Goal: Information Seeking & Learning: Learn about a topic

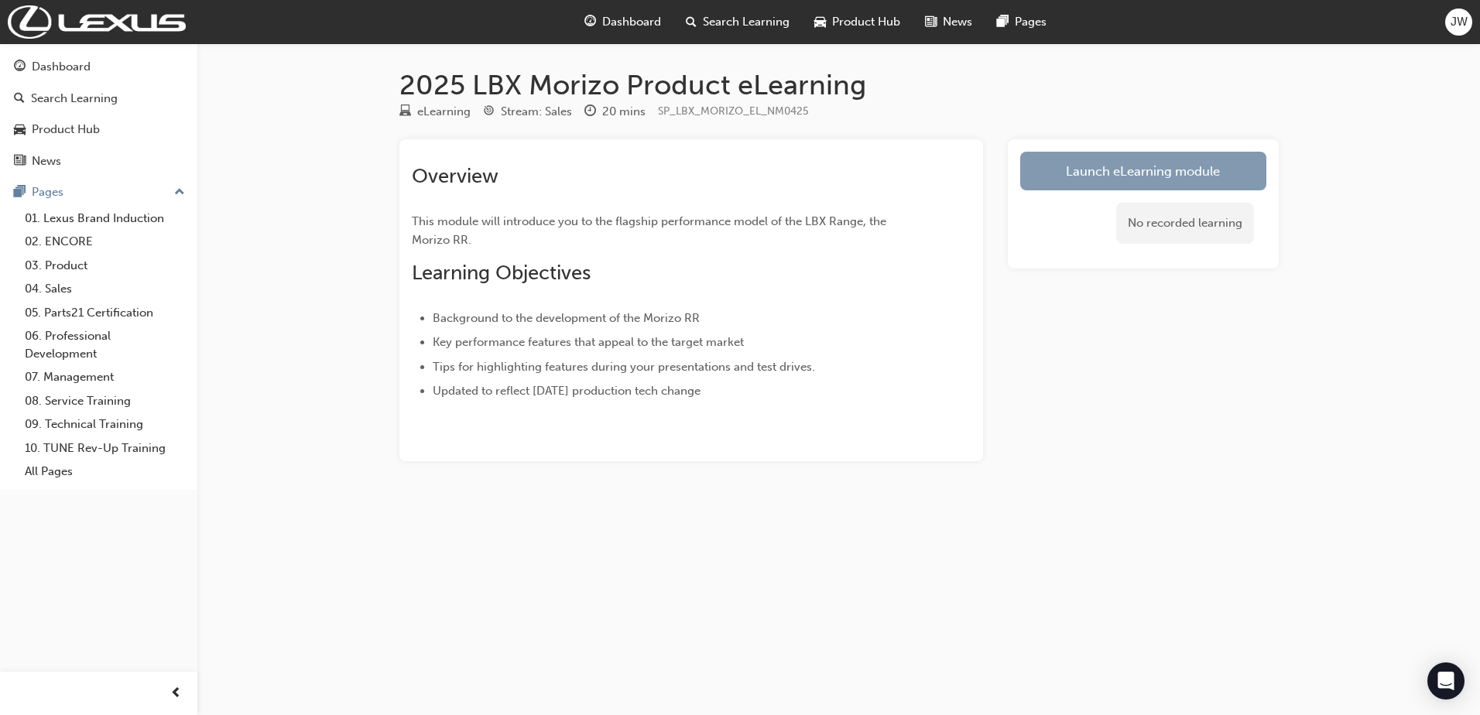
click at [1085, 179] on link "Launch eLearning module" at bounding box center [1143, 171] width 246 height 39
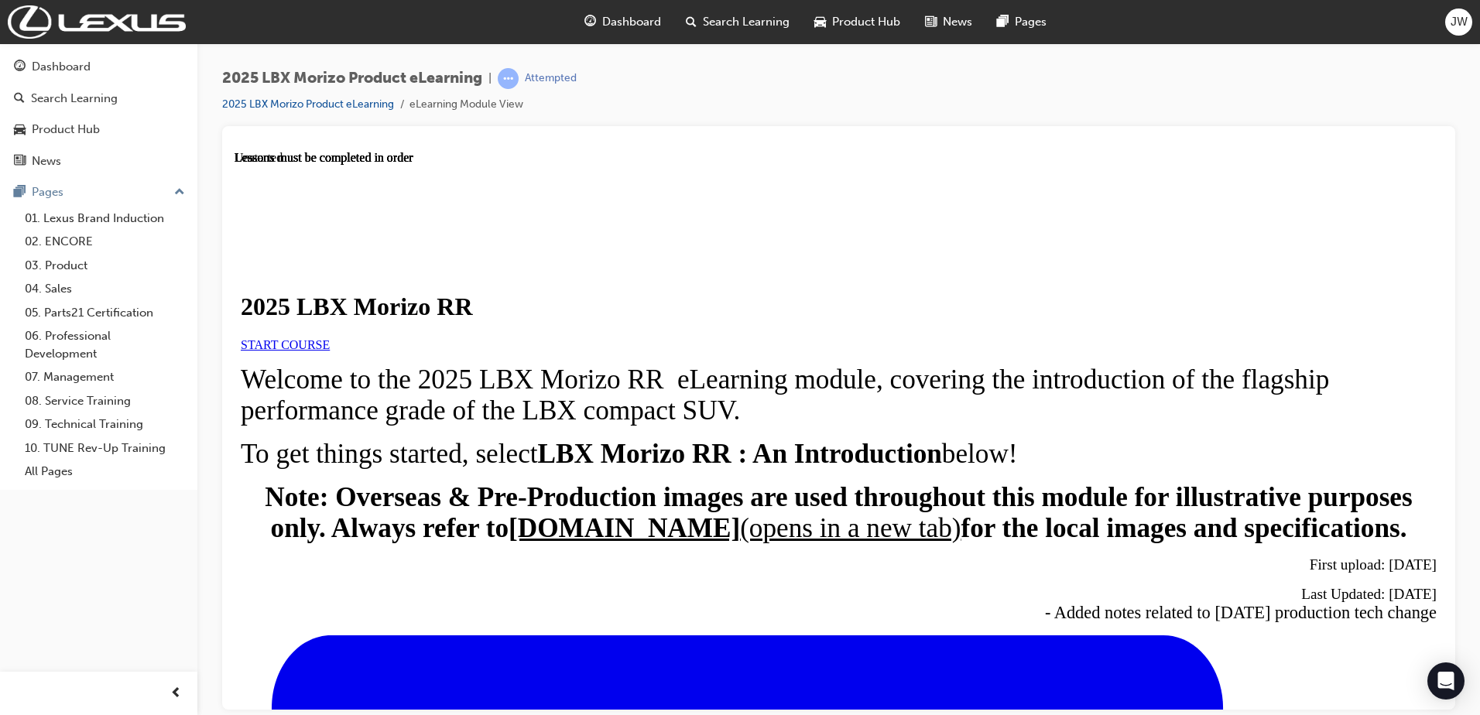
click at [330, 351] on span "START COURSE" at bounding box center [285, 343] width 89 height 13
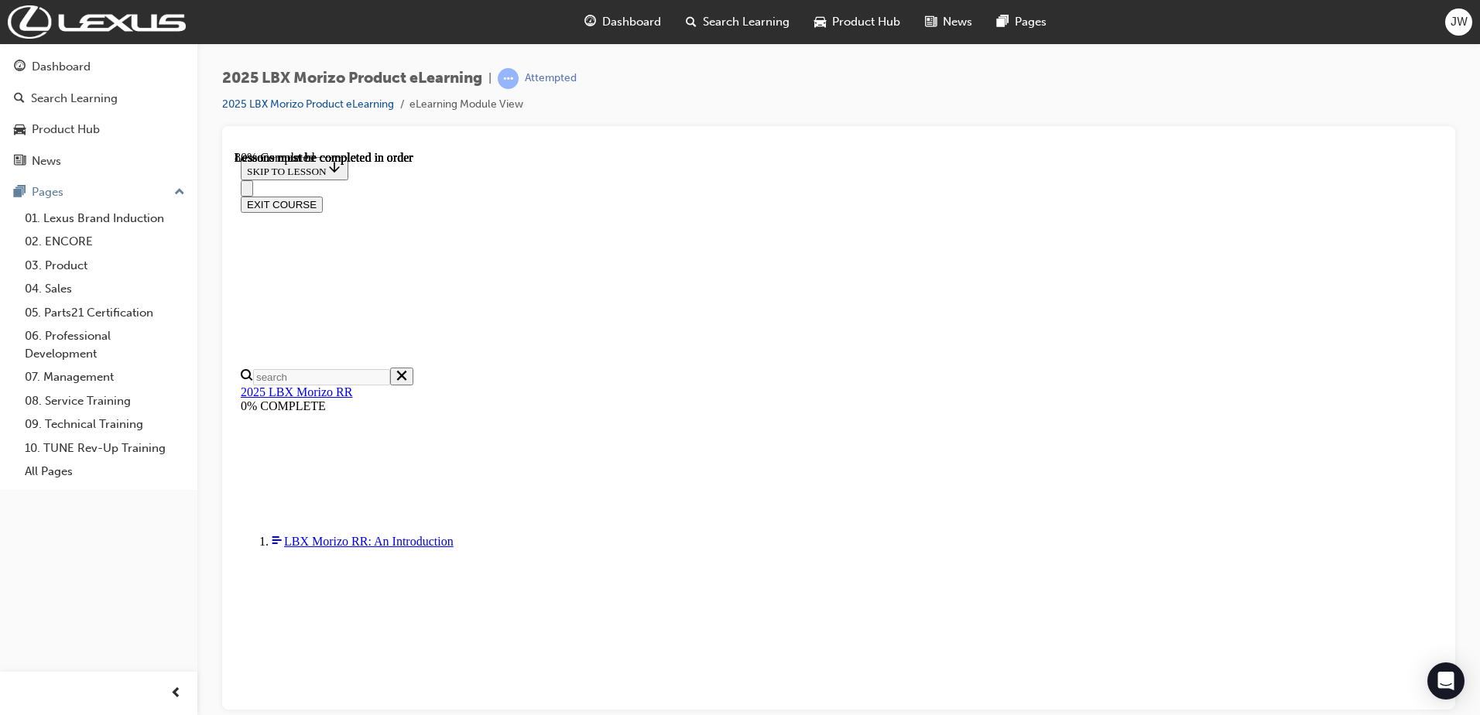
scroll to position [1438, 0]
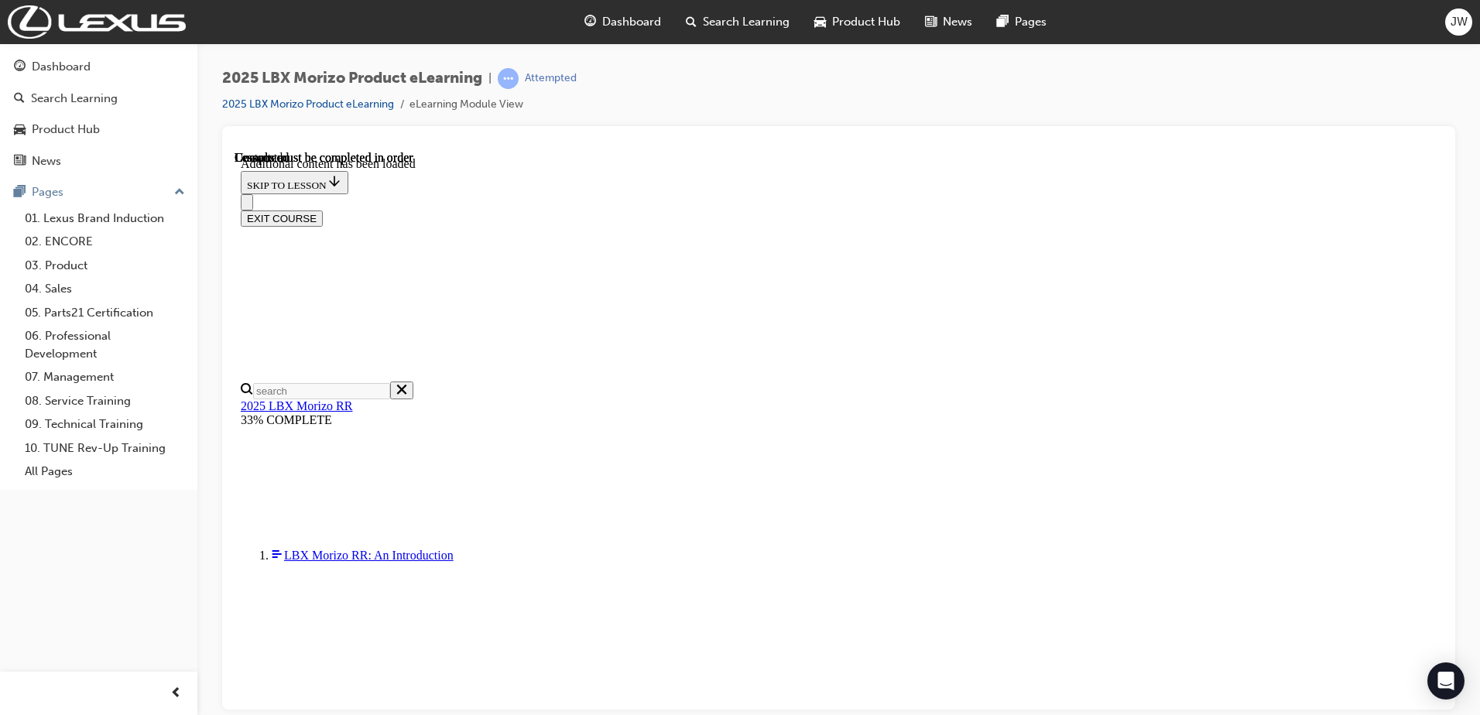
scroll to position [2261, 0]
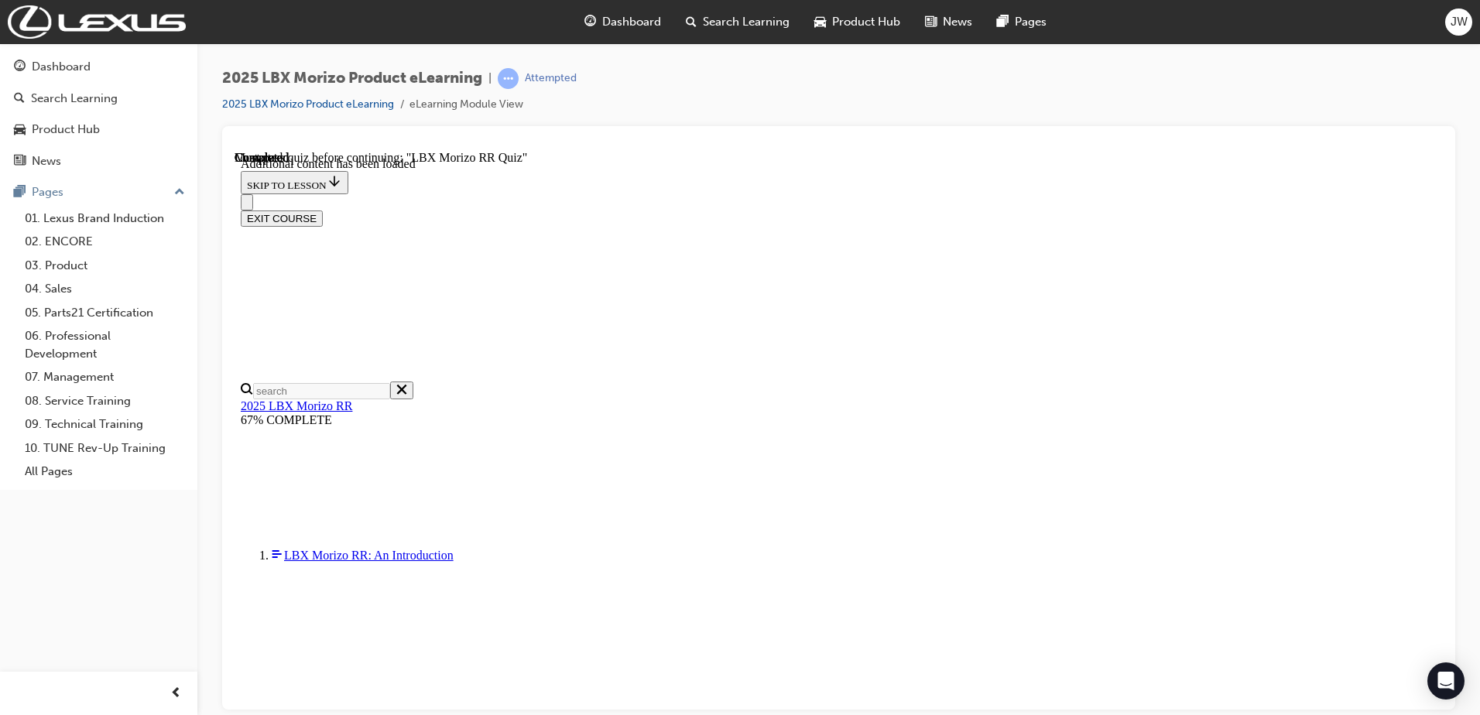
scroll to position [339, 0]
radio input "true"
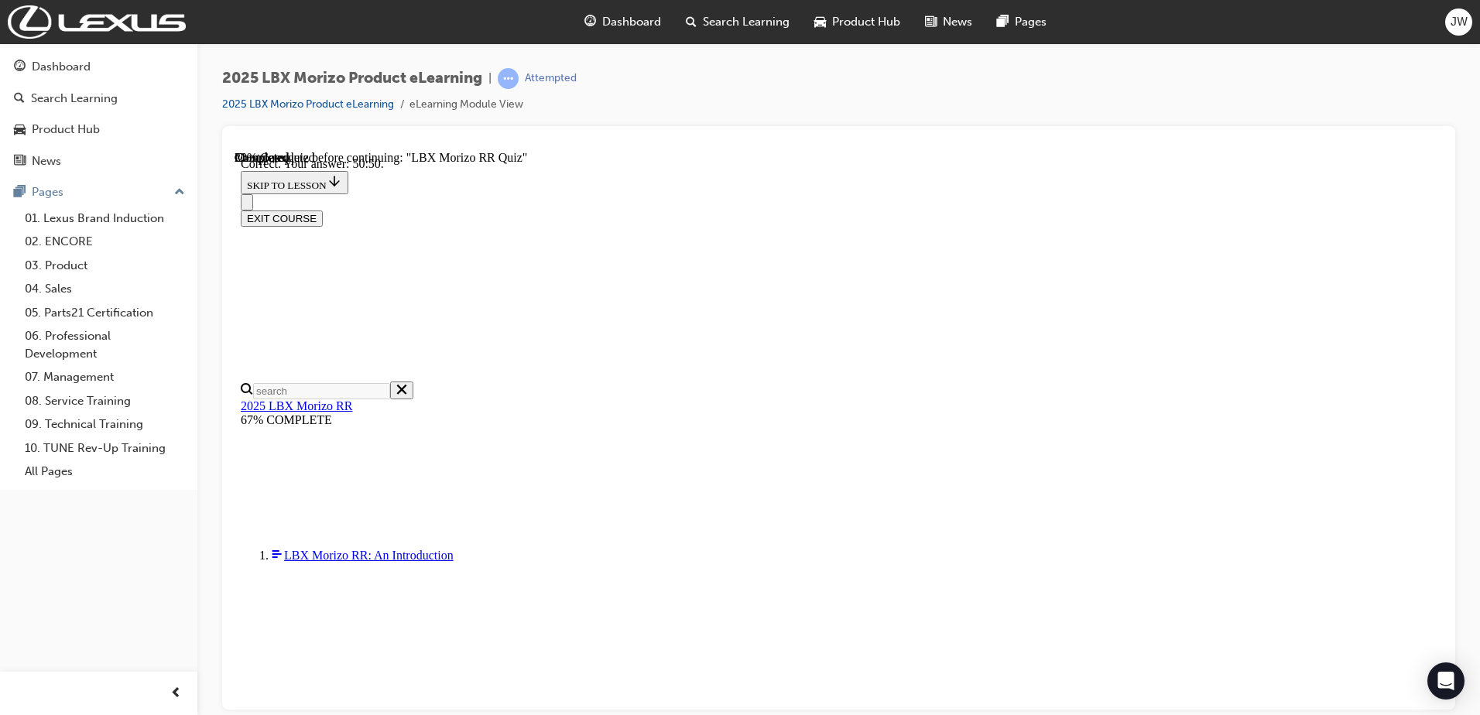
scroll to position [536, 0]
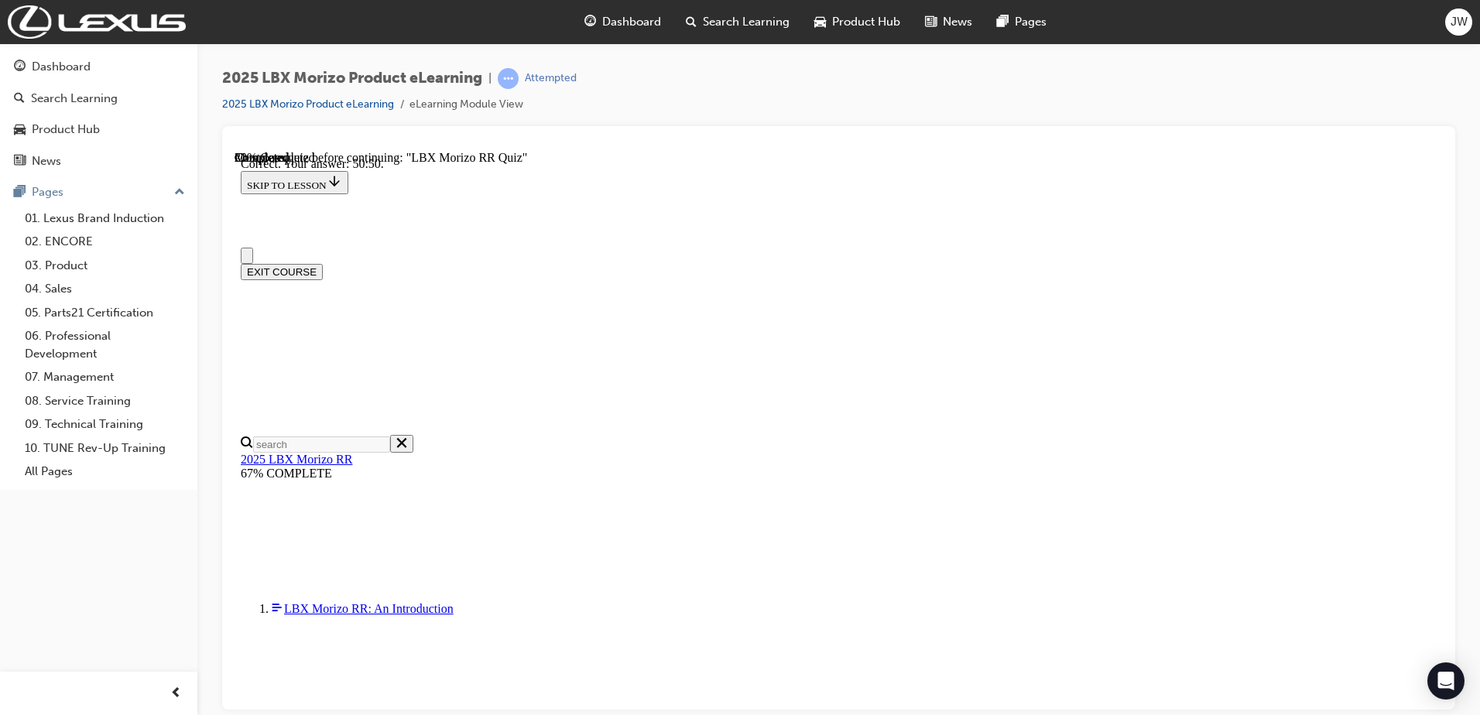
drag, startPoint x: 1430, startPoint y: 365, endPoint x: 1430, endPoint y: 391, distance: 25.5
drag, startPoint x: 1430, startPoint y: 391, endPoint x: 1316, endPoint y: 418, distance: 117.7
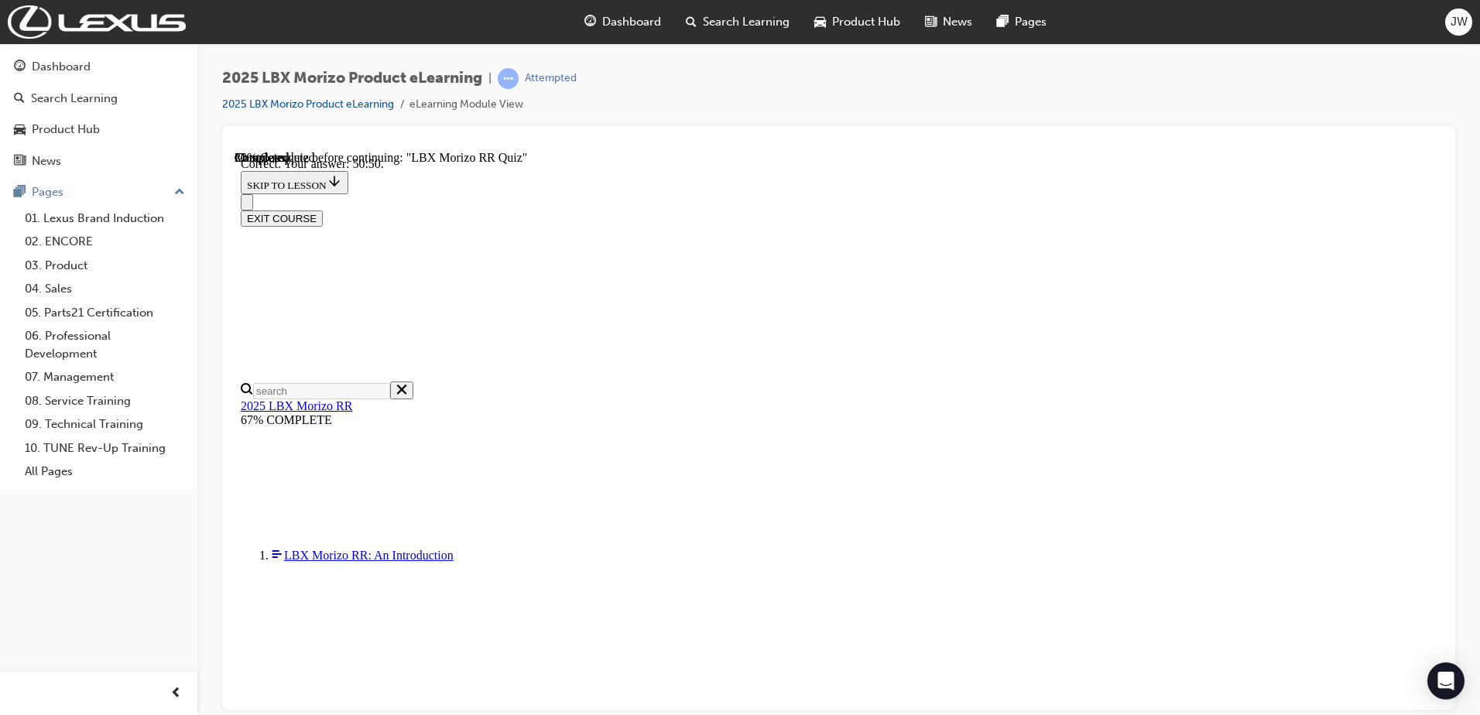
scroll to position [273, 0]
radio input "true"
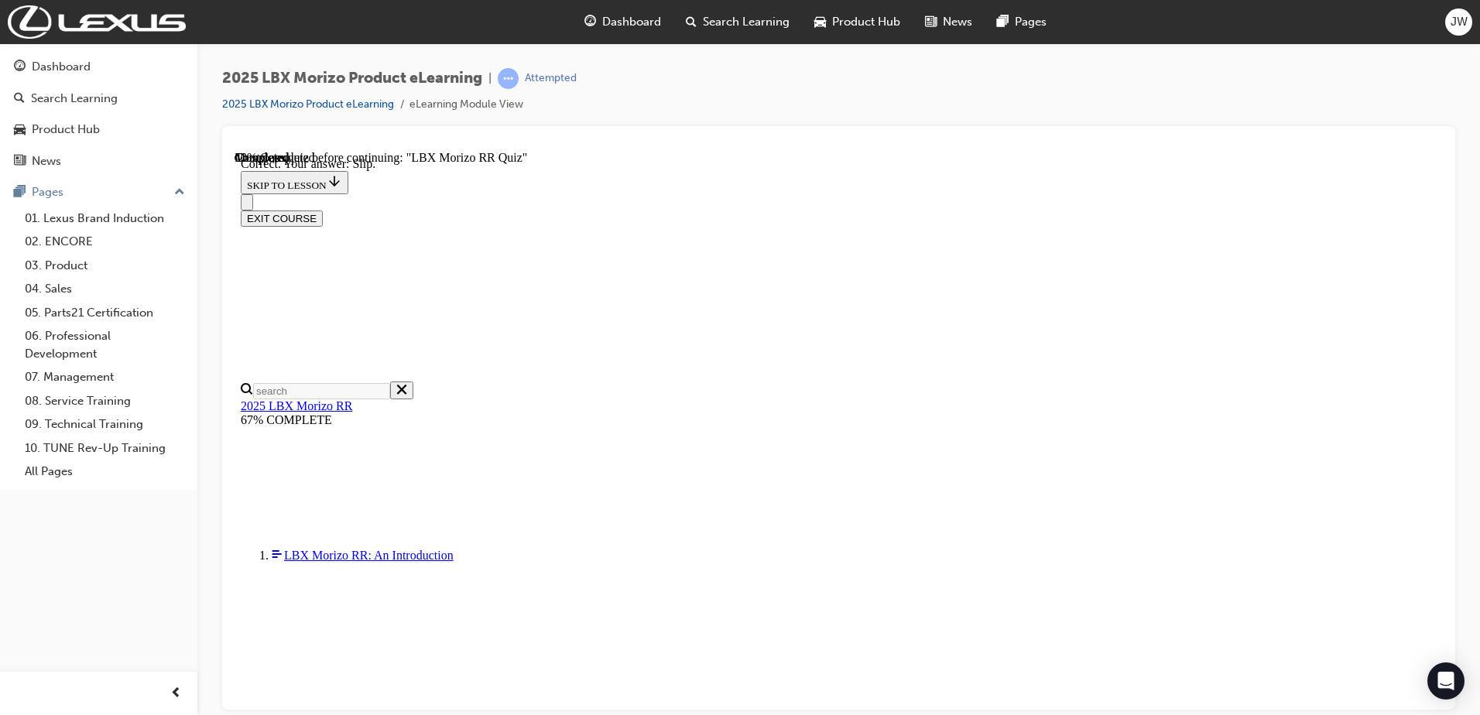
scroll to position [498, 0]
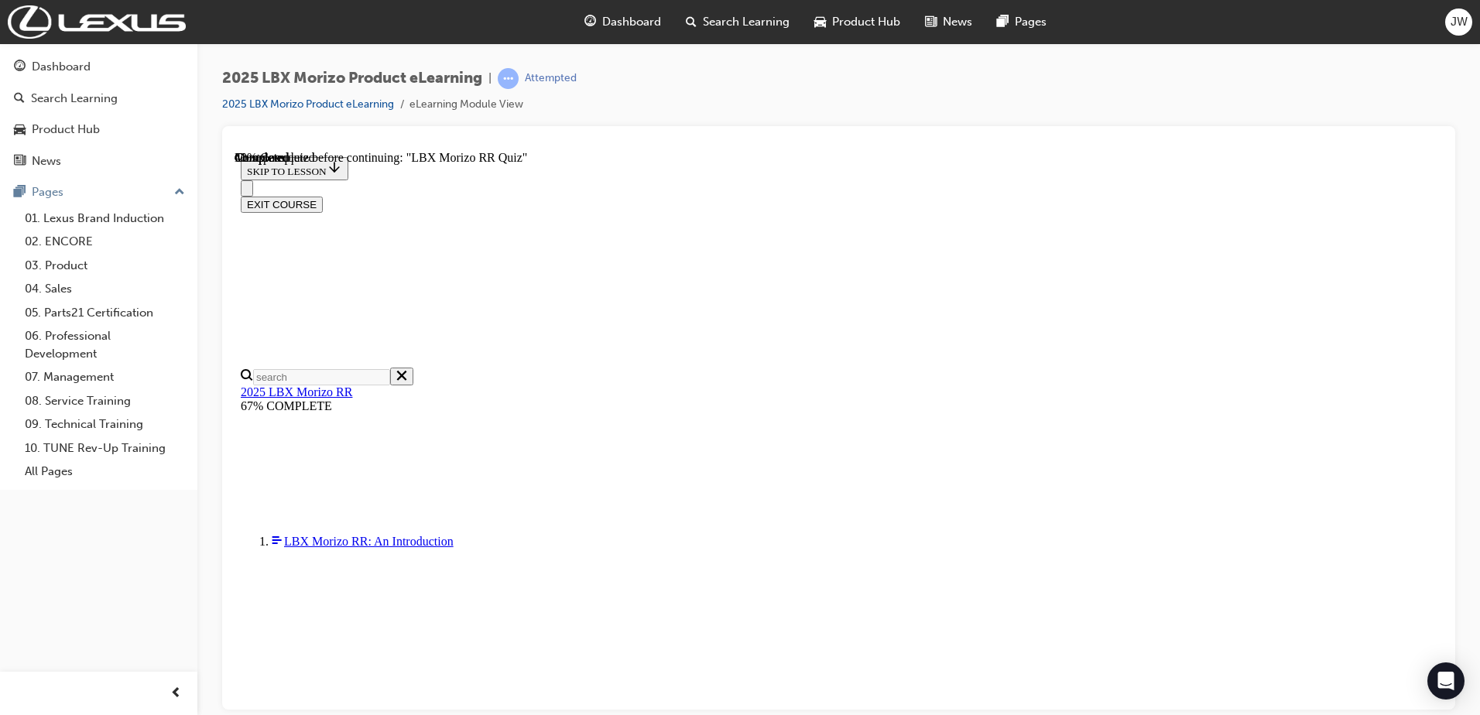
scroll to position [0, 0]
radio input "true"
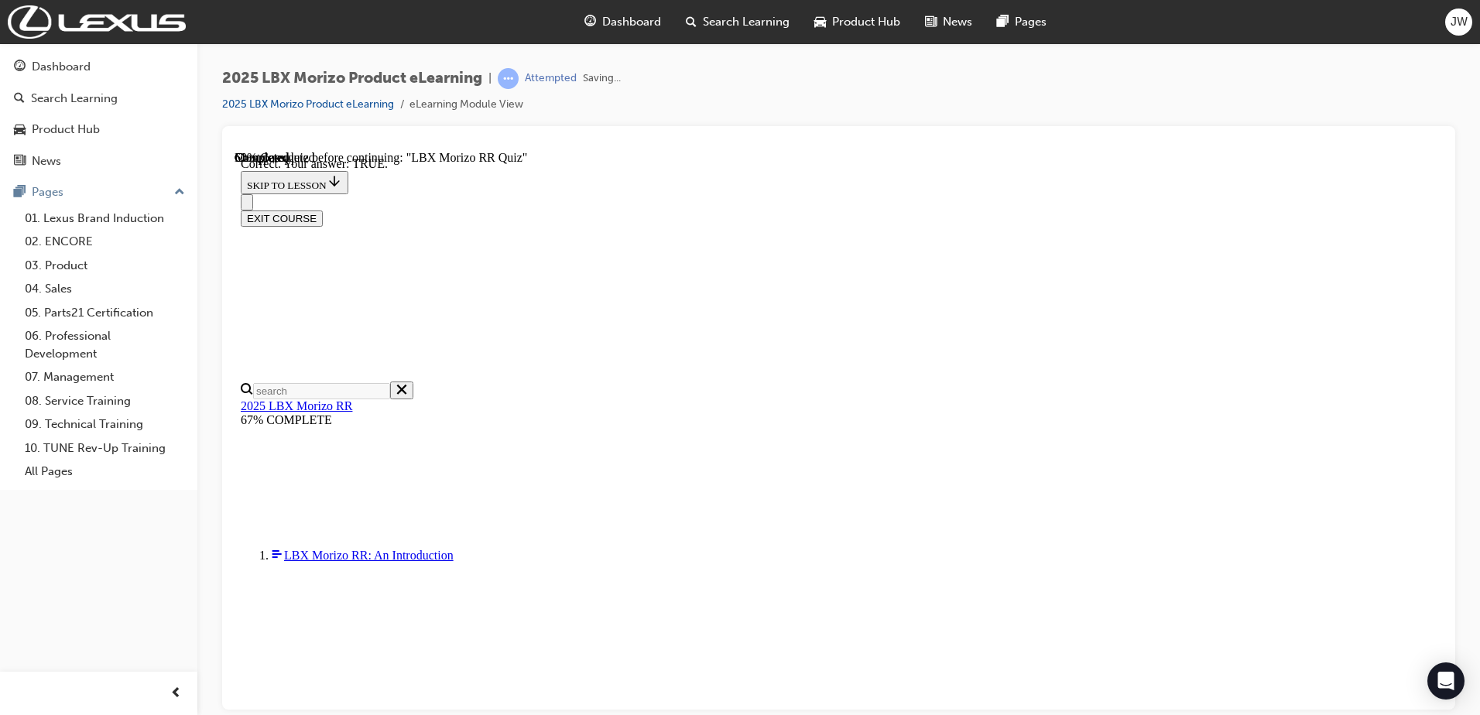
scroll to position [443, 0]
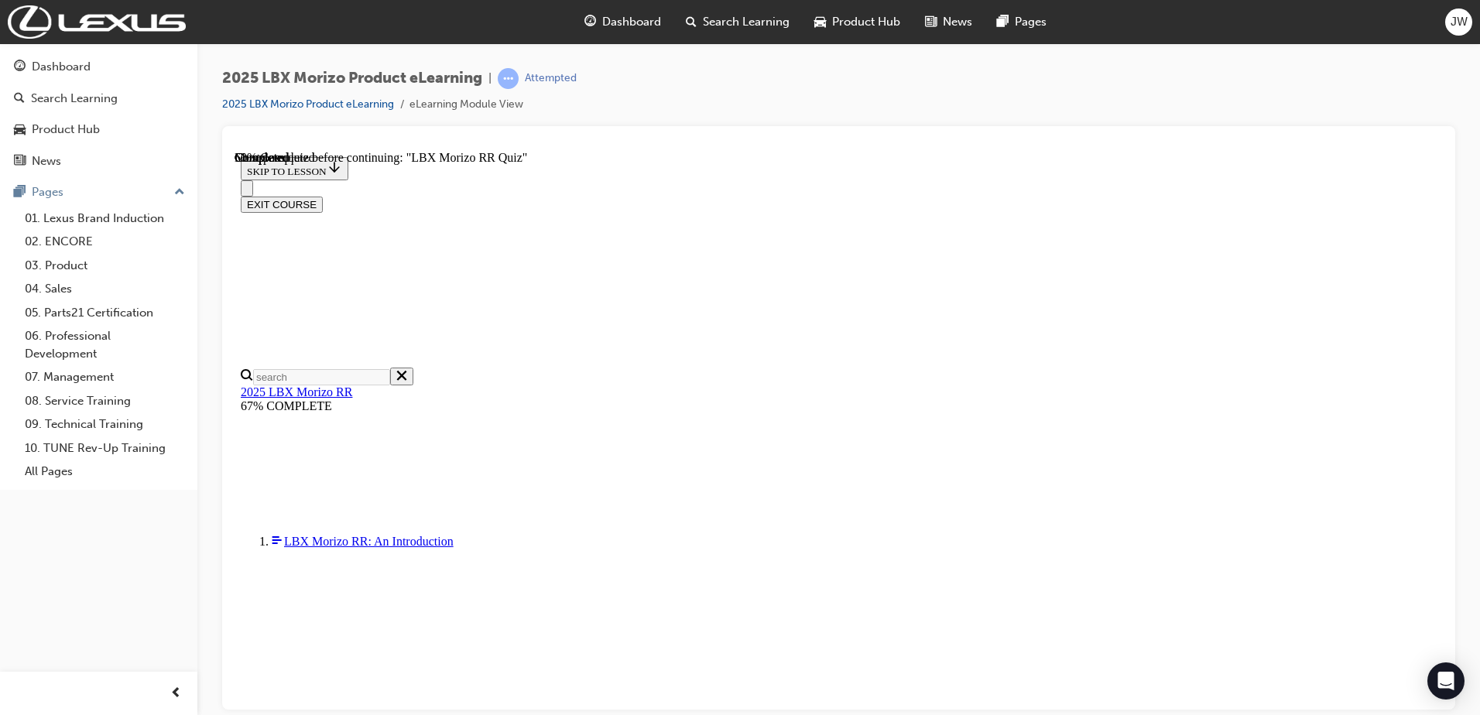
radio input "true"
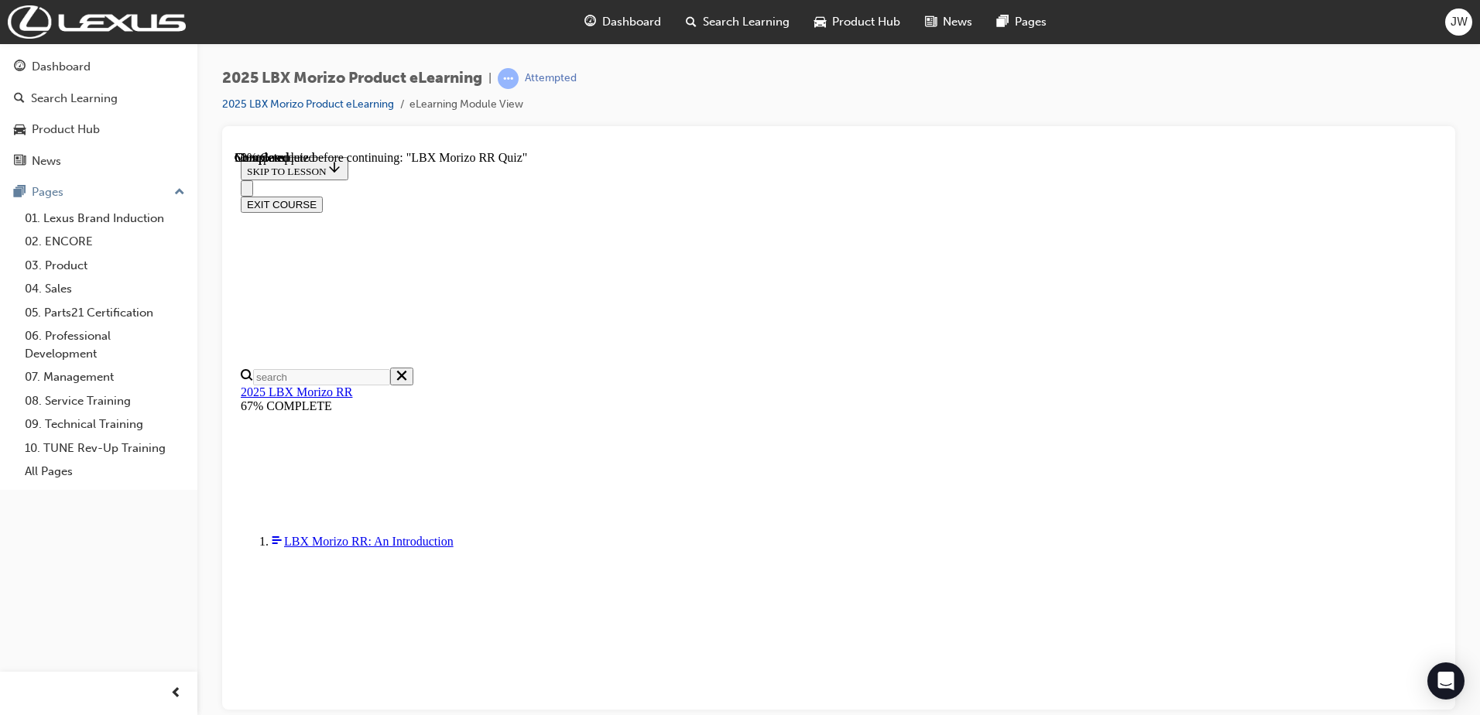
radio input "true"
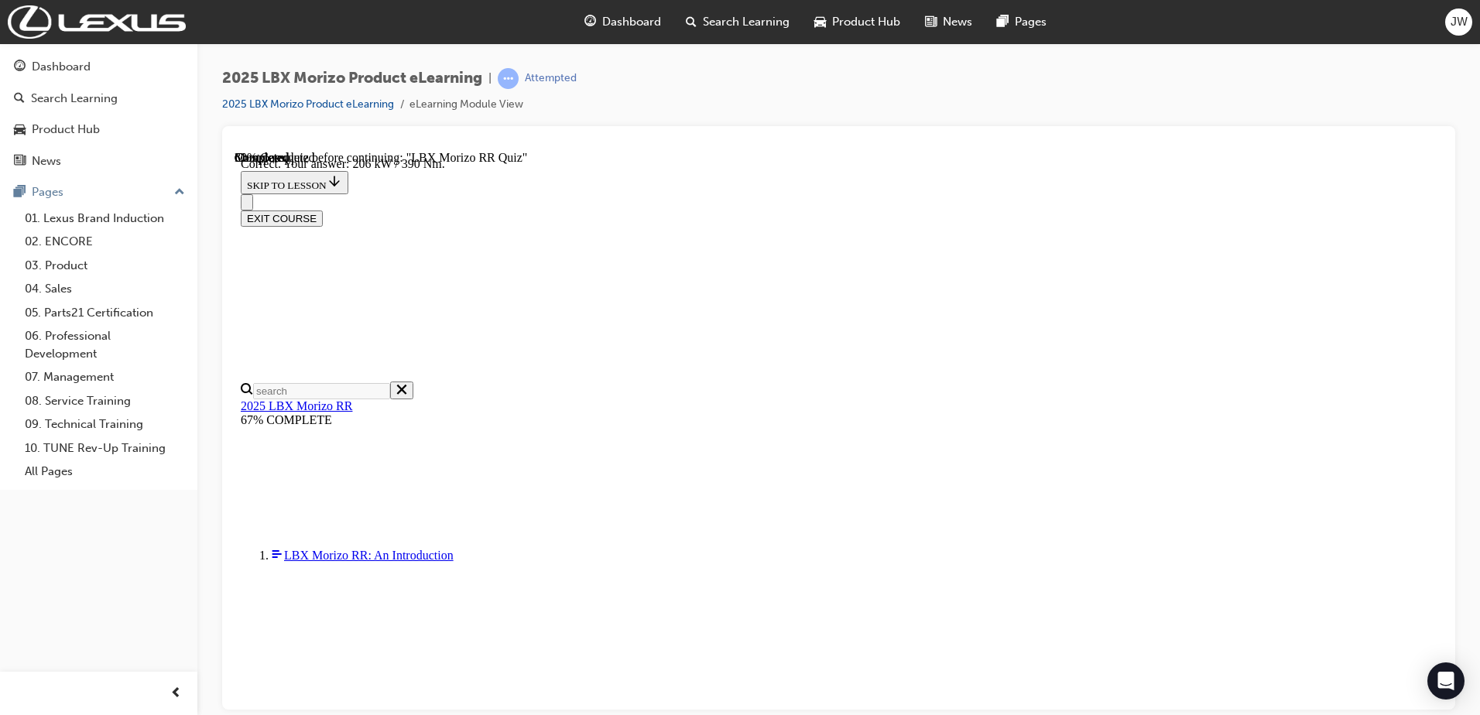
scroll to position [536, 0]
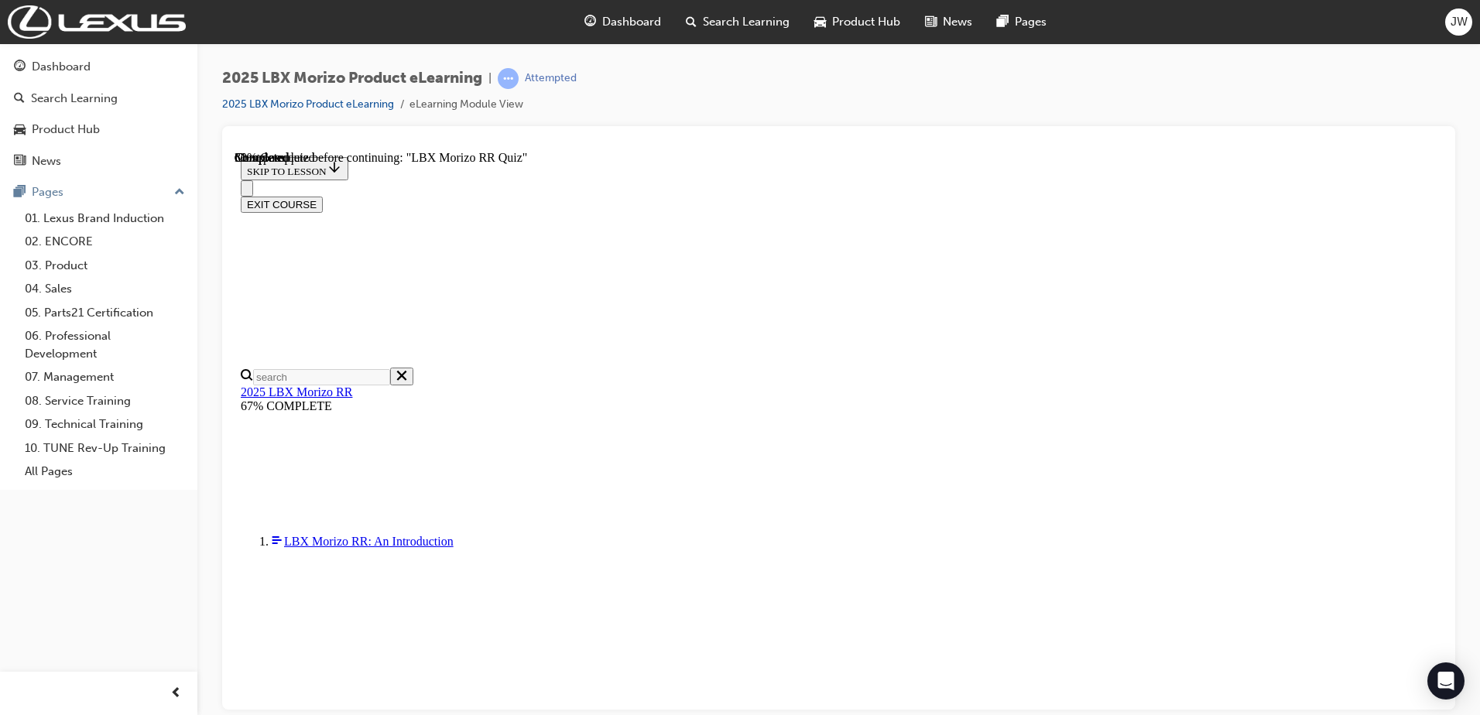
radio input "true"
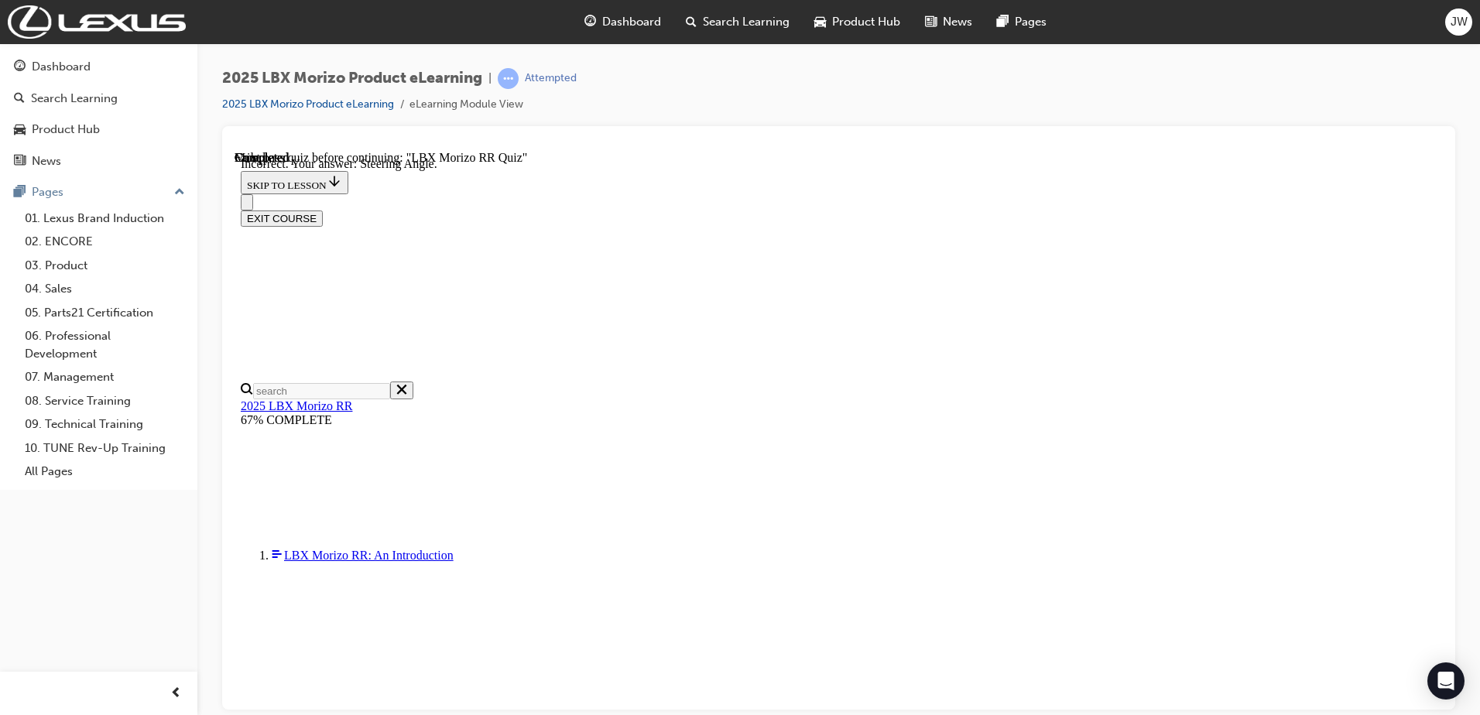
scroll to position [241, 0]
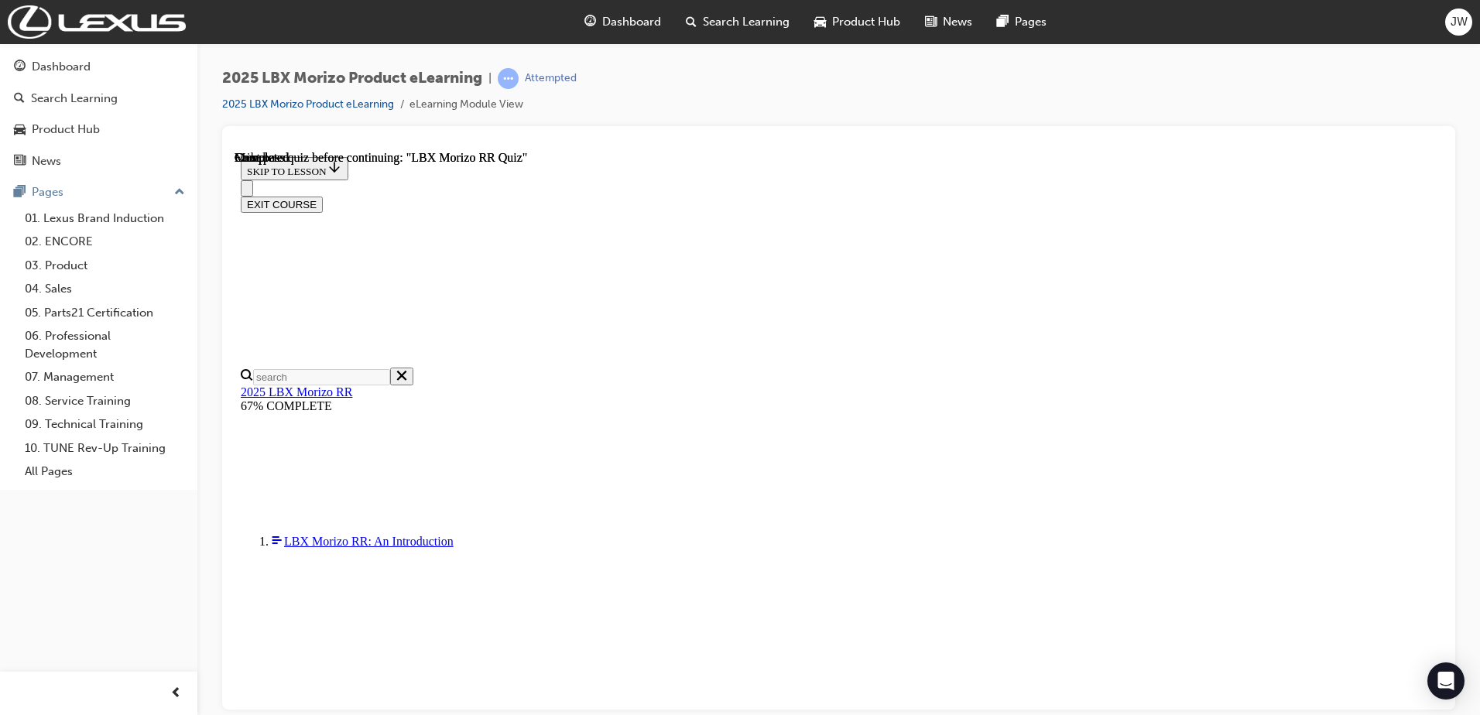
scroll to position [293, 0]
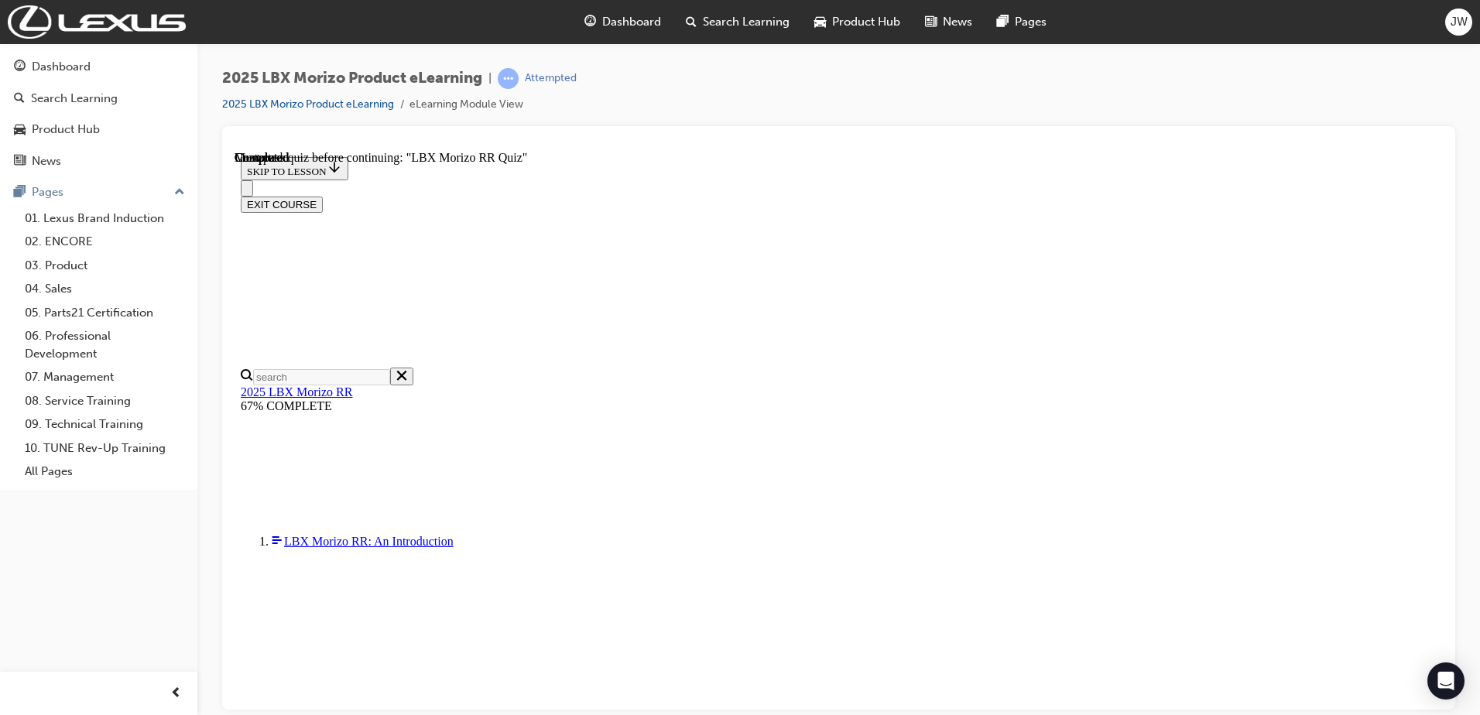
scroll to position [436, 0]
radio input "true"
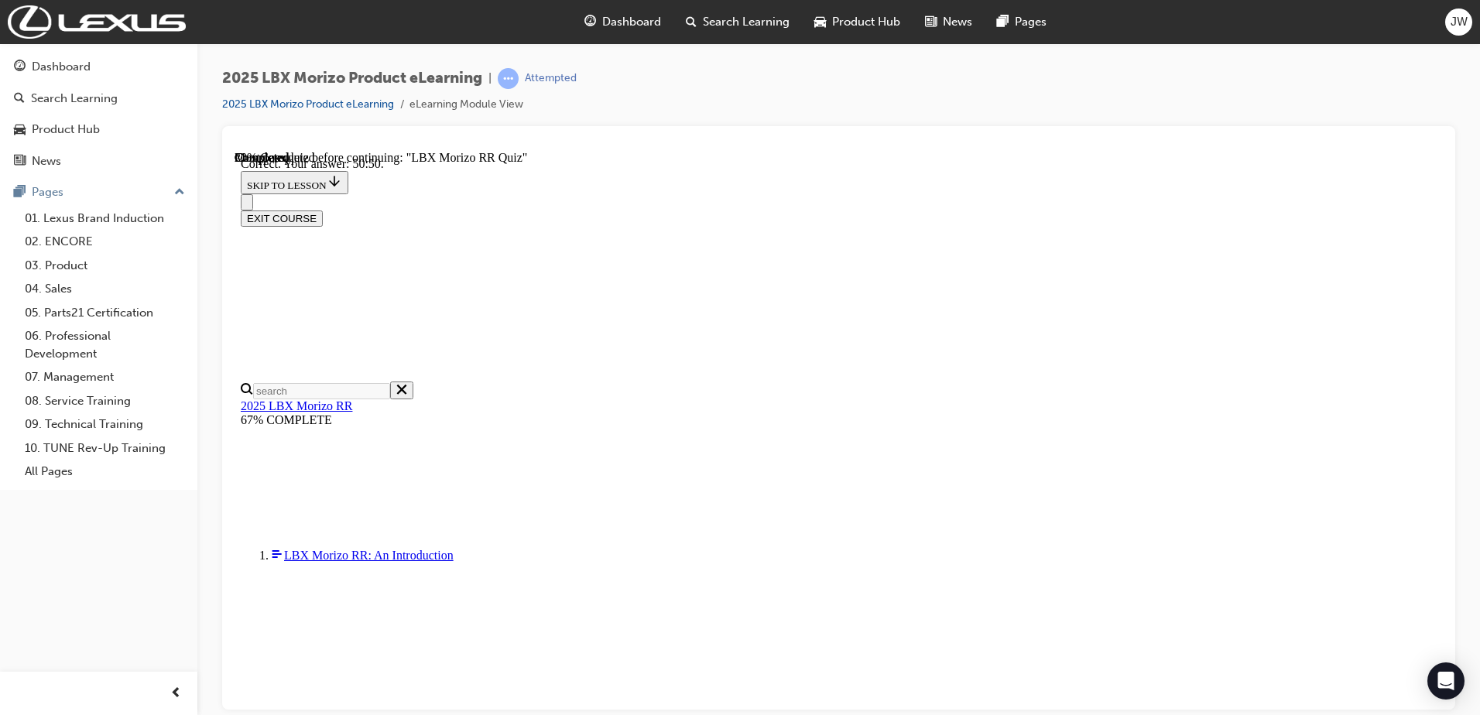
scroll to position [536, 0]
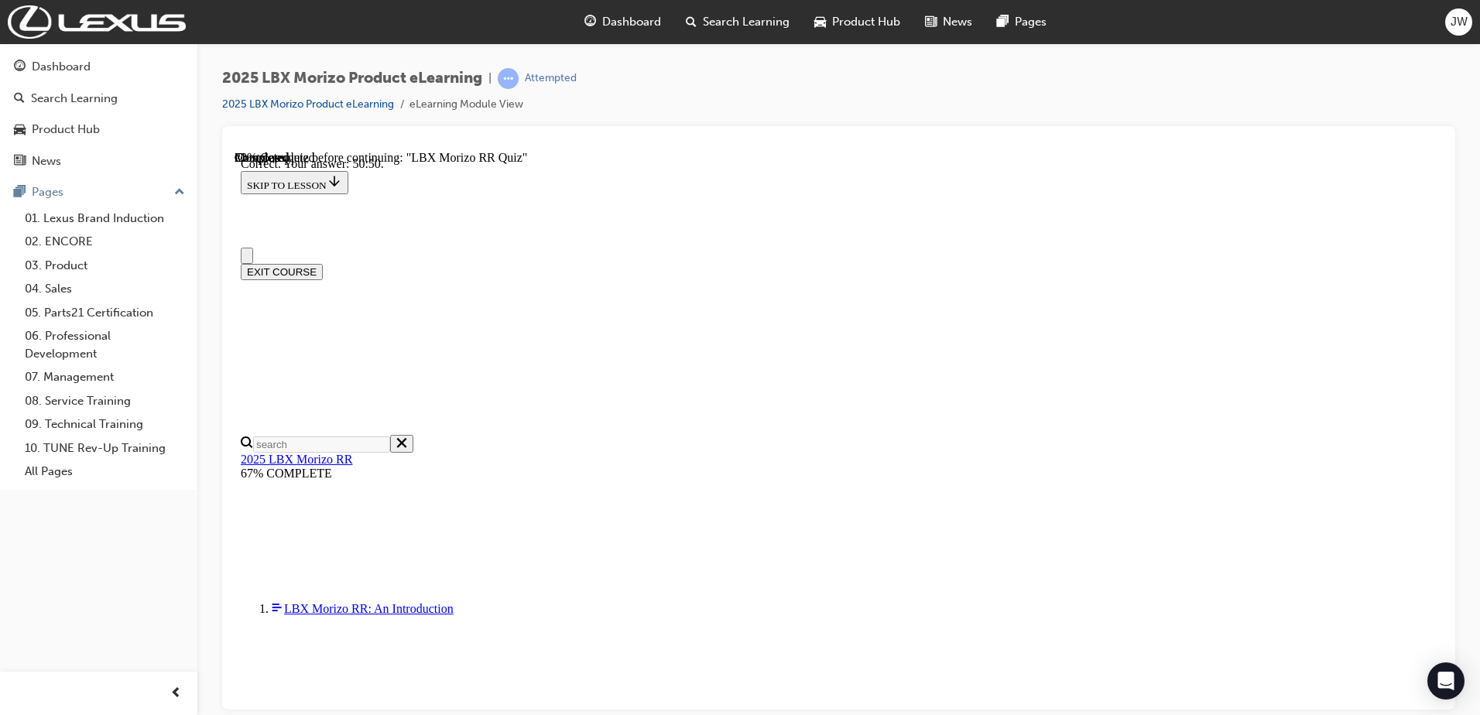
scroll to position [327, 0]
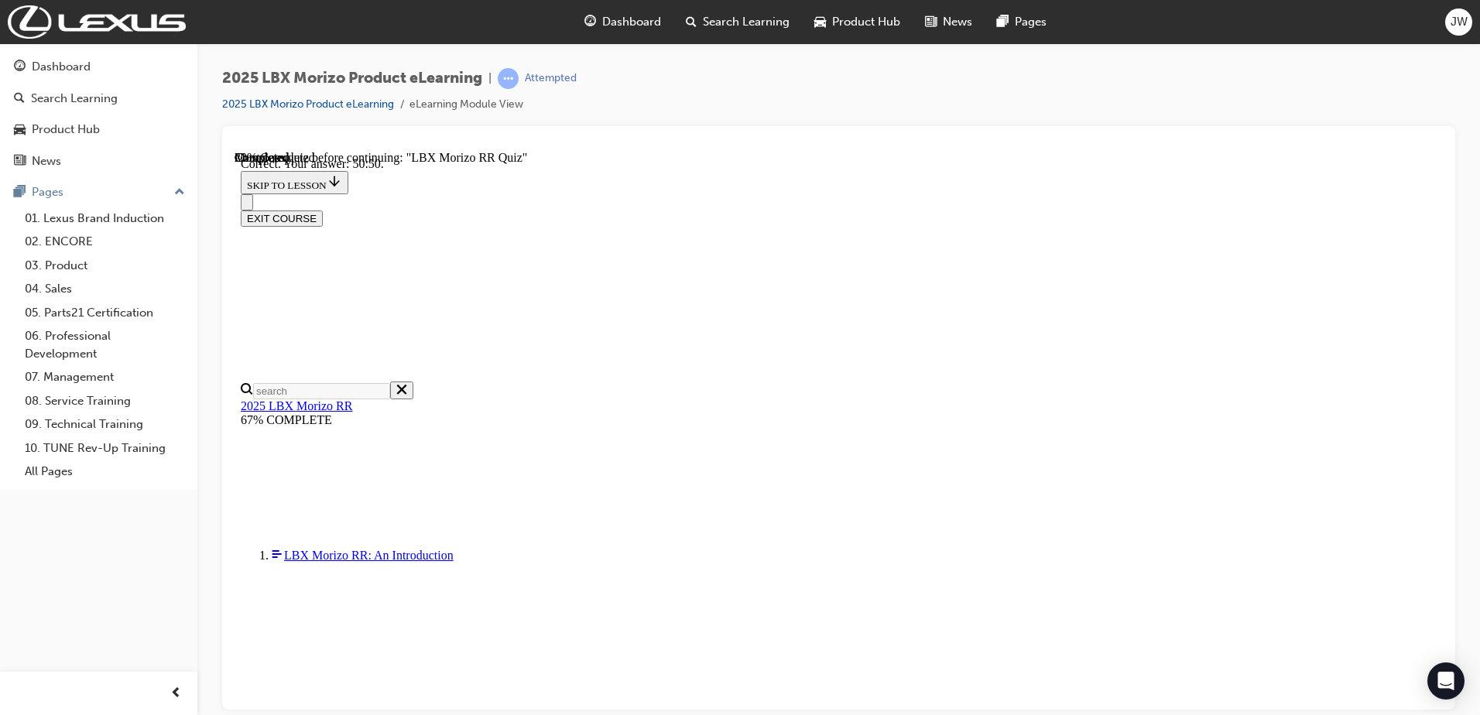
radio input "true"
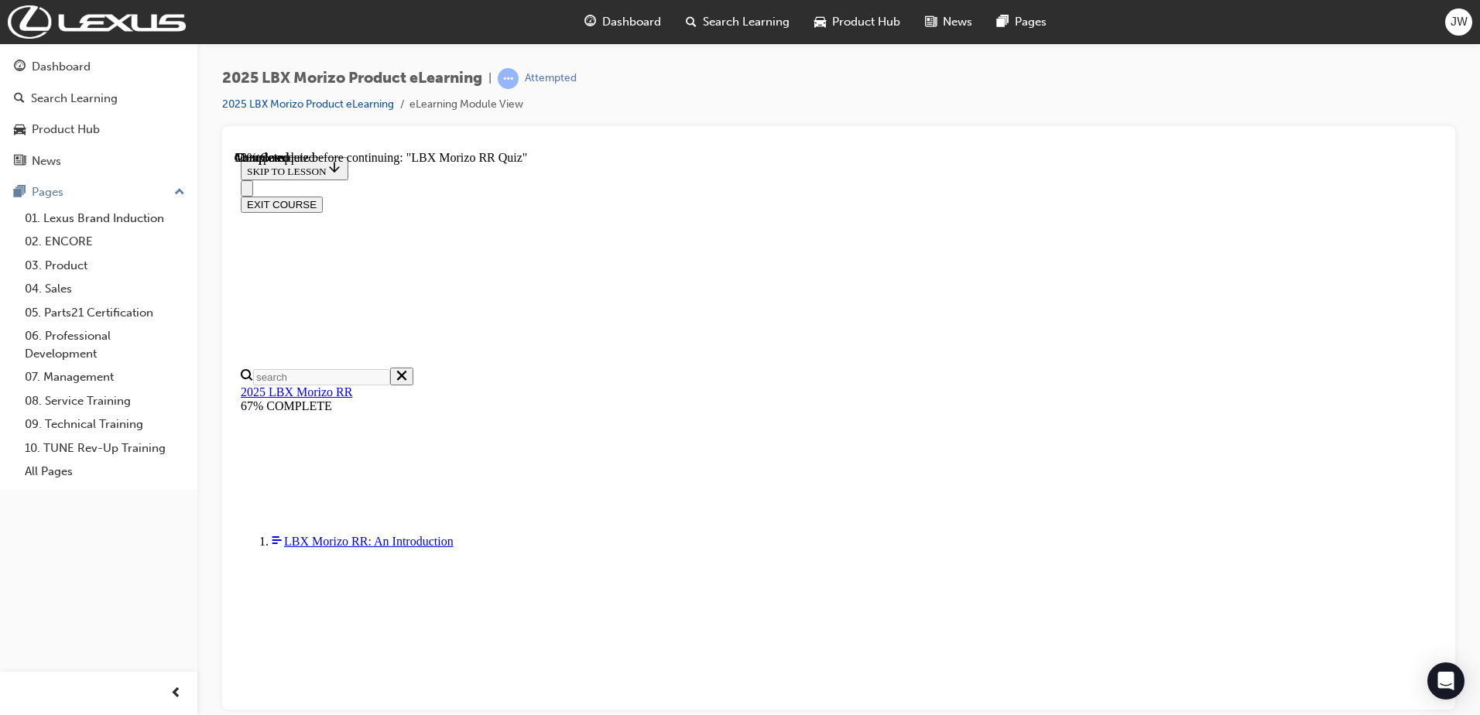
scroll to position [359, 0]
radio input "true"
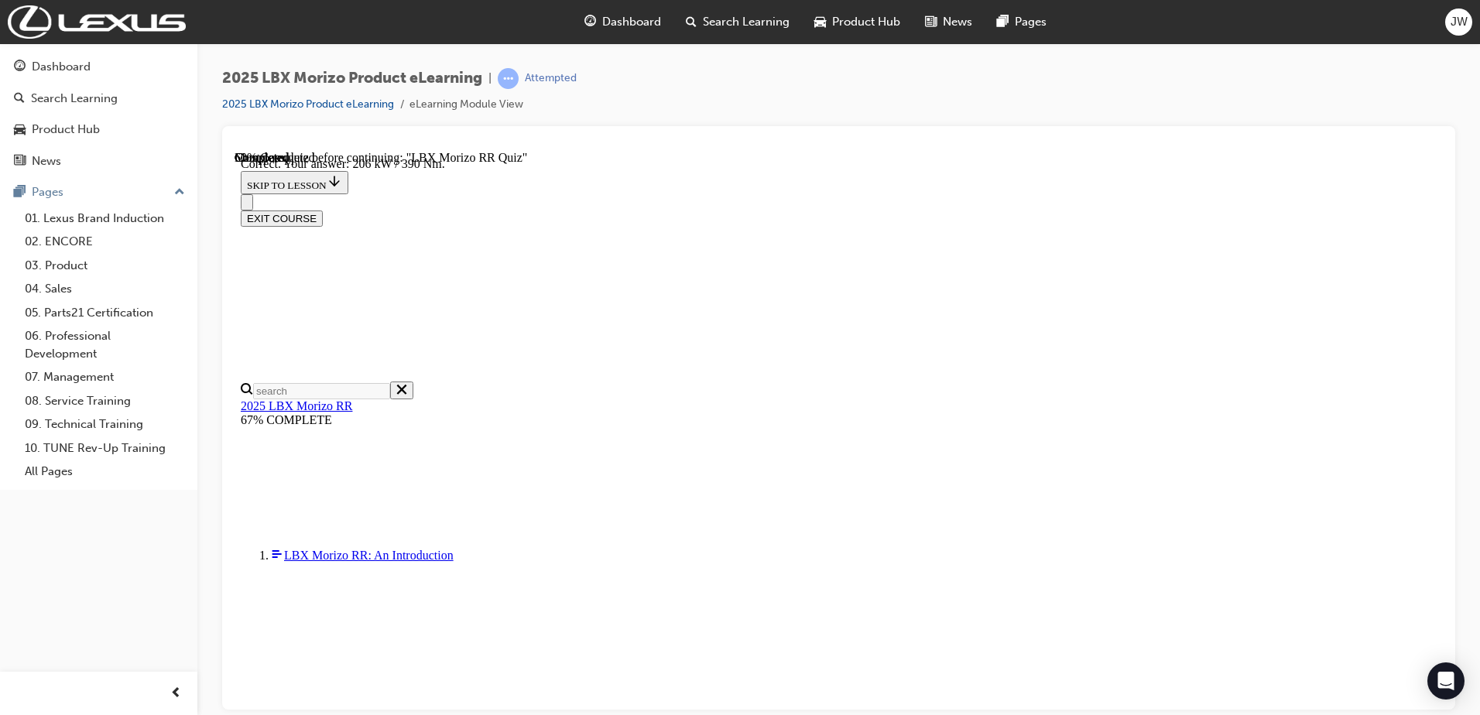
scroll to position [536, 0]
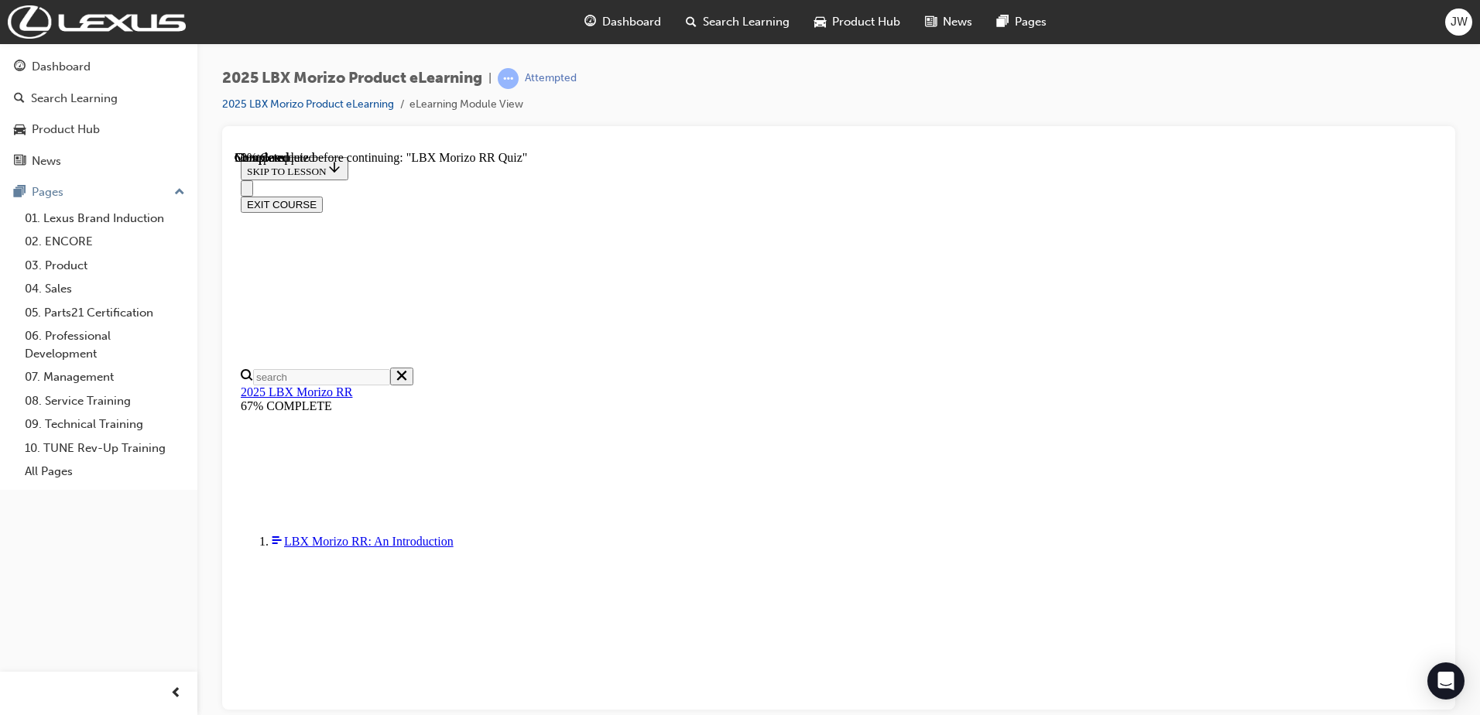
scroll to position [147, 0]
radio input "true"
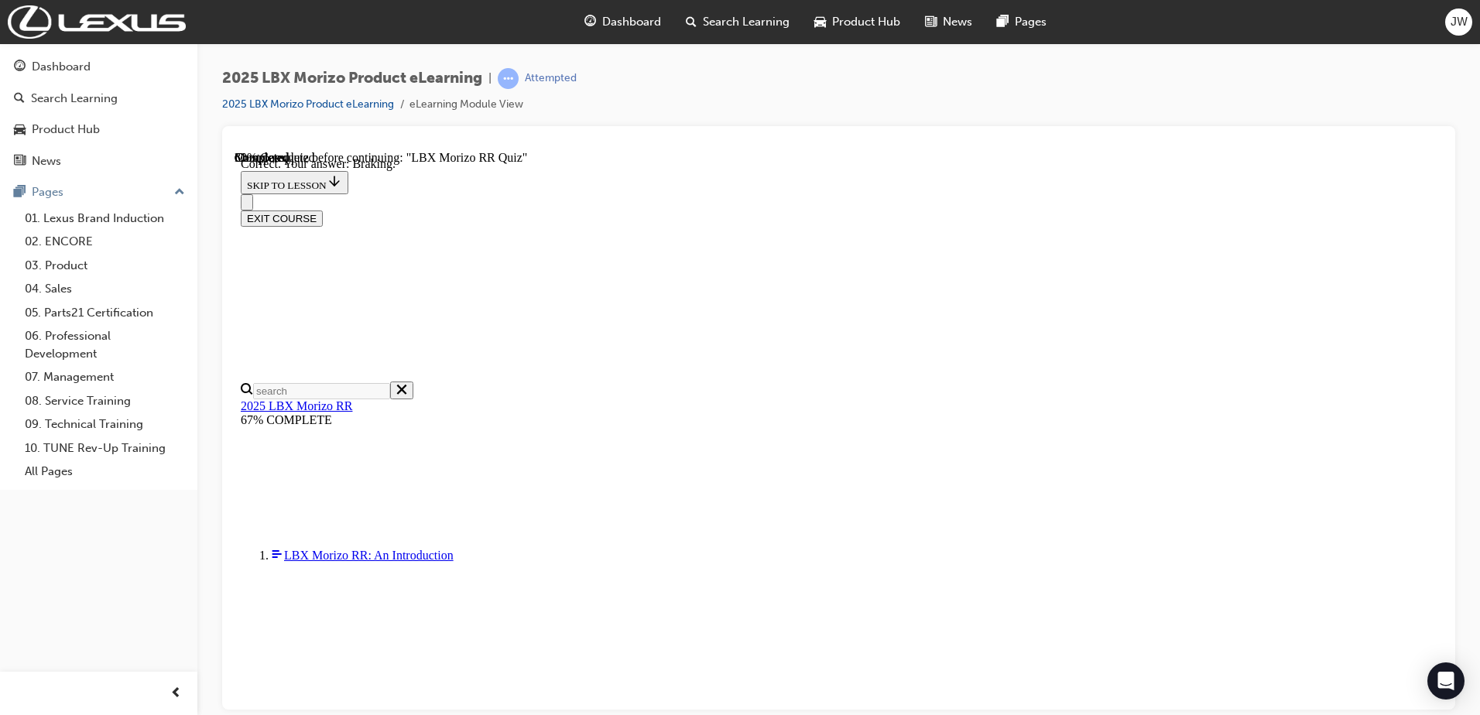
scroll to position [241, 0]
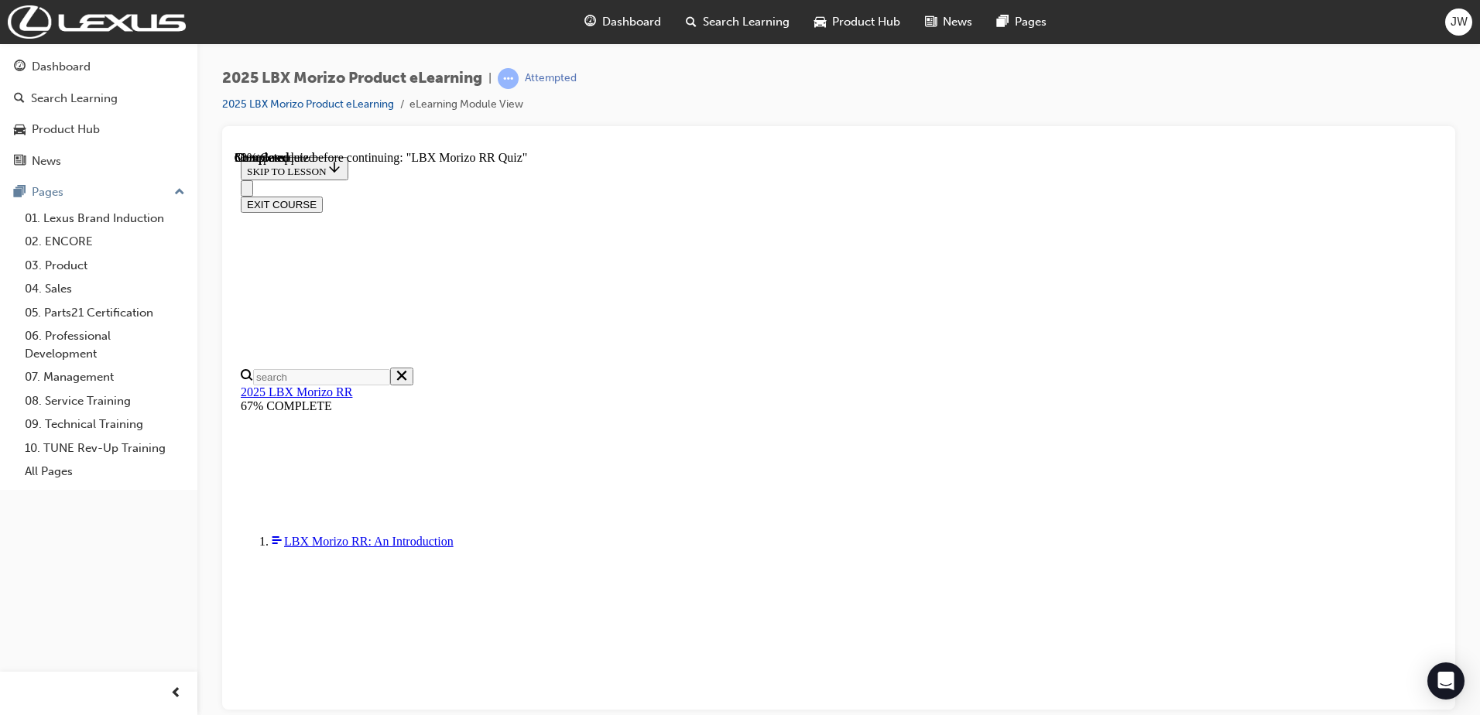
scroll to position [348, 0]
drag, startPoint x: 1435, startPoint y: 393, endPoint x: 1681, endPoint y: 798, distance: 473.7
drag, startPoint x: 762, startPoint y: 517, endPoint x: 754, endPoint y: 457, distance: 60.1
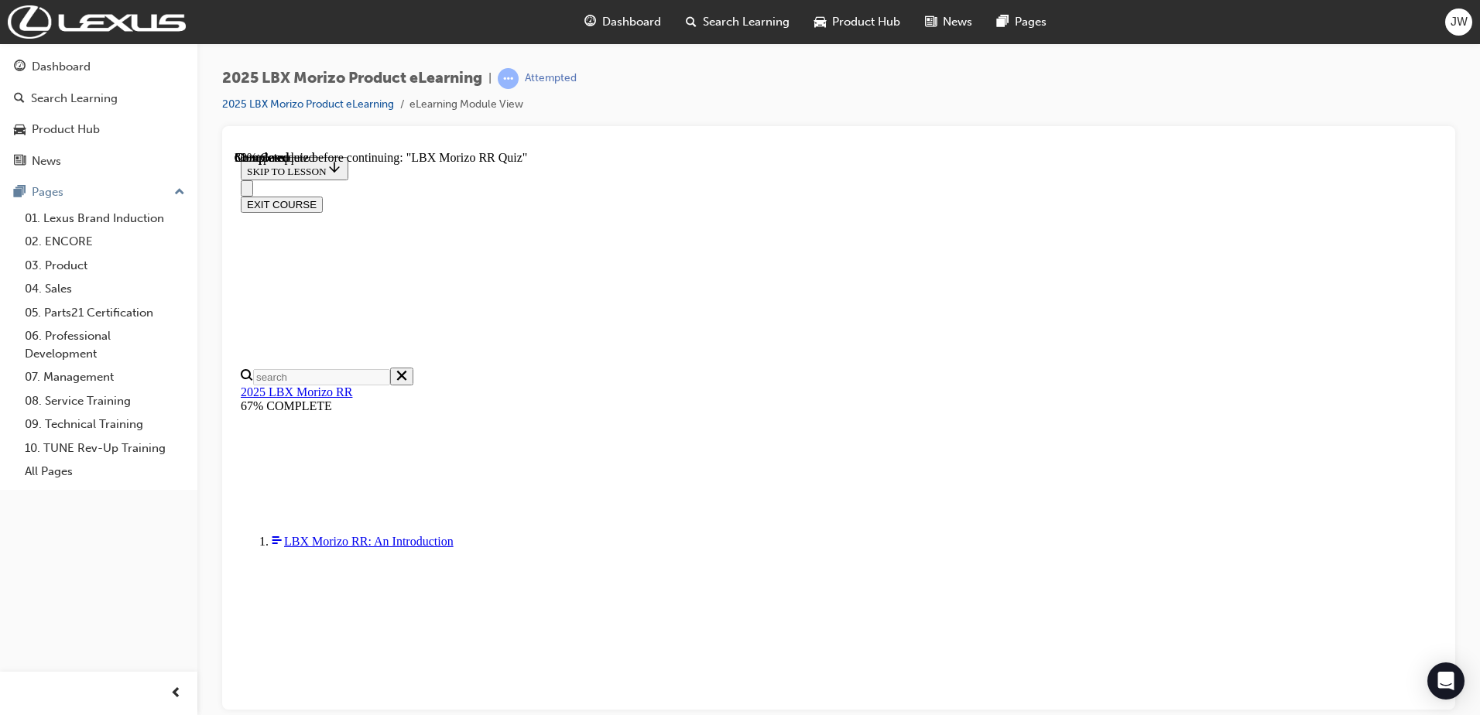
radio input "true"
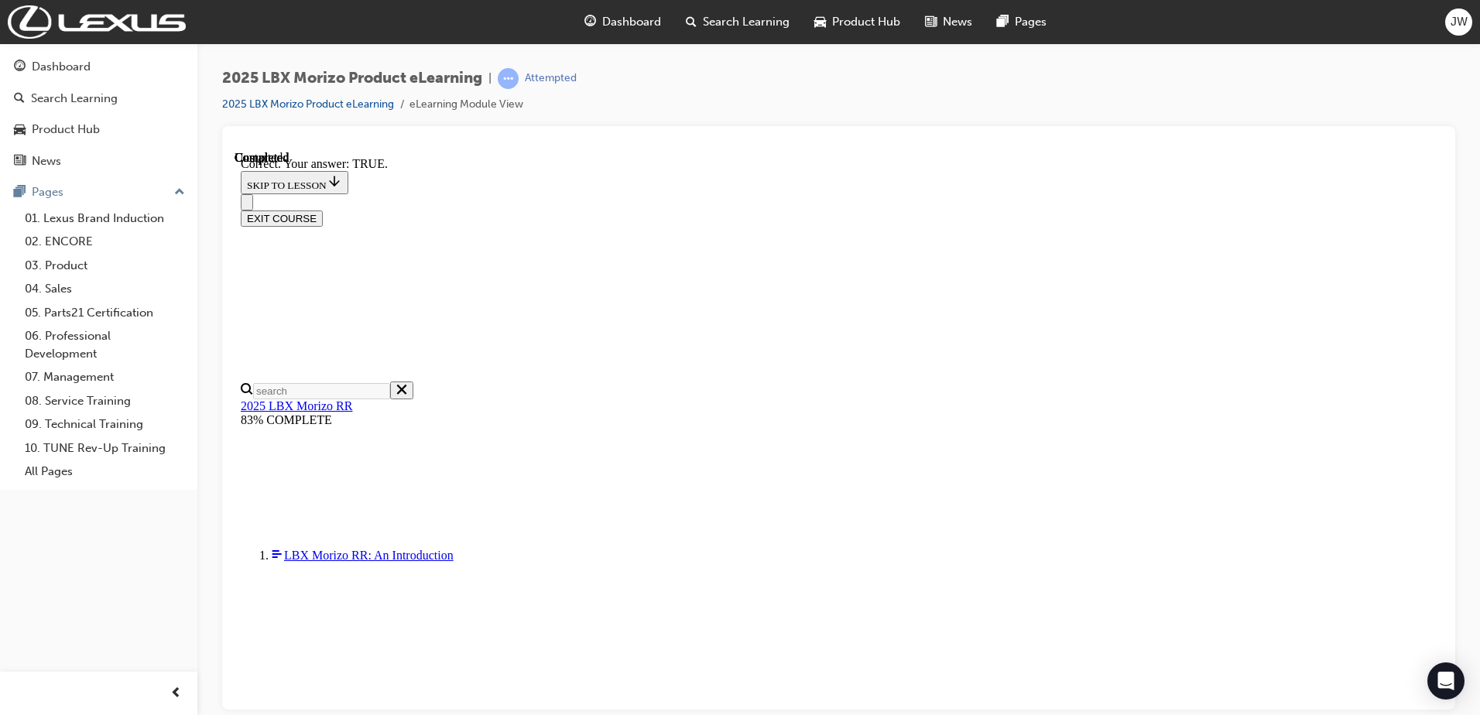
scroll to position [443, 0]
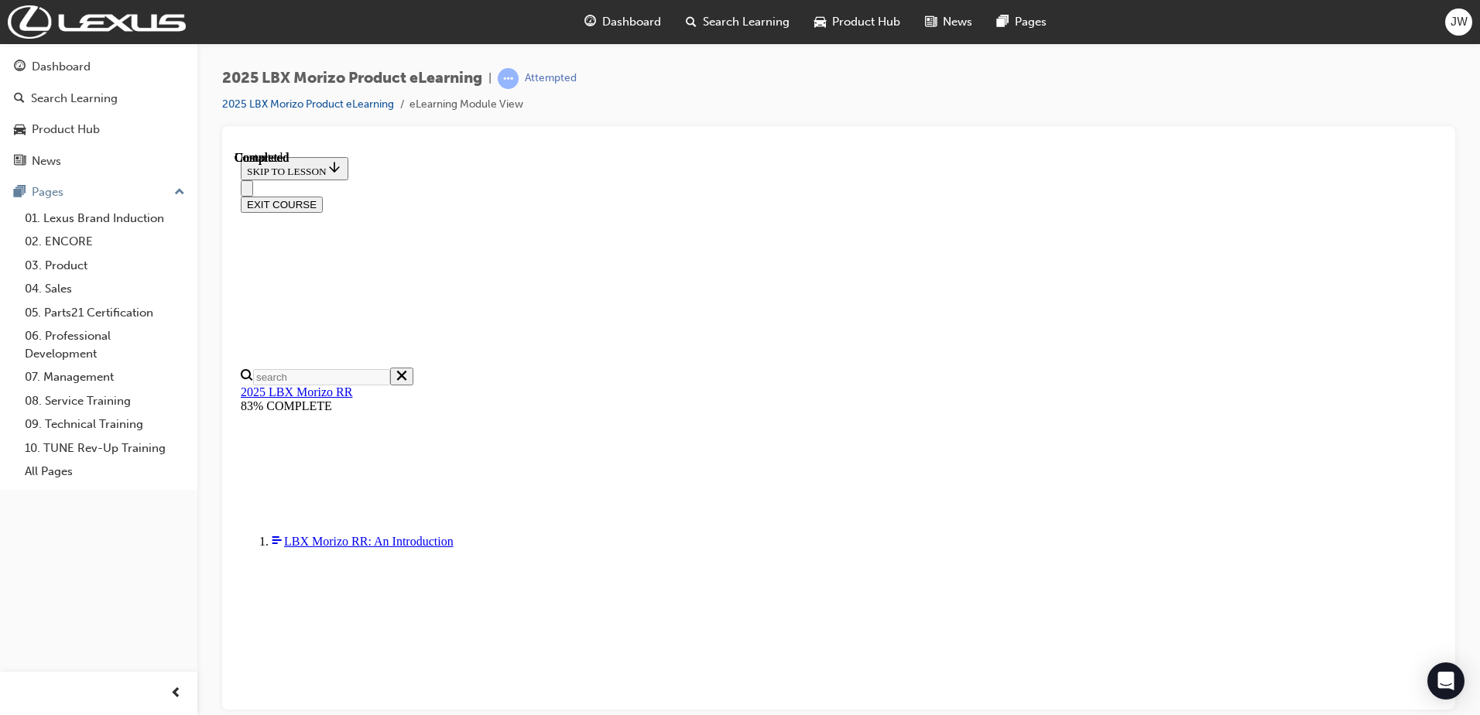
scroll to position [293, 0]
click at [323, 196] on button "EXIT COURSE" at bounding box center [282, 204] width 82 height 16
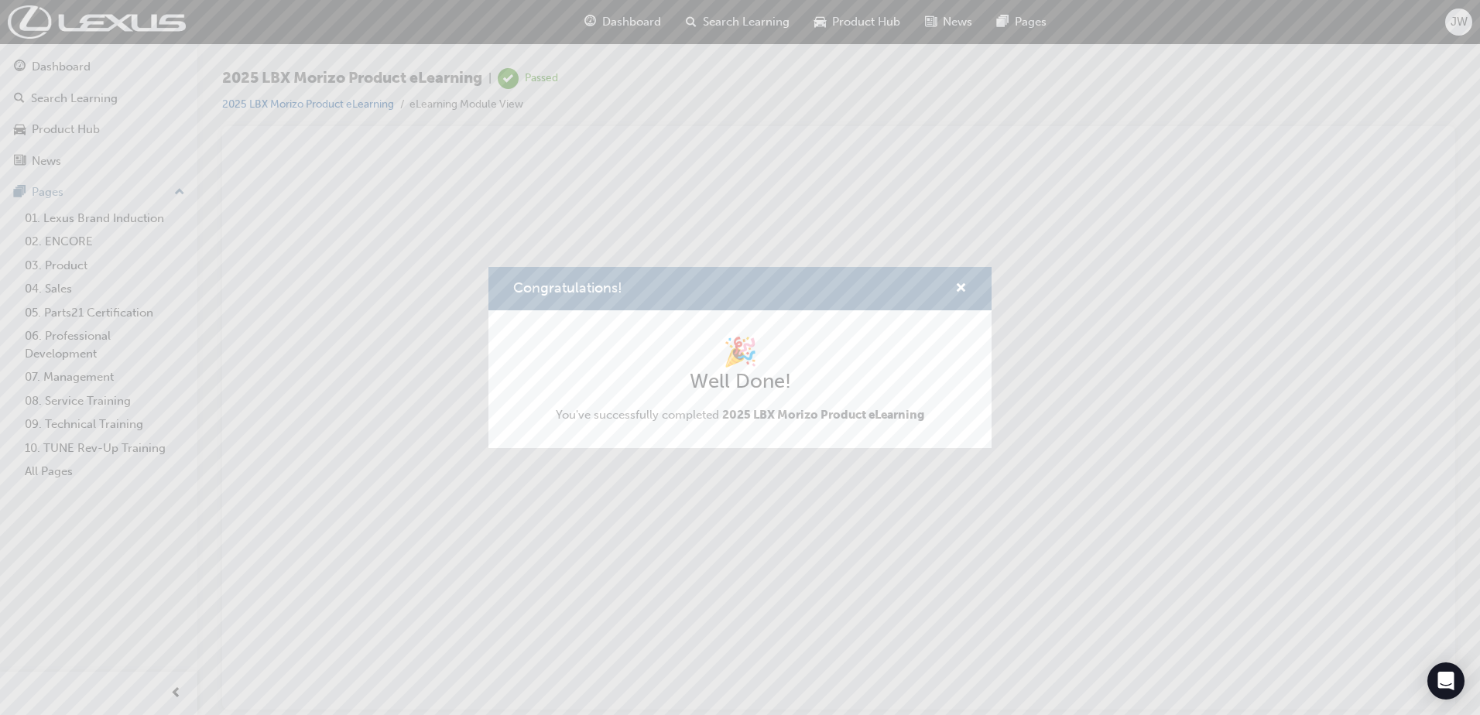
scroll to position [0, 0]
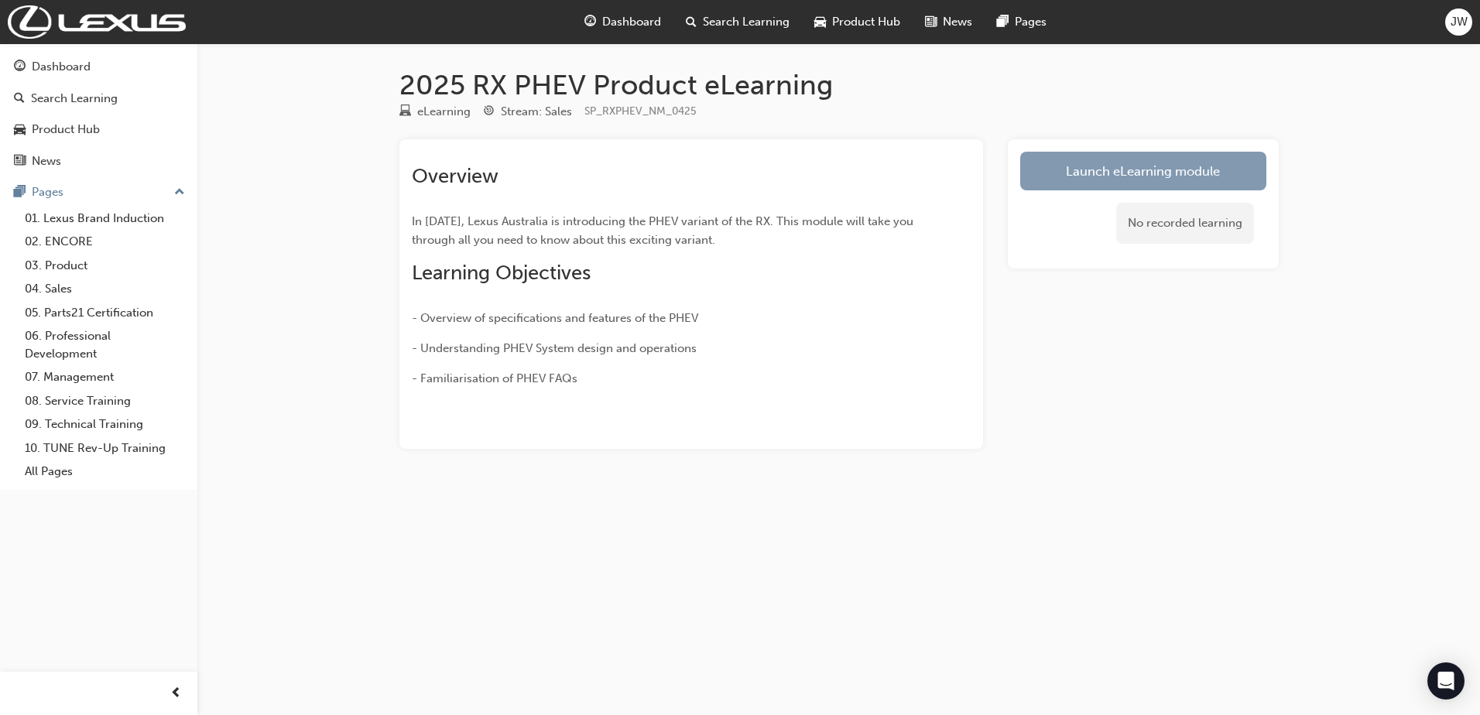
click at [1114, 180] on link "Launch eLearning module" at bounding box center [1143, 171] width 246 height 39
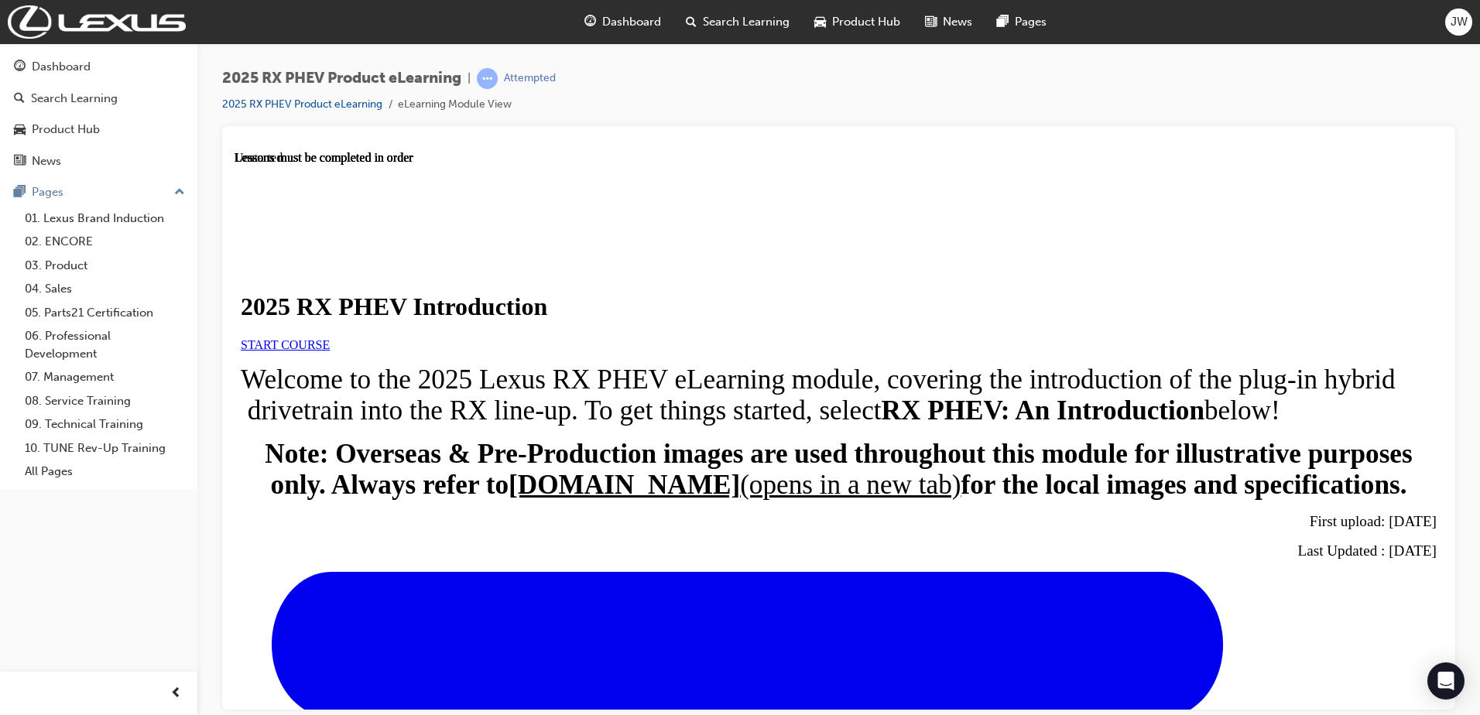
click at [330, 351] on span "START COURSE" at bounding box center [285, 343] width 89 height 13
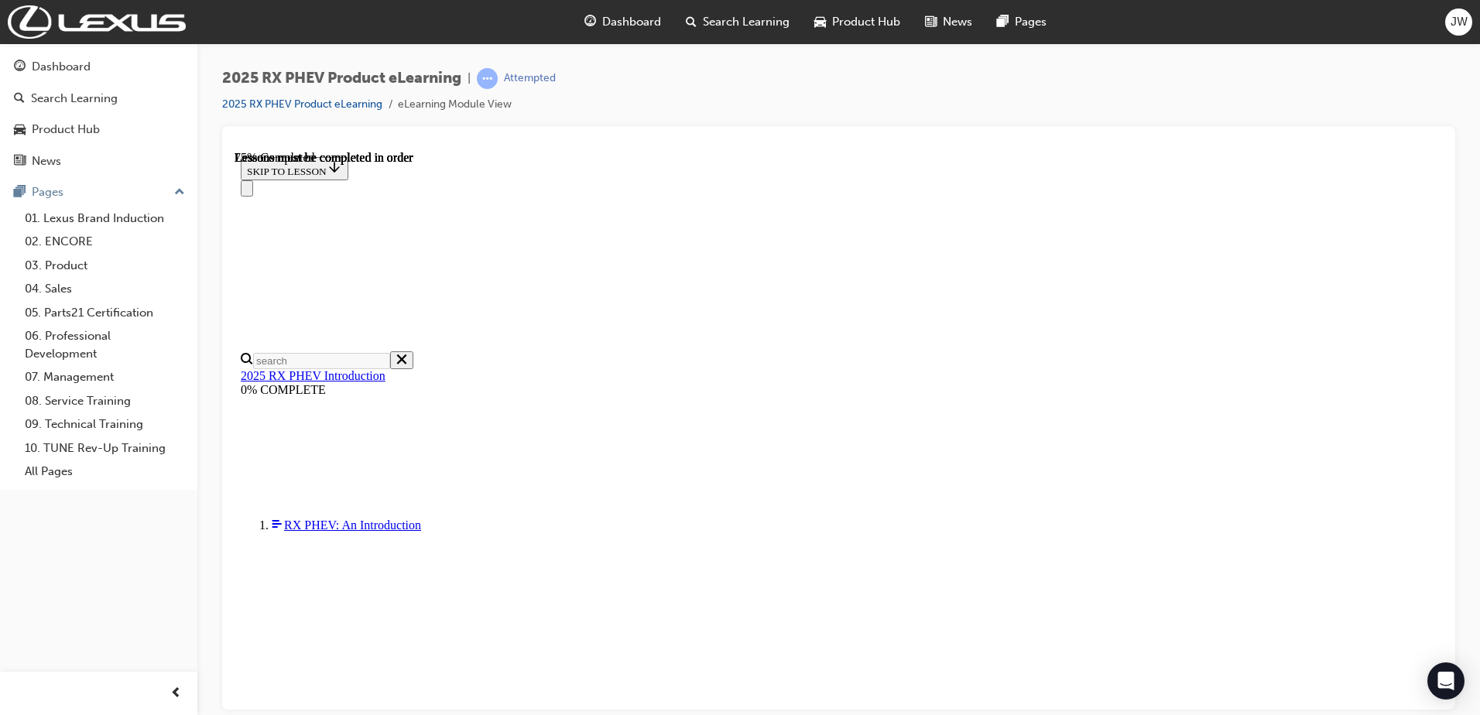
scroll to position [1024, 0]
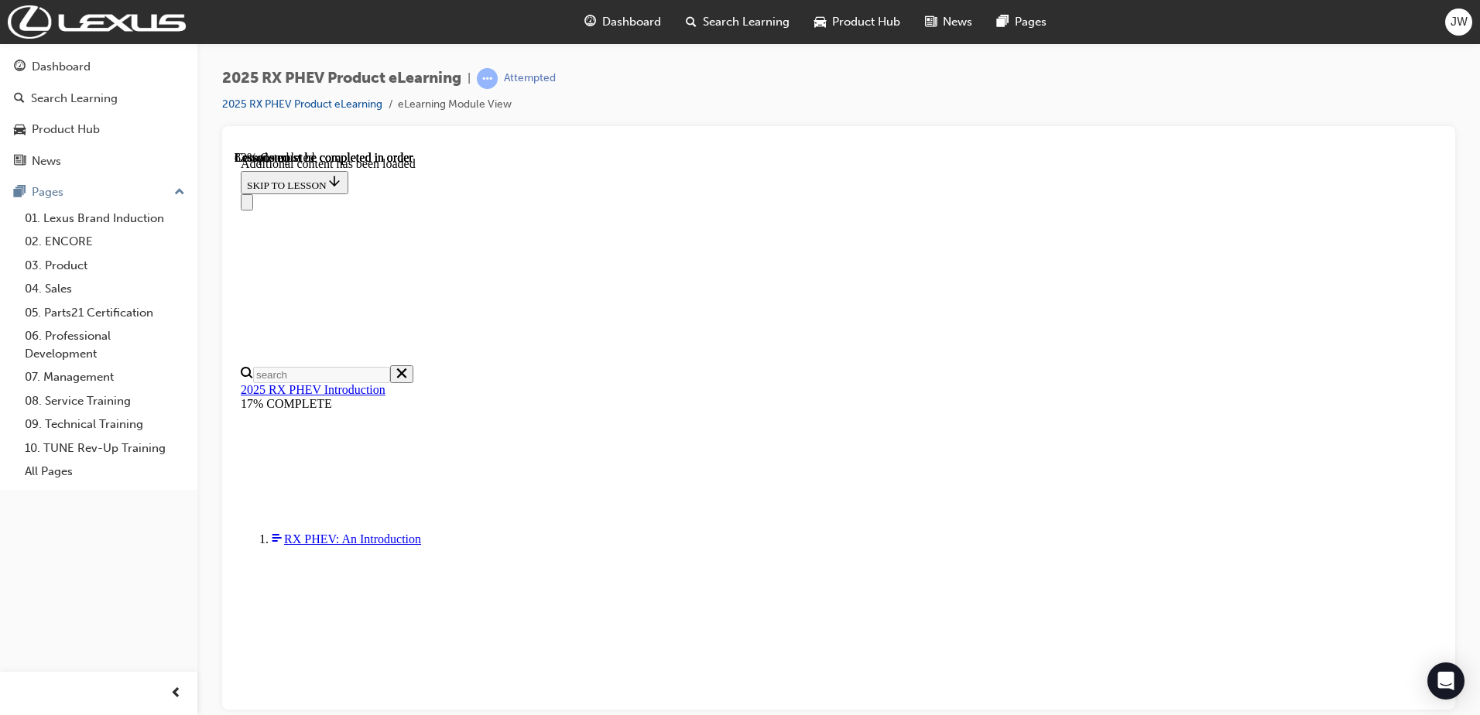
scroll to position [1760, 0]
drag, startPoint x: 1439, startPoint y: 282, endPoint x: 1681, endPoint y: 853, distance: 620.4
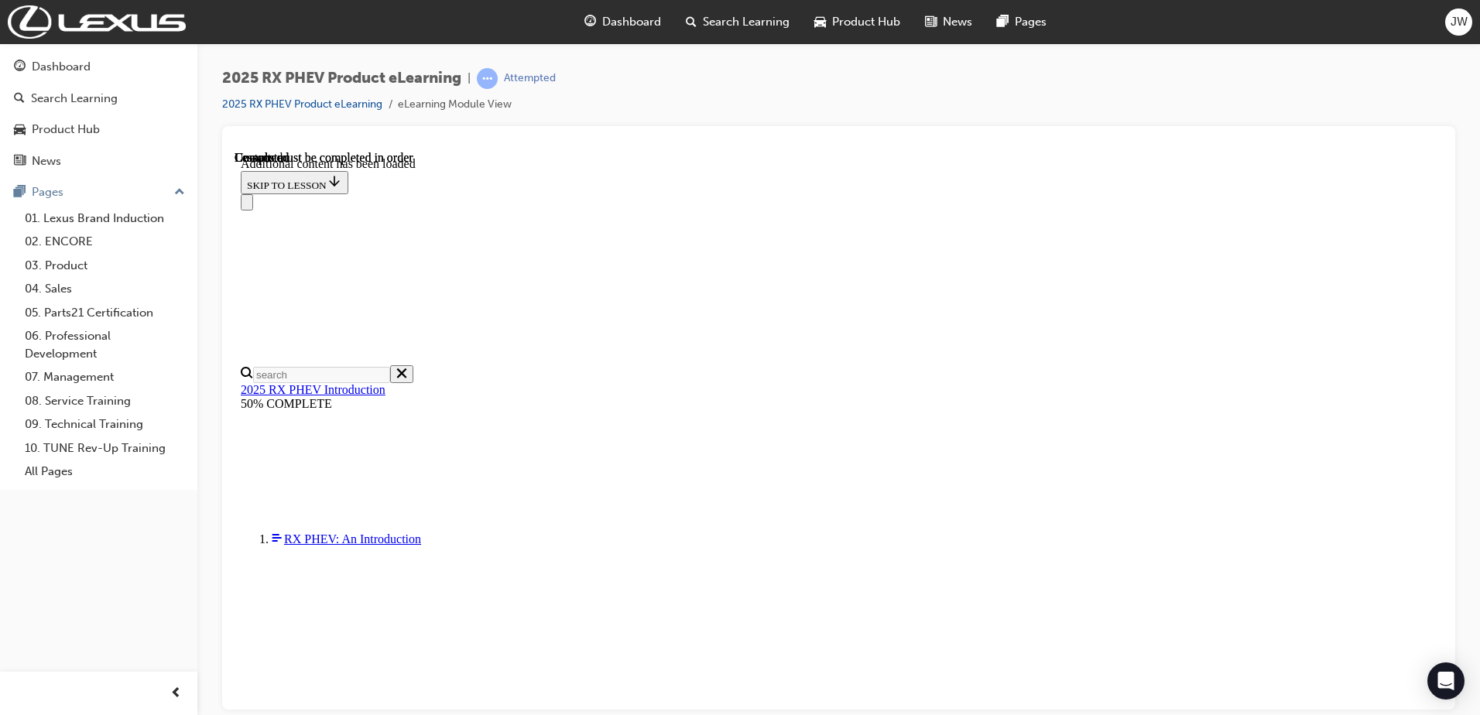
scroll to position [3202, 0]
drag, startPoint x: 1032, startPoint y: 667, endPoint x: 1049, endPoint y: 668, distance: 16.3
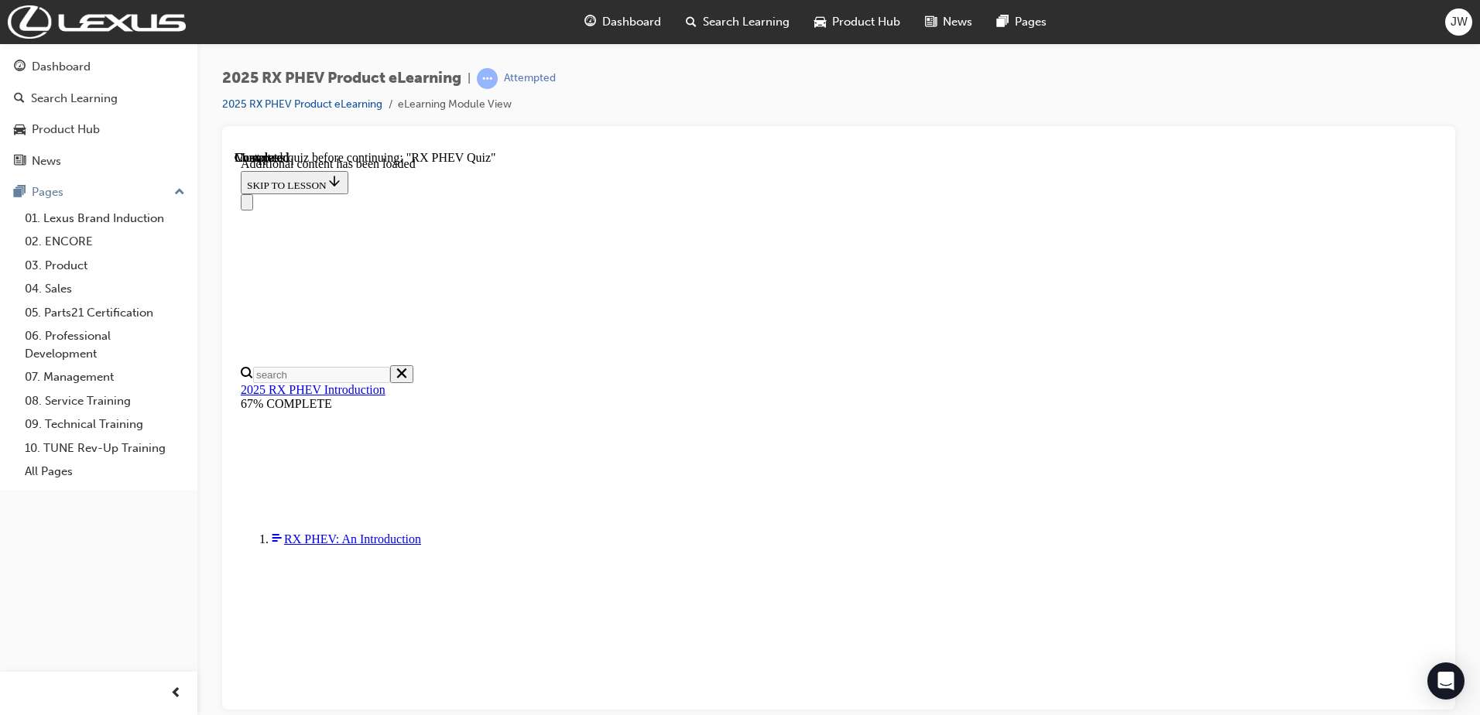
scroll to position [53, 0]
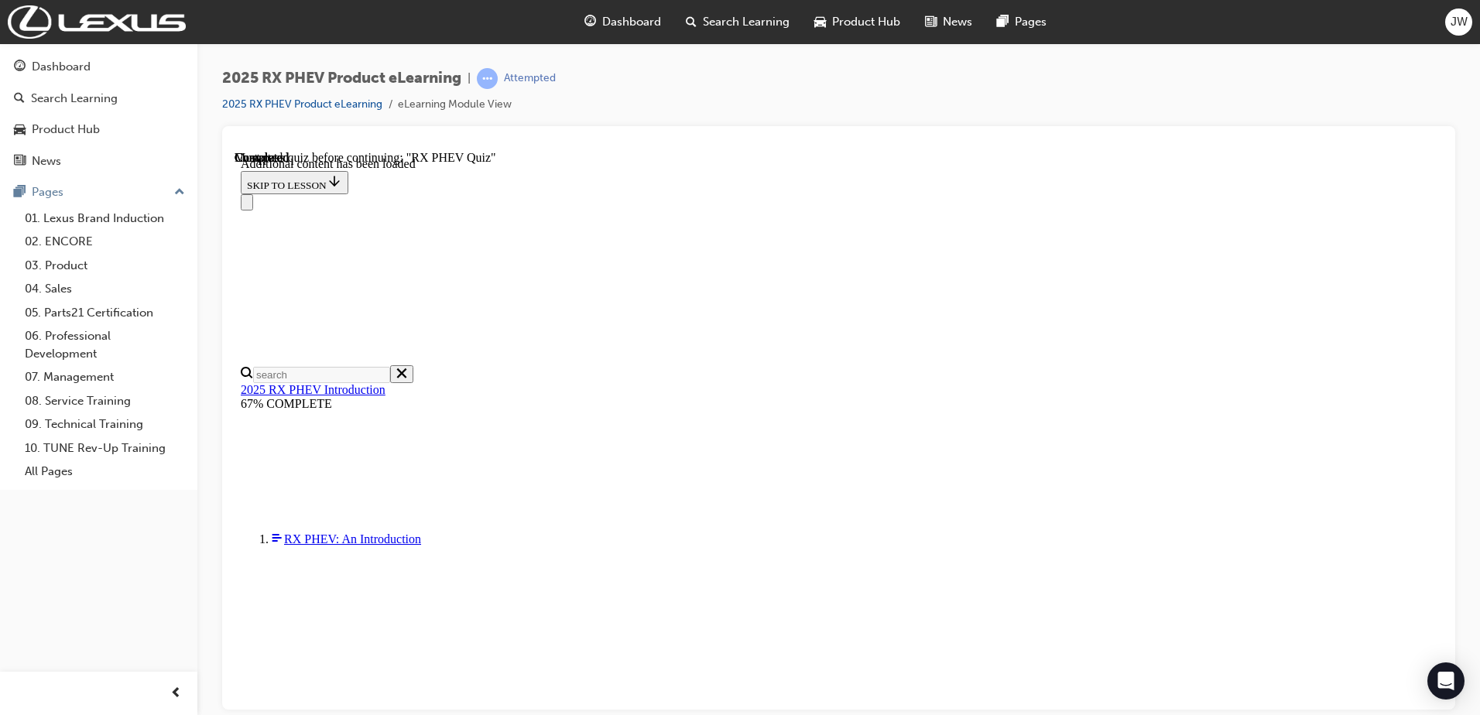
radio input "true"
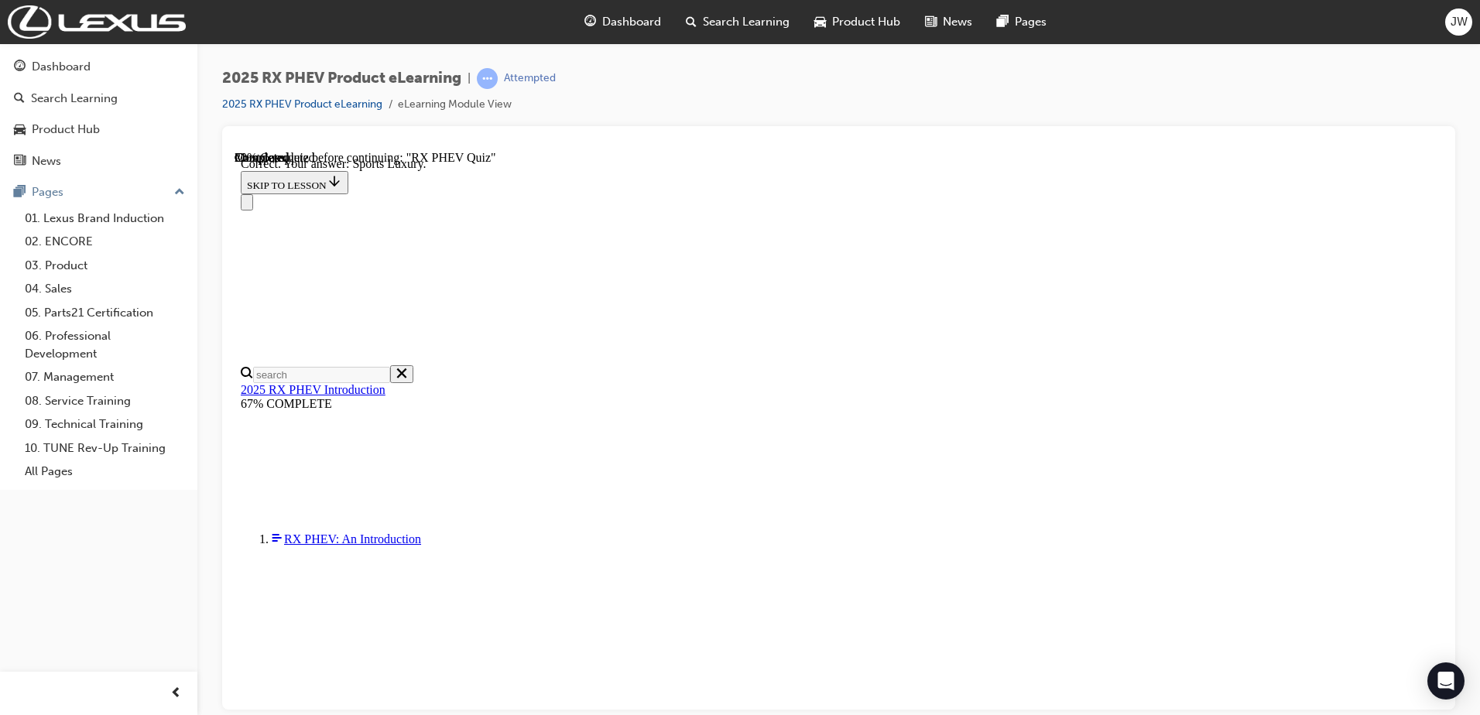
drag, startPoint x: 1433, startPoint y: 295, endPoint x: 1681, endPoint y: 584, distance: 380.9
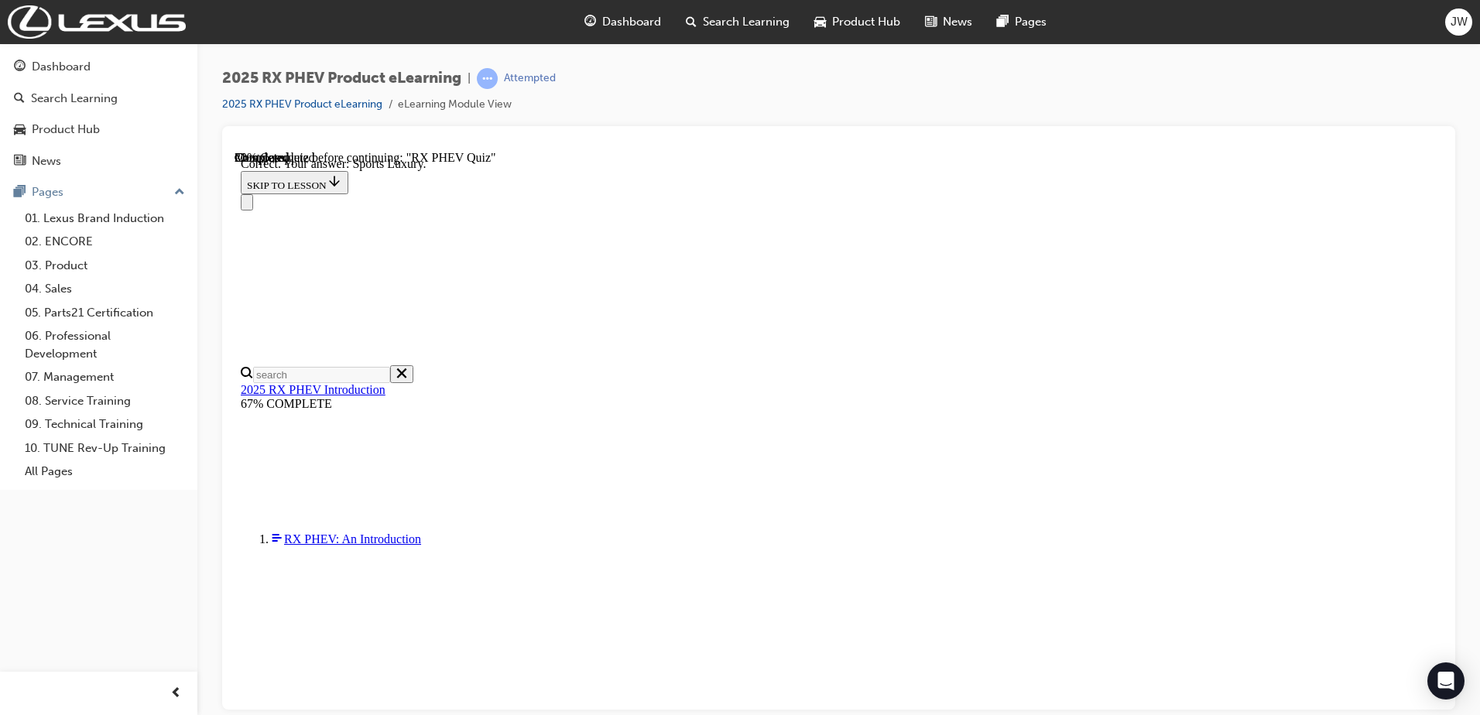
radio input "true"
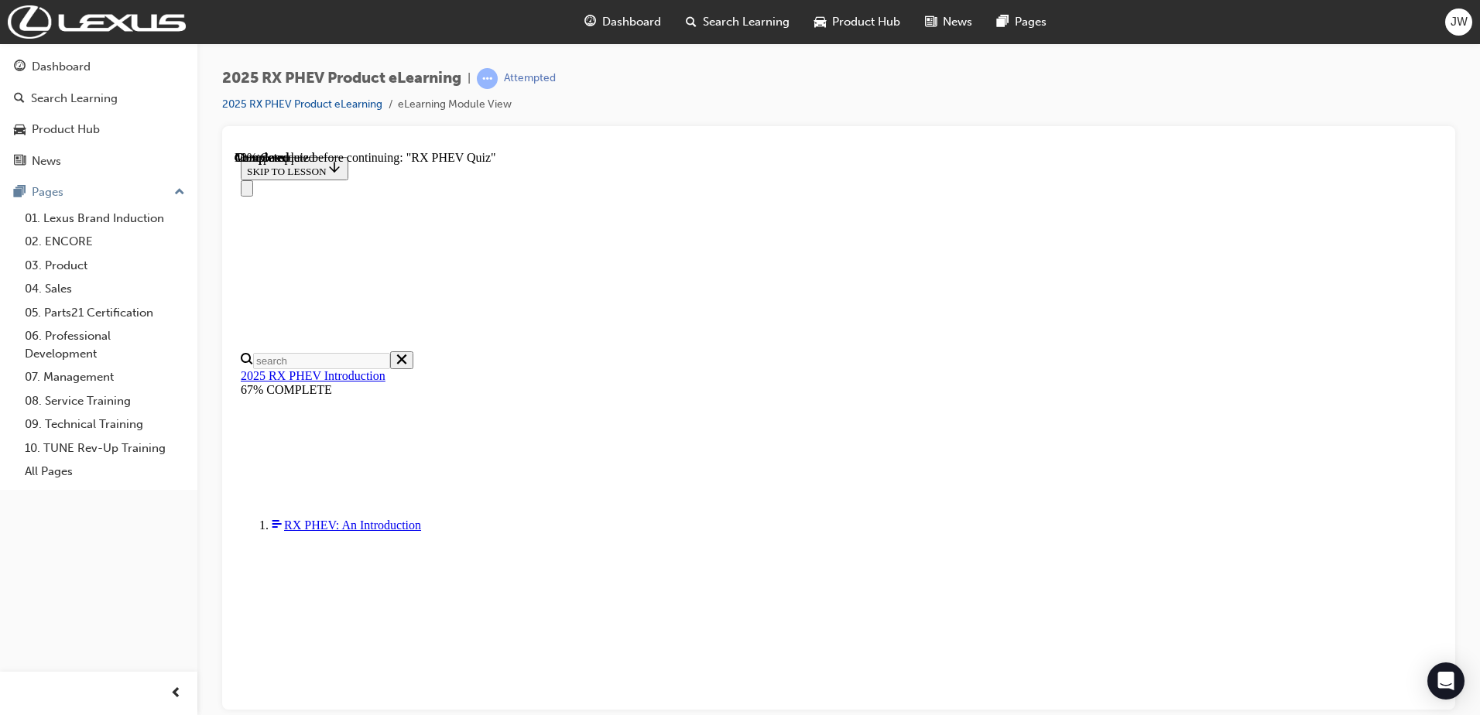
radio input "true"
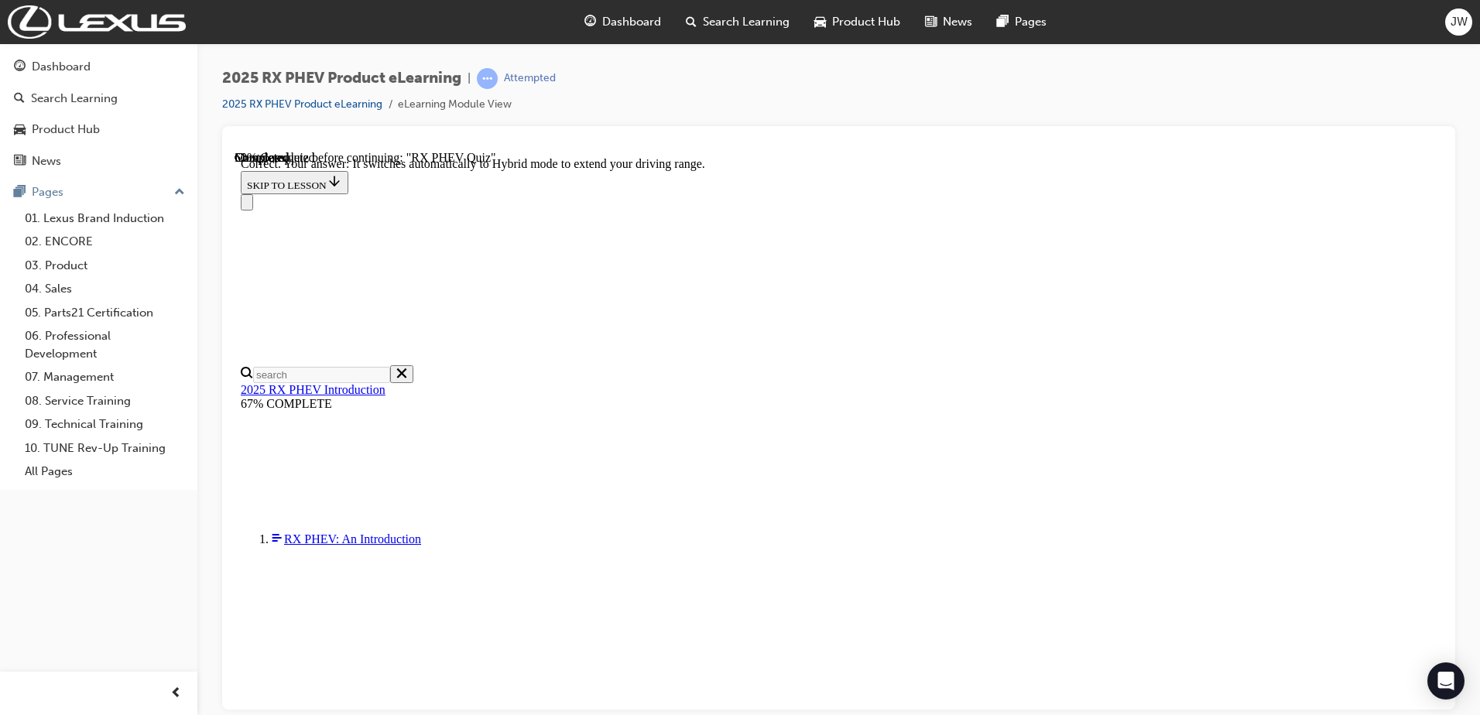
scroll to position [214, 0]
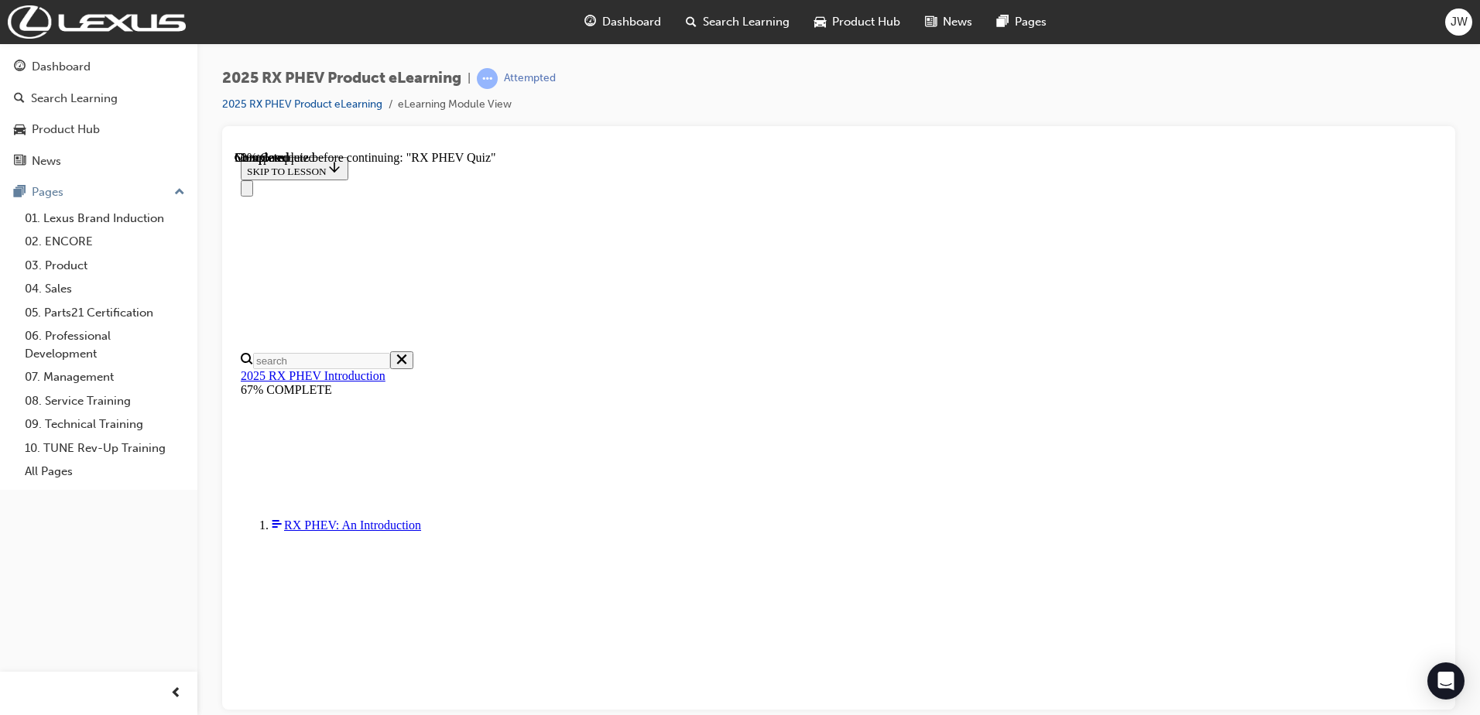
radio input "true"
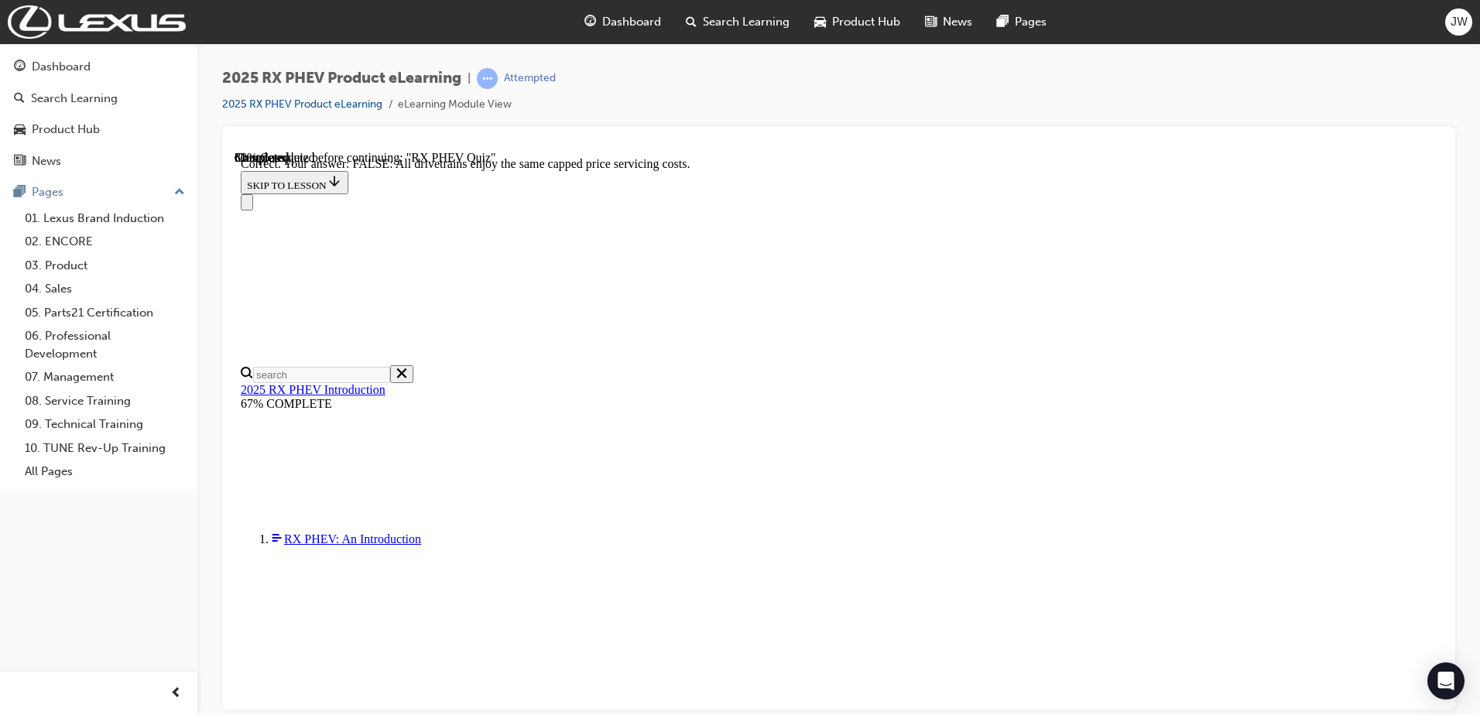
scroll to position [167, 0]
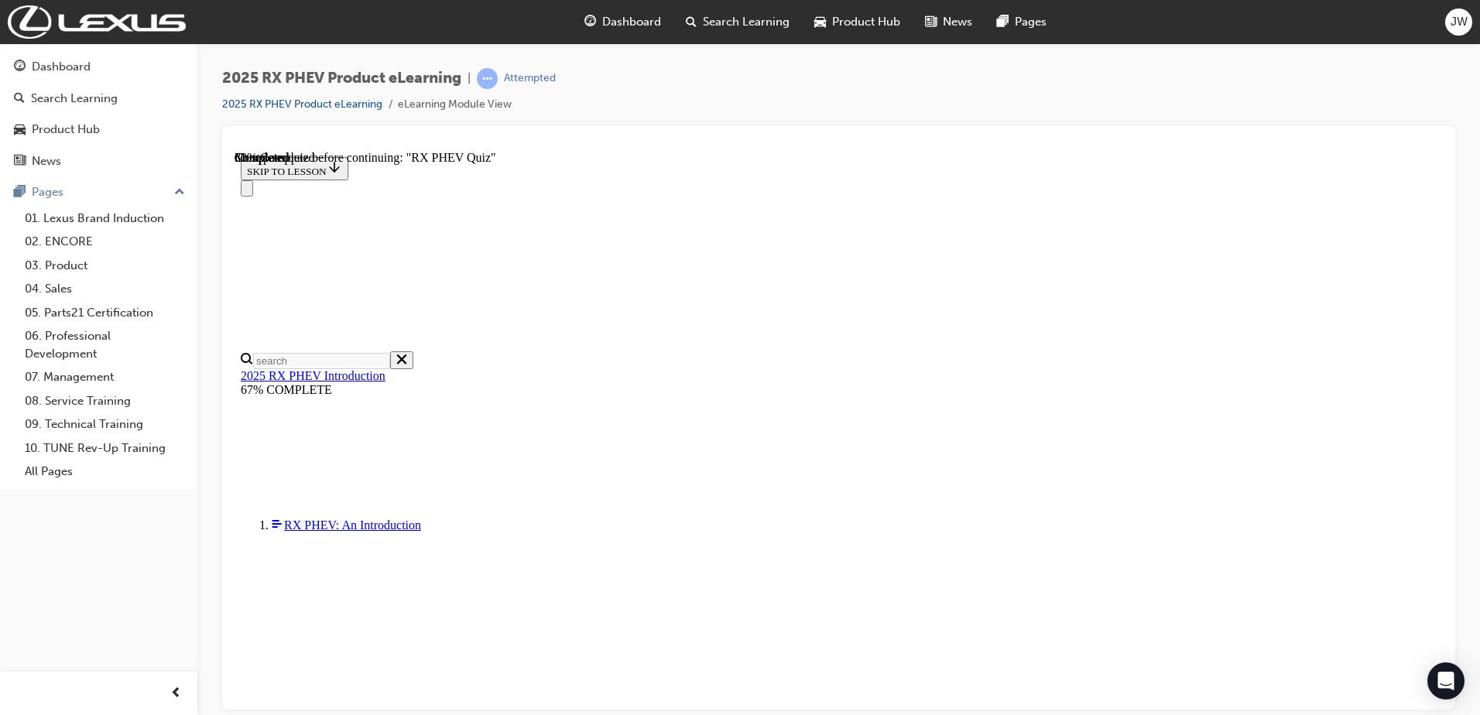
scroll to position [118, 0]
radio input "true"
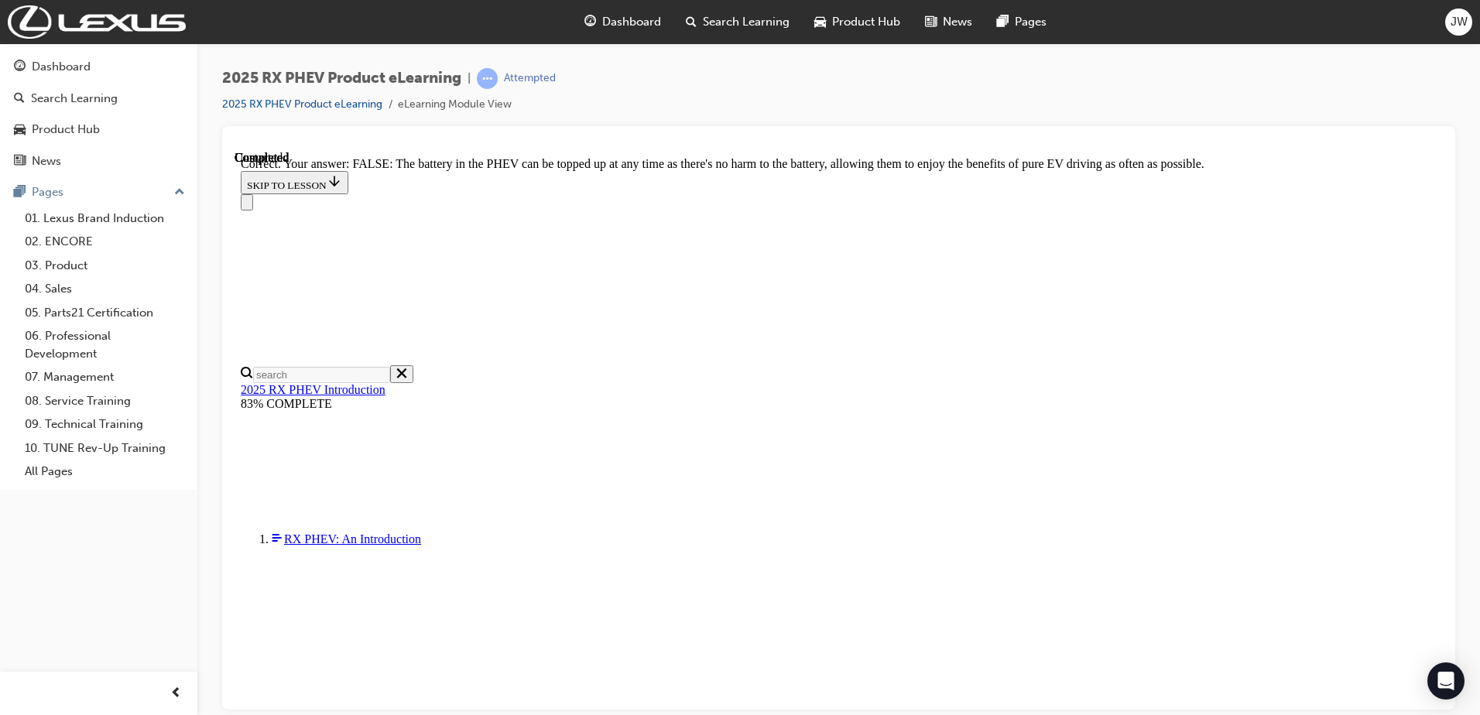
scroll to position [167, 0]
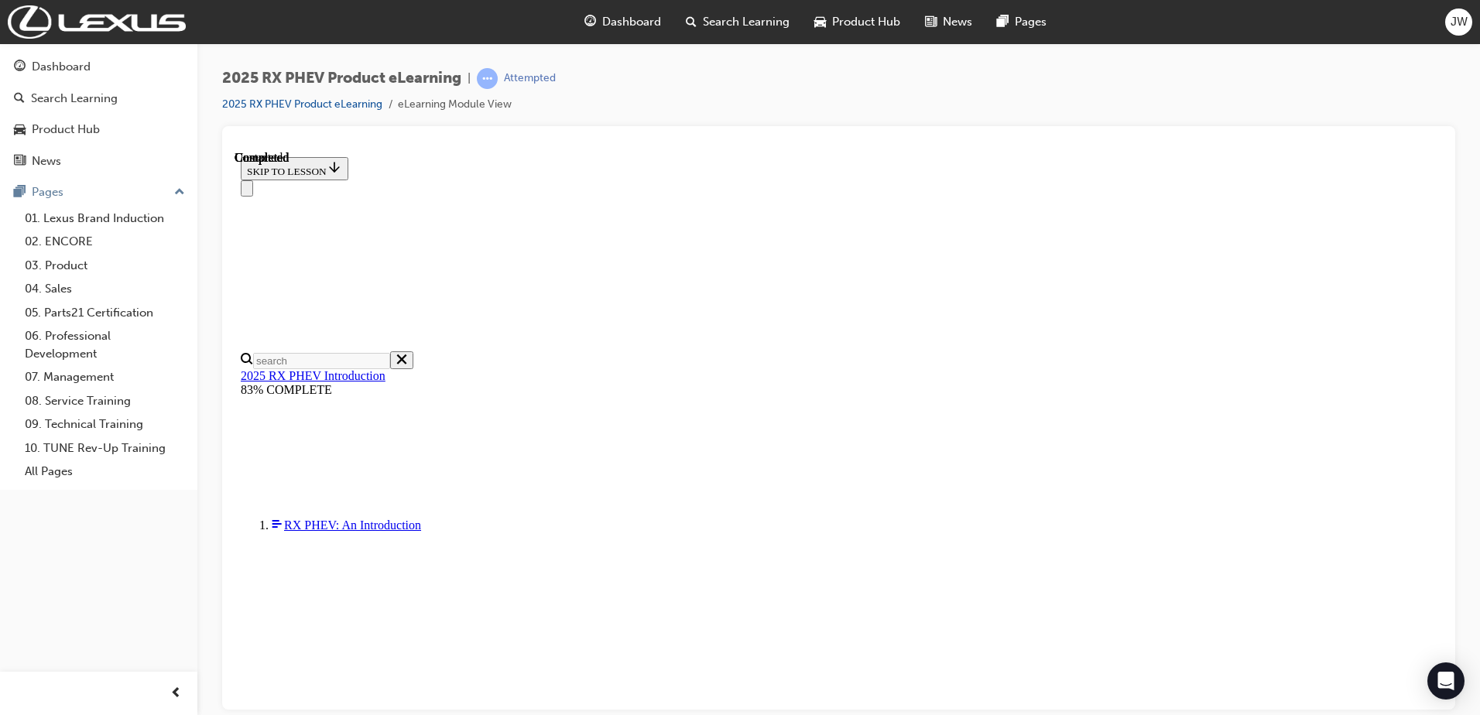
scroll to position [293, 0]
click at [647, 36] on div "Dashboard" at bounding box center [622, 22] width 101 height 32
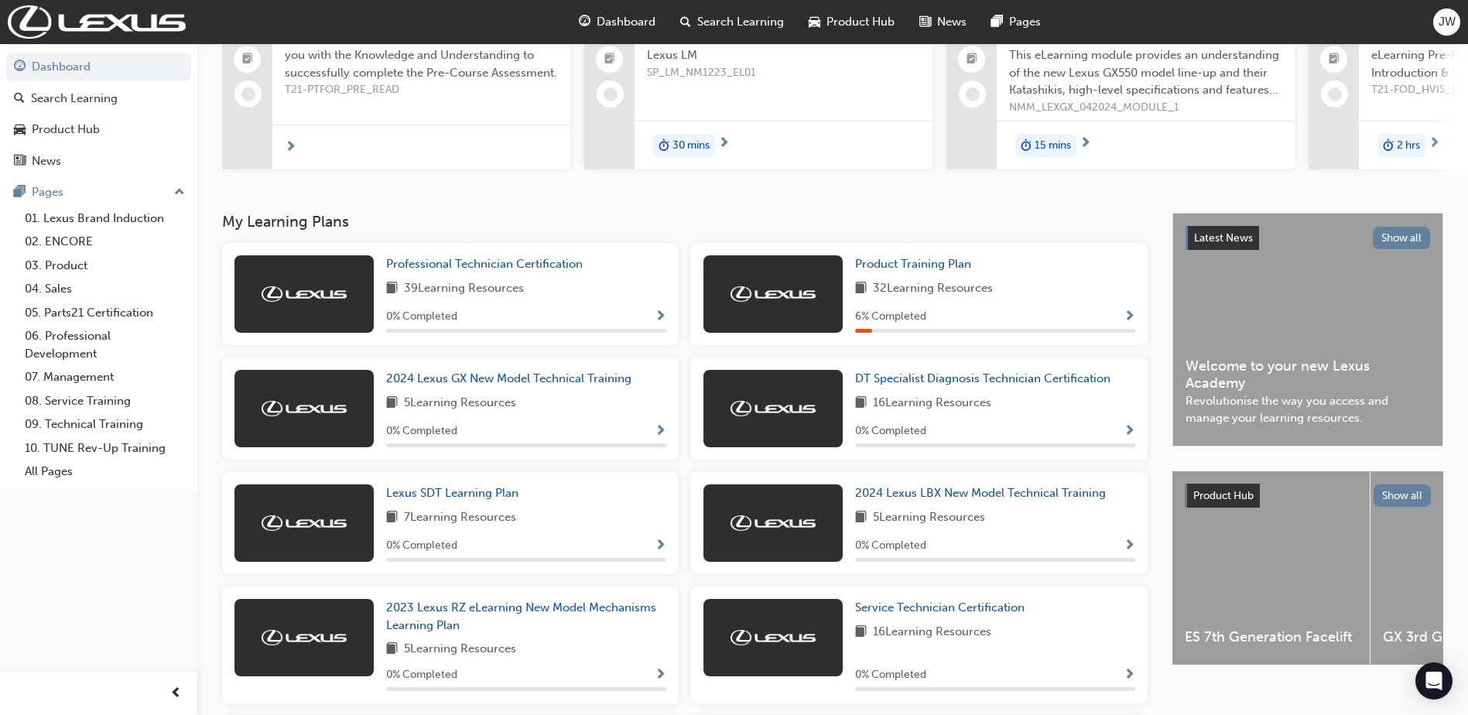
scroll to position [289, 0]
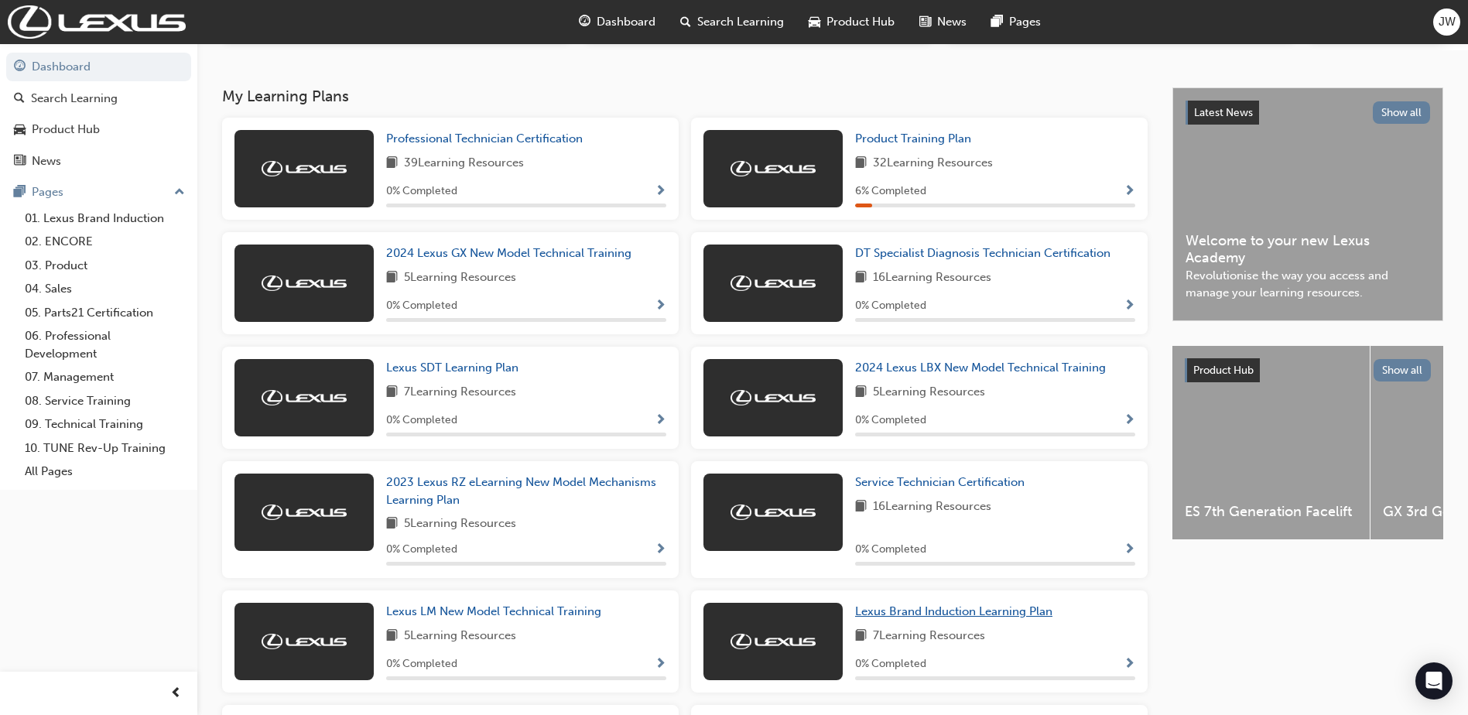
click at [957, 621] on link "Lexus Brand Induction Learning Plan" at bounding box center [957, 612] width 204 height 18
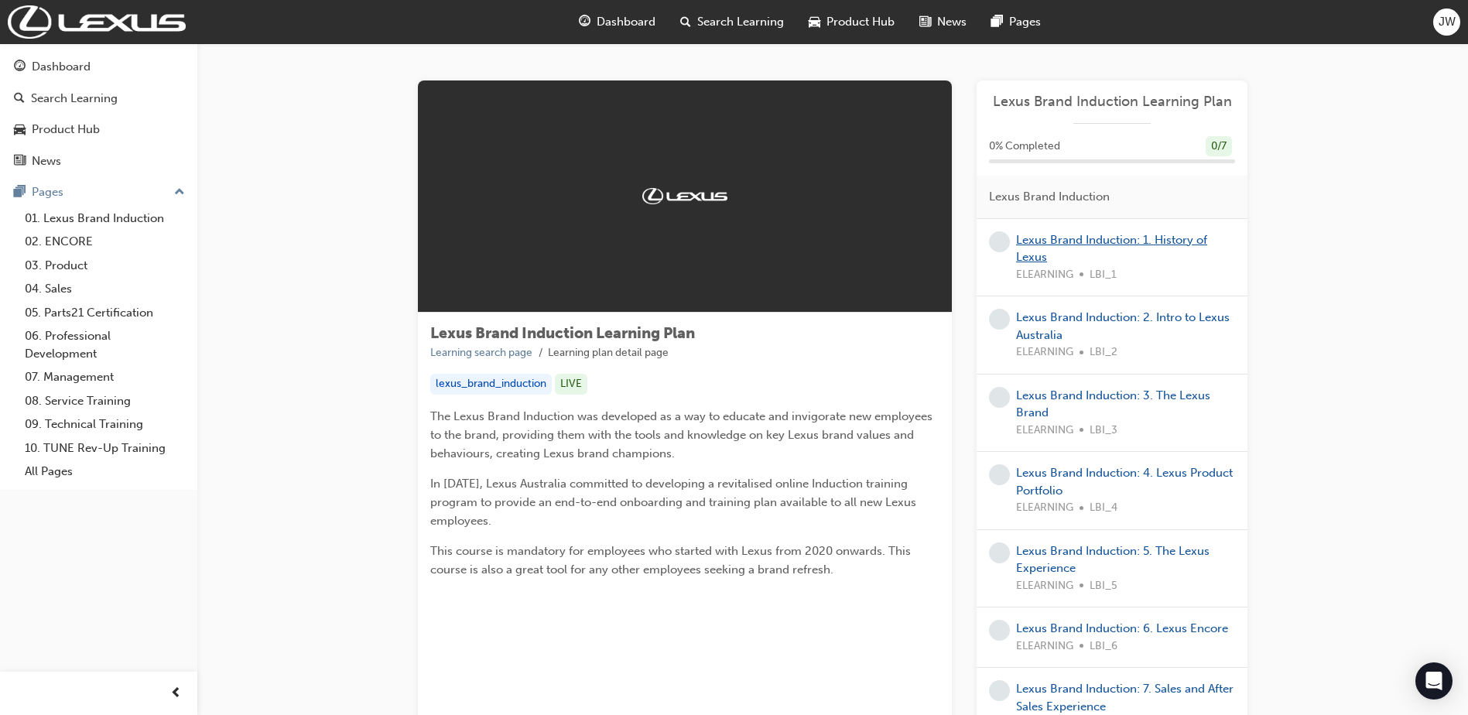
click at [1092, 243] on link "Lexus Brand Induction: 1. History of Lexus" at bounding box center [1111, 249] width 191 height 32
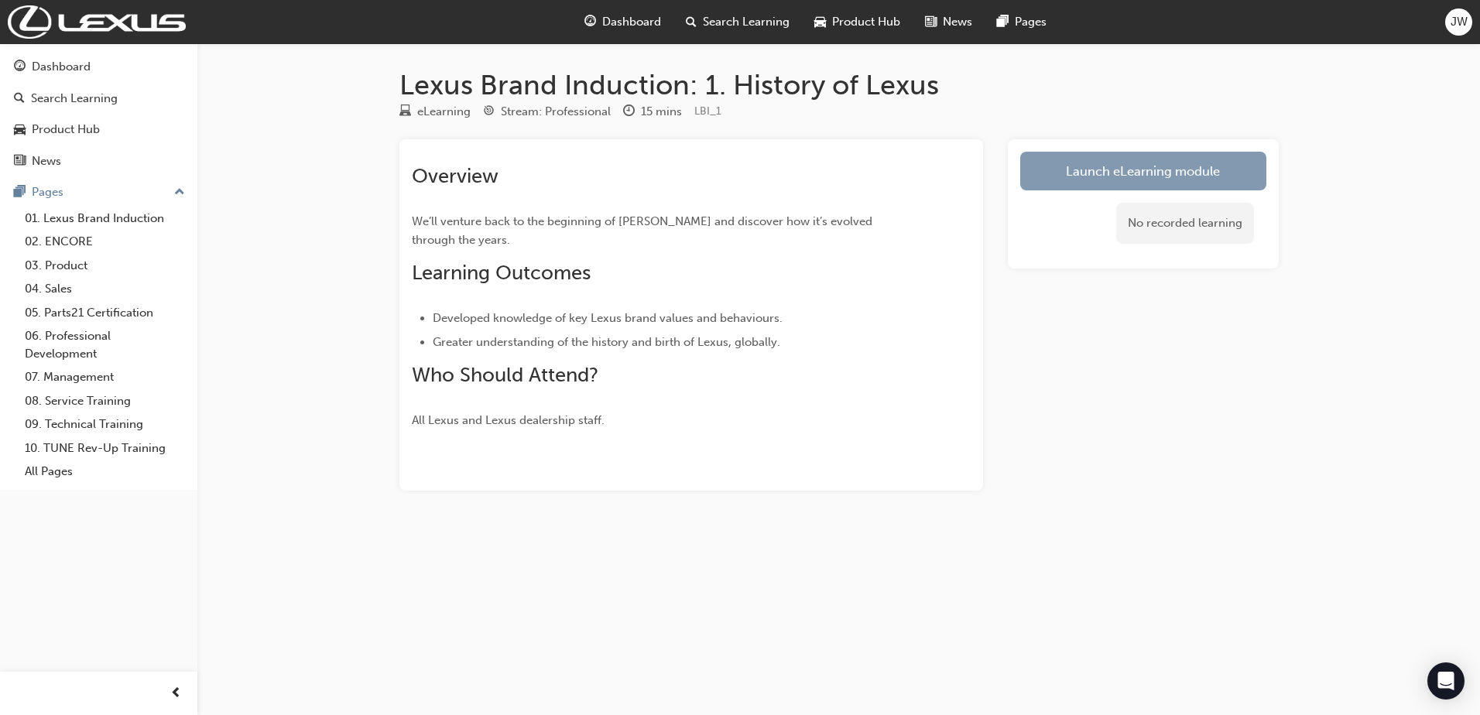
click at [1086, 187] on link "Launch eLearning module" at bounding box center [1143, 171] width 246 height 39
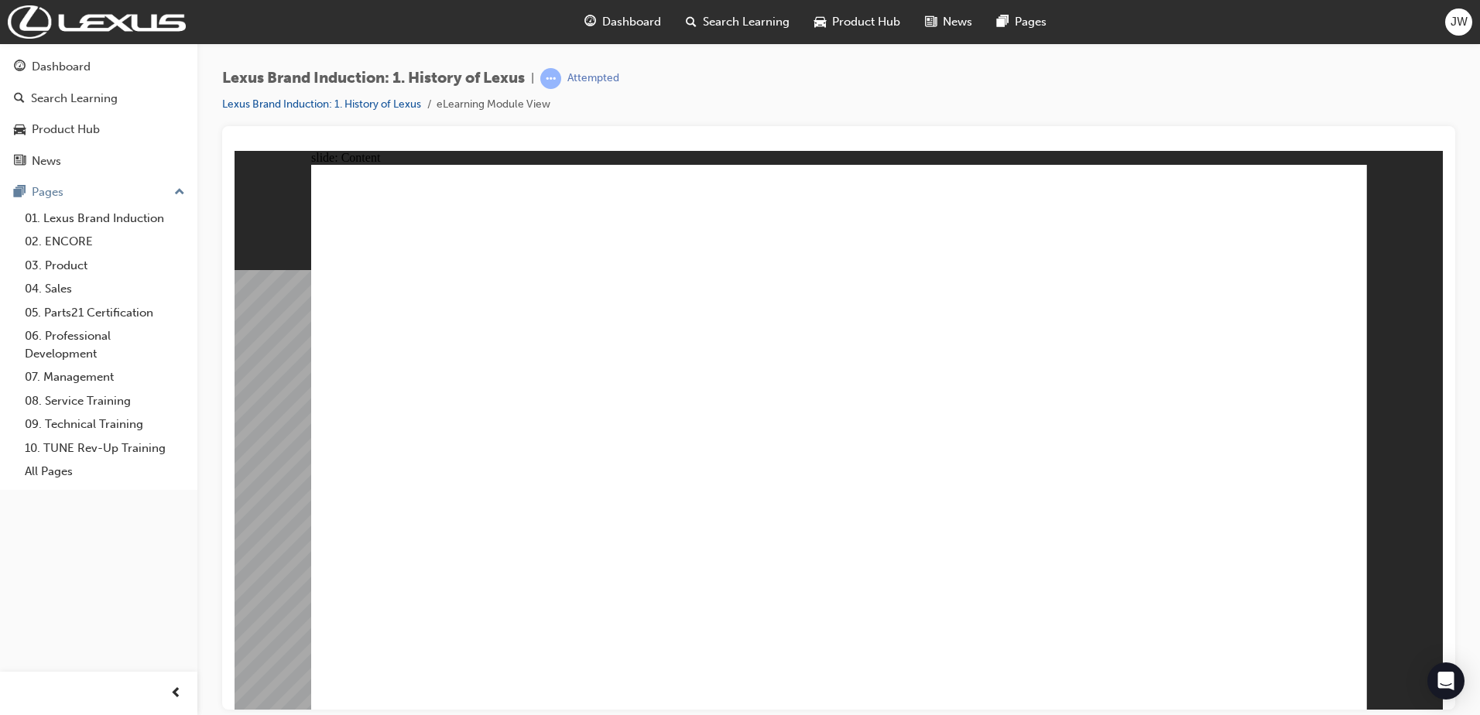
type input "1"
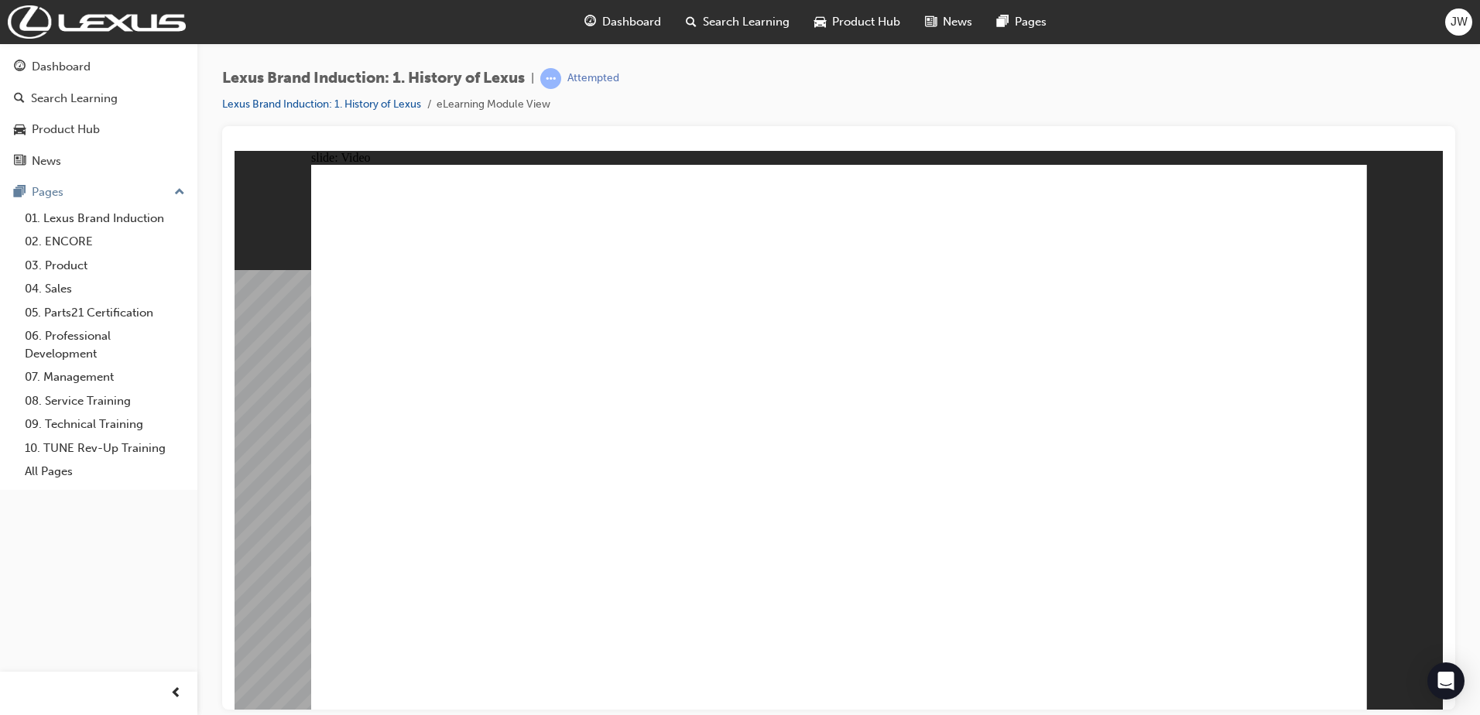
type input "3"
type input "1"
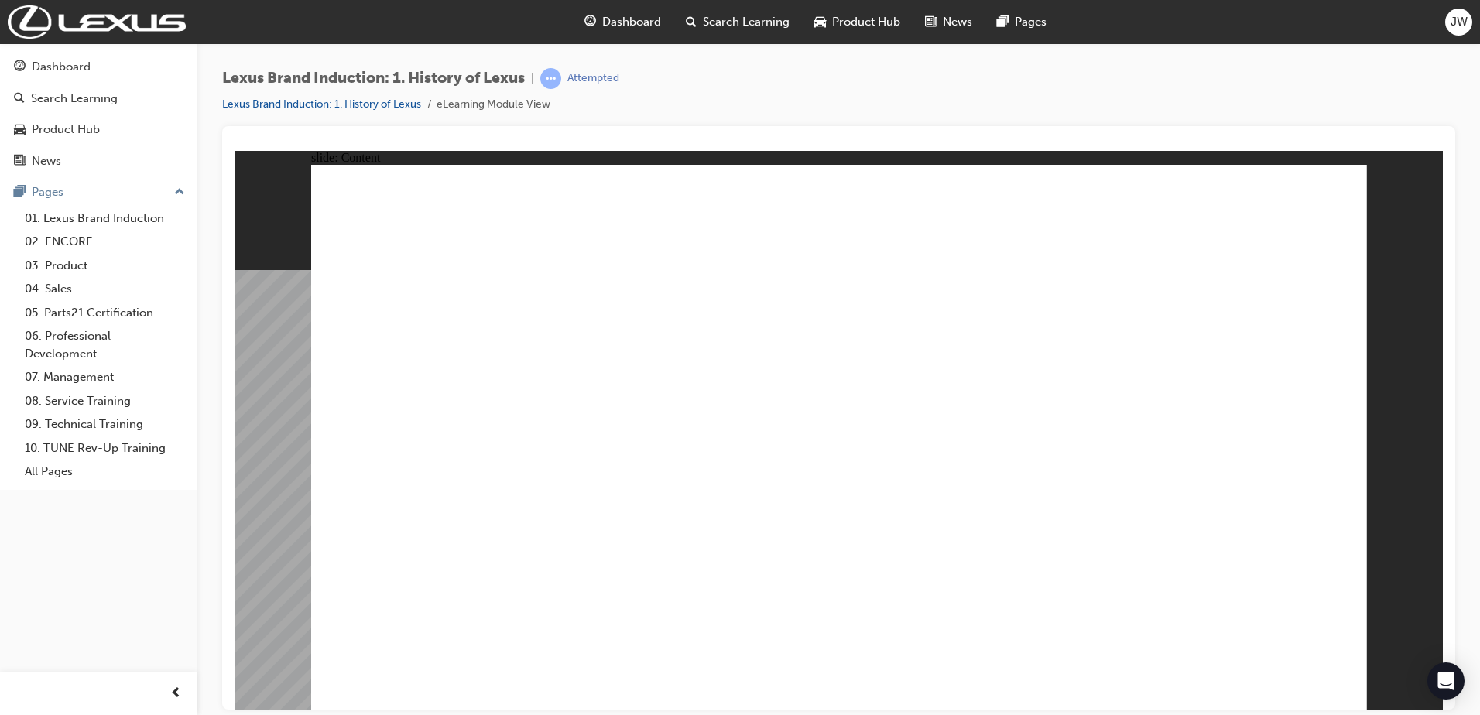
click at [736, 479] on button "OK" at bounding box center [722, 471] width 27 height 16
radio input "true"
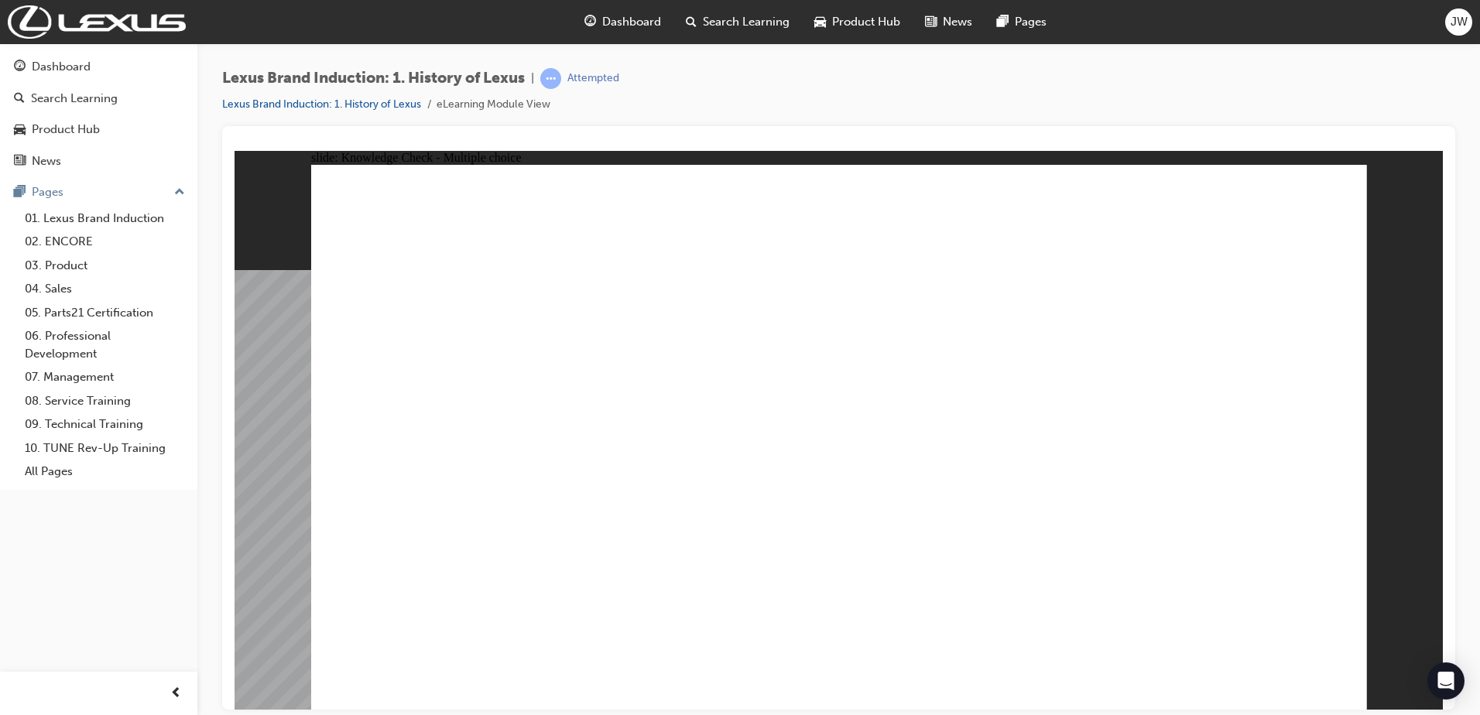
radio input "true"
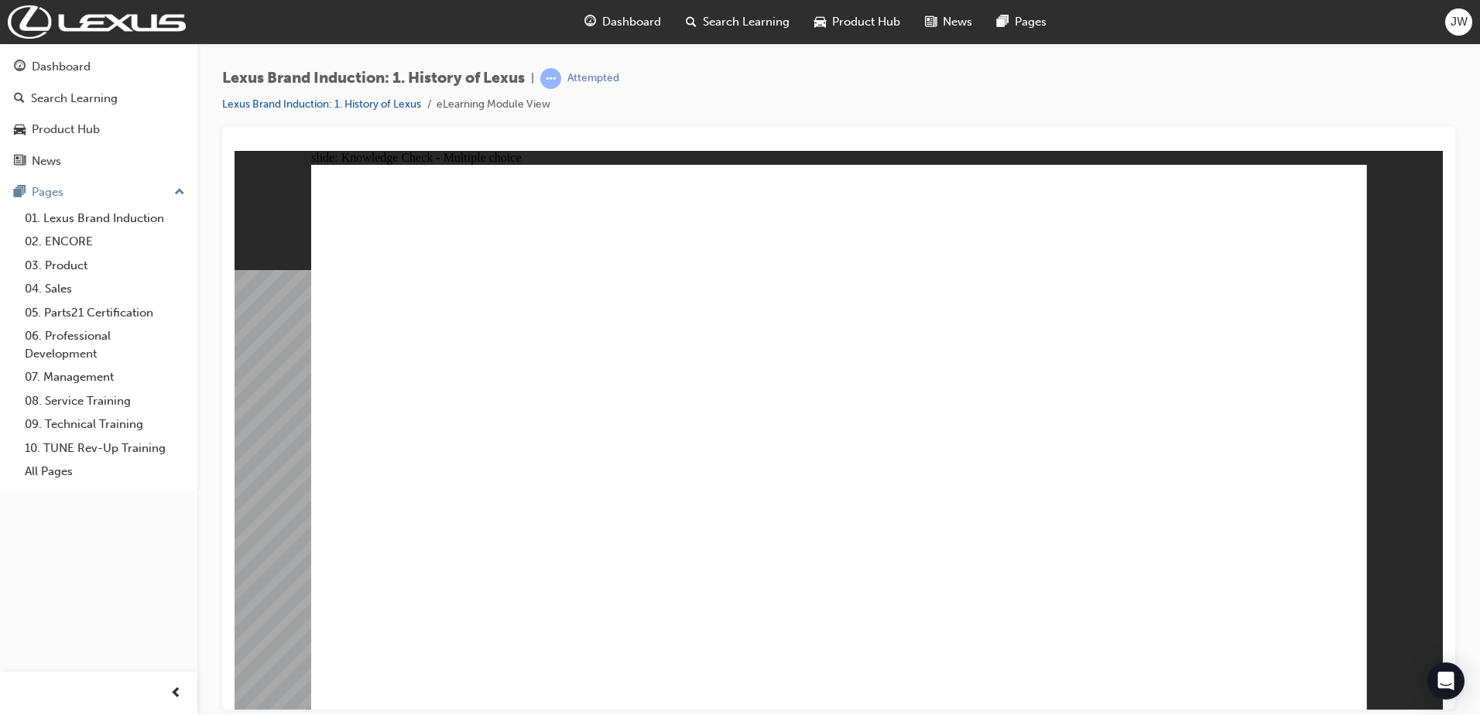
radio input "true"
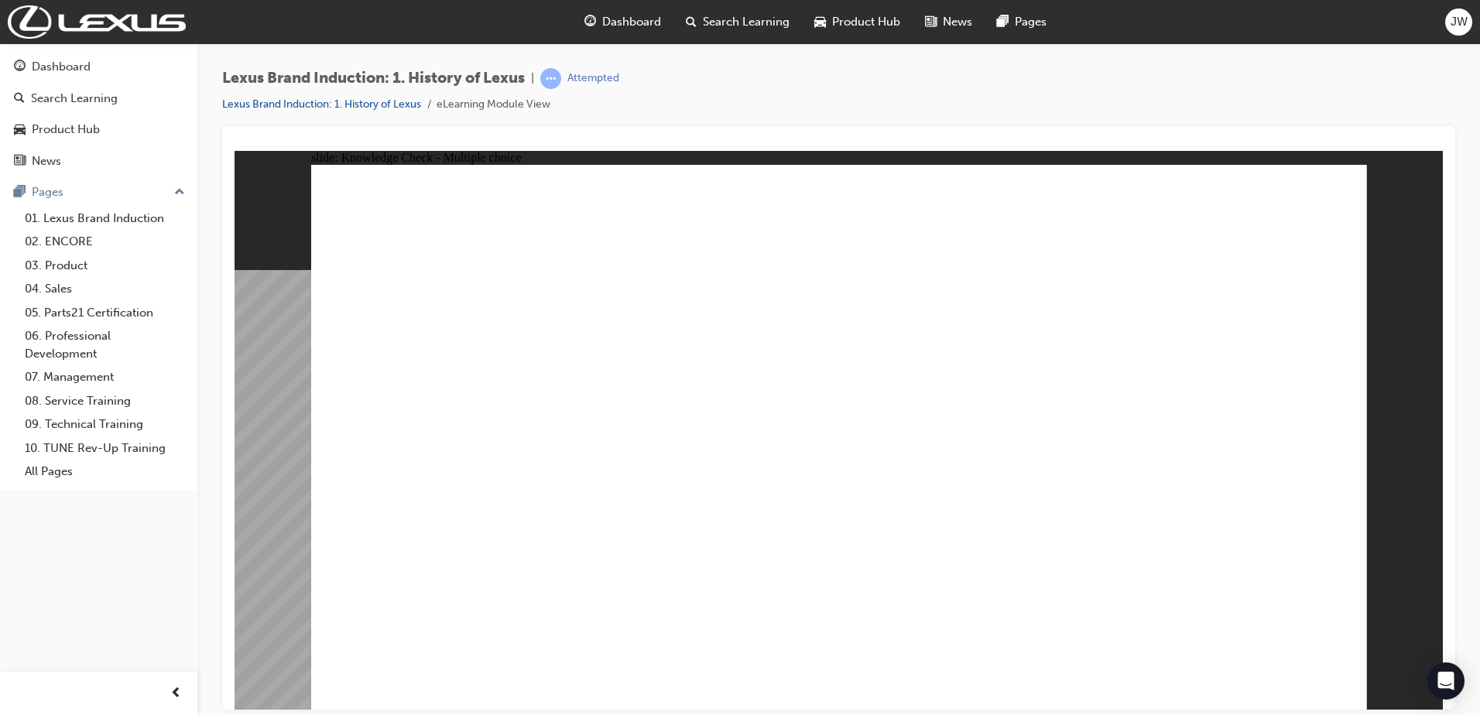
radio input "true"
click at [155, 216] on link "01. Lexus Brand Induction" at bounding box center [105, 219] width 173 height 24
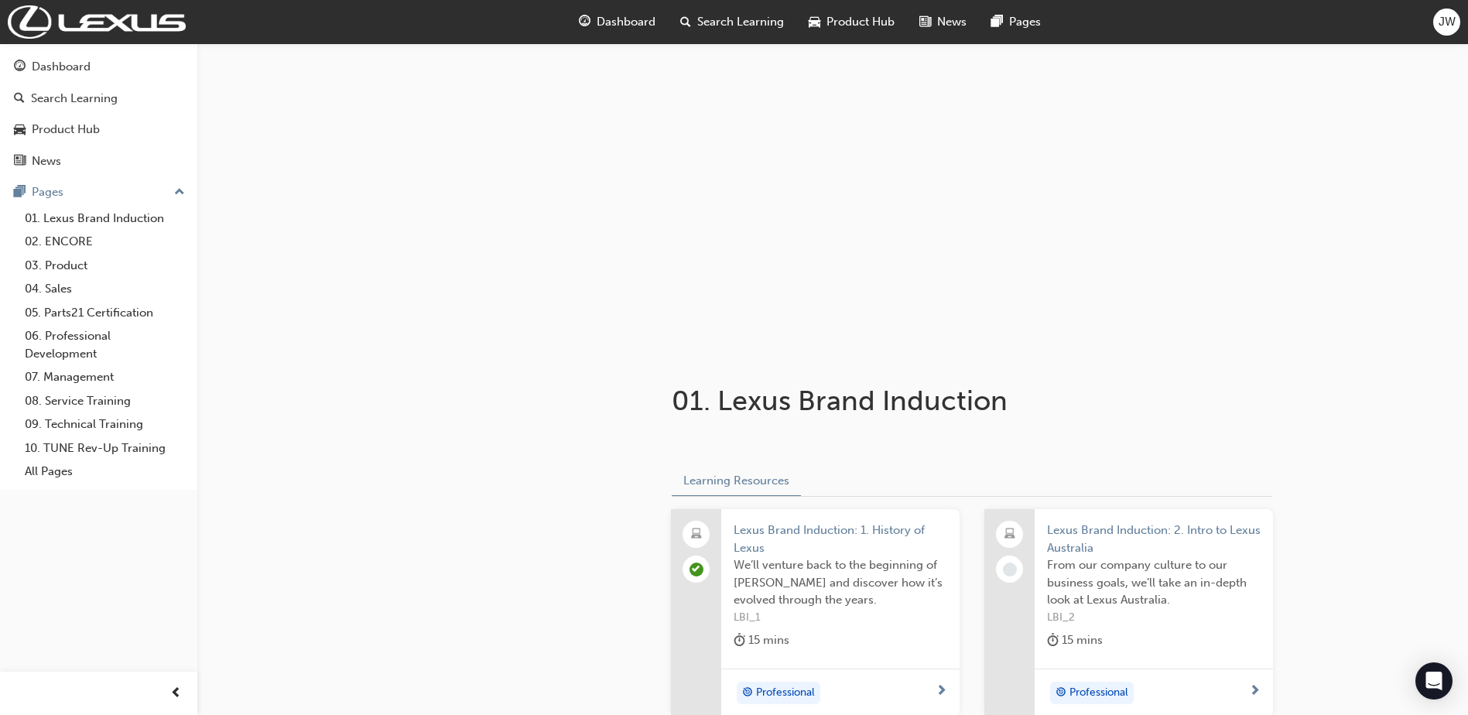
click at [1113, 531] on span "Lexus Brand Induction: 2. Intro to Lexus Australia" at bounding box center [1154, 539] width 214 height 35
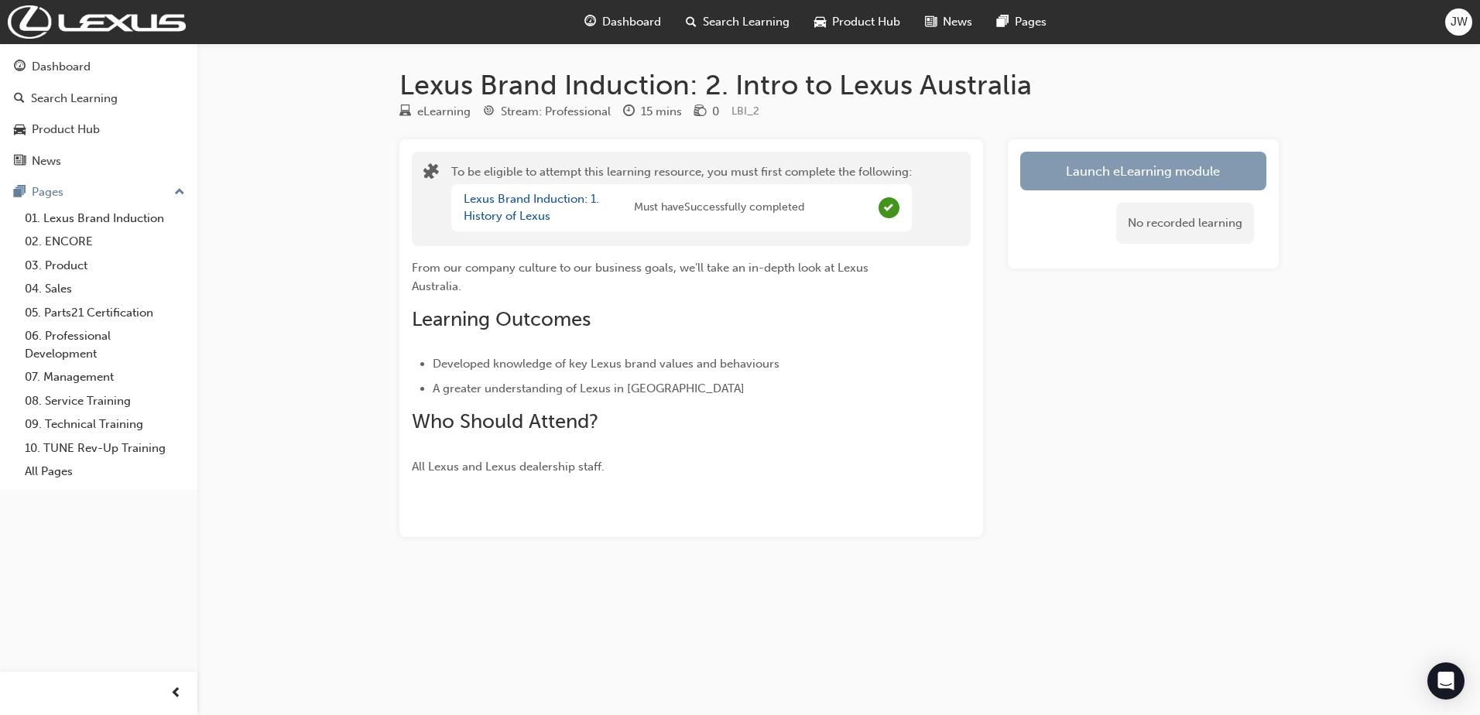
click at [1083, 178] on button "Launch eLearning module" at bounding box center [1143, 171] width 246 height 39
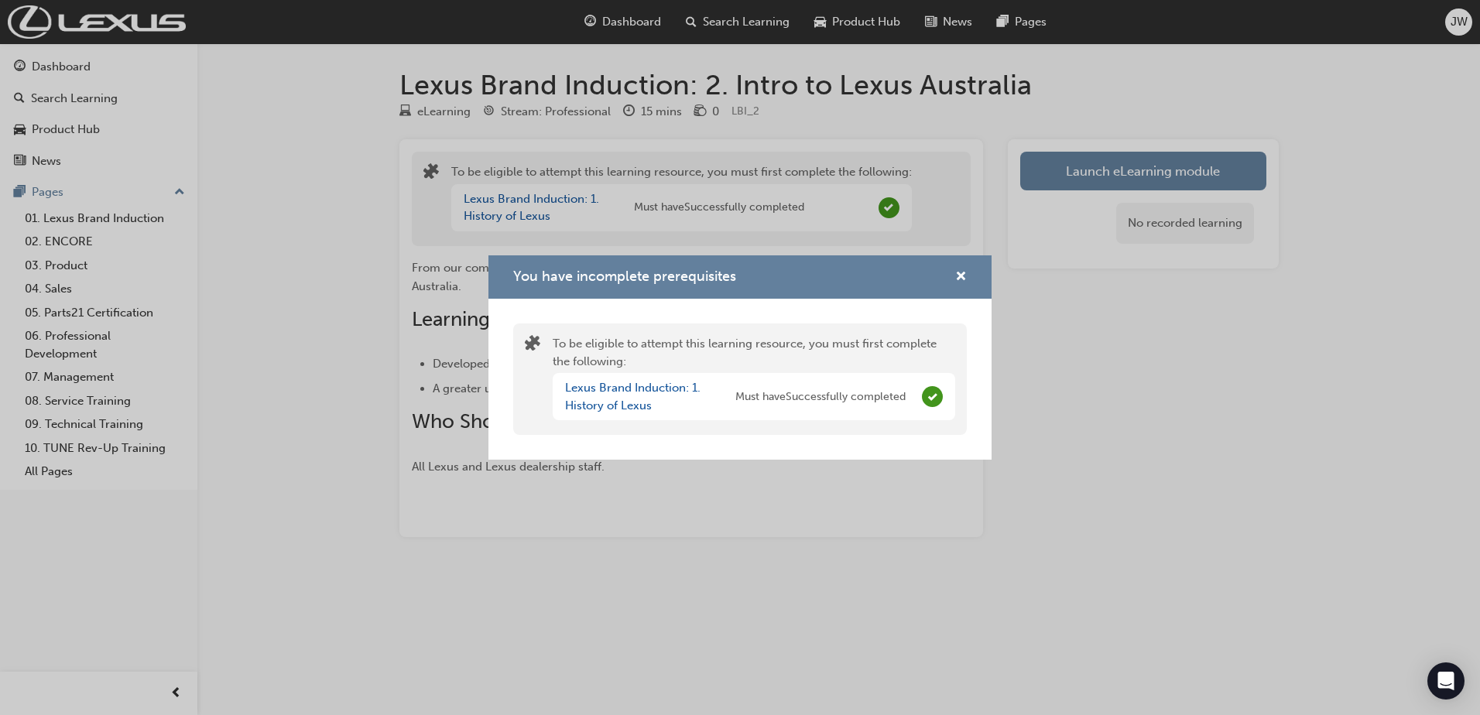
click at [968, 277] on div "You have incomplete prerequisites" at bounding box center [739, 277] width 503 height 44
click at [965, 277] on span "cross-icon" at bounding box center [961, 278] width 12 height 14
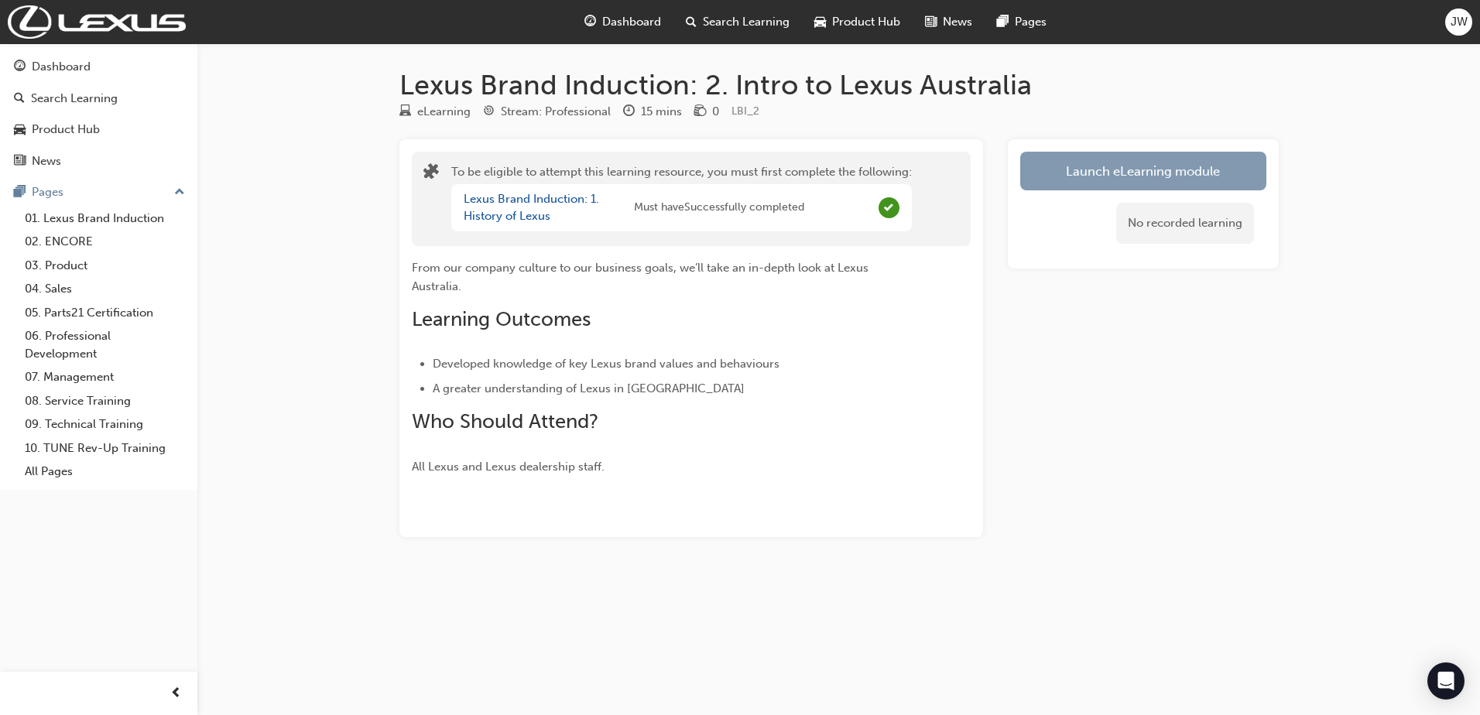
click at [1117, 169] on button "Launch eLearning module" at bounding box center [1143, 171] width 246 height 39
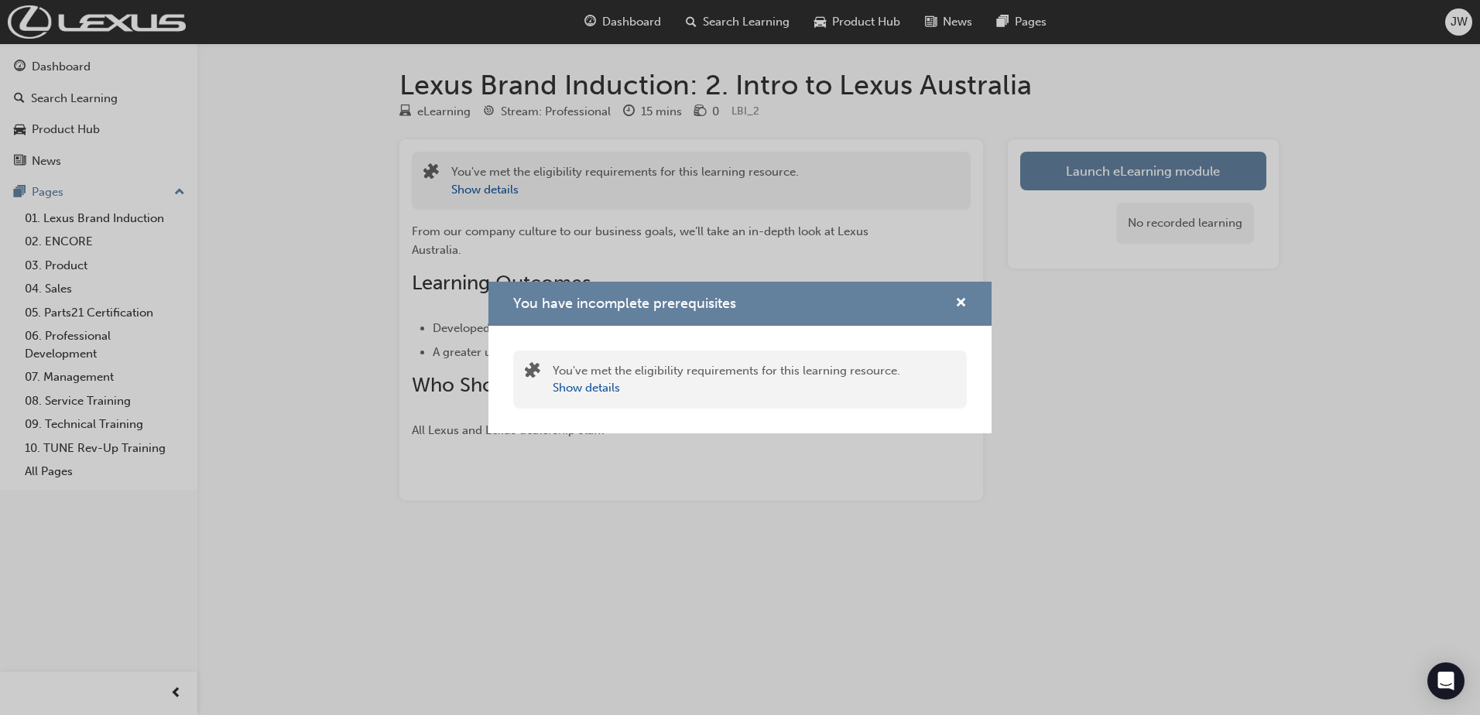
click at [696, 376] on div "You've met the eligibility requirements for this learning resource. Show details" at bounding box center [726, 379] width 347 height 35
click at [961, 299] on span "cross-icon" at bounding box center [961, 304] width 12 height 14
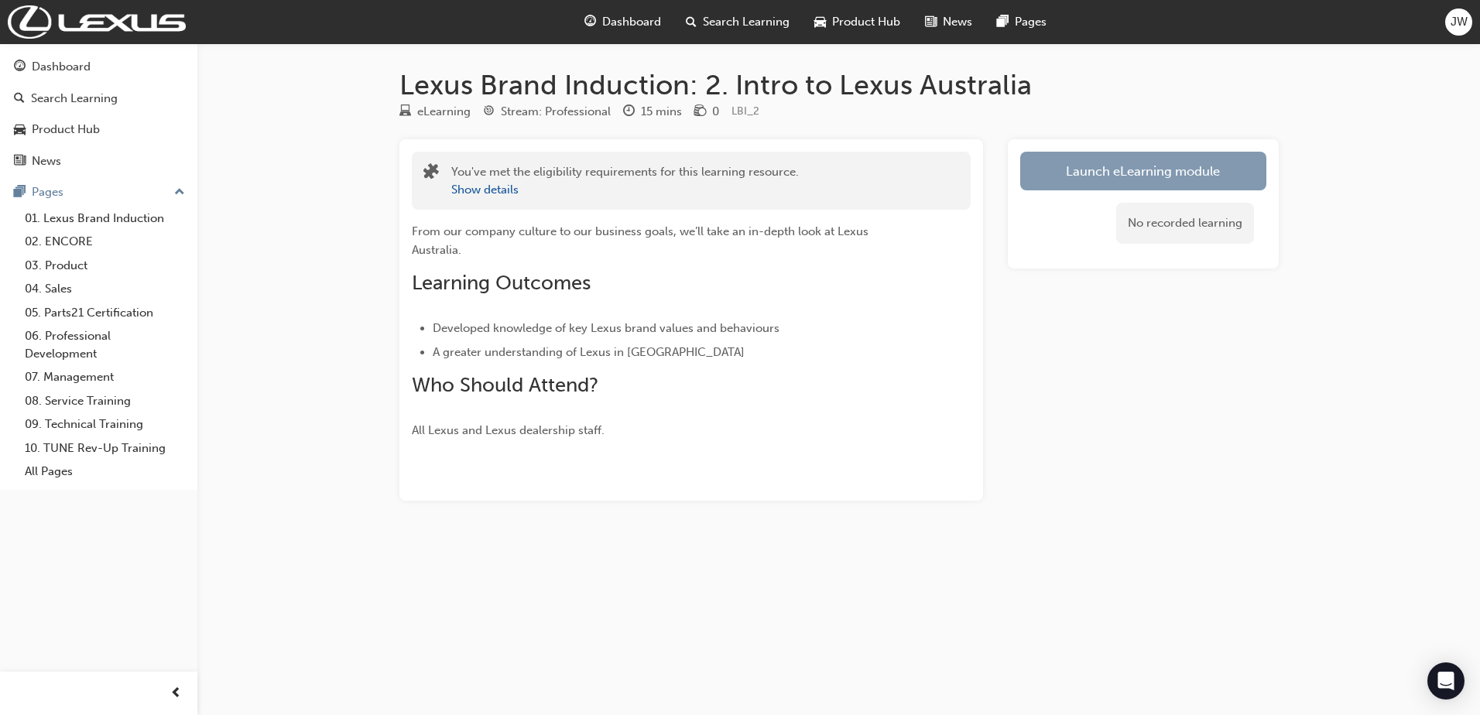
click at [1080, 176] on button "Launch eLearning module" at bounding box center [1143, 171] width 246 height 39
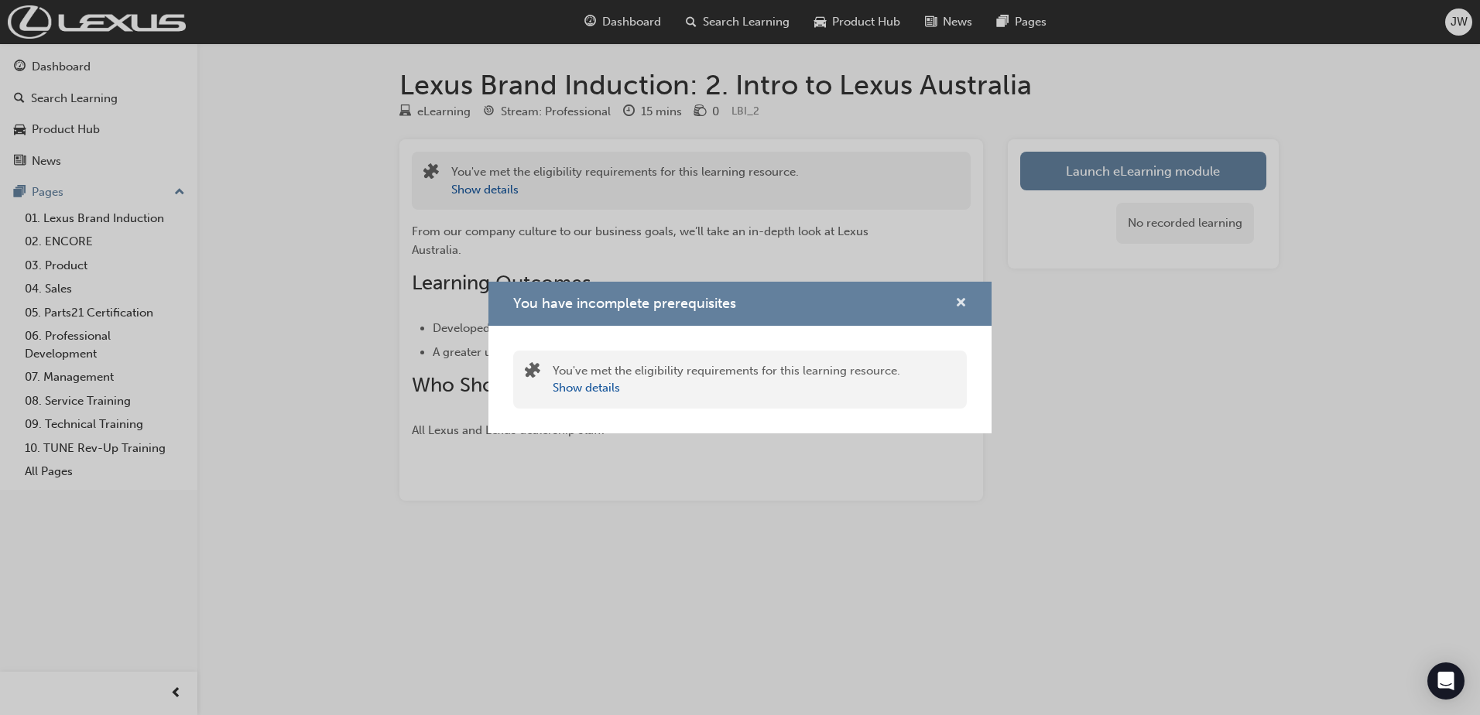
click at [961, 301] on span "cross-icon" at bounding box center [961, 304] width 12 height 14
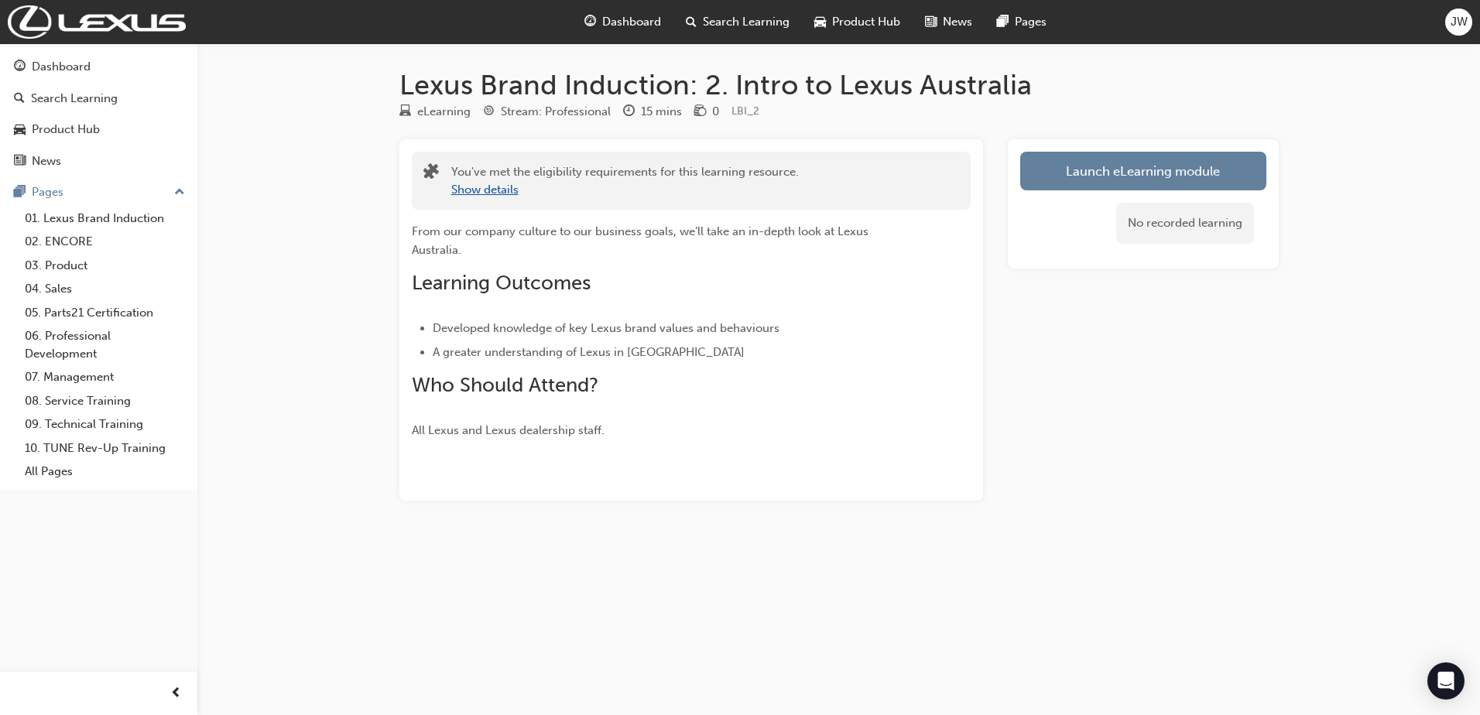
click at [505, 192] on button "Show details" at bounding box center [484, 190] width 67 height 18
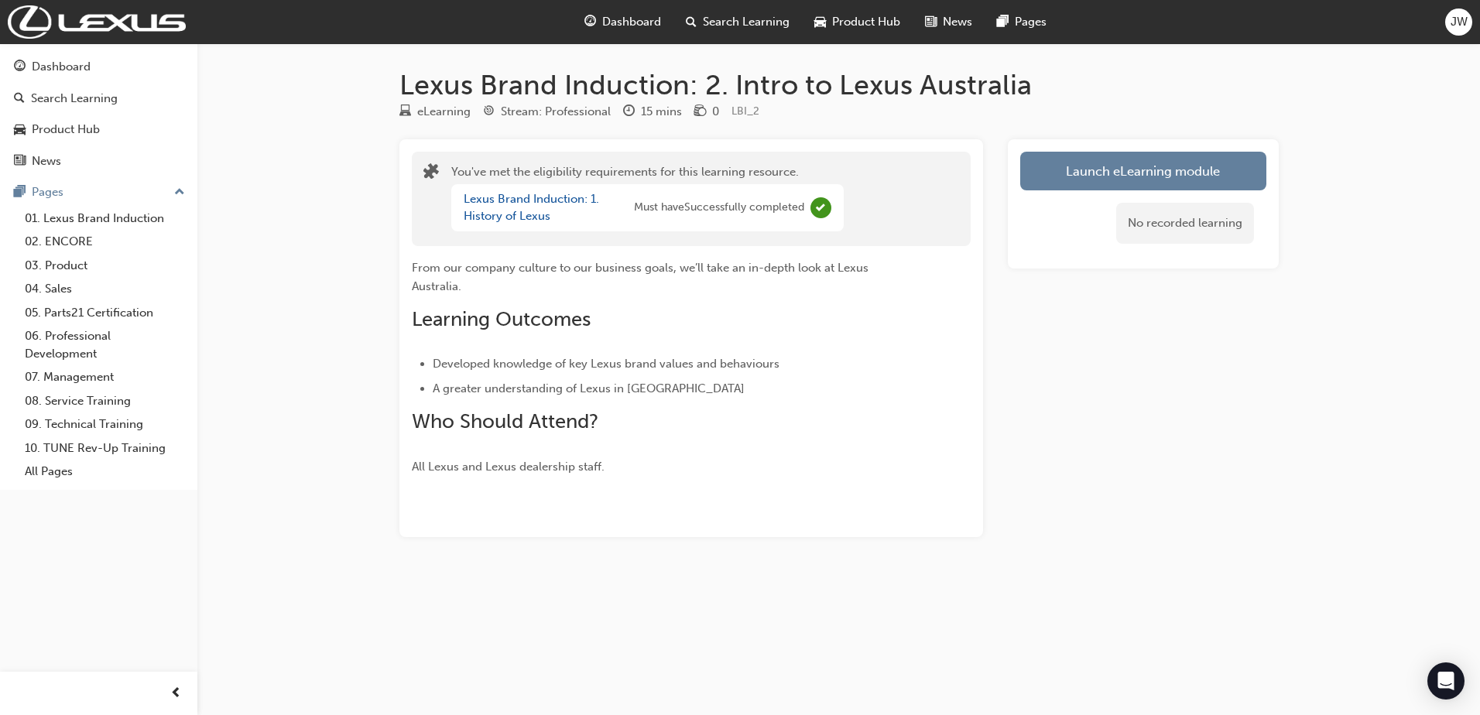
drag, startPoint x: 796, startPoint y: 219, endPoint x: 809, endPoint y: 219, distance: 13.9
click at [796, 219] on div "Lexus Brand Induction: 1. History of Lexus Must have Successfully completed" at bounding box center [634, 207] width 341 height 35
click at [1035, 187] on button "Launch eLearning module" at bounding box center [1143, 171] width 246 height 39
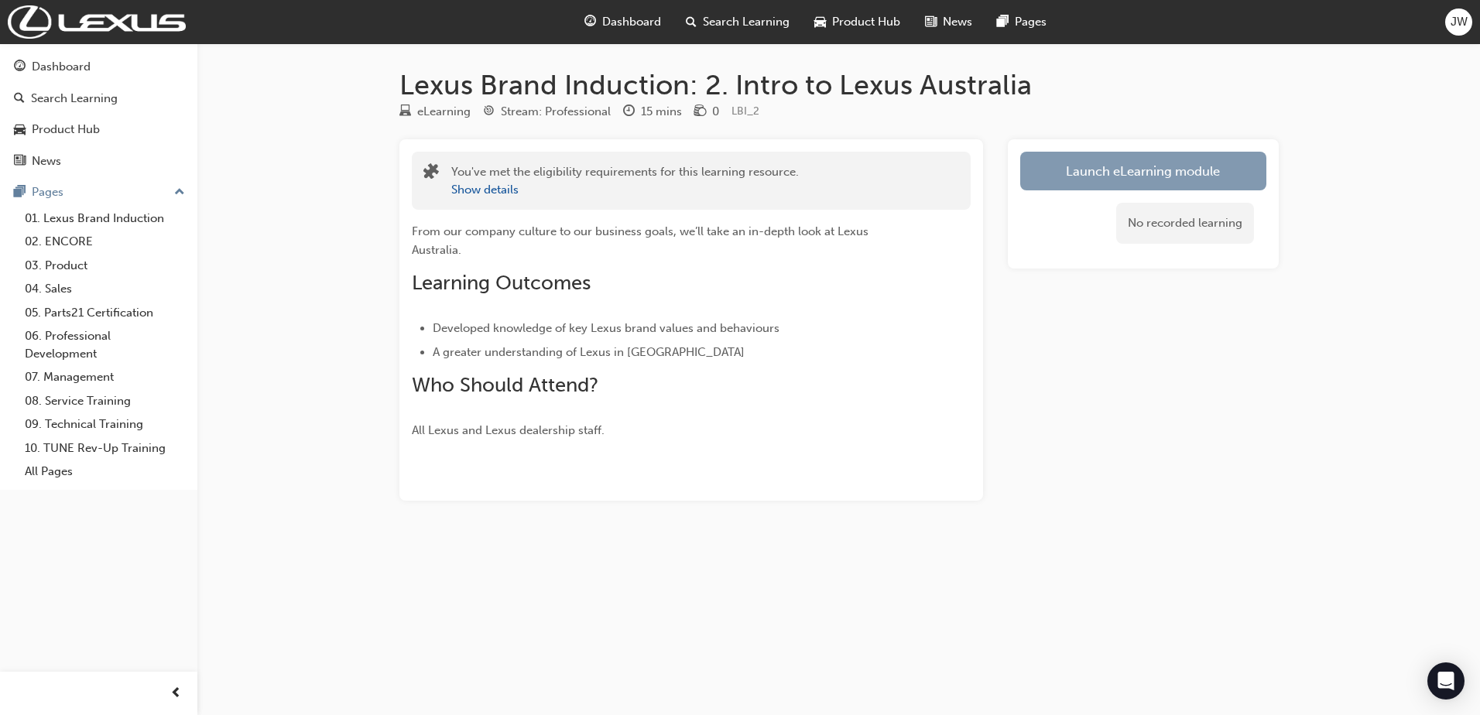
click at [1193, 183] on link "Launch eLearning module" at bounding box center [1143, 171] width 246 height 39
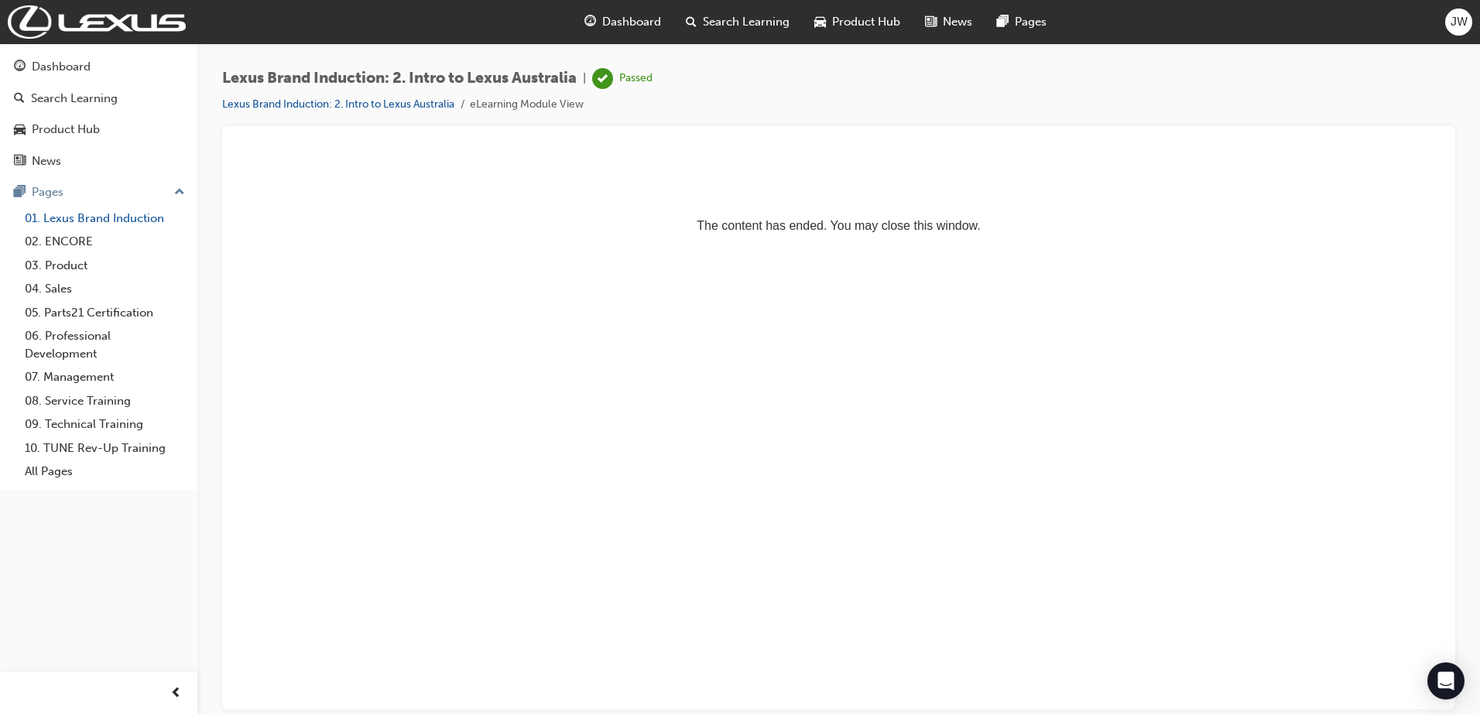
click at [125, 221] on link "01. Lexus Brand Induction" at bounding box center [105, 219] width 173 height 24
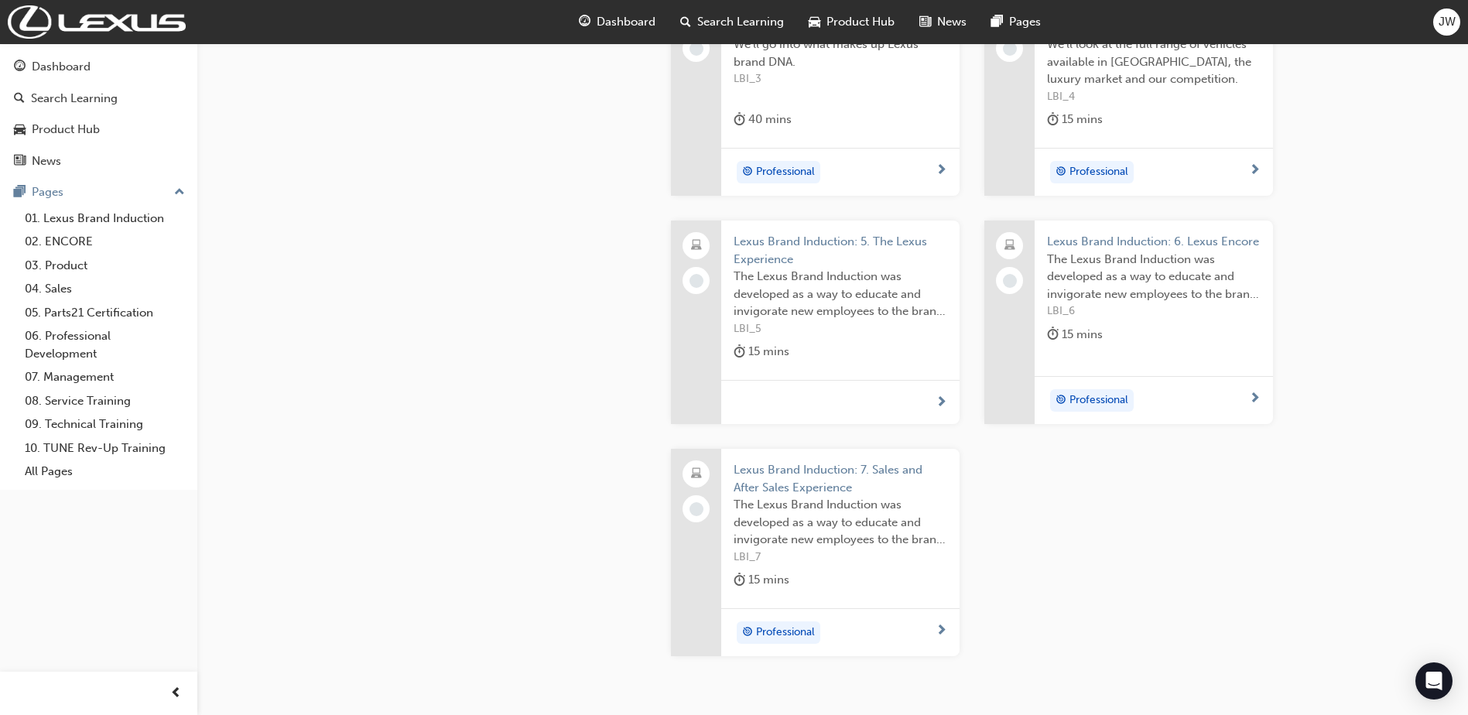
scroll to position [857, 0]
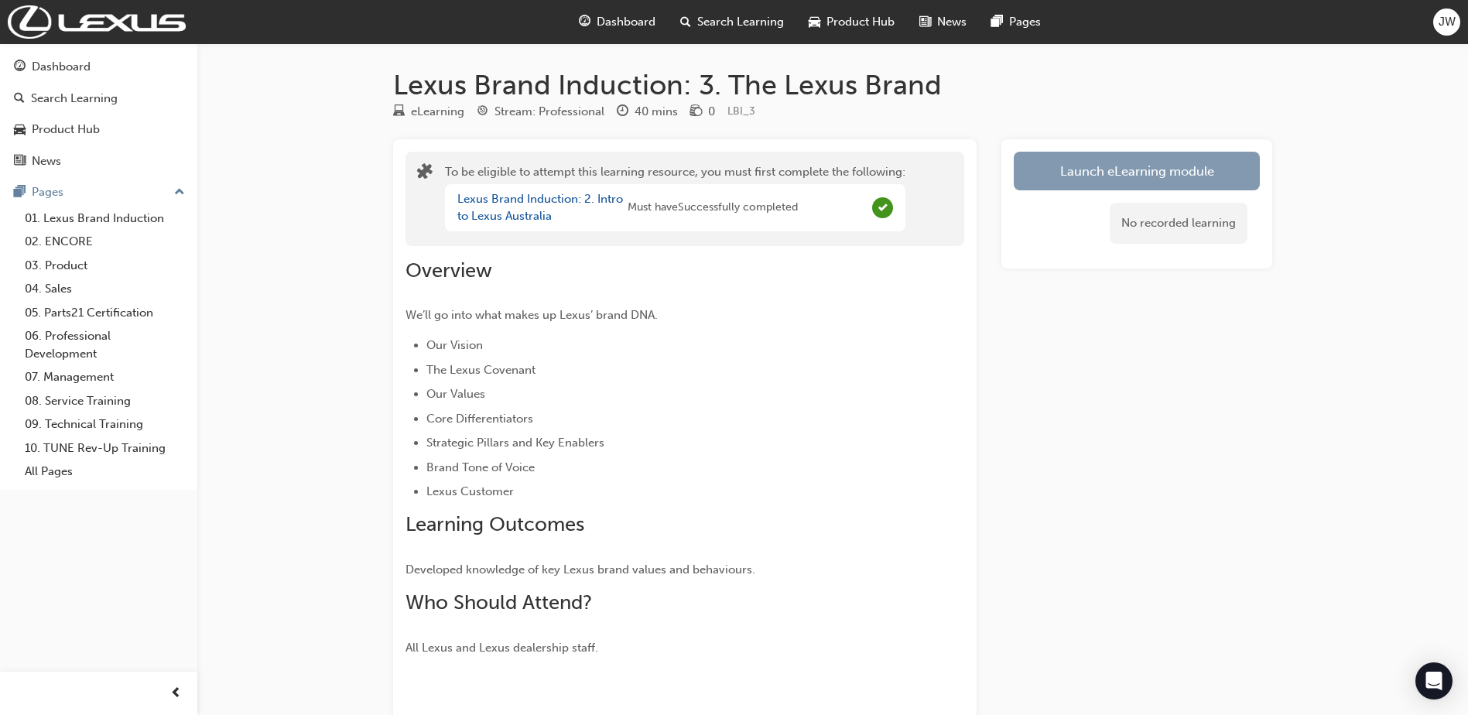
click at [1096, 175] on button "Launch eLearning module" at bounding box center [1137, 171] width 246 height 39
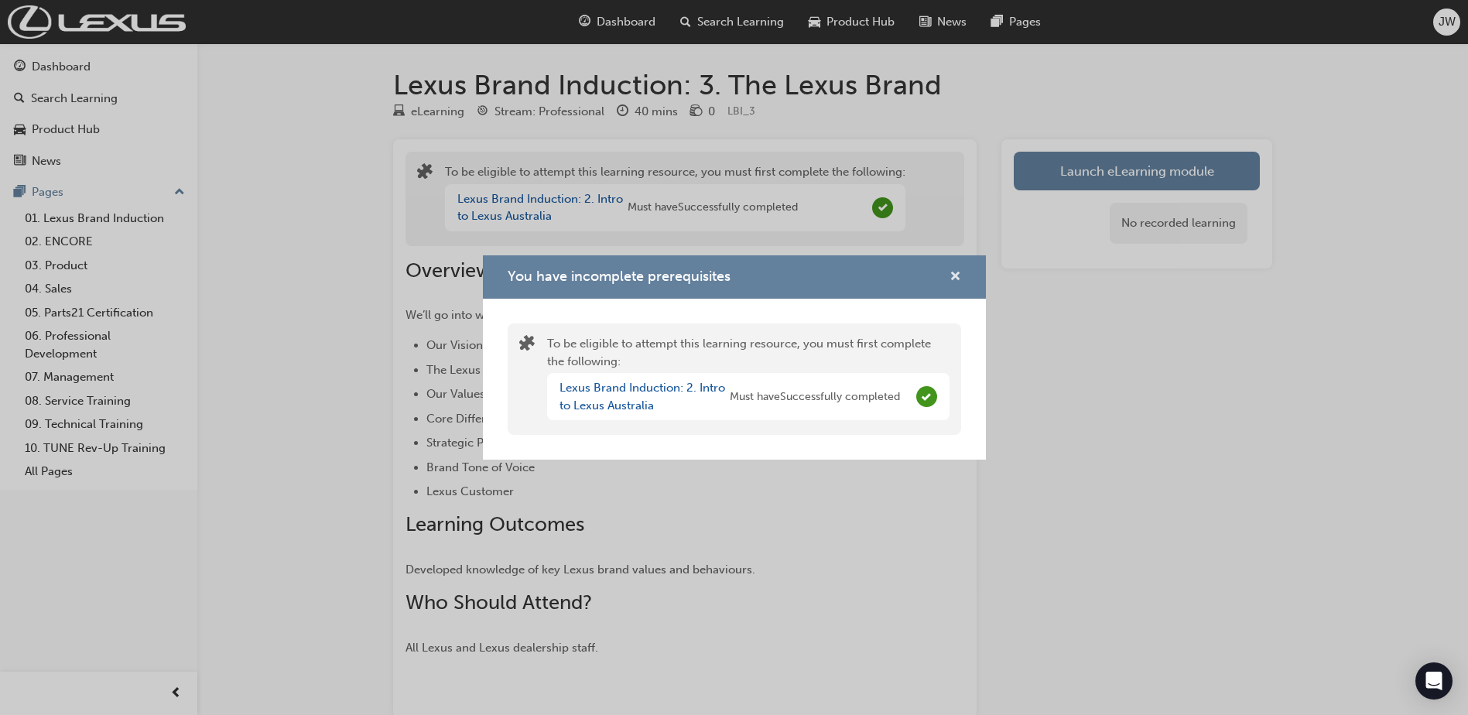
click at [955, 273] on span "cross-icon" at bounding box center [956, 278] width 12 height 14
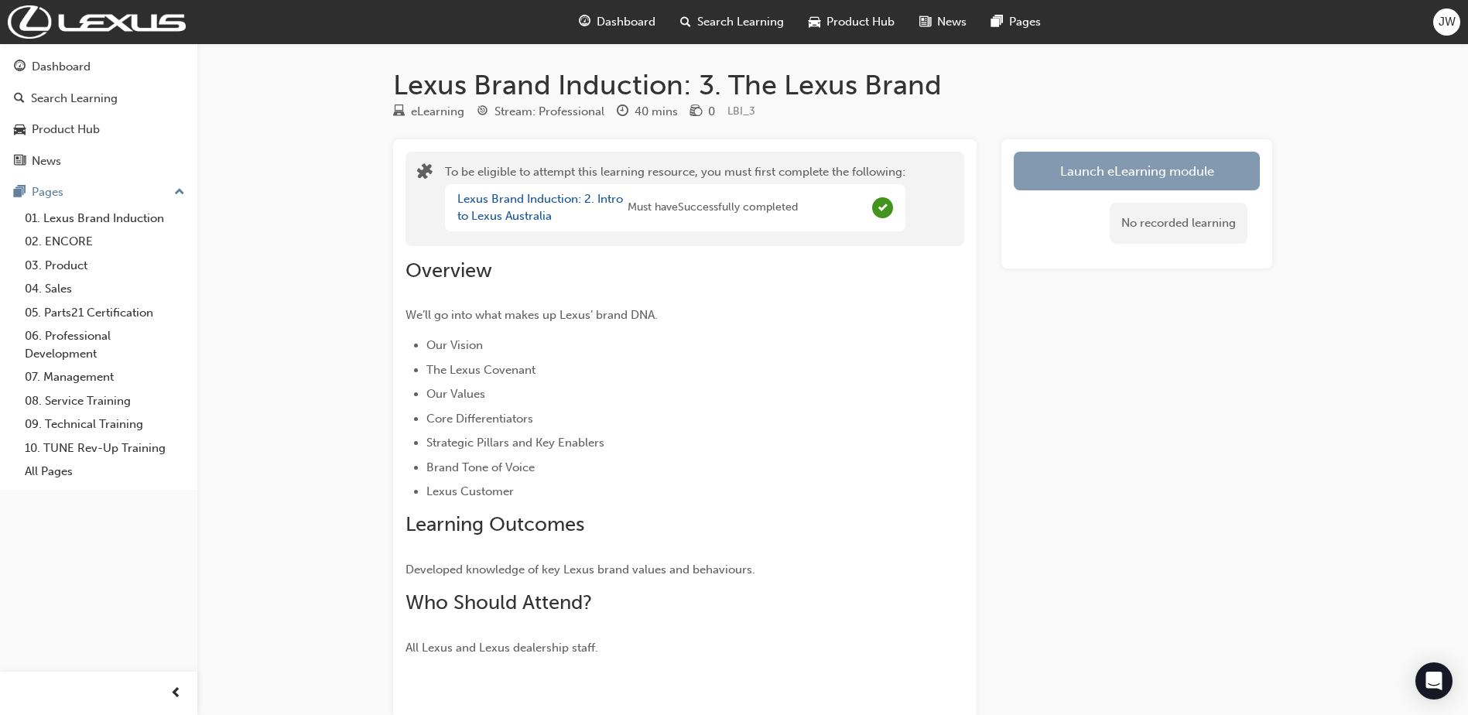
click at [1079, 182] on button "Launch eLearning module" at bounding box center [1137, 171] width 246 height 39
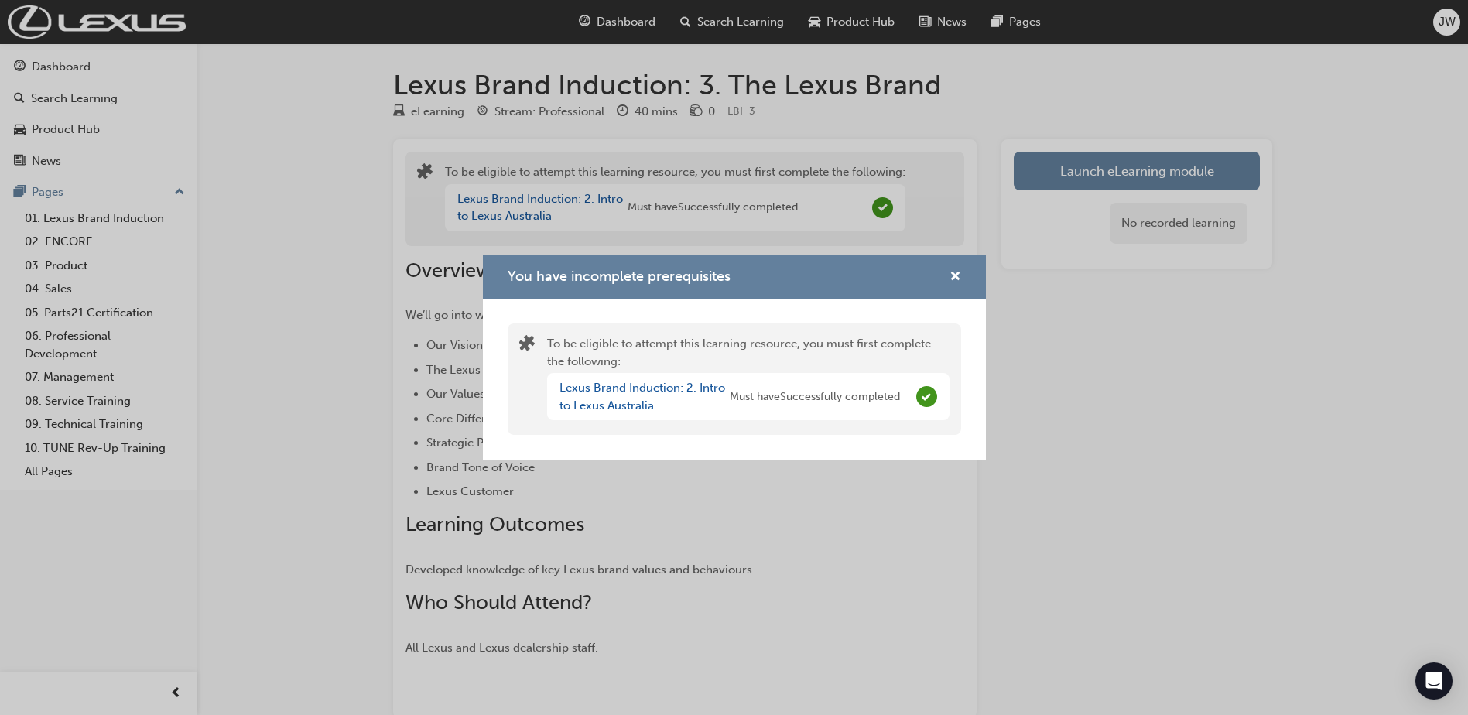
click at [962, 279] on div "You have incomplete prerequisites" at bounding box center [734, 277] width 503 height 44
click at [941, 416] on div "Lexus Brand Induction: 2. Intro to Lexus Australia Must have Successfully compl…" at bounding box center [748, 396] width 402 height 47
click at [953, 279] on span "cross-icon" at bounding box center [956, 278] width 12 height 14
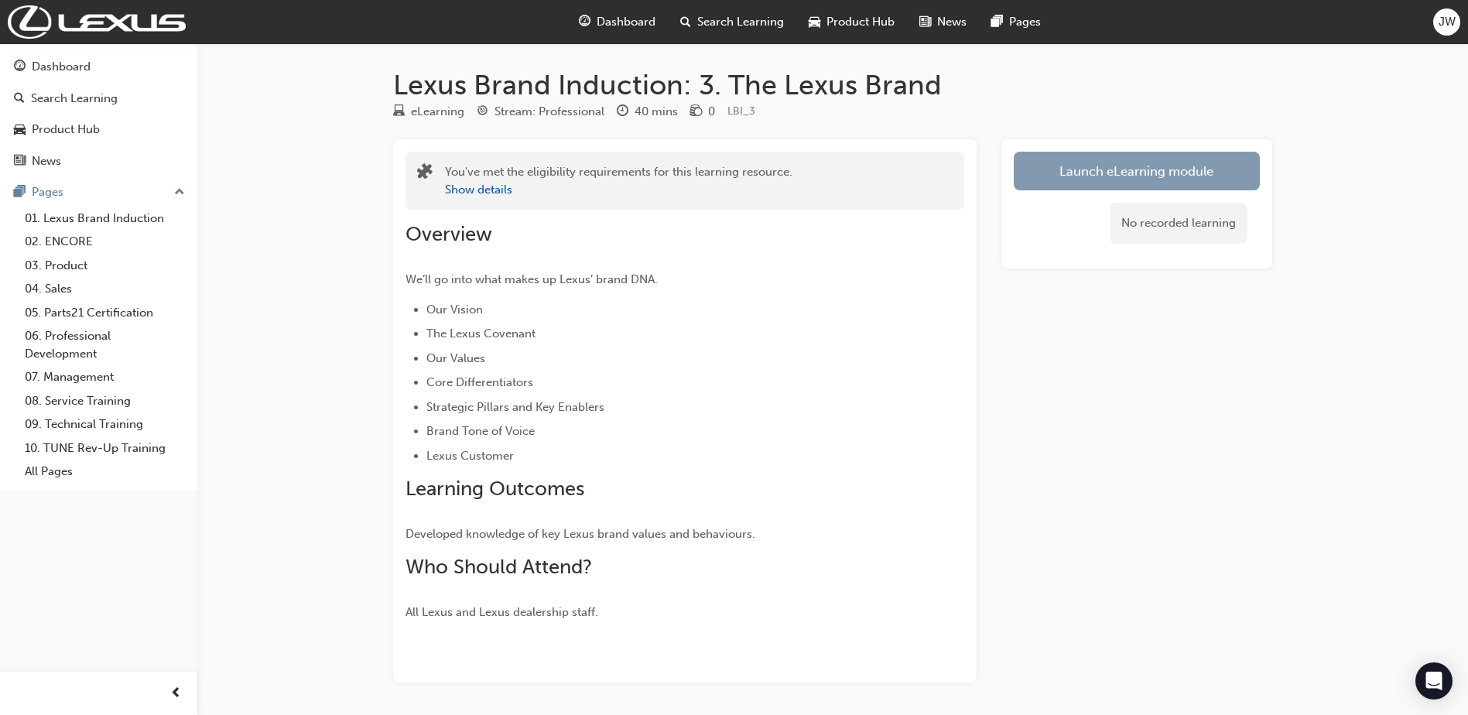
click at [1091, 172] on link "Launch eLearning module" at bounding box center [1137, 171] width 246 height 39
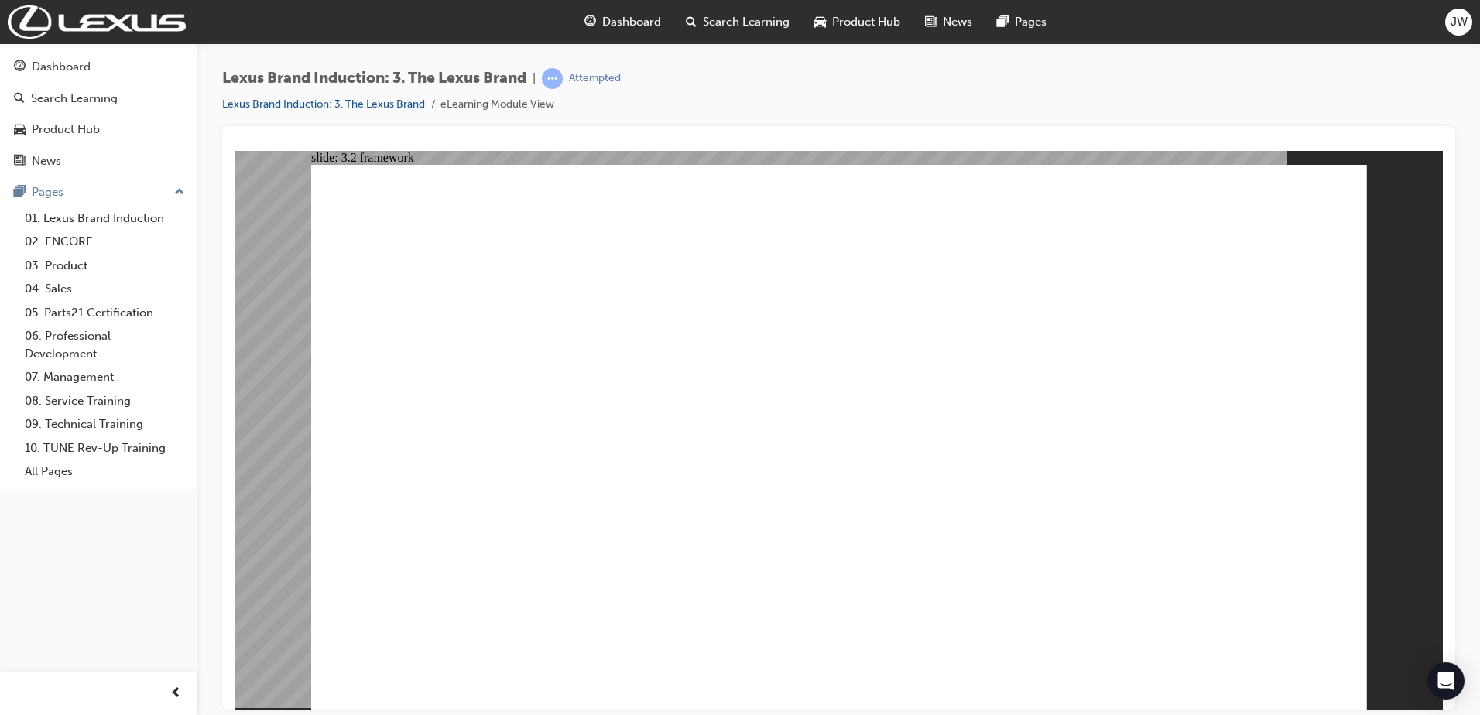
drag, startPoint x: 1291, startPoint y: 689, endPoint x: 1286, endPoint y: 669, distance: 19.9
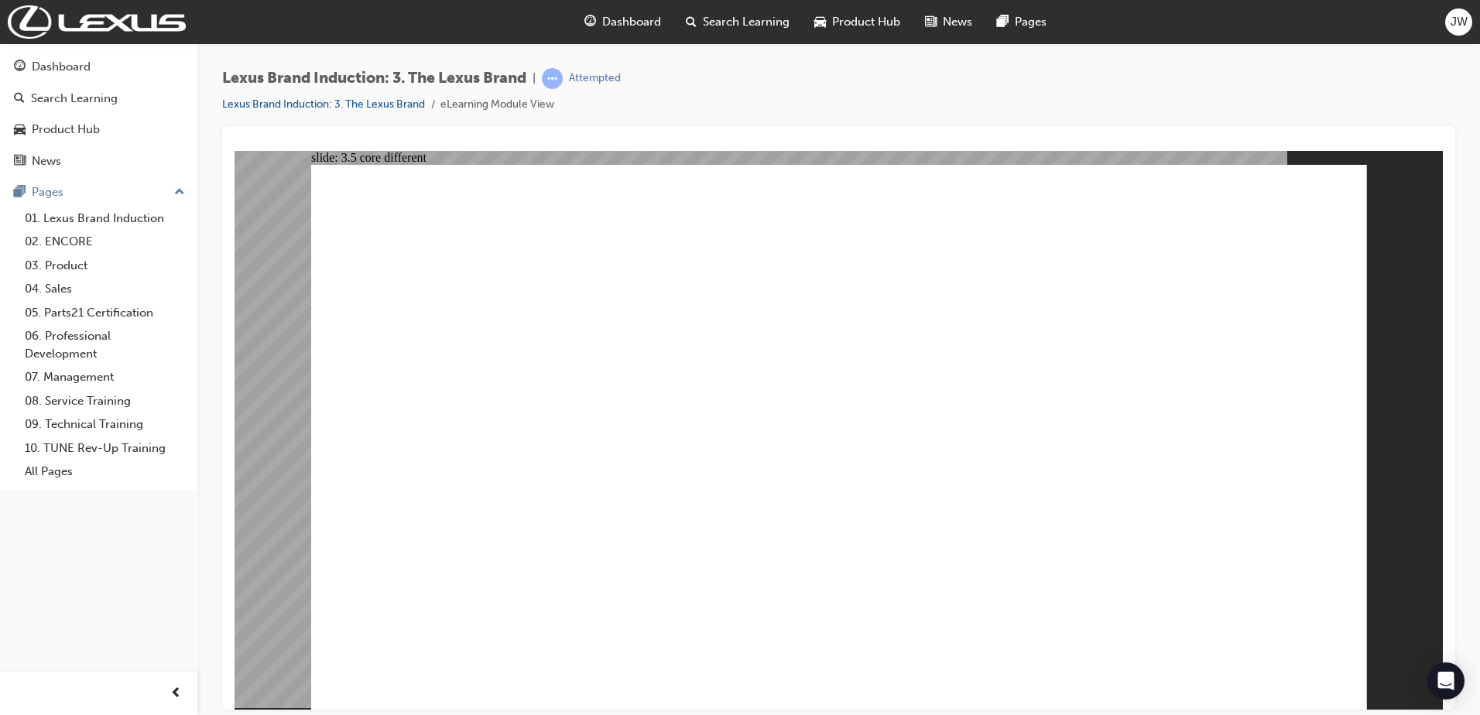
click at [234, 150] on image at bounding box center [234, 150] width 0 height 0
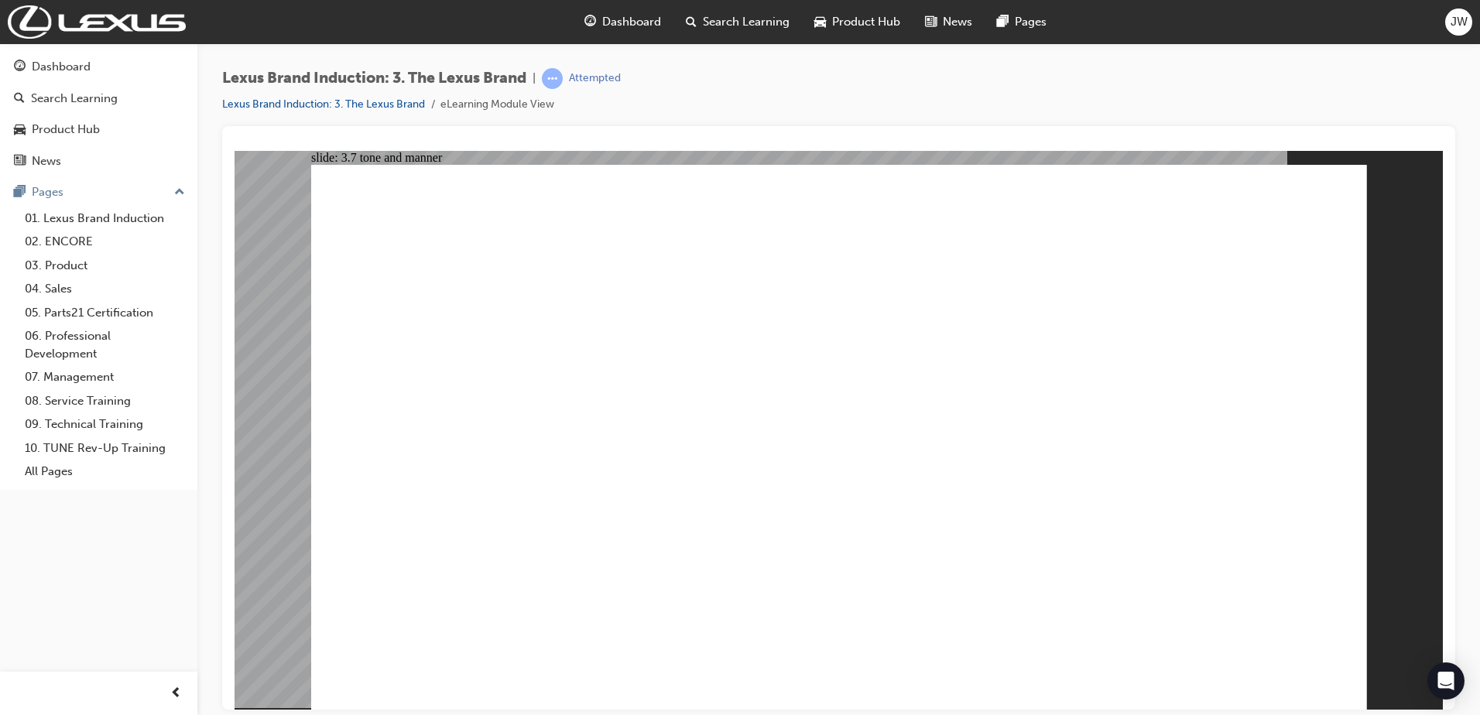
click at [234, 150] on image at bounding box center [234, 150] width 0 height 0
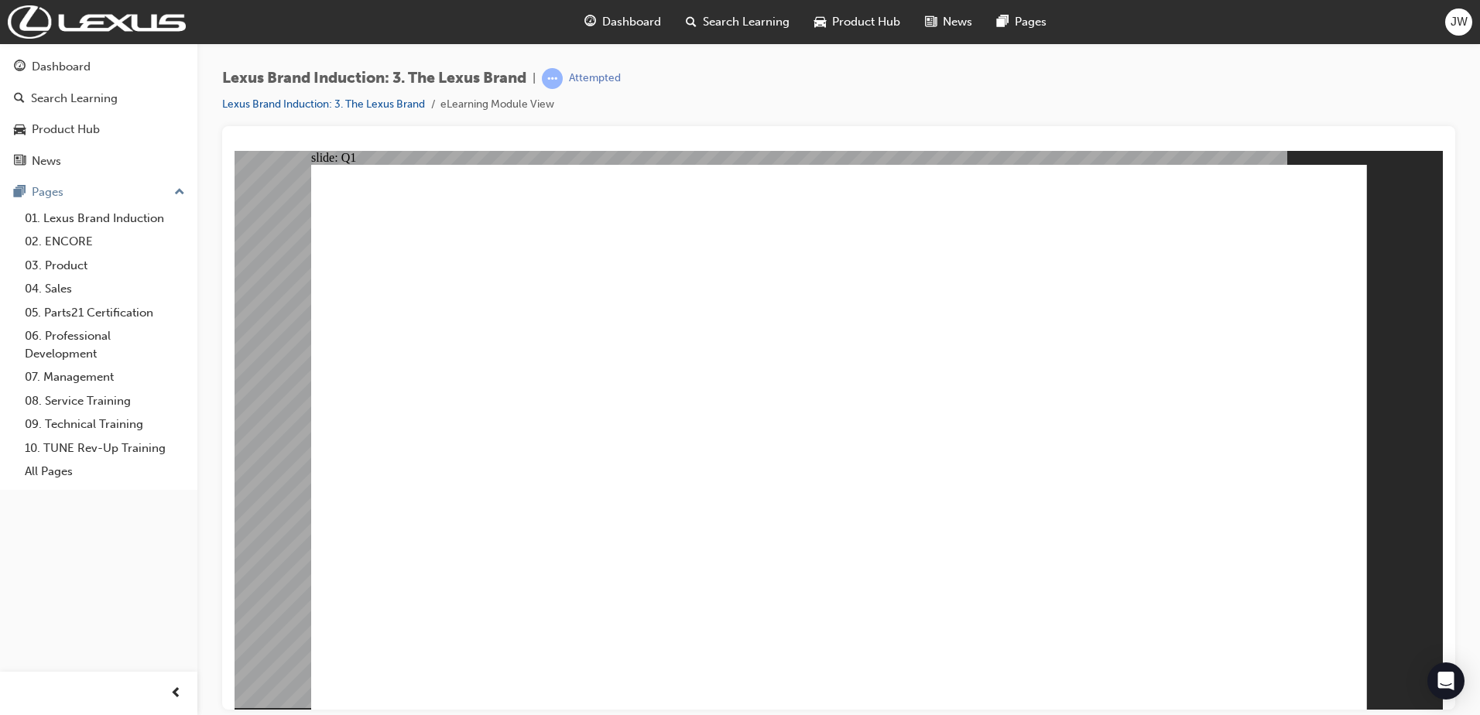
checkbox input "true"
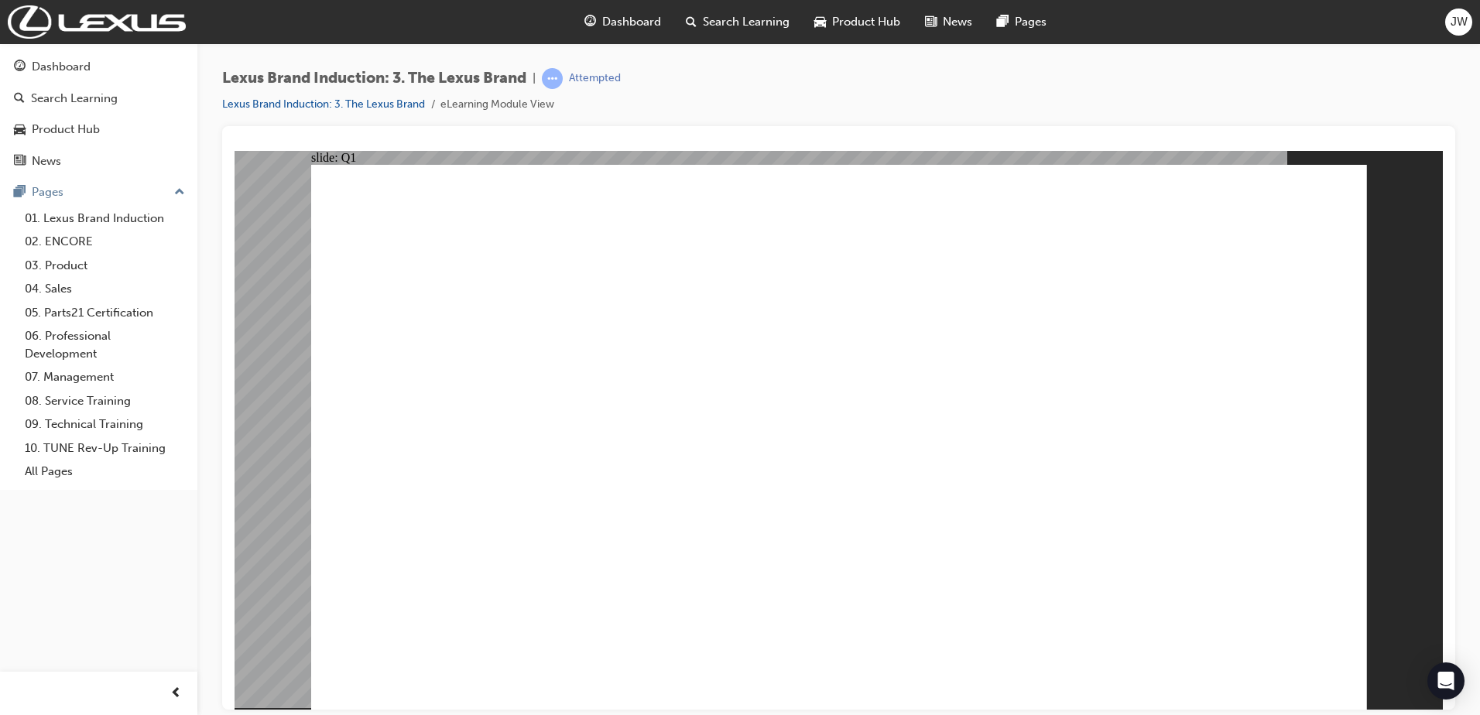
checkbox input "true"
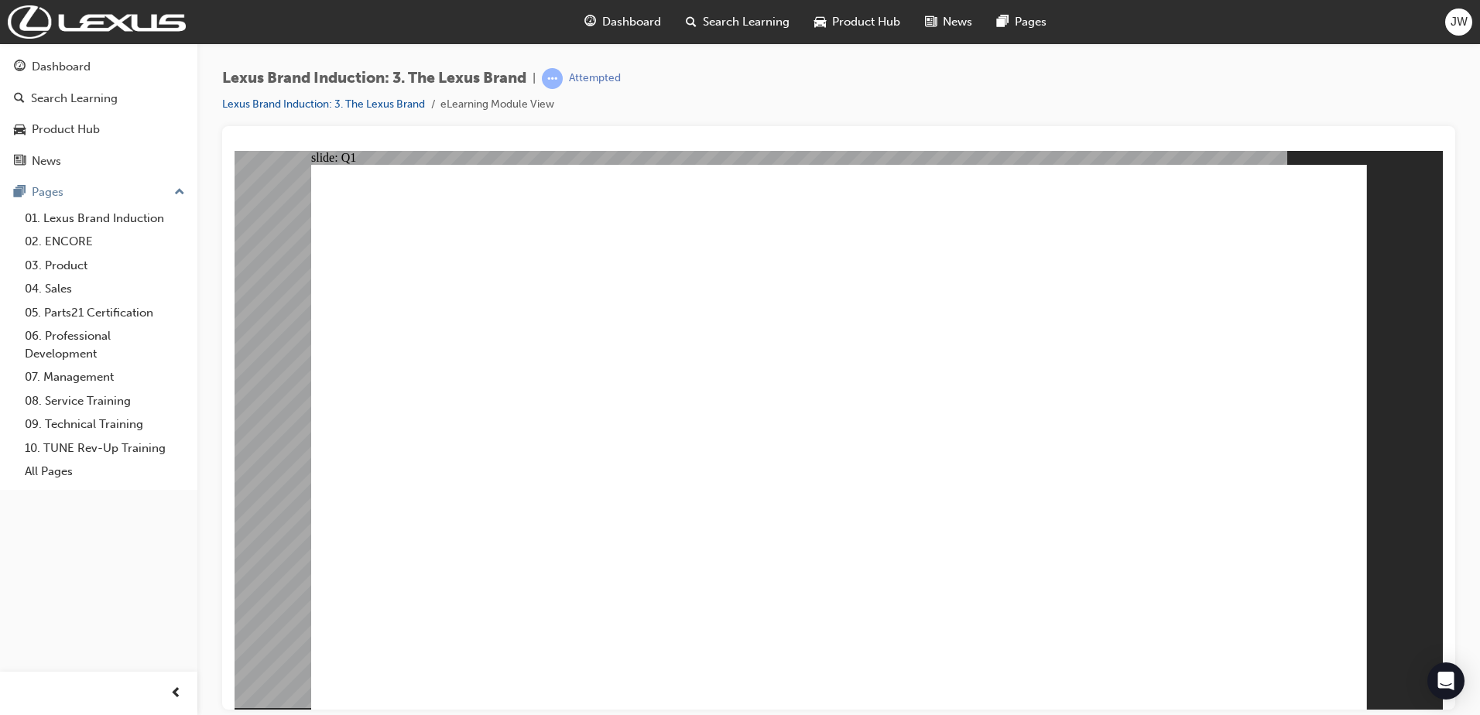
checkbox input "true"
radio input "true"
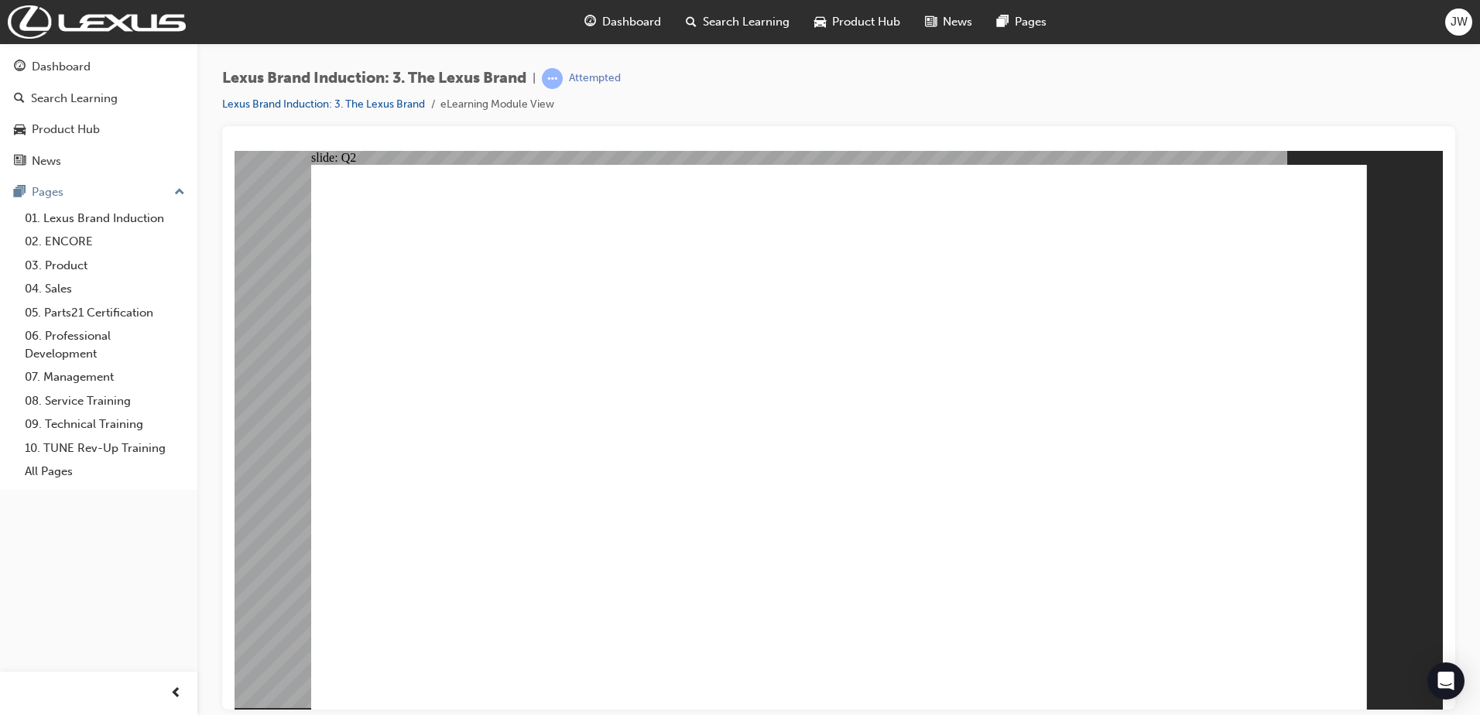
radio input "true"
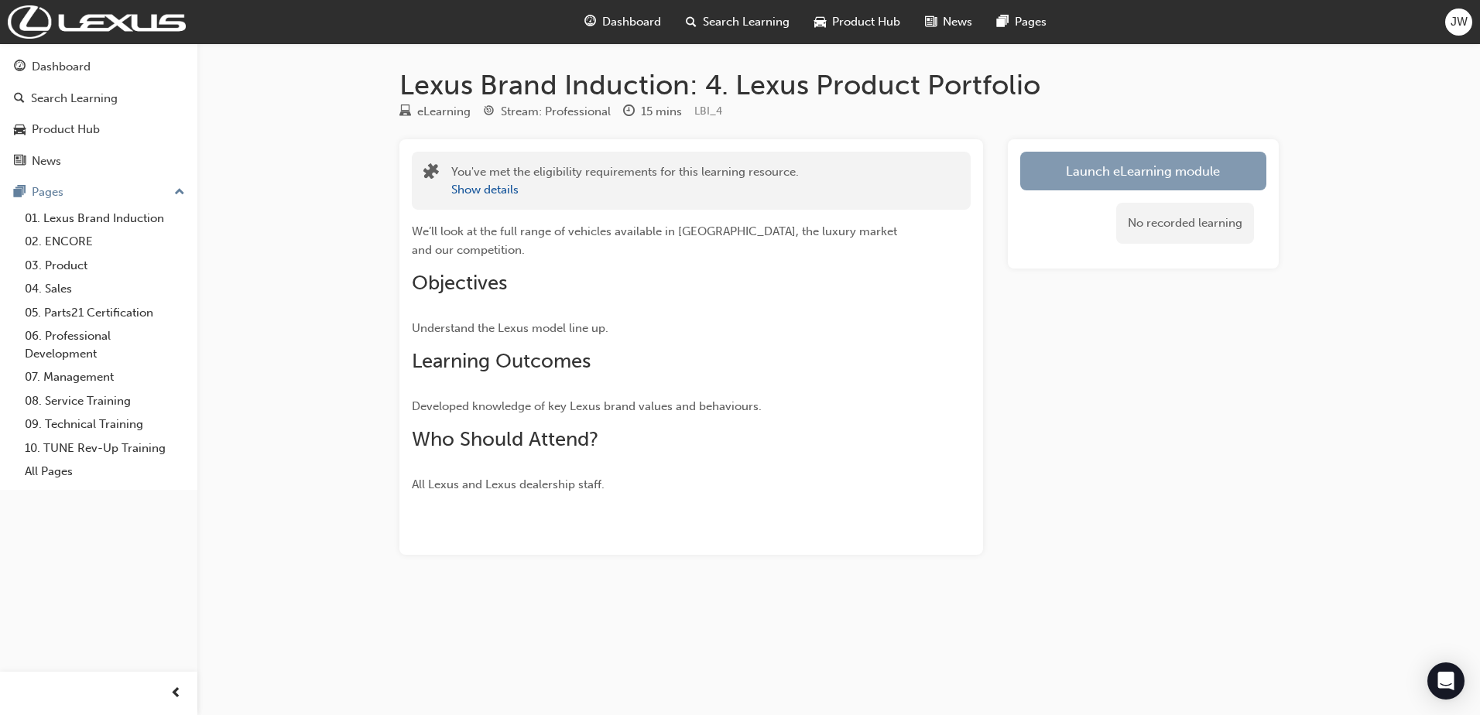
click at [1124, 181] on link "Launch eLearning module" at bounding box center [1143, 171] width 246 height 39
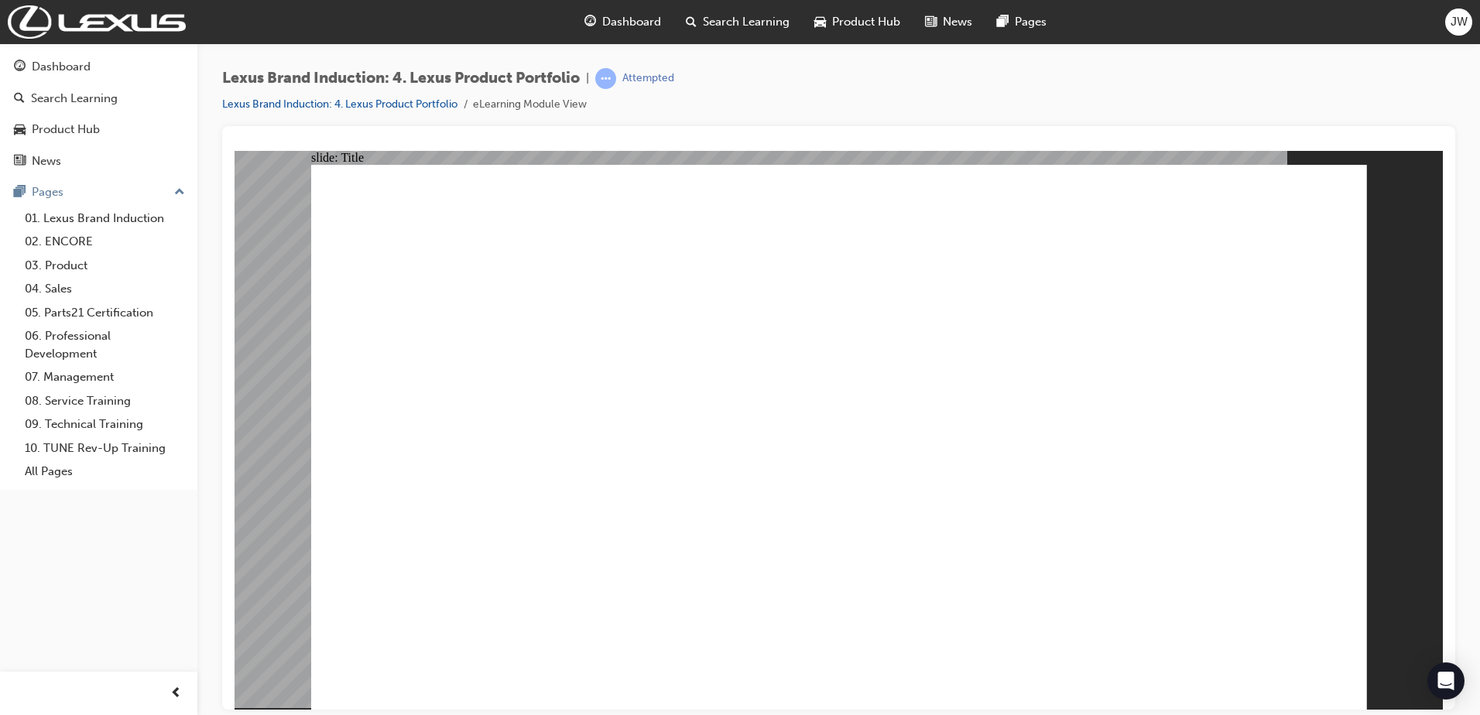
drag, startPoint x: 885, startPoint y: 347, endPoint x: 893, endPoint y: 353, distance: 9.4
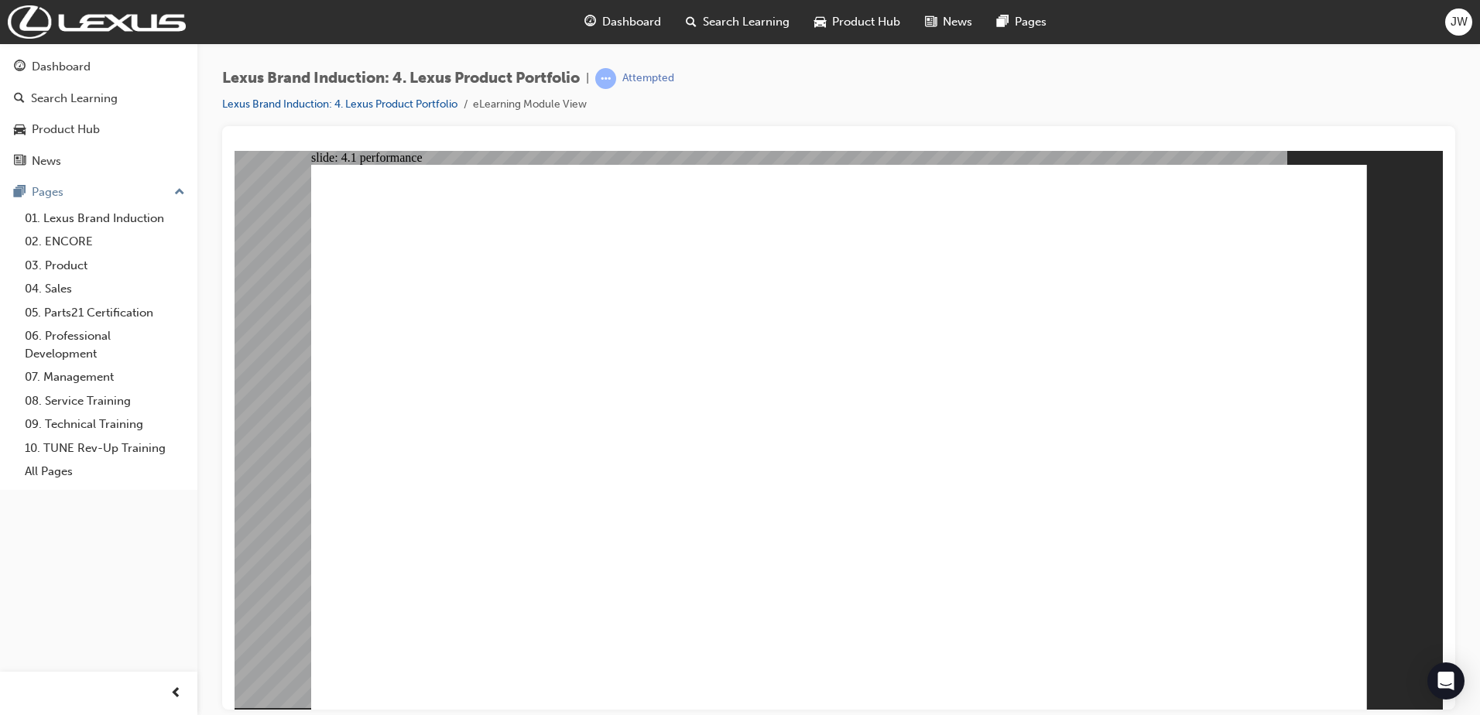
drag, startPoint x: 829, startPoint y: 477, endPoint x: 829, endPoint y: 576, distance: 98.3
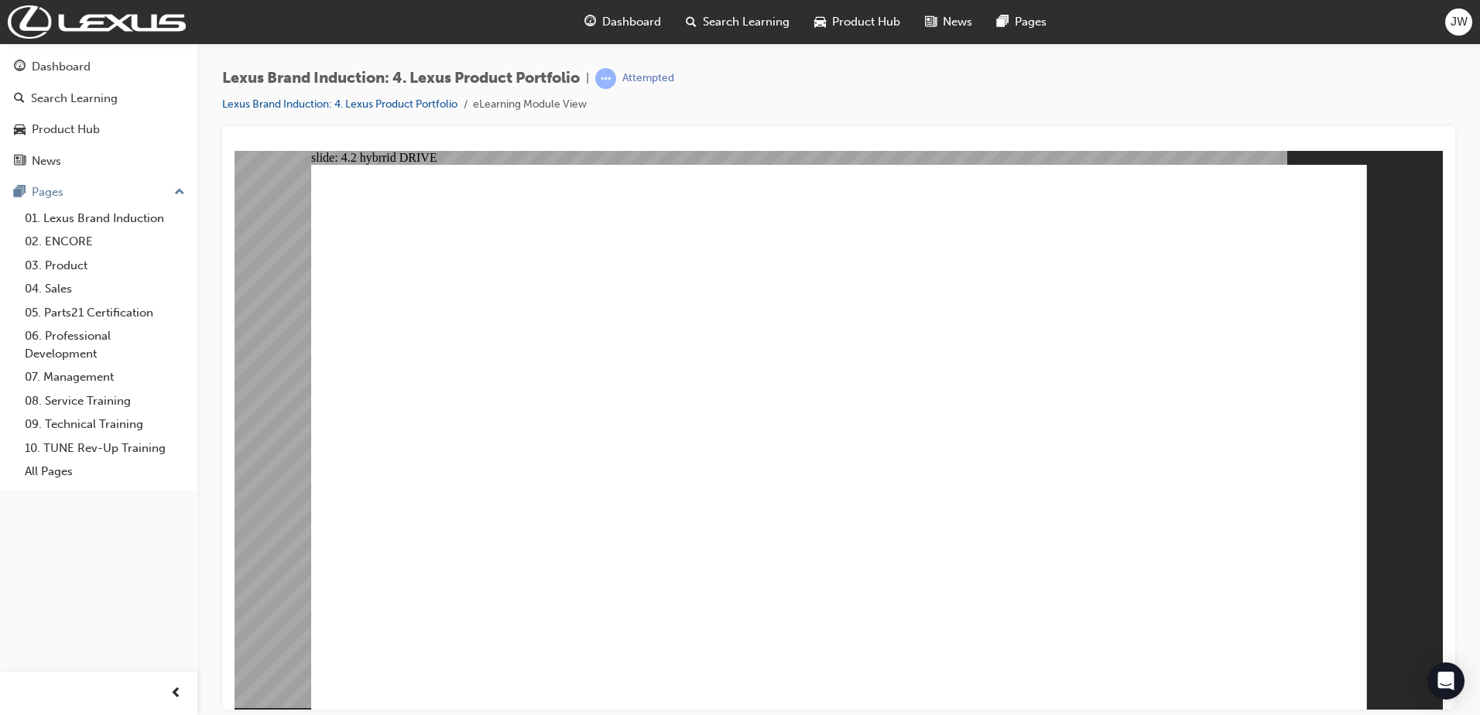
drag, startPoint x: 1142, startPoint y: 693, endPoint x: 1276, endPoint y: 679, distance: 134.5
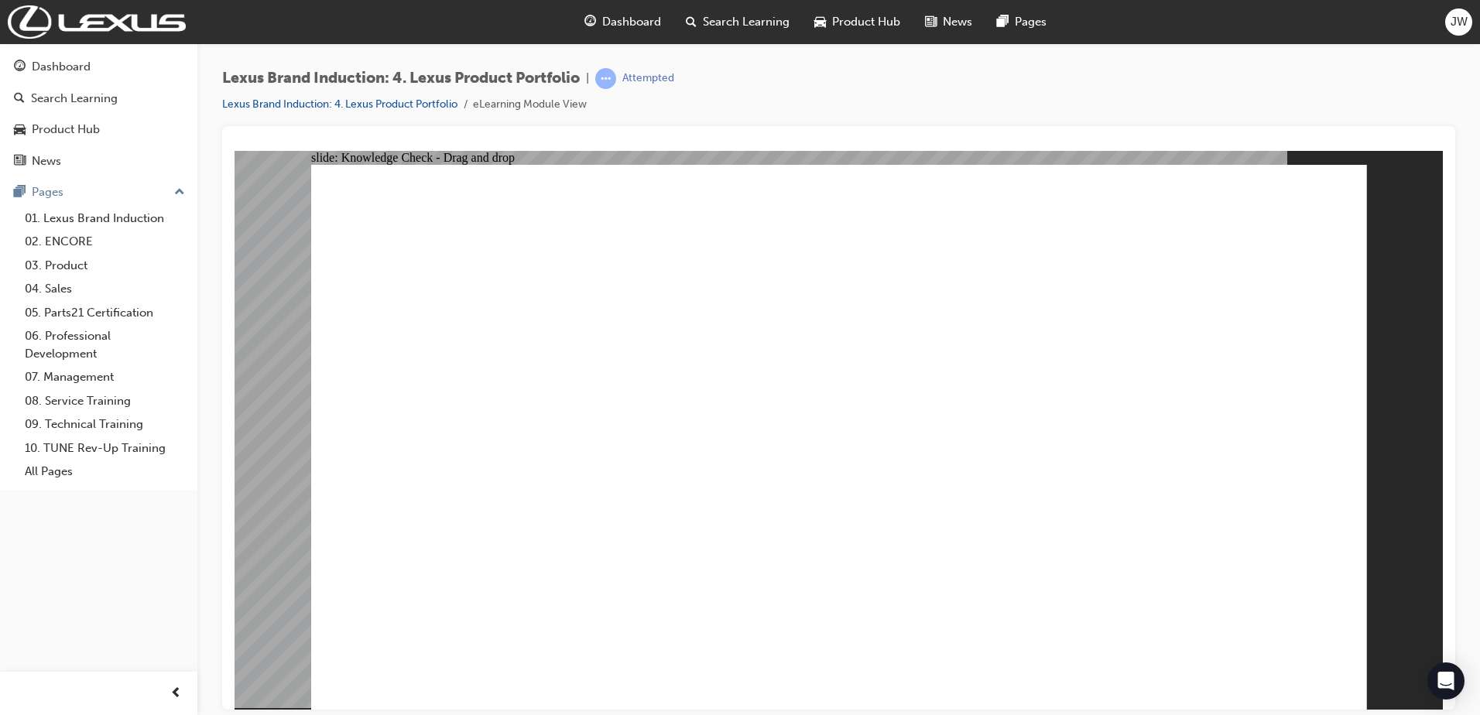
drag, startPoint x: 1209, startPoint y: 351, endPoint x: 797, endPoint y: 505, distance: 439.6
drag, startPoint x: 1002, startPoint y: 388, endPoint x: 1224, endPoint y: 554, distance: 276.4
drag, startPoint x: 982, startPoint y: 520, endPoint x: 995, endPoint y: 537, distance: 21.5
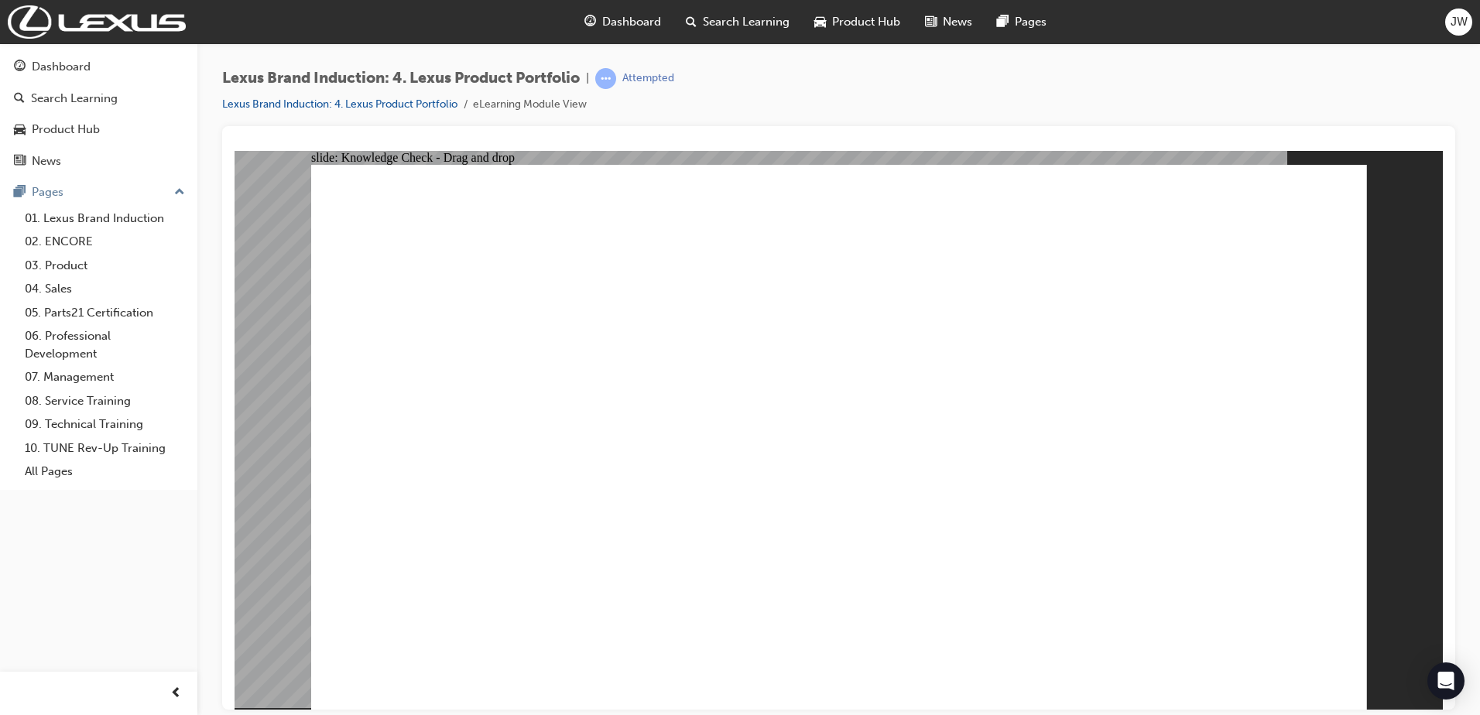
radio input "true"
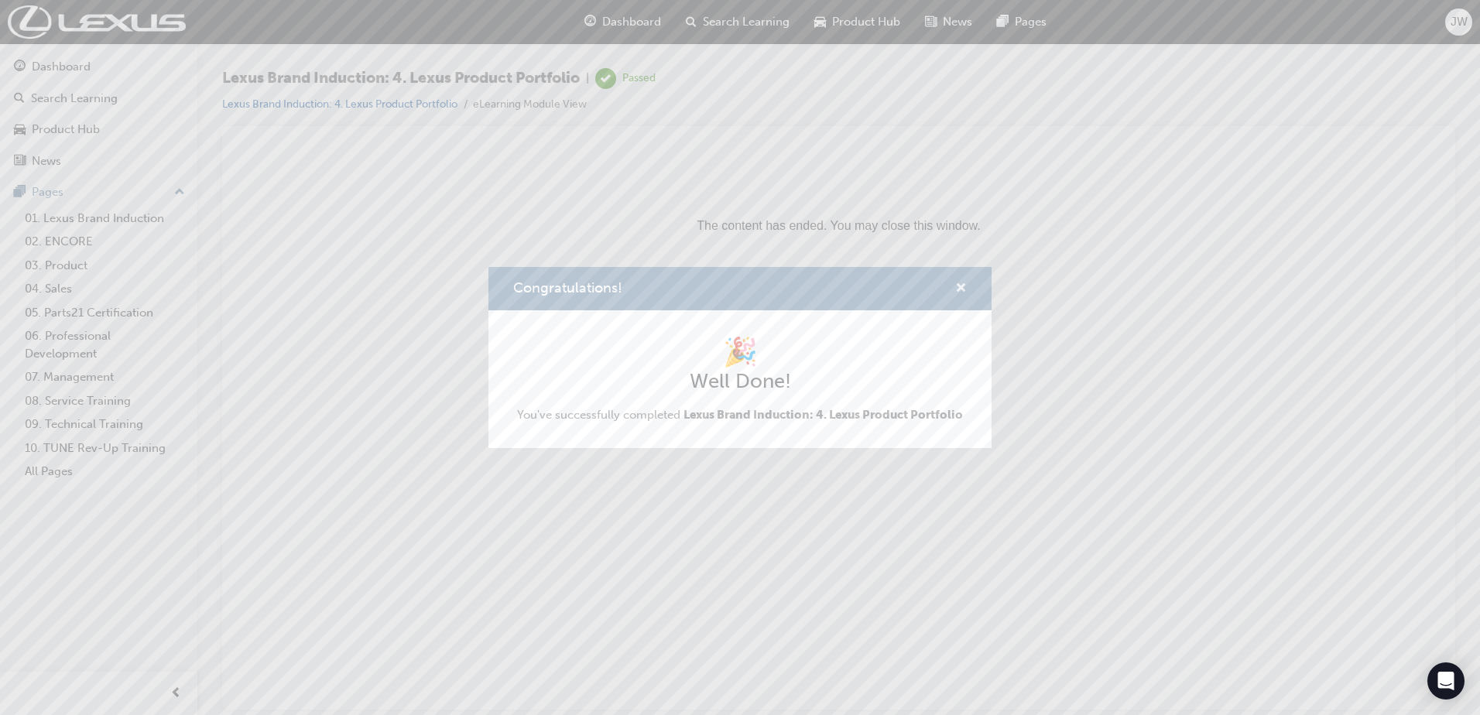
click at [957, 292] on span "cross-icon" at bounding box center [961, 289] width 12 height 14
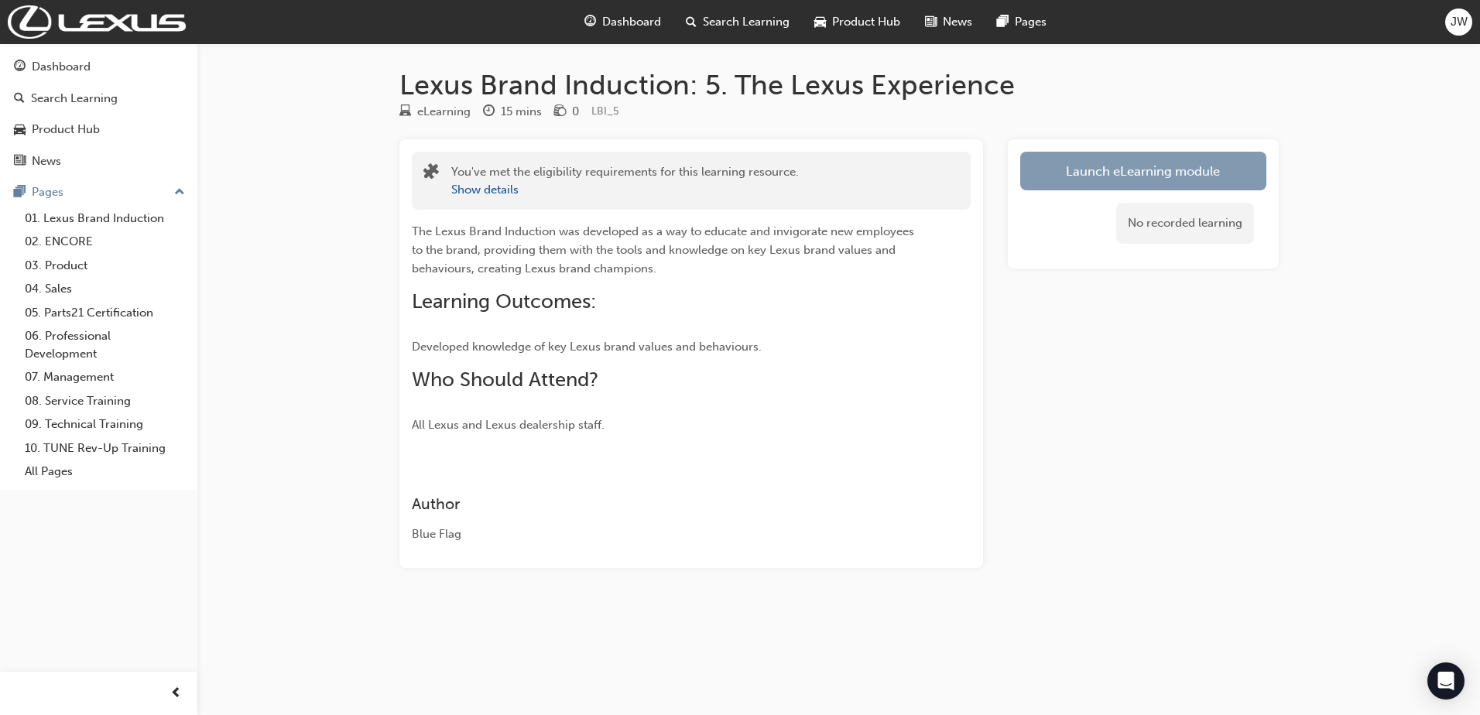
click at [1070, 171] on link "Launch eLearning module" at bounding box center [1143, 171] width 246 height 39
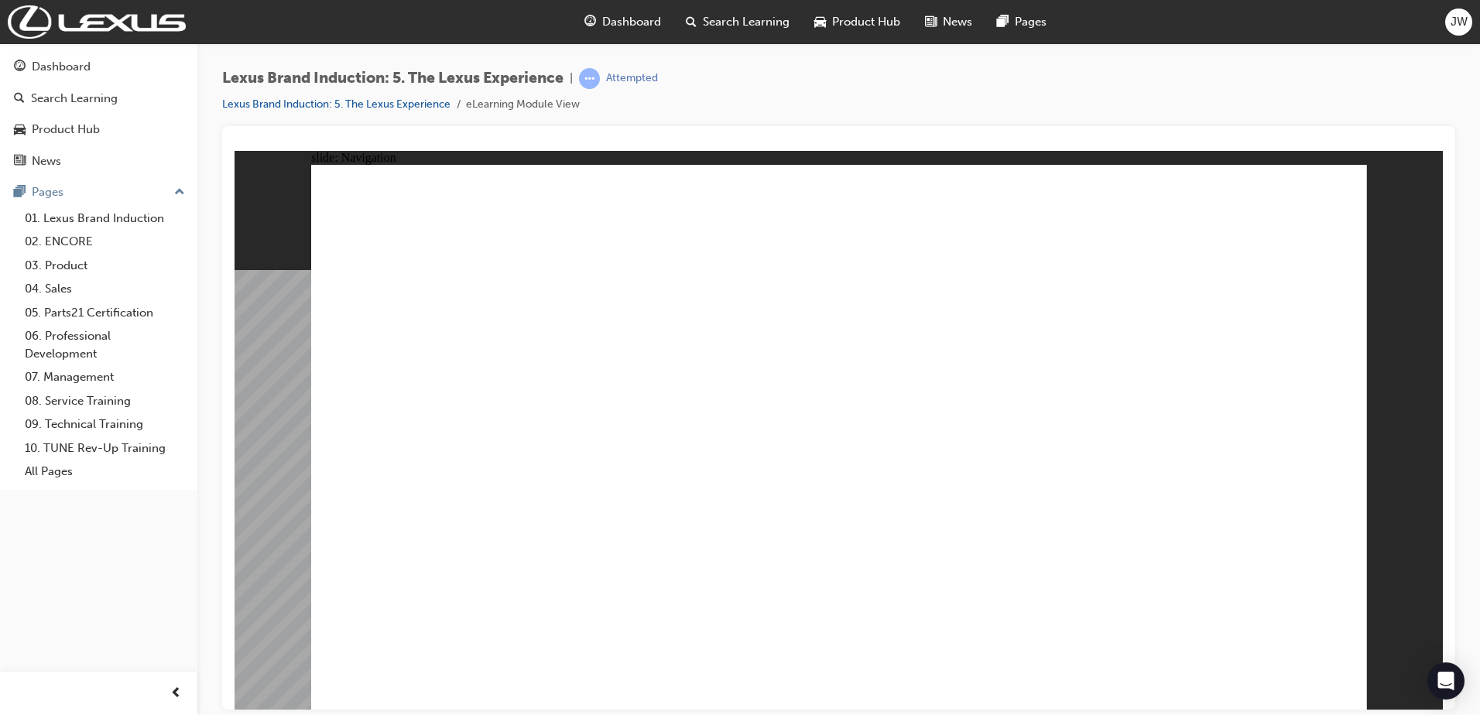
type input "38"
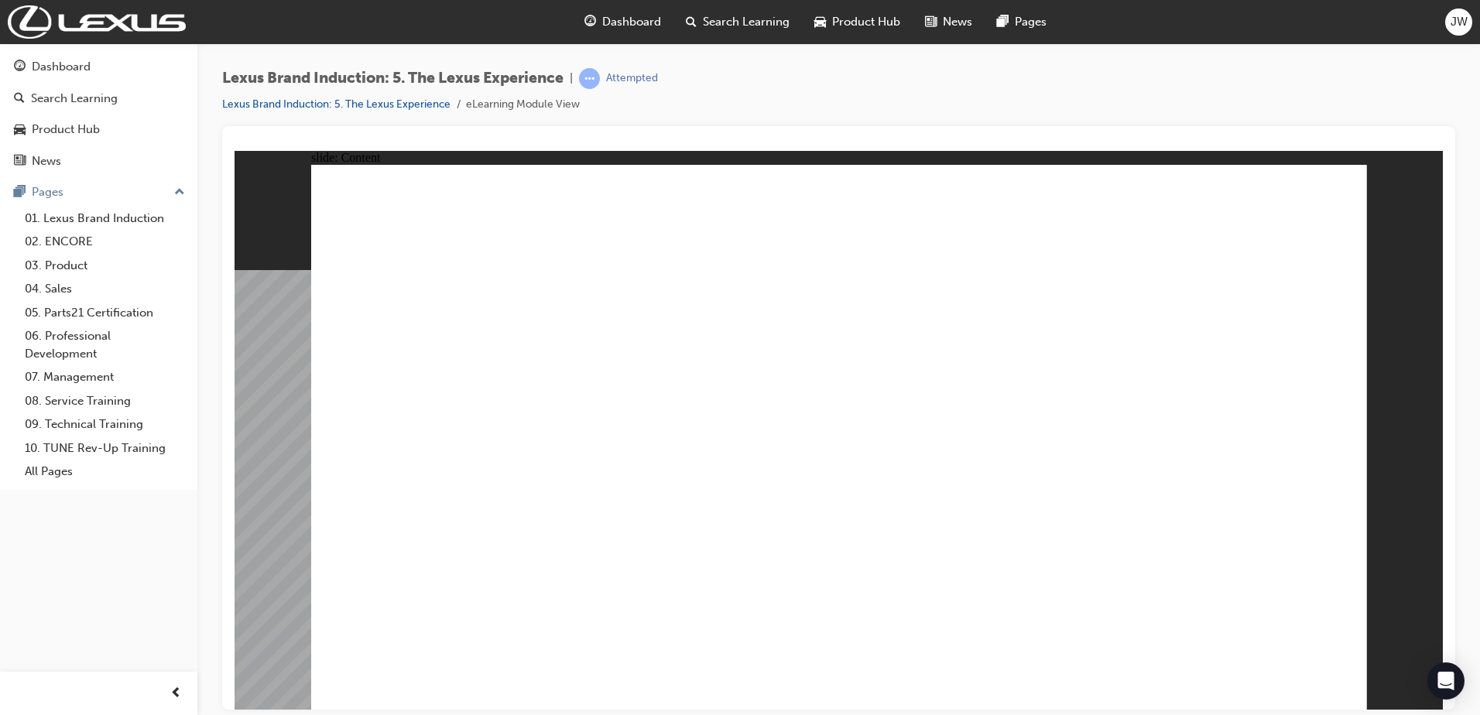
type input "1"
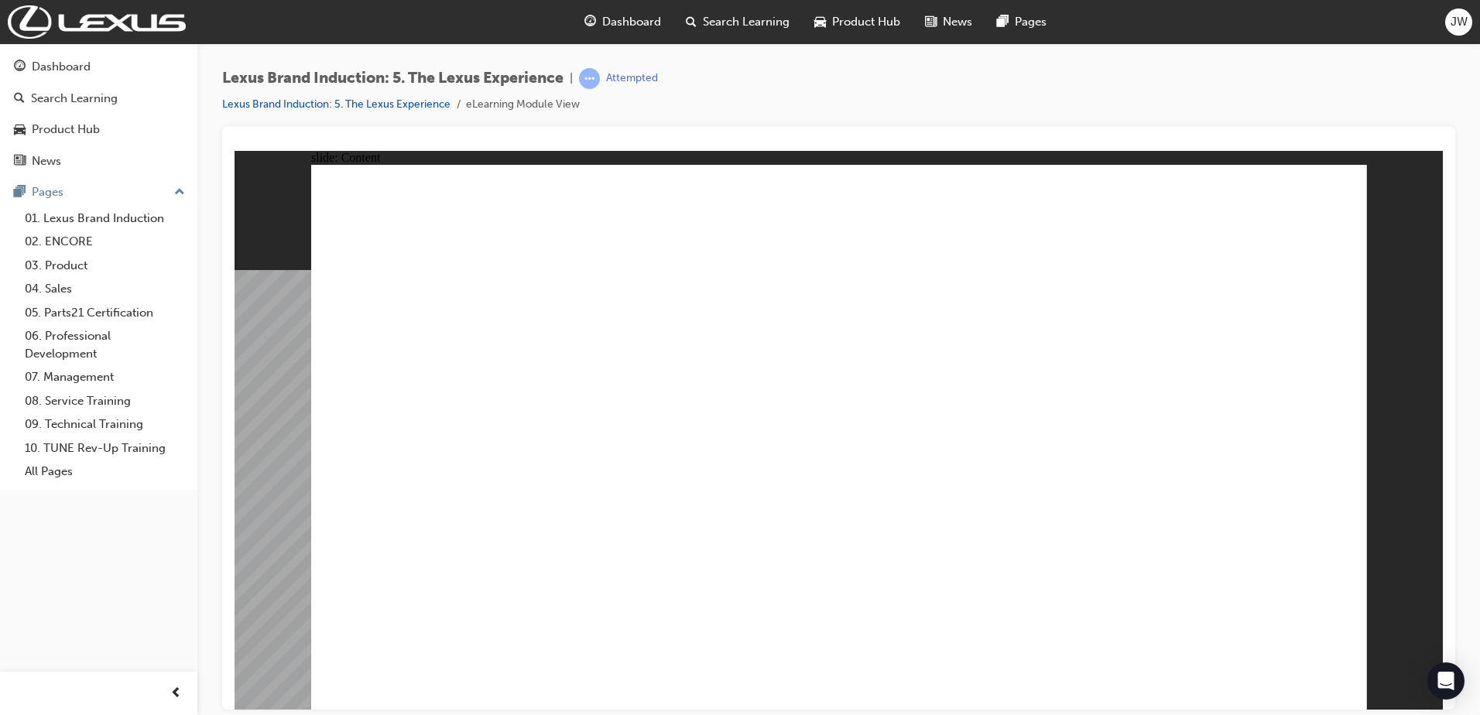
type input "0"
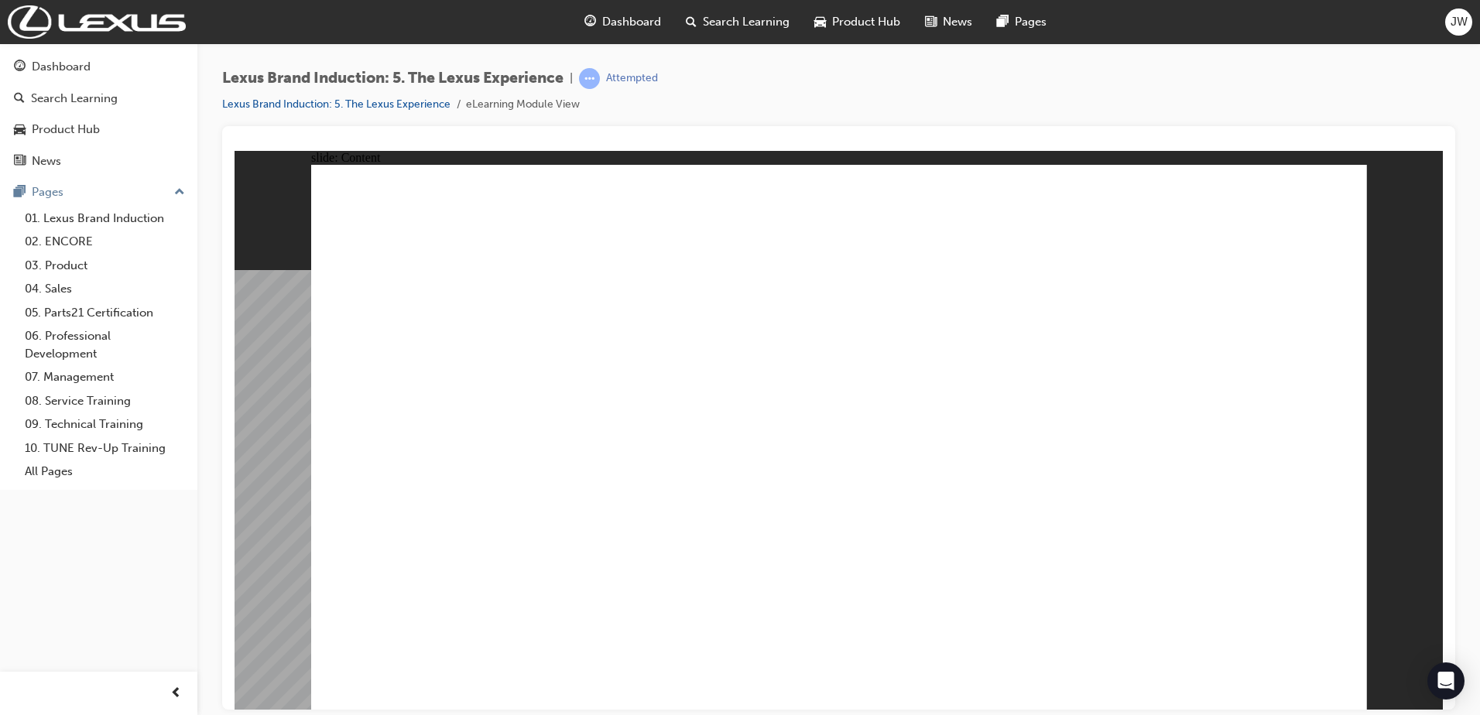
click at [736, 479] on button "OK" at bounding box center [722, 471] width 27 height 16
drag, startPoint x: 1046, startPoint y: 406, endPoint x: 845, endPoint y: 466, distance: 209.1
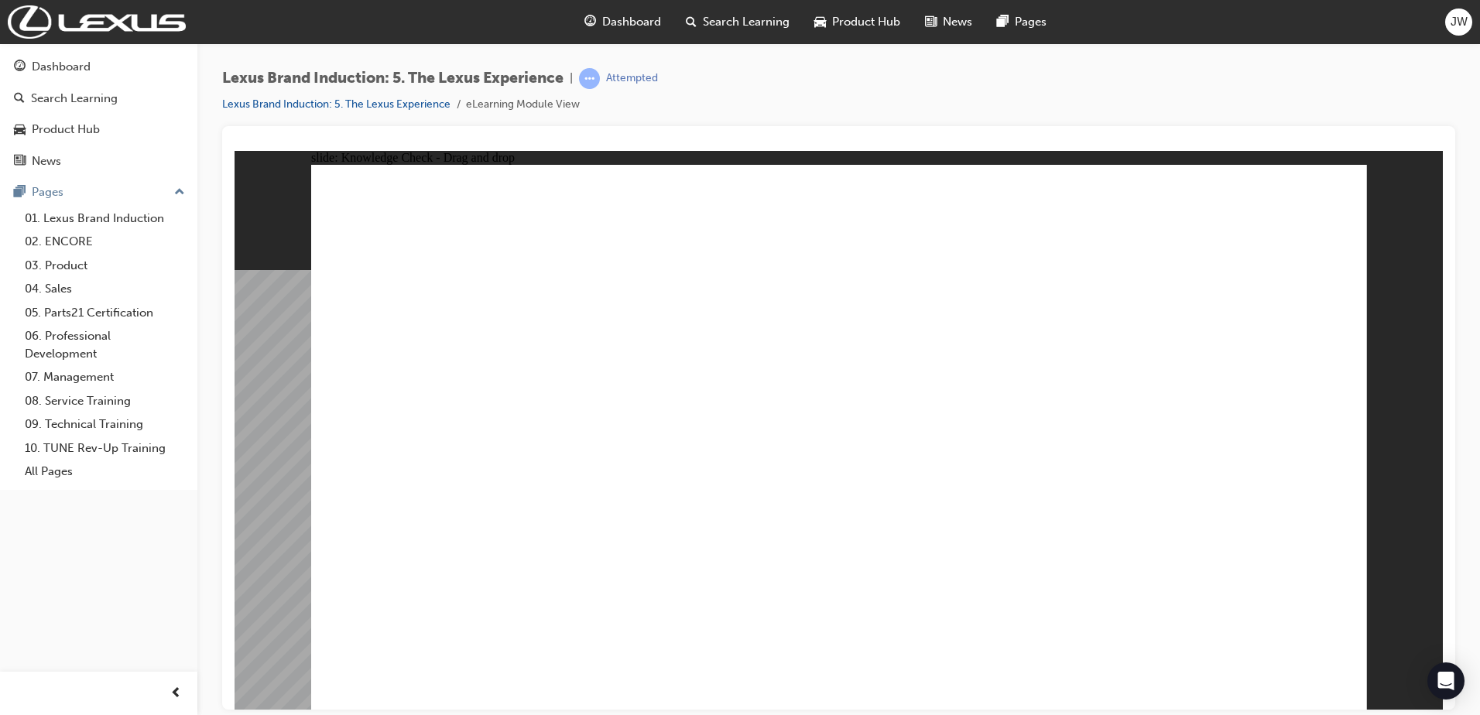
drag, startPoint x: 830, startPoint y: 435, endPoint x: 936, endPoint y: 540, distance: 149.4
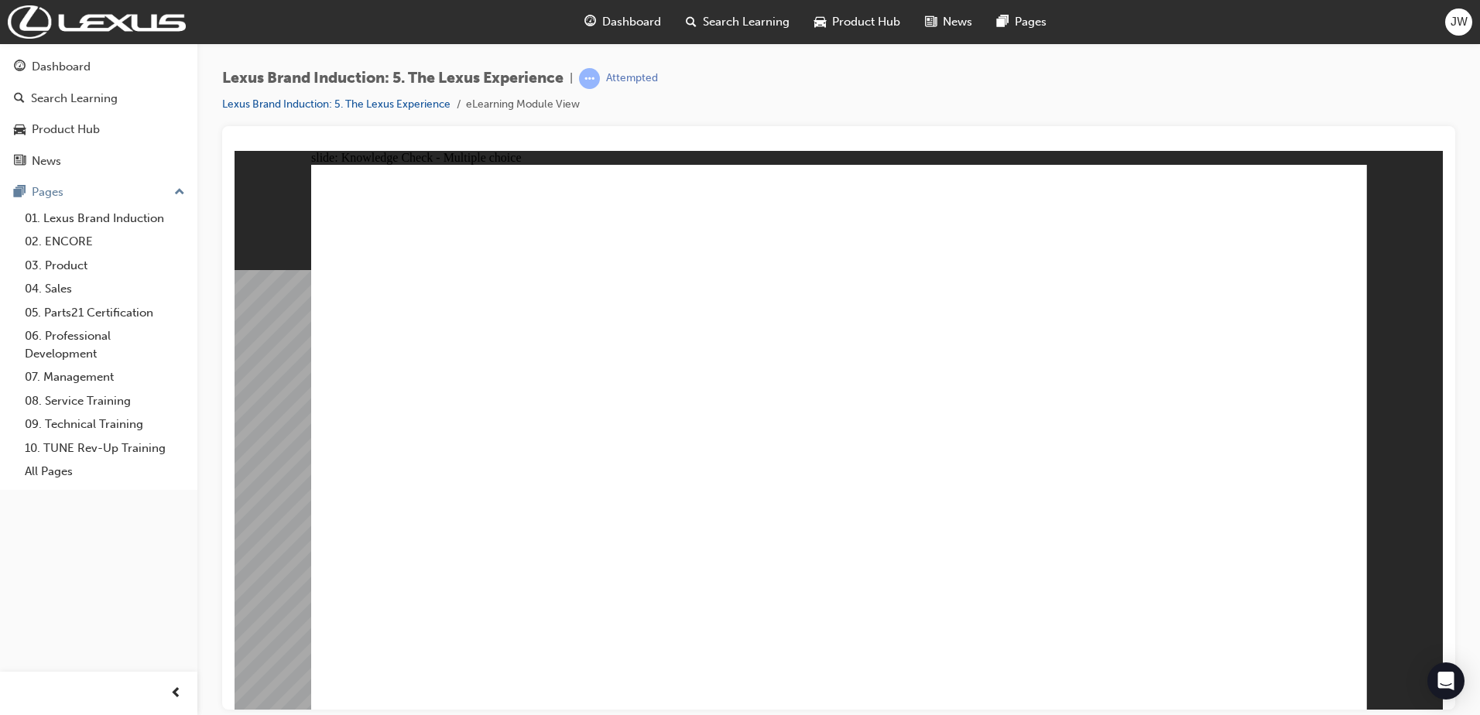
checkbox input "true"
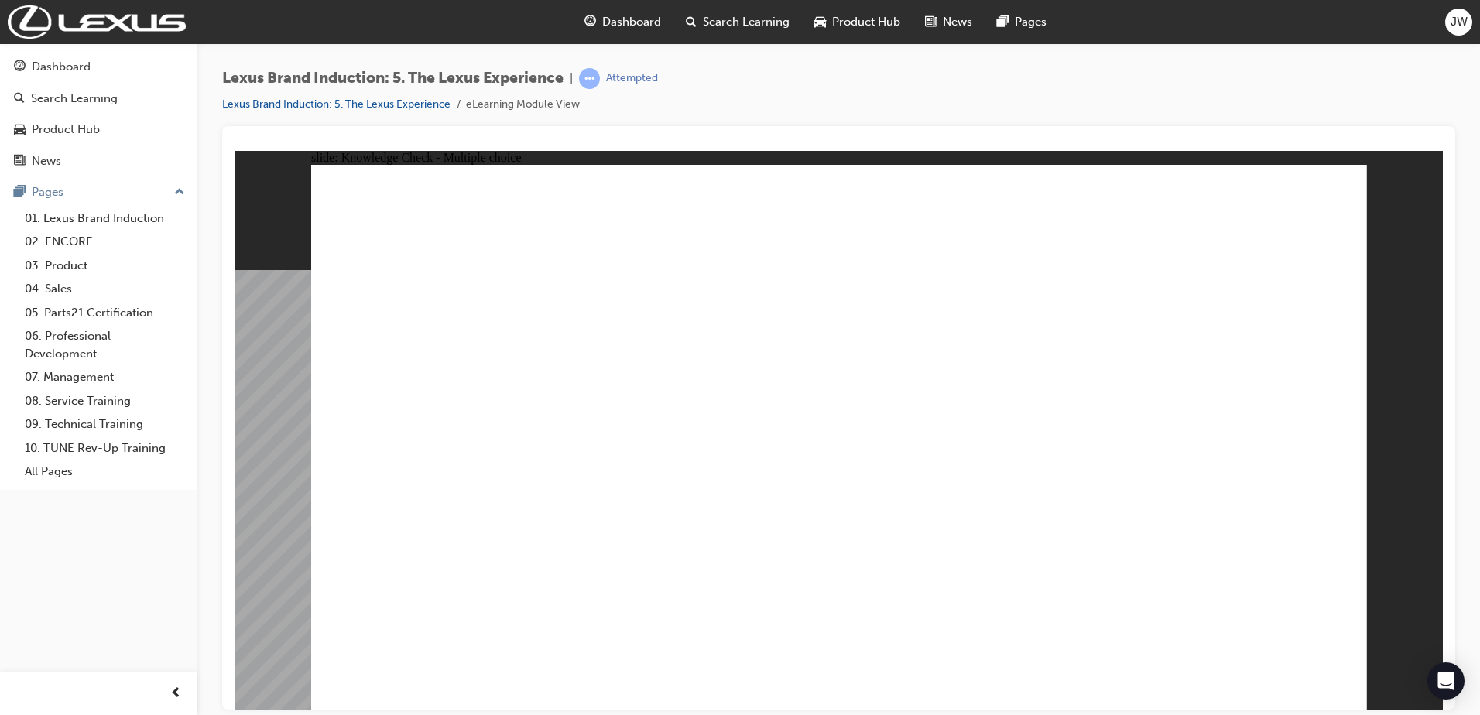
checkbox input "true"
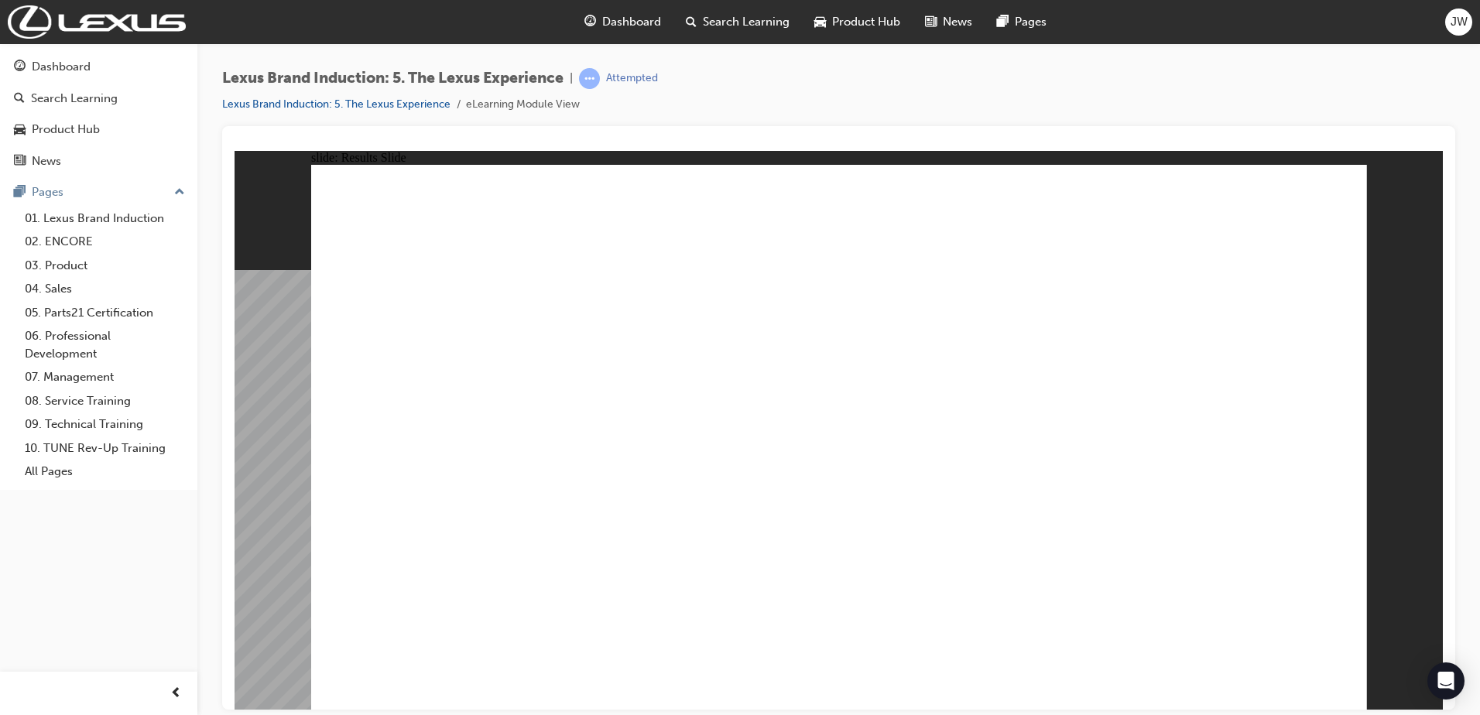
drag, startPoint x: 968, startPoint y: 539, endPoint x: 978, endPoint y: 546, distance: 12.2
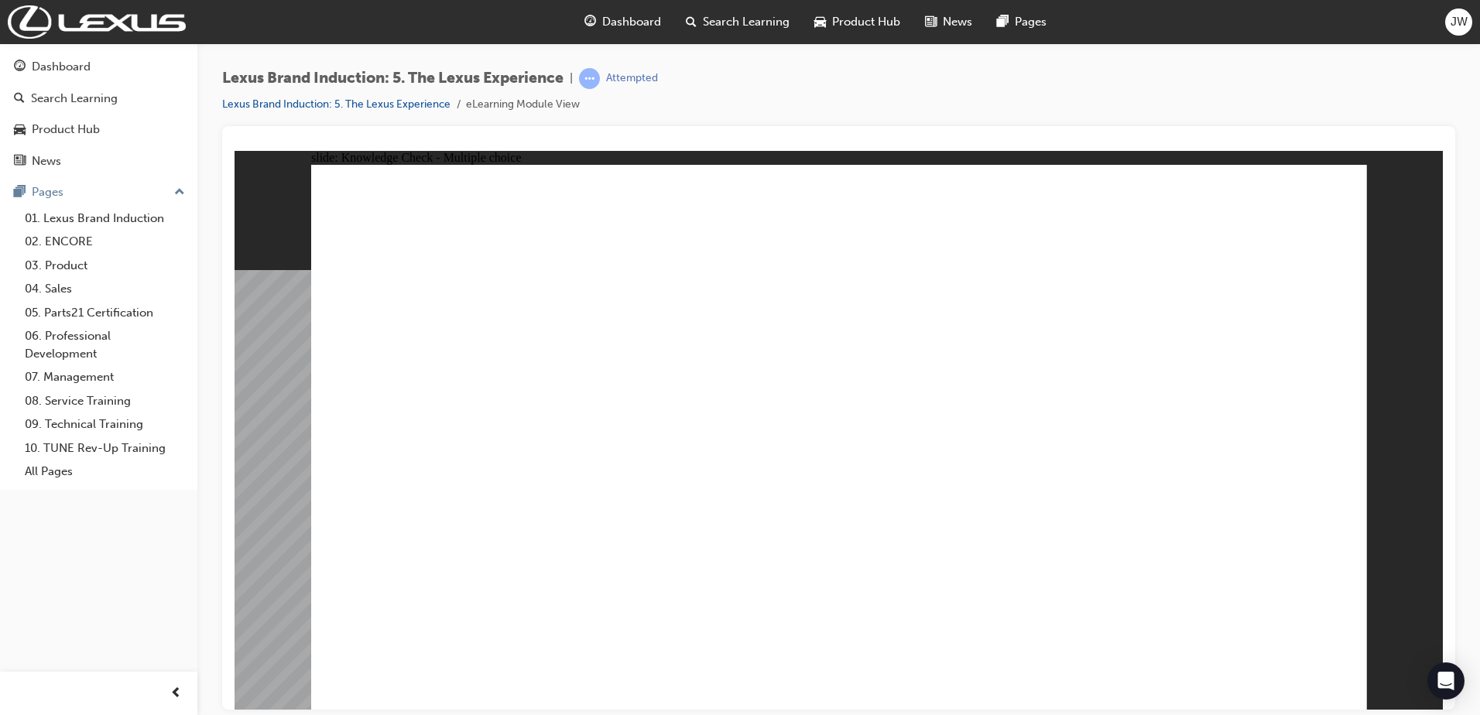
drag, startPoint x: 806, startPoint y: 373, endPoint x: 936, endPoint y: 509, distance: 188.8
drag, startPoint x: 1040, startPoint y: 433, endPoint x: 799, endPoint y: 561, distance: 273.1
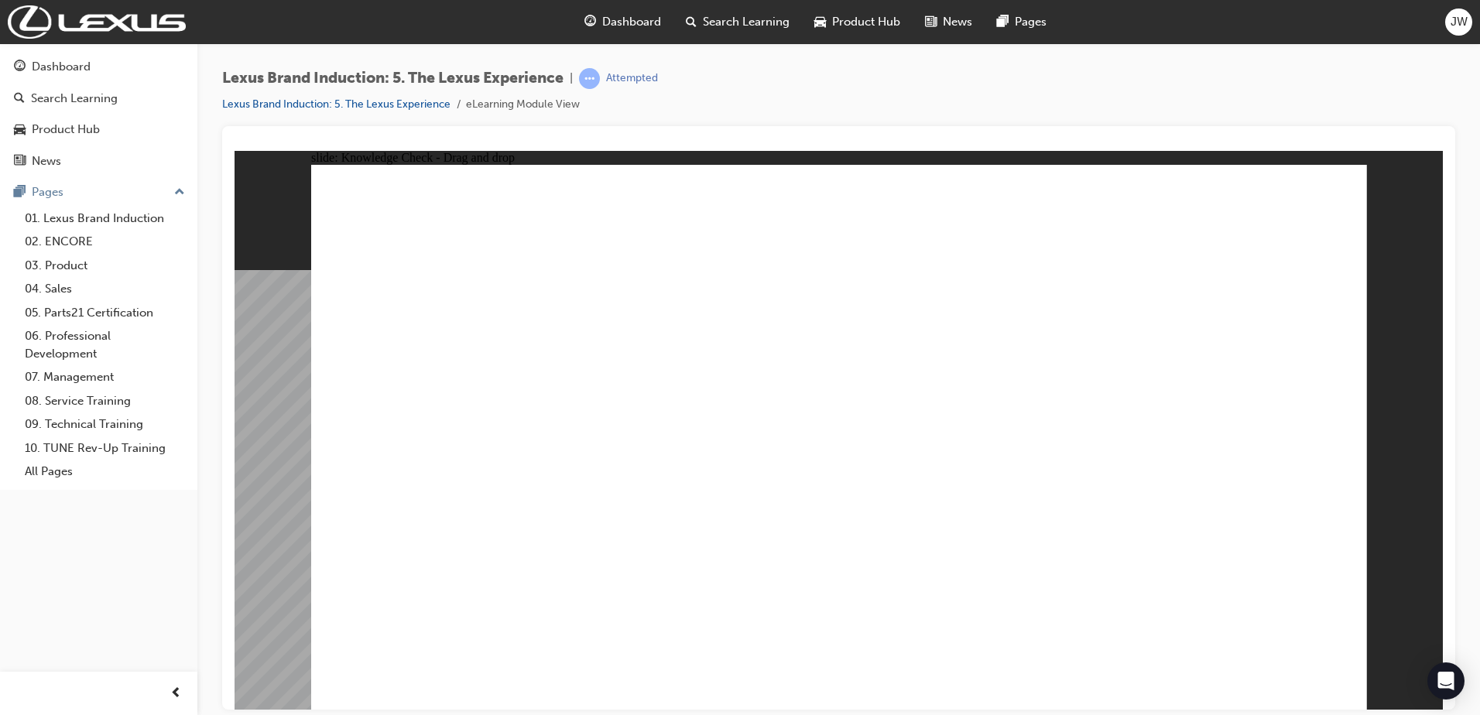
drag, startPoint x: 1052, startPoint y: 496, endPoint x: 1056, endPoint y: 549, distance: 52.8
drag, startPoint x: 501, startPoint y: 602, endPoint x: 1261, endPoint y: 656, distance: 762.7
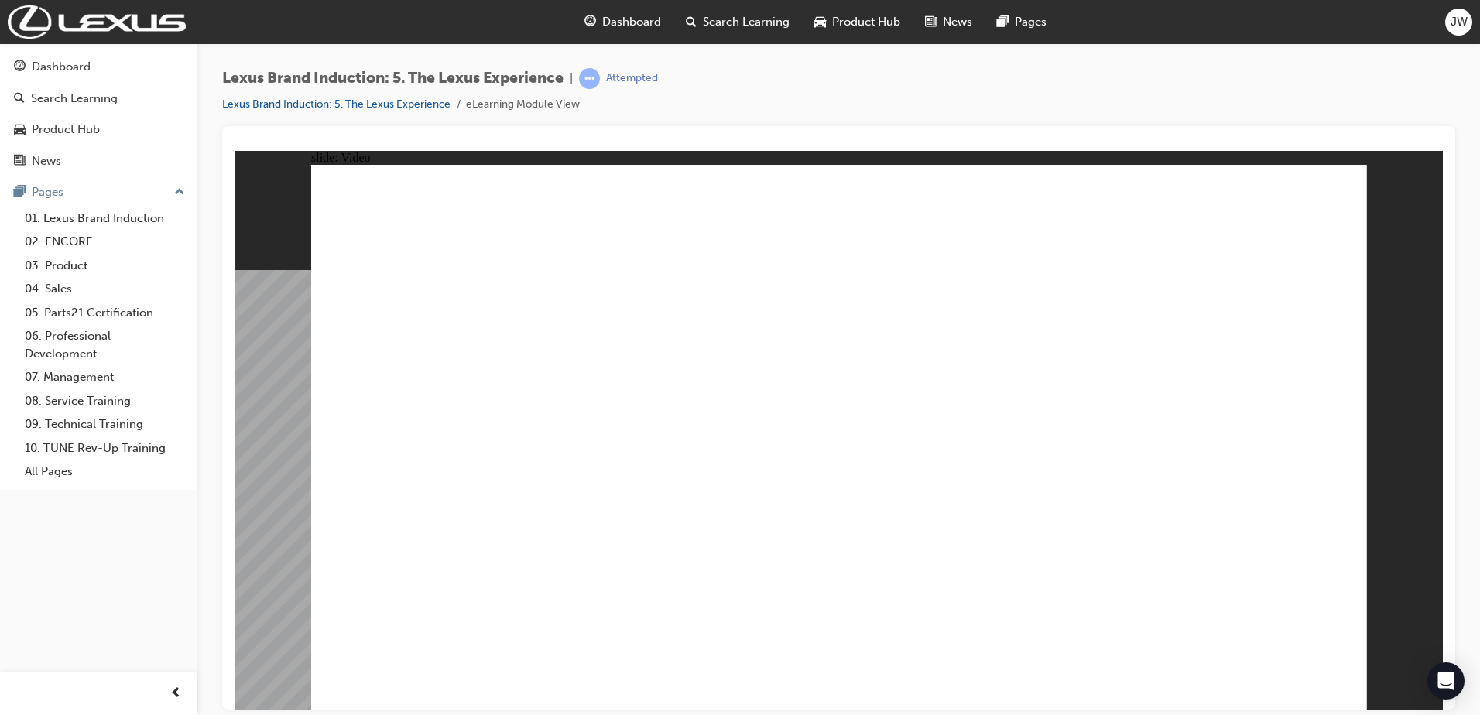
type input "38"
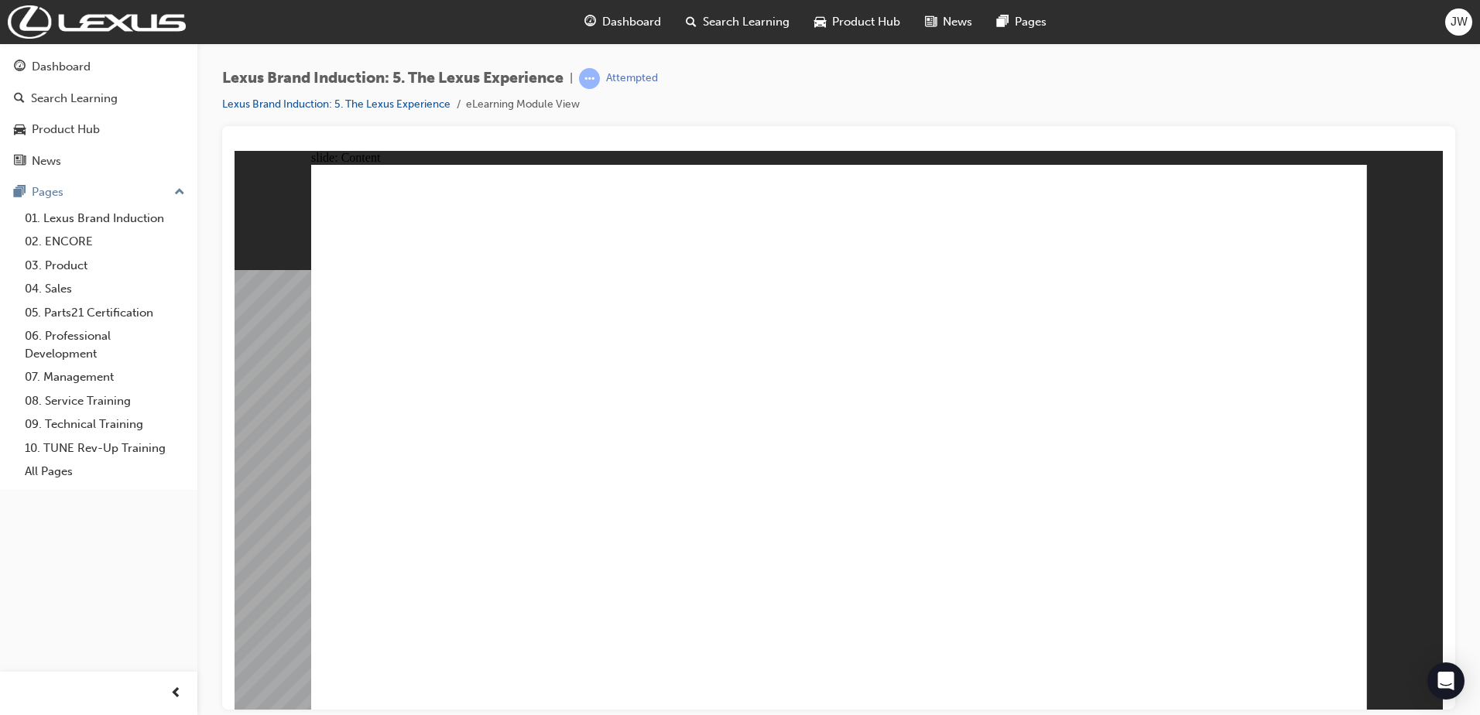
type input "1"
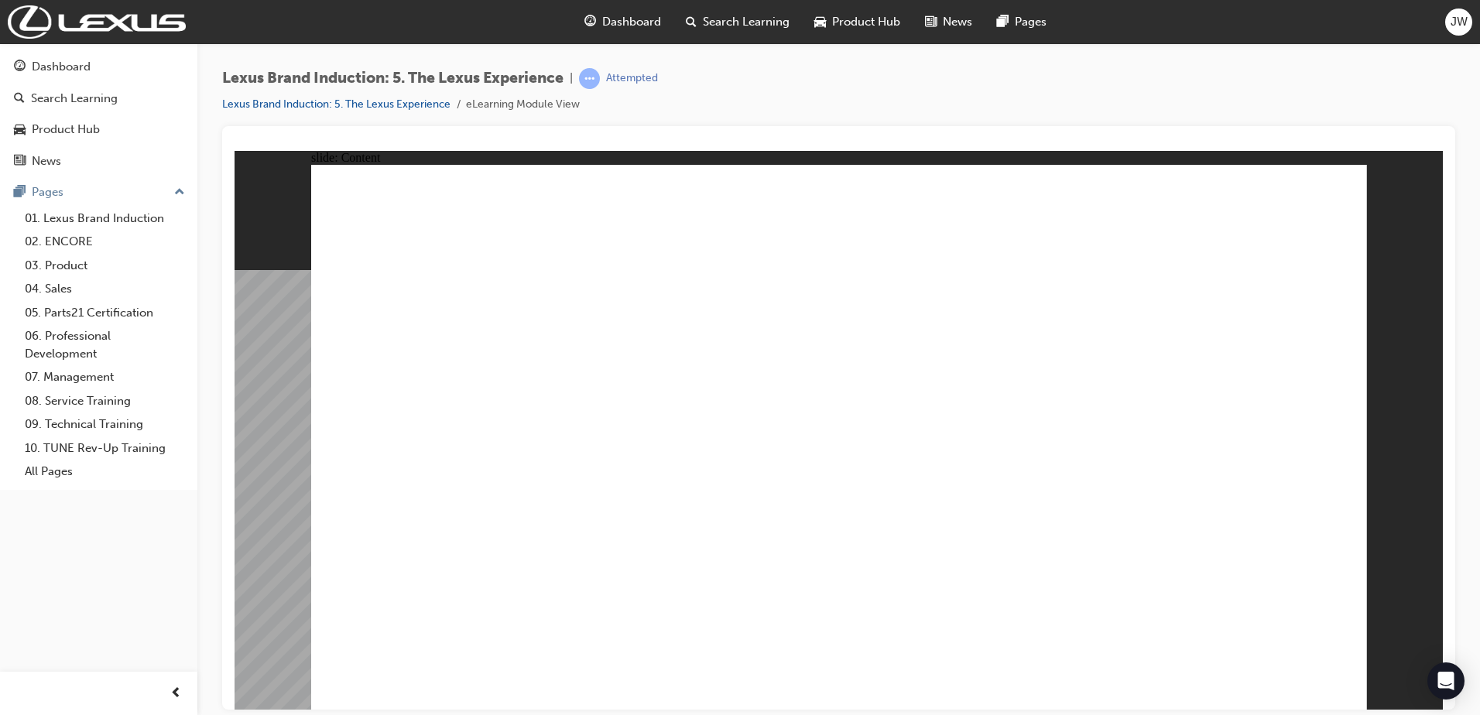
drag, startPoint x: 964, startPoint y: 385, endPoint x: 1094, endPoint y: 534, distance: 196.9
drag, startPoint x: 1046, startPoint y: 402, endPoint x: 942, endPoint y: 532, distance: 166.8
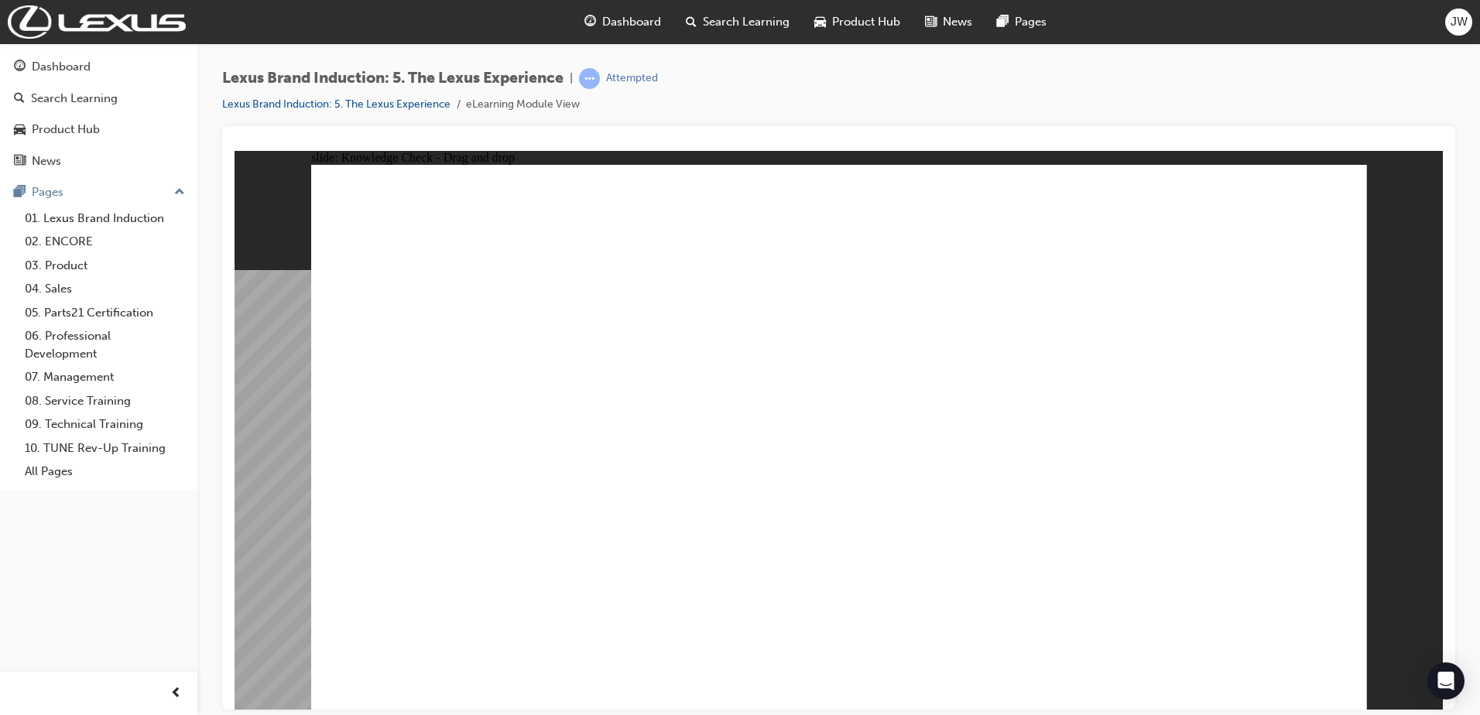
drag, startPoint x: 840, startPoint y: 493, endPoint x: 761, endPoint y: 492, distance: 79.7
checkbox input "true"
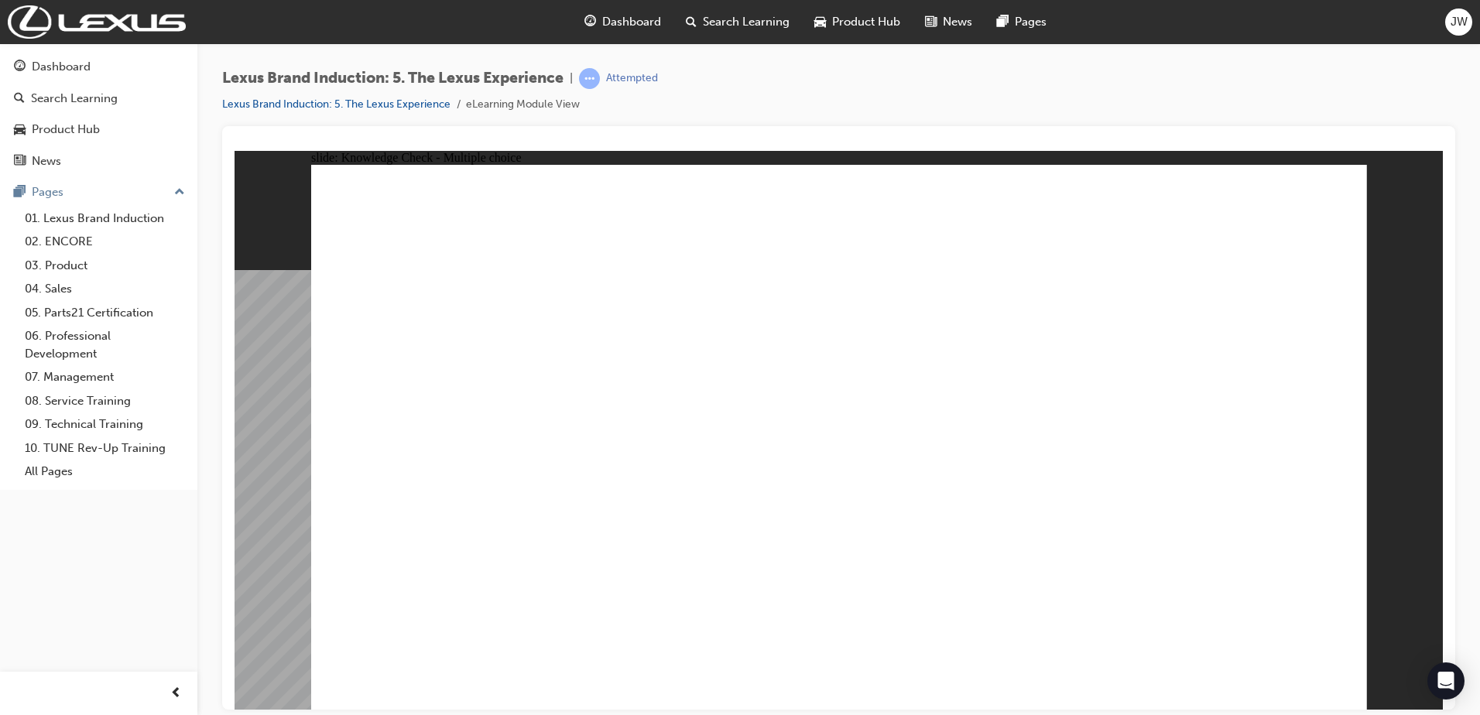
checkbox input "true"
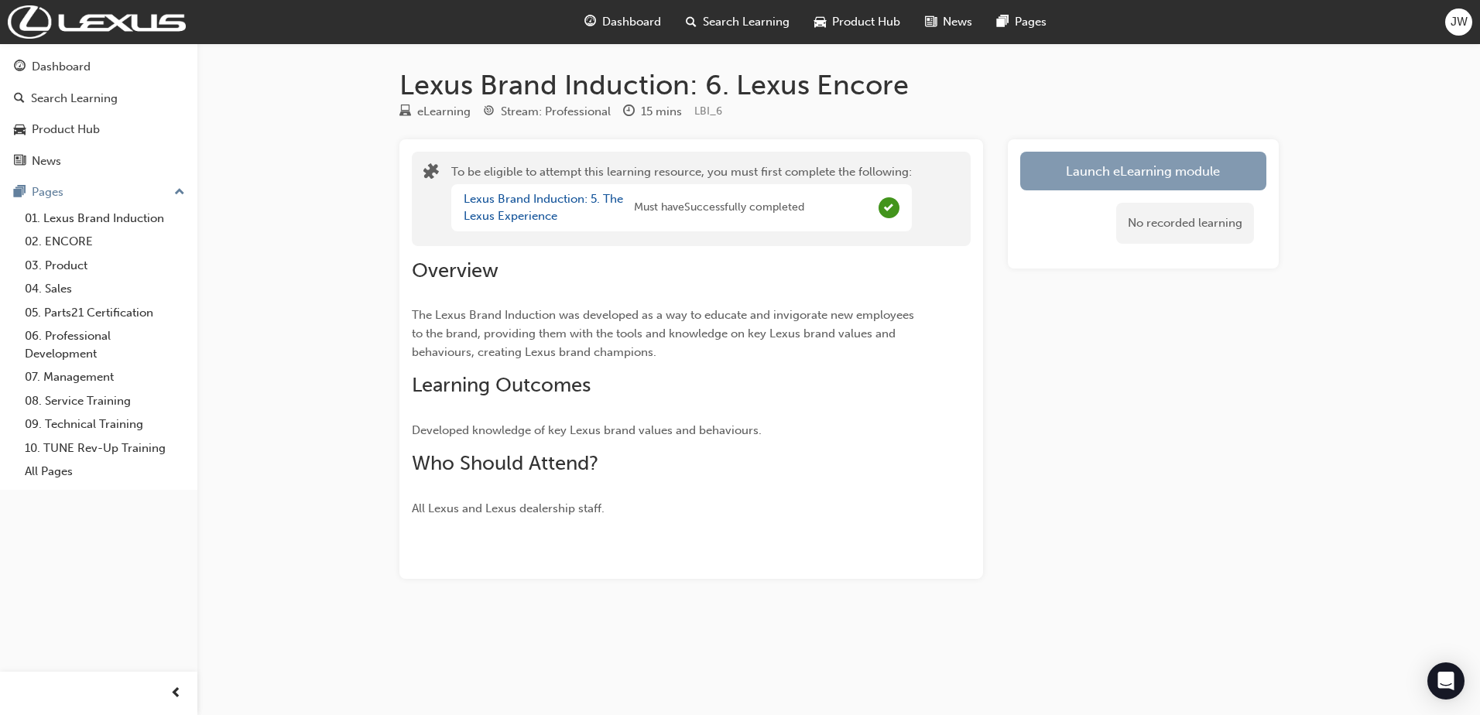
click at [1148, 163] on button "Launch eLearning module" at bounding box center [1143, 171] width 246 height 39
click at [1118, 176] on button "Launch eLearning module" at bounding box center [1143, 171] width 246 height 39
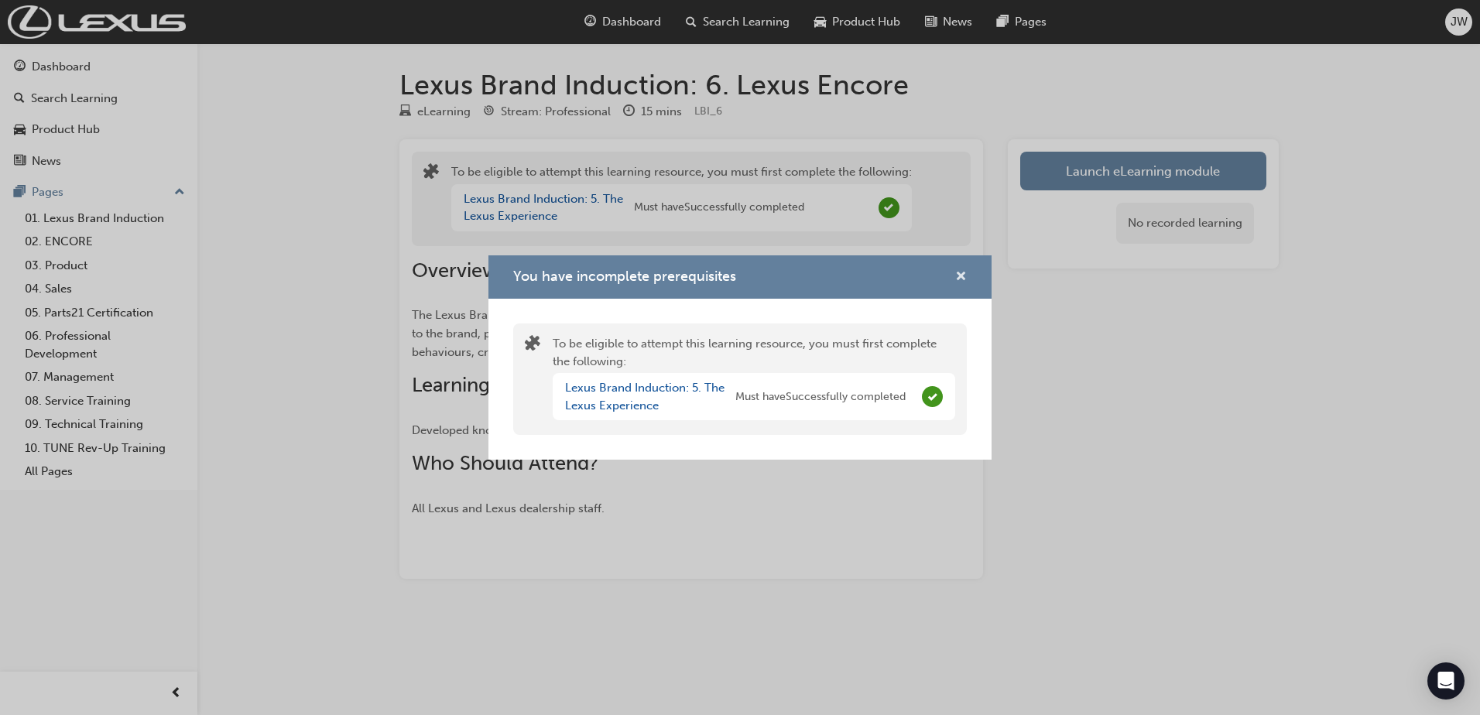
click at [958, 271] on span "cross-icon" at bounding box center [961, 278] width 12 height 14
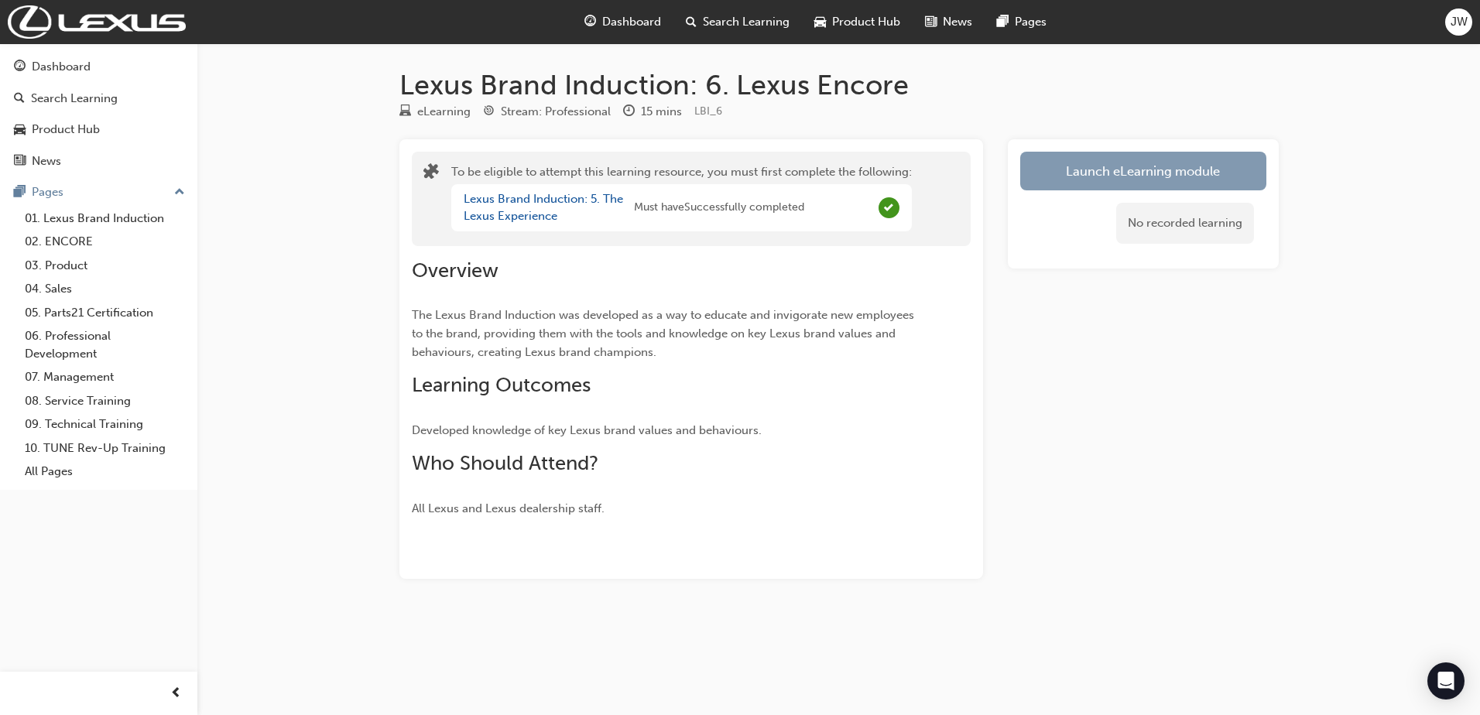
click at [1130, 170] on button "Launch eLearning module" at bounding box center [1143, 171] width 246 height 39
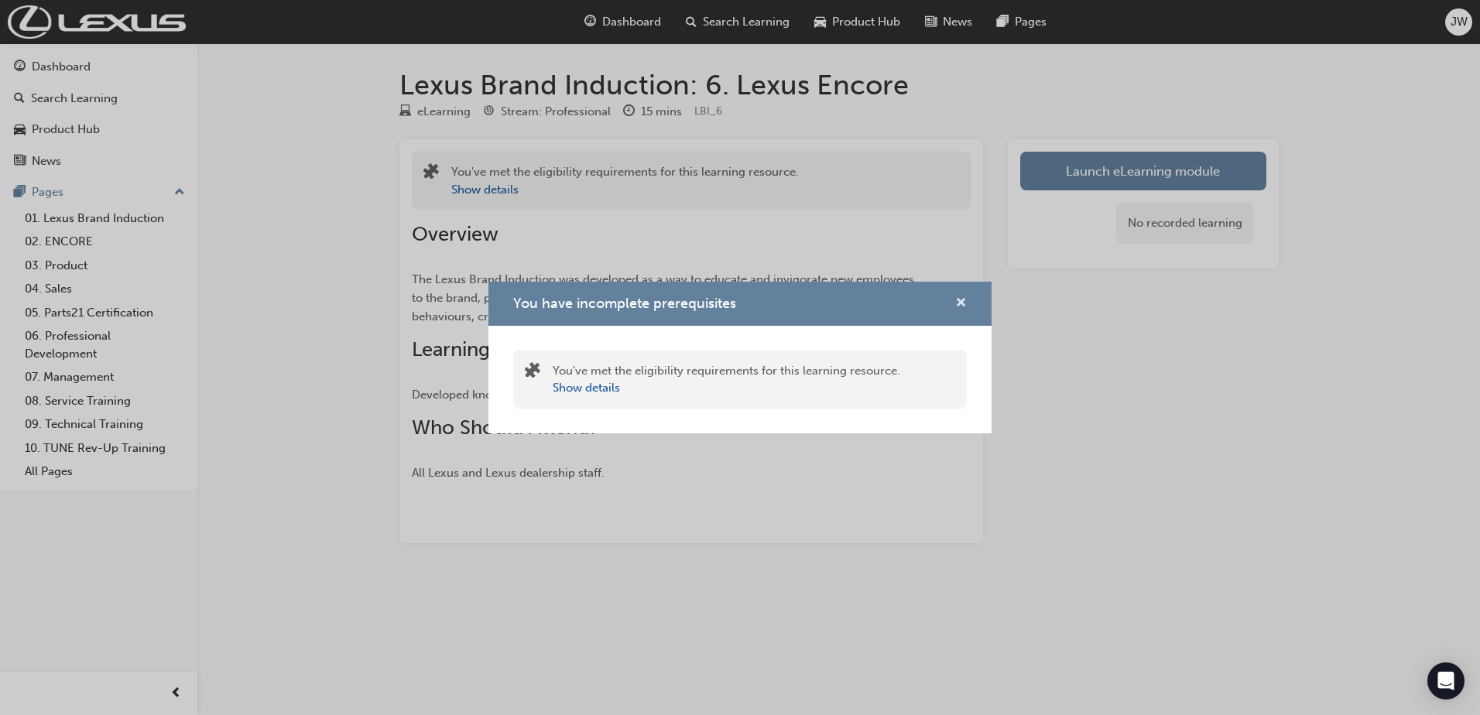
click at [964, 306] on span "cross-icon" at bounding box center [961, 304] width 12 height 14
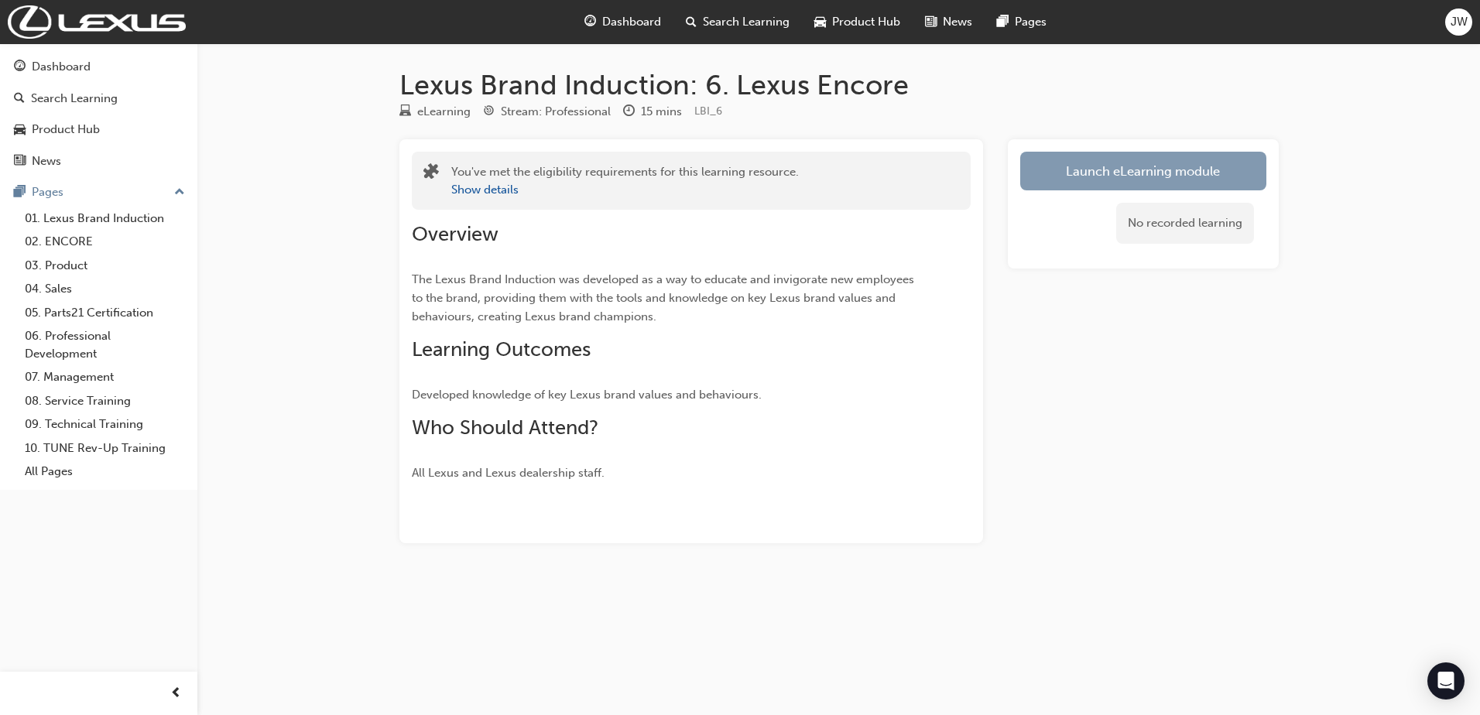
click at [1085, 172] on button "Launch eLearning module" at bounding box center [1143, 171] width 246 height 39
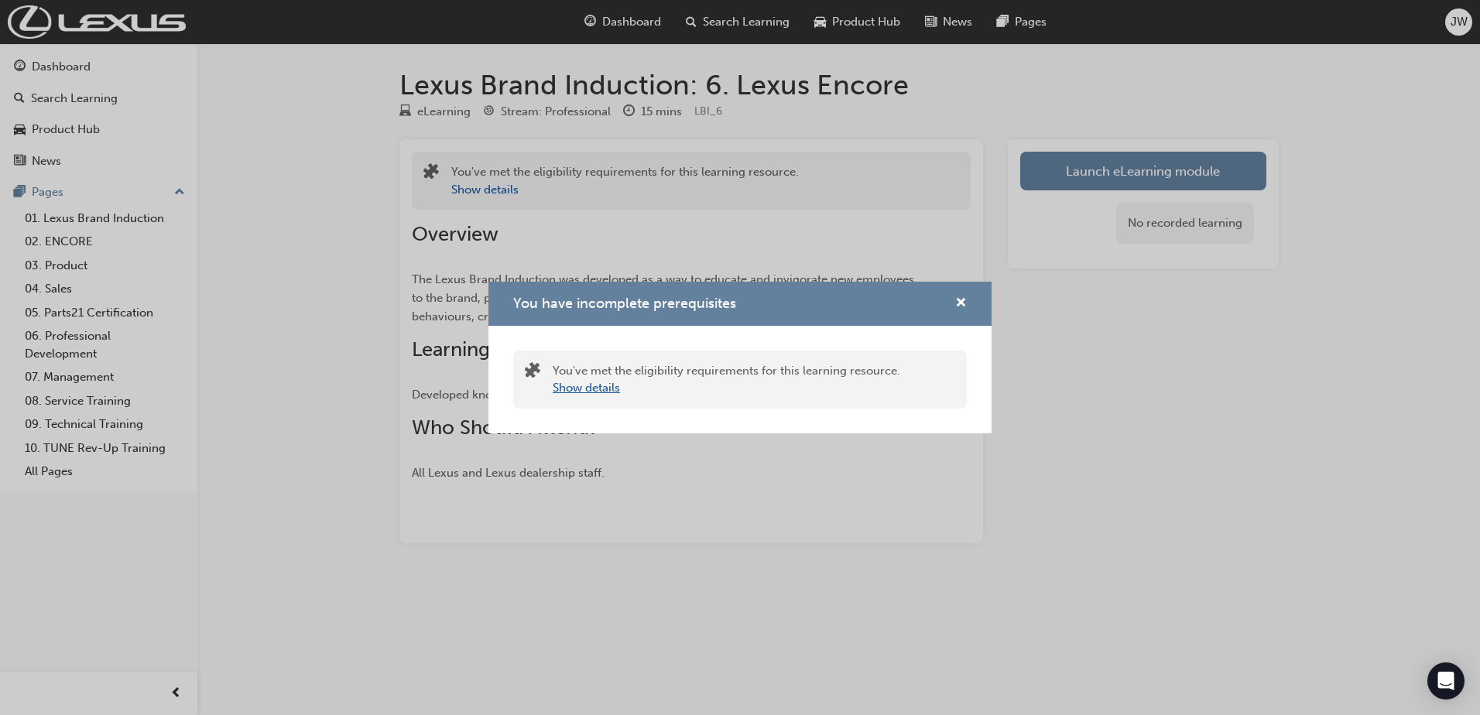
click at [603, 388] on button "Show details" at bounding box center [586, 388] width 67 height 18
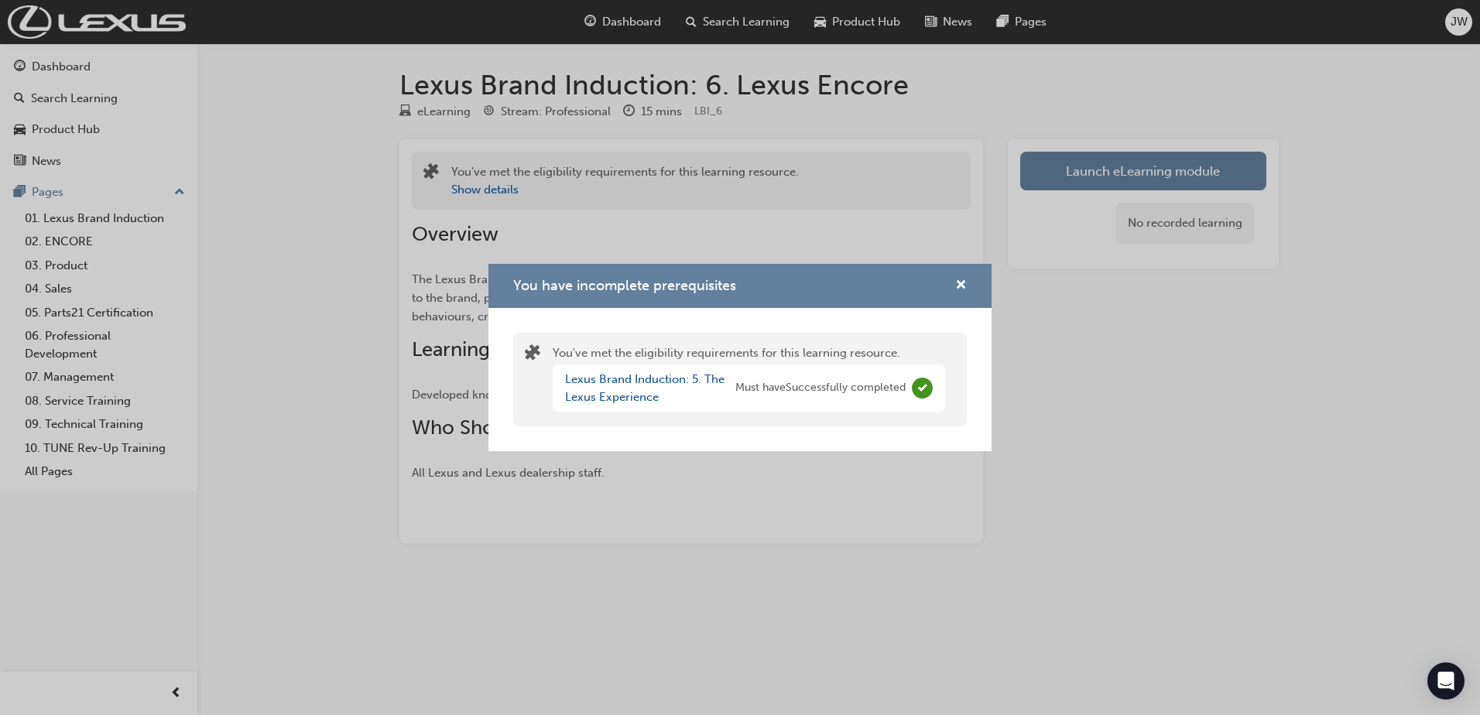
click at [1134, 159] on div "You have incomplete prerequisites You've met the eligibility requirements for t…" at bounding box center [740, 357] width 1480 height 715
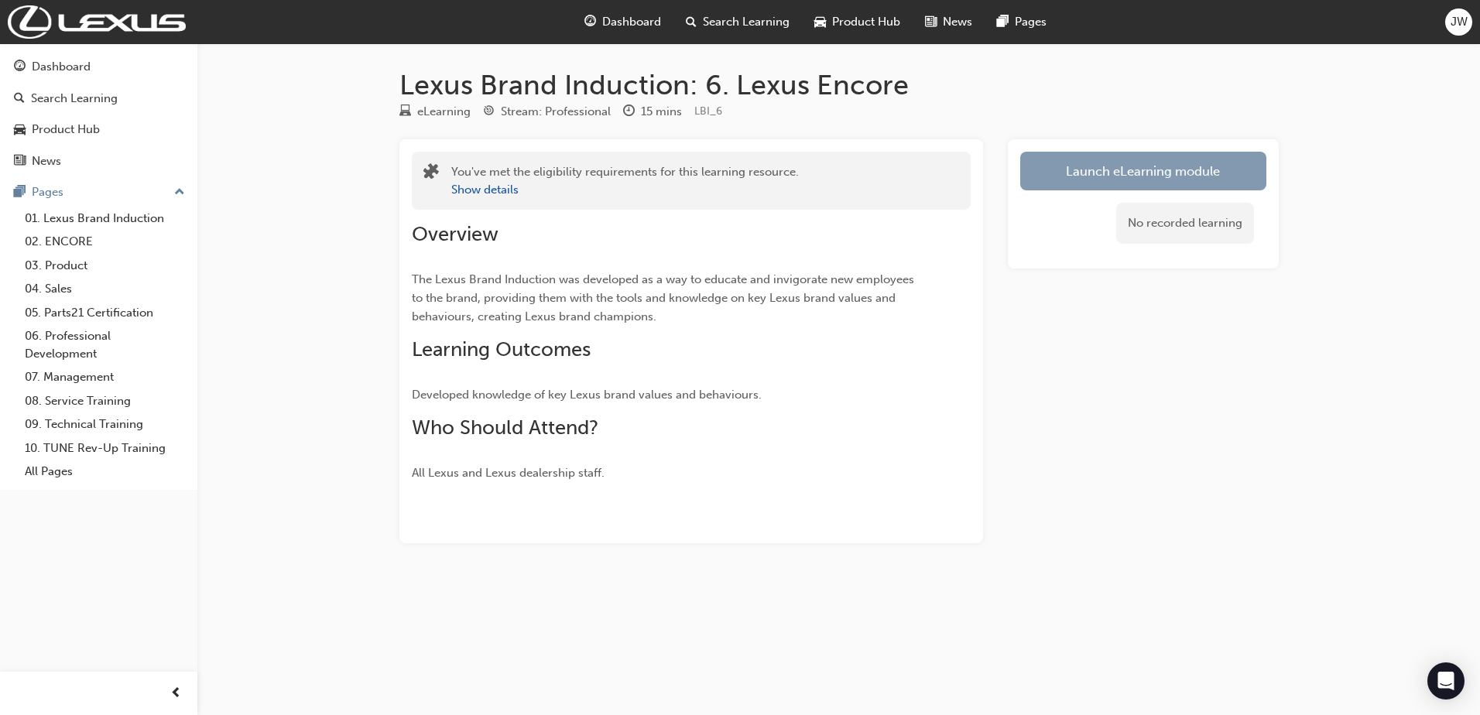
click at [1091, 172] on link "Launch eLearning module" at bounding box center [1143, 171] width 246 height 39
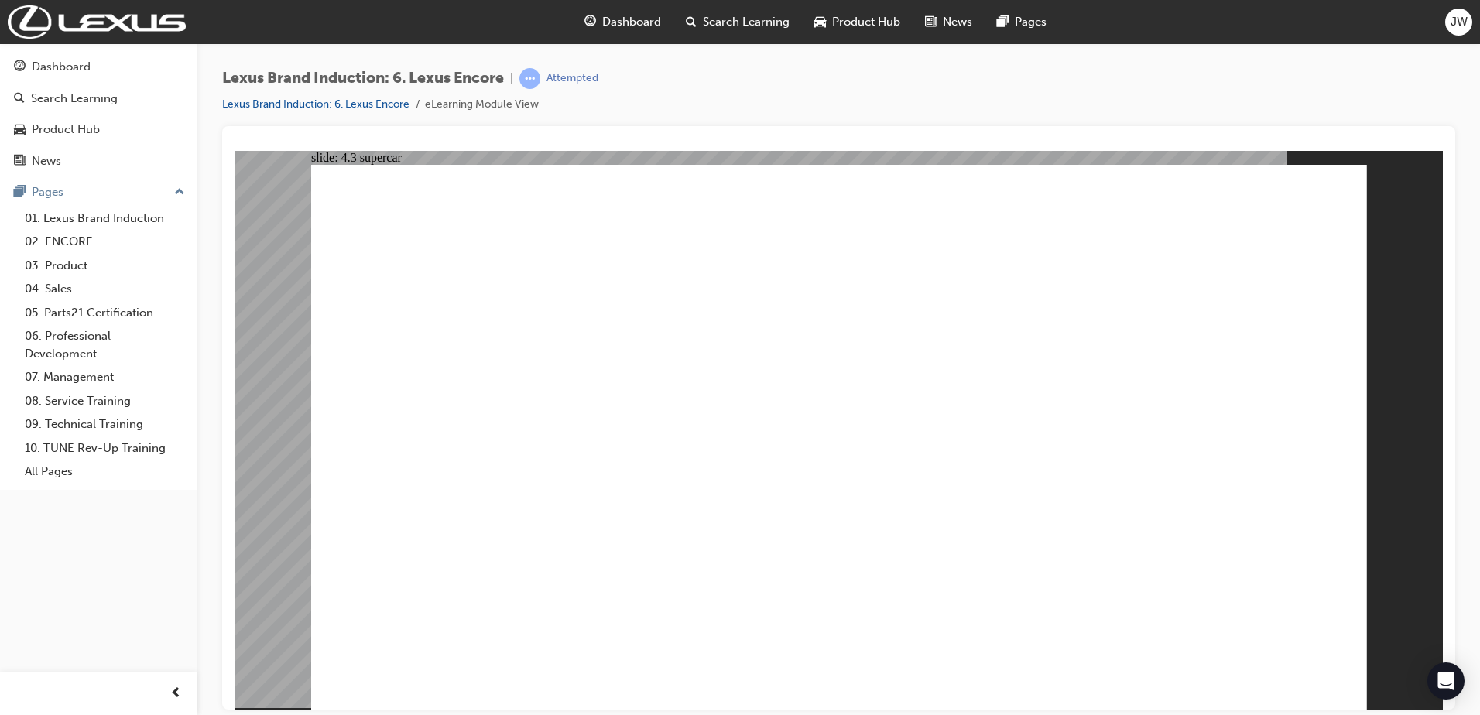
drag, startPoint x: 1246, startPoint y: 666, endPoint x: 1258, endPoint y: 667, distance: 11.7
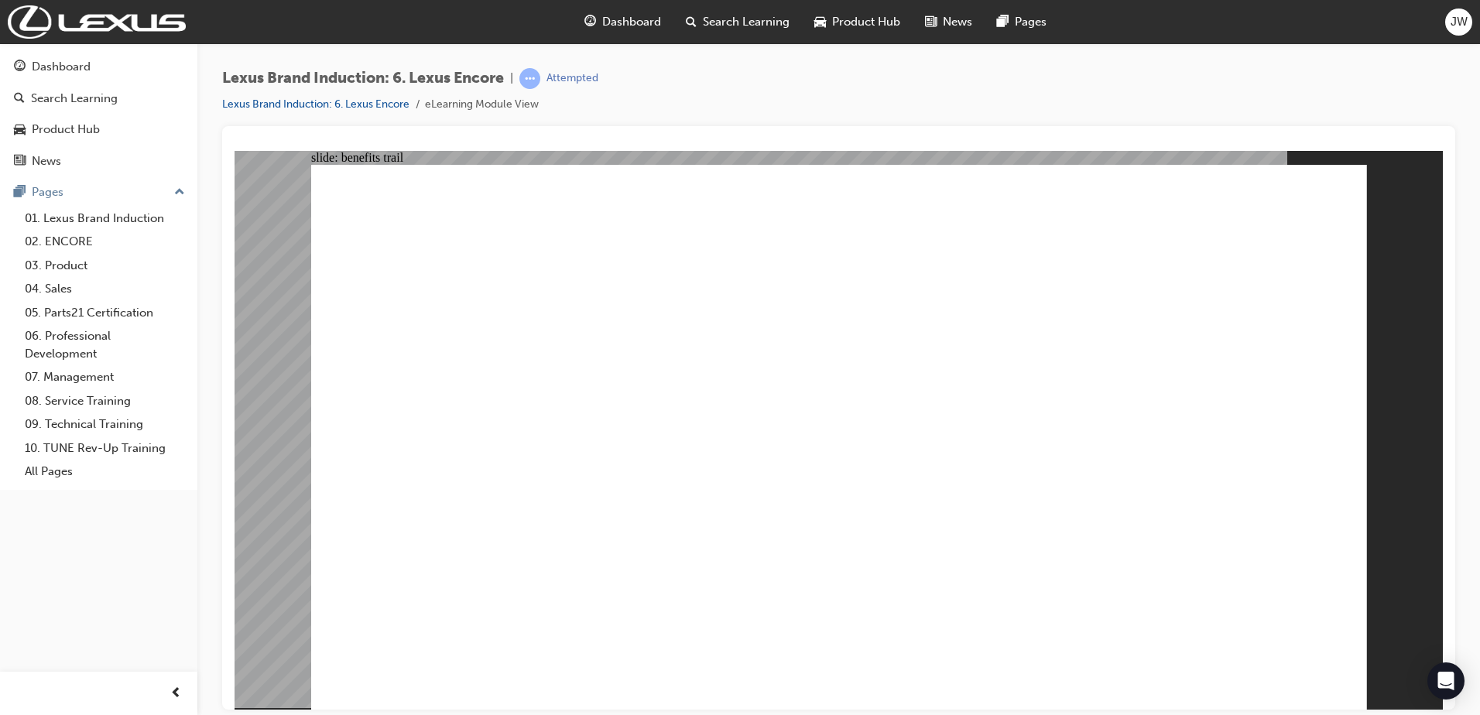
drag, startPoint x: 1256, startPoint y: 669, endPoint x: 1185, endPoint y: 645, distance: 75.1
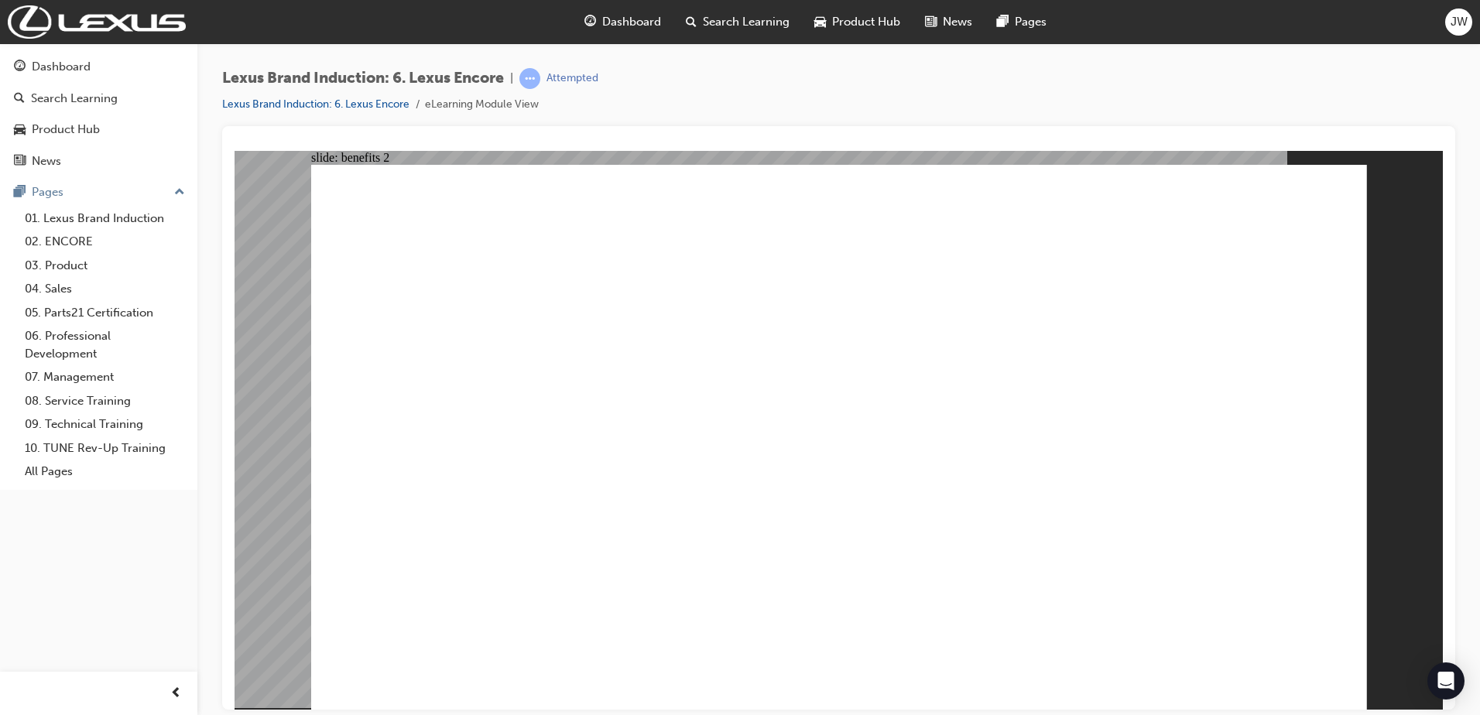
drag, startPoint x: 1255, startPoint y: 671, endPoint x: 1101, endPoint y: 547, distance: 197.6
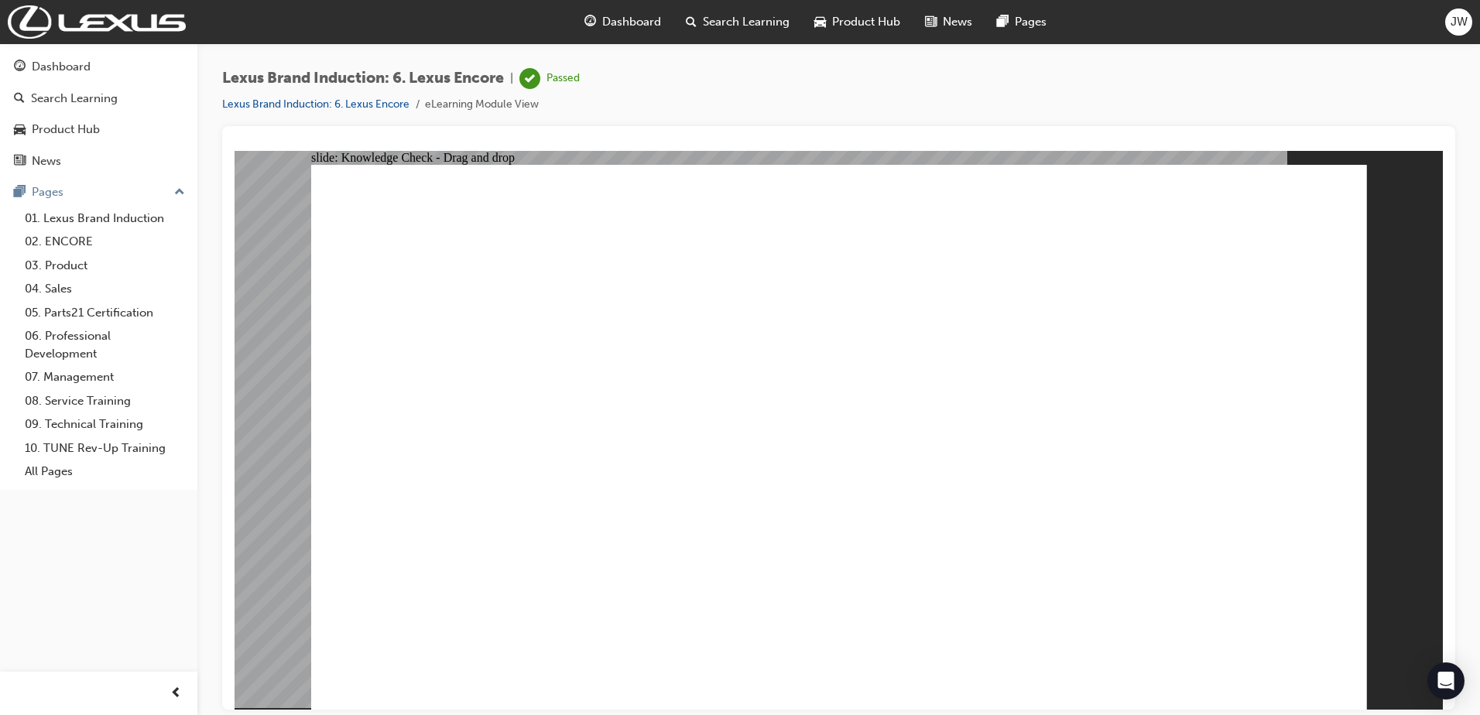
drag, startPoint x: 785, startPoint y: 384, endPoint x: 1229, endPoint y: 536, distance: 469.4
drag, startPoint x: 1090, startPoint y: 392, endPoint x: 796, endPoint y: 533, distance: 327.1
drag, startPoint x: 1191, startPoint y: 399, endPoint x: 932, endPoint y: 511, distance: 282.5
drag, startPoint x: 957, startPoint y: 426, endPoint x: 1055, endPoint y: 528, distance: 141.2
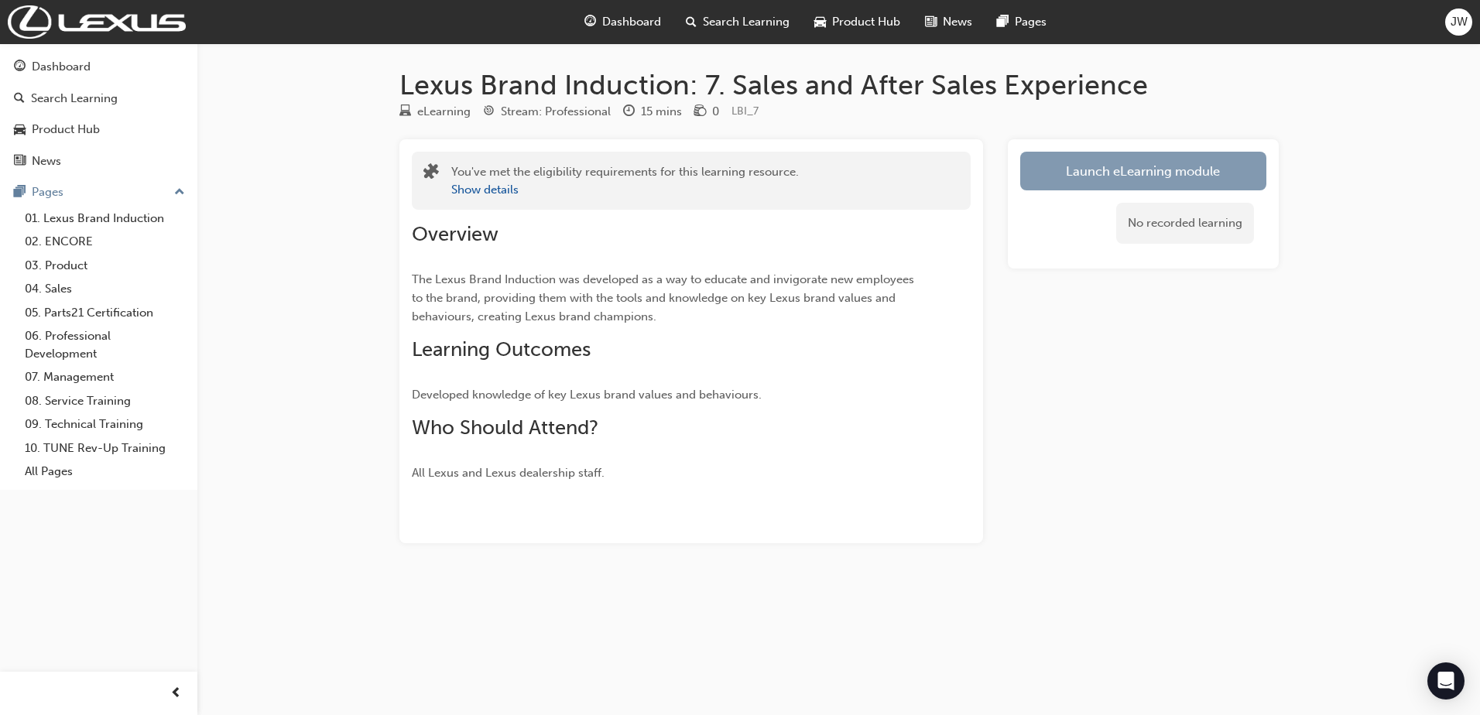
click at [1138, 183] on link "Launch eLearning module" at bounding box center [1143, 171] width 246 height 39
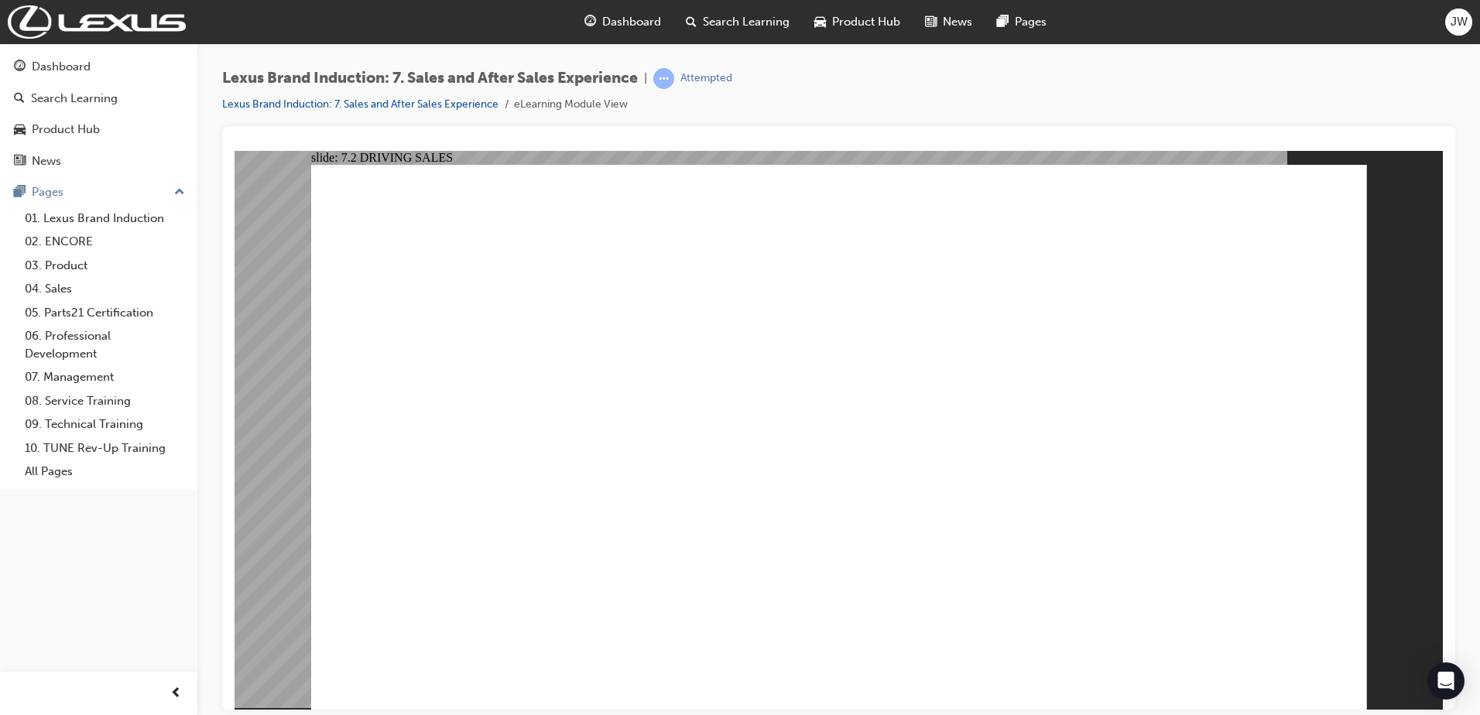
drag, startPoint x: 1207, startPoint y: 670, endPoint x: 1217, endPoint y: 670, distance: 9.3
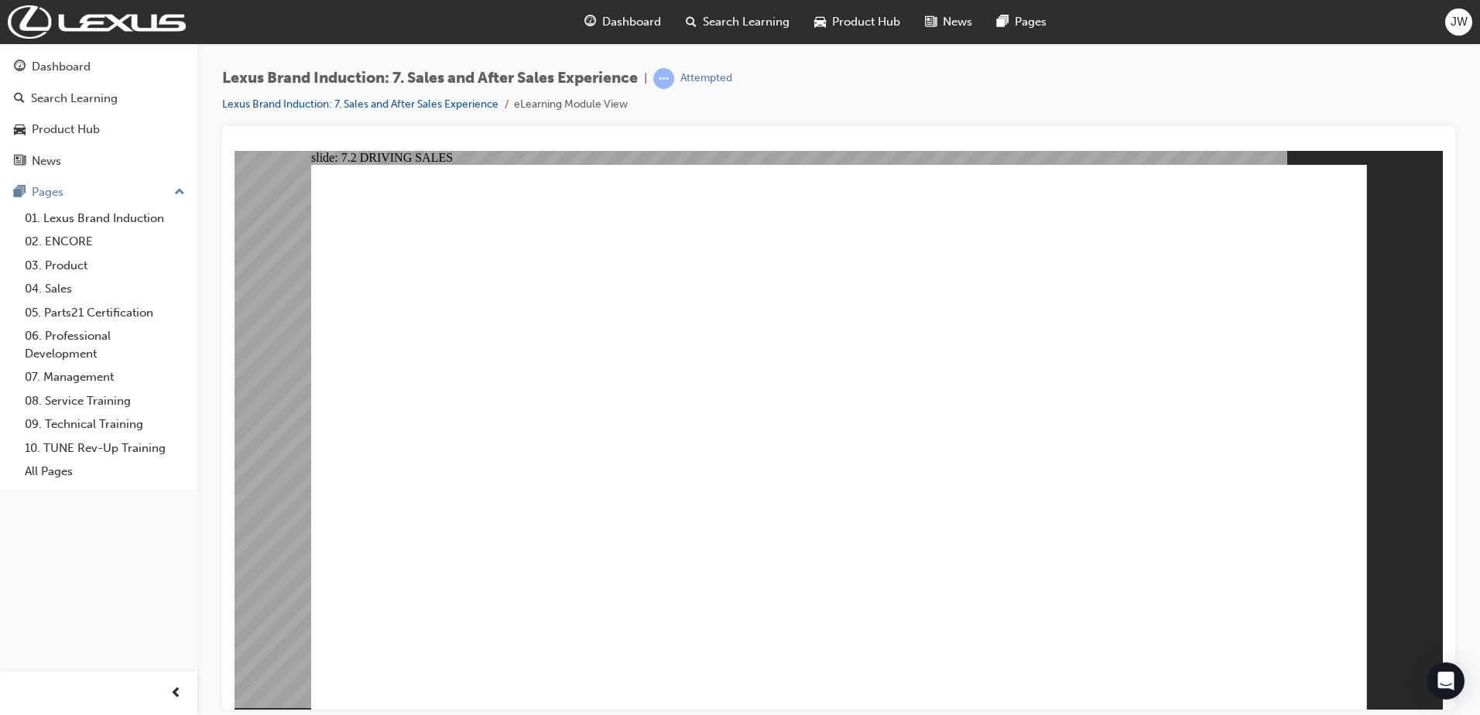
drag, startPoint x: 1272, startPoint y: 671, endPoint x: 1263, endPoint y: 672, distance: 9.3
drag, startPoint x: 1165, startPoint y: 676, endPoint x: 1205, endPoint y: 673, distance: 39.6
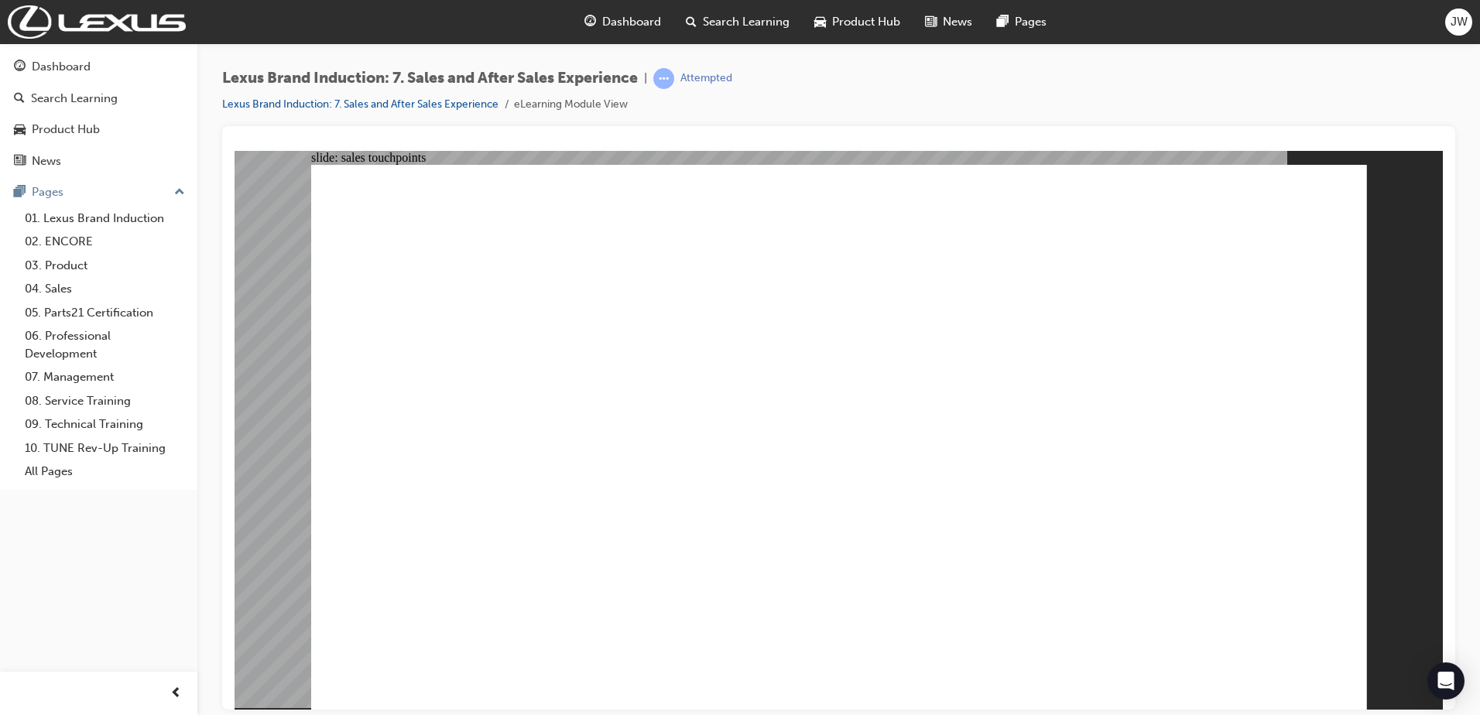
drag, startPoint x: 992, startPoint y: 601, endPoint x: 1192, endPoint y: 614, distance: 200.1
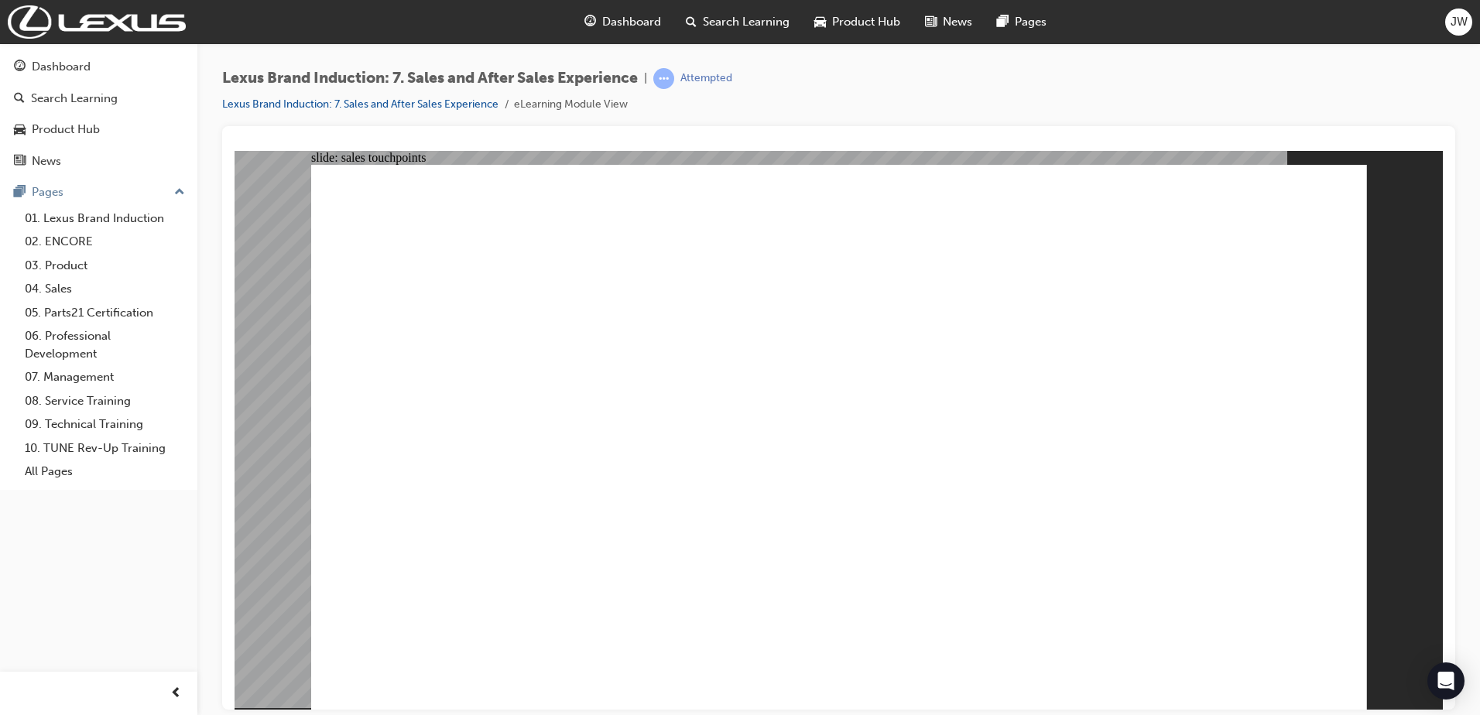
drag, startPoint x: 511, startPoint y: 573, endPoint x: 512, endPoint y: 586, distance: 12.4
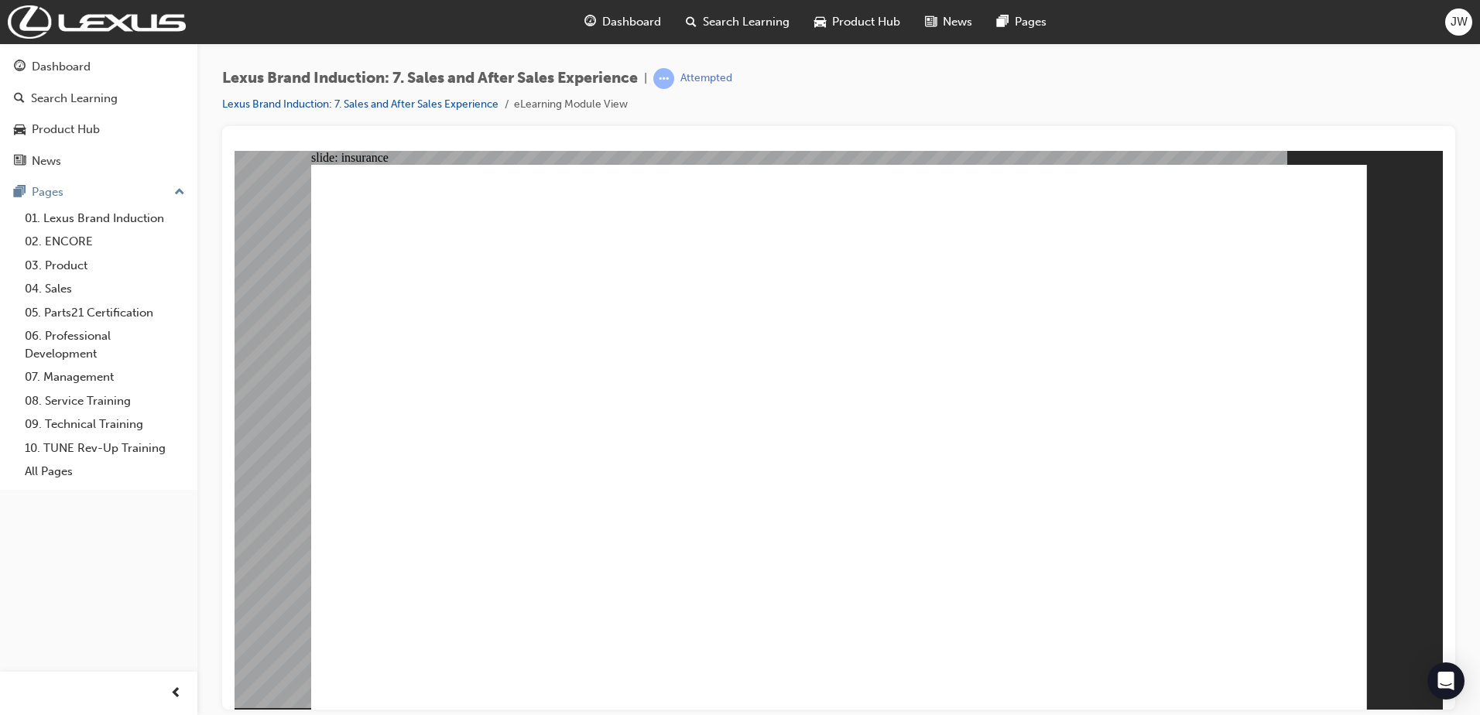
drag, startPoint x: 1172, startPoint y: 676, endPoint x: 1219, endPoint y: 676, distance: 46.4
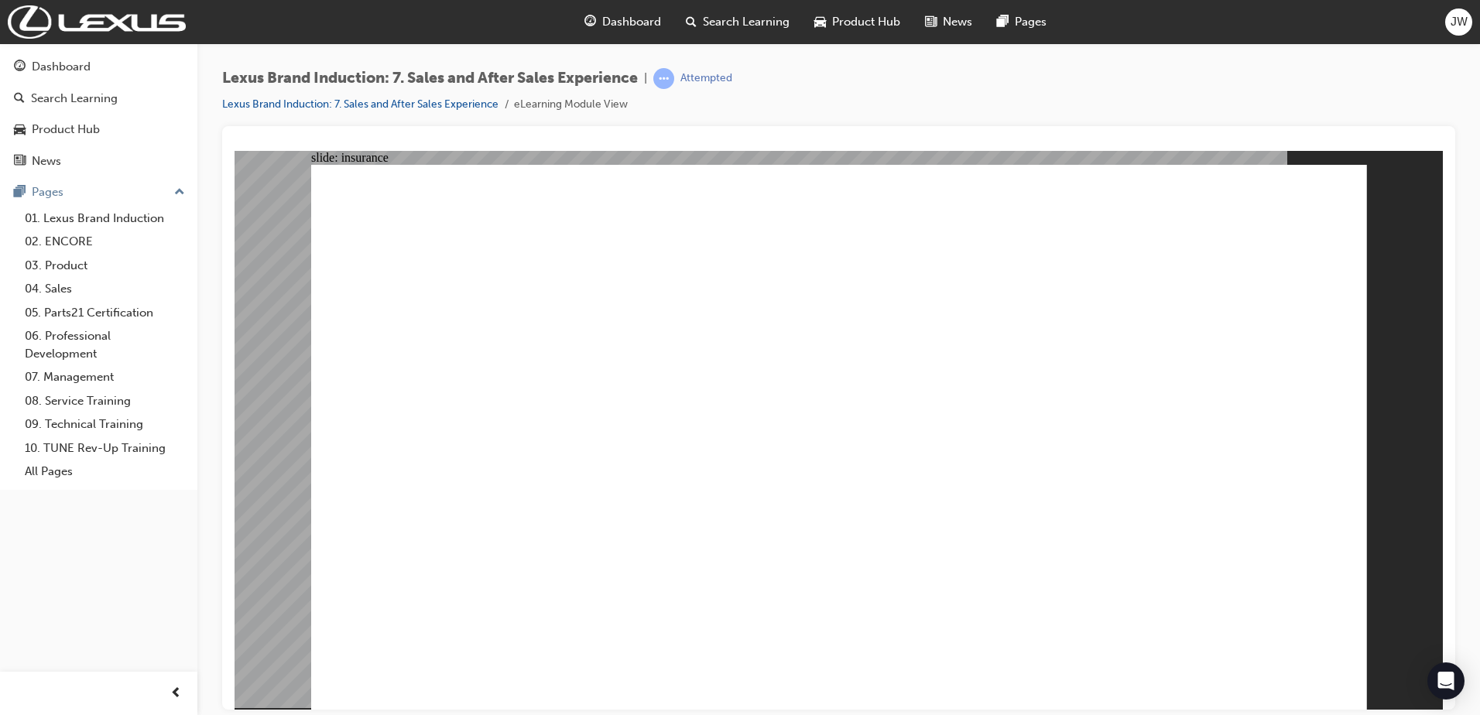
drag, startPoint x: 1191, startPoint y: 680, endPoint x: 1220, endPoint y: 678, distance: 28.7
drag, startPoint x: 1183, startPoint y: 673, endPoint x: 1230, endPoint y: 671, distance: 48.0
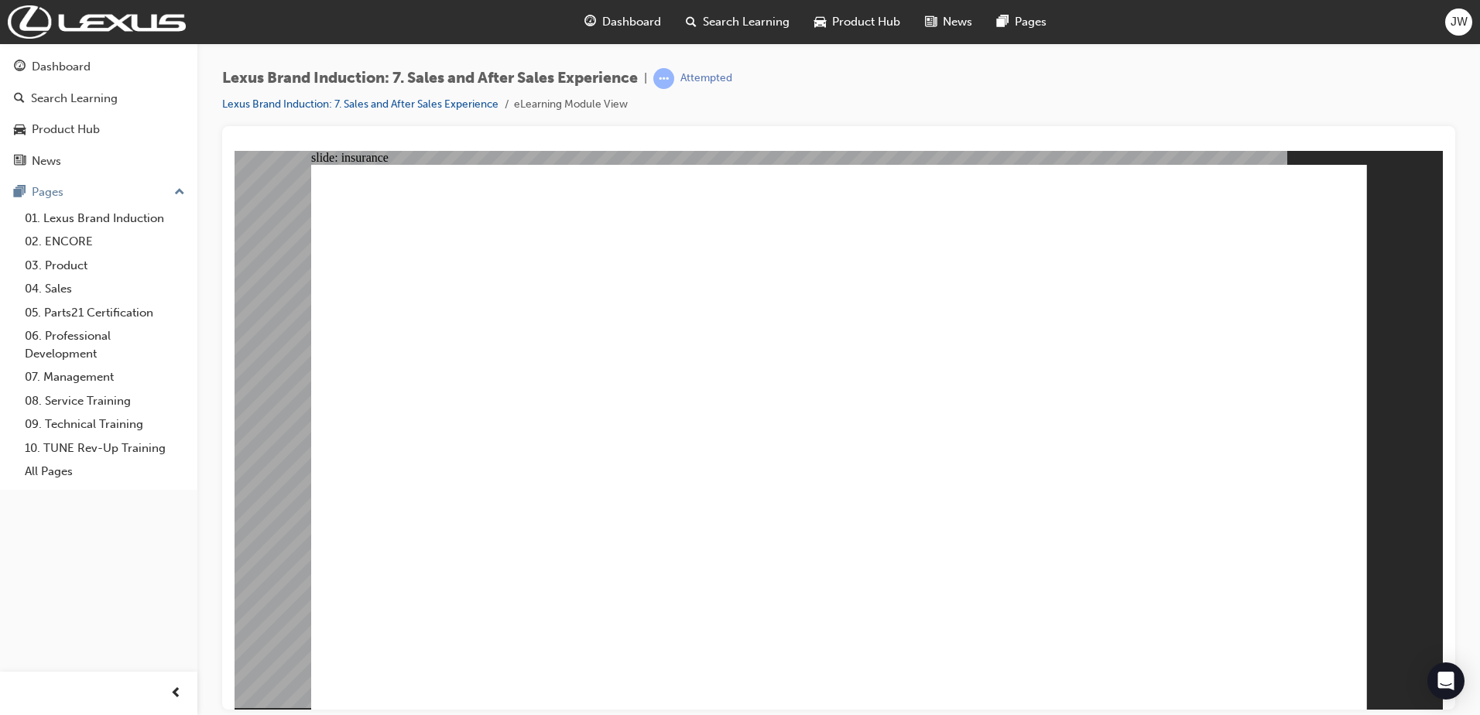
drag, startPoint x: 1162, startPoint y: 678, endPoint x: 1213, endPoint y: 678, distance: 51.9
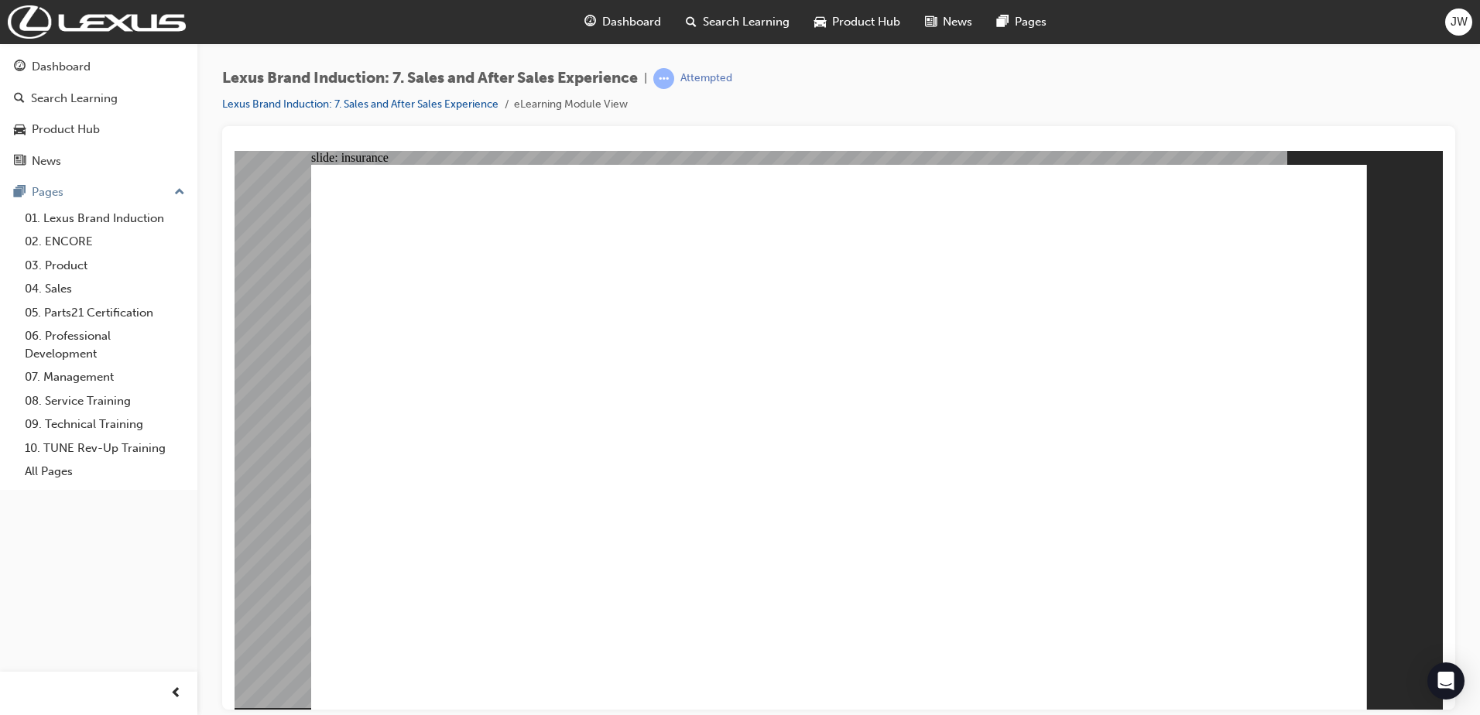
drag, startPoint x: 1217, startPoint y: 672, endPoint x: 1206, endPoint y: 673, distance: 11.6
drag, startPoint x: 1206, startPoint y: 673, endPoint x: 1244, endPoint y: 673, distance: 38.7
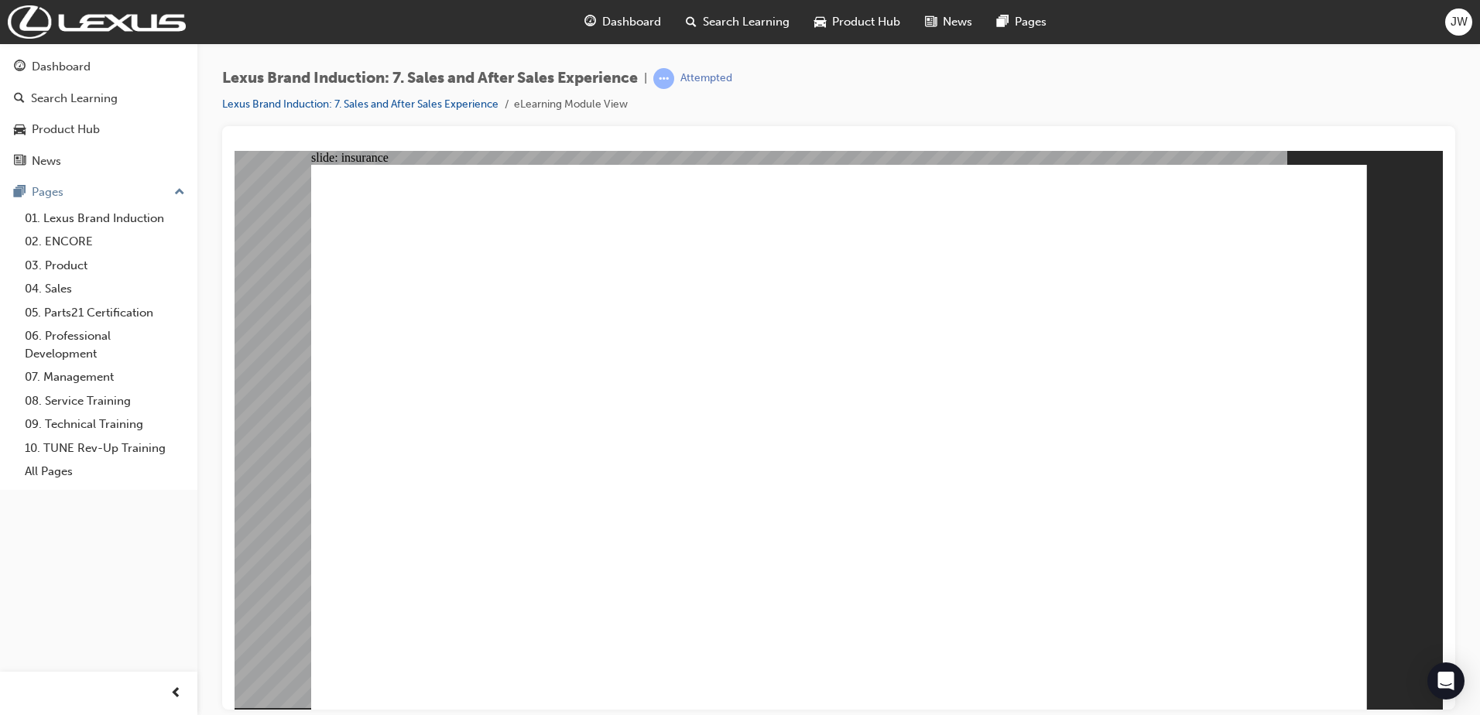
drag, startPoint x: 1237, startPoint y: 676, endPoint x: 1162, endPoint y: 641, distance: 82.4
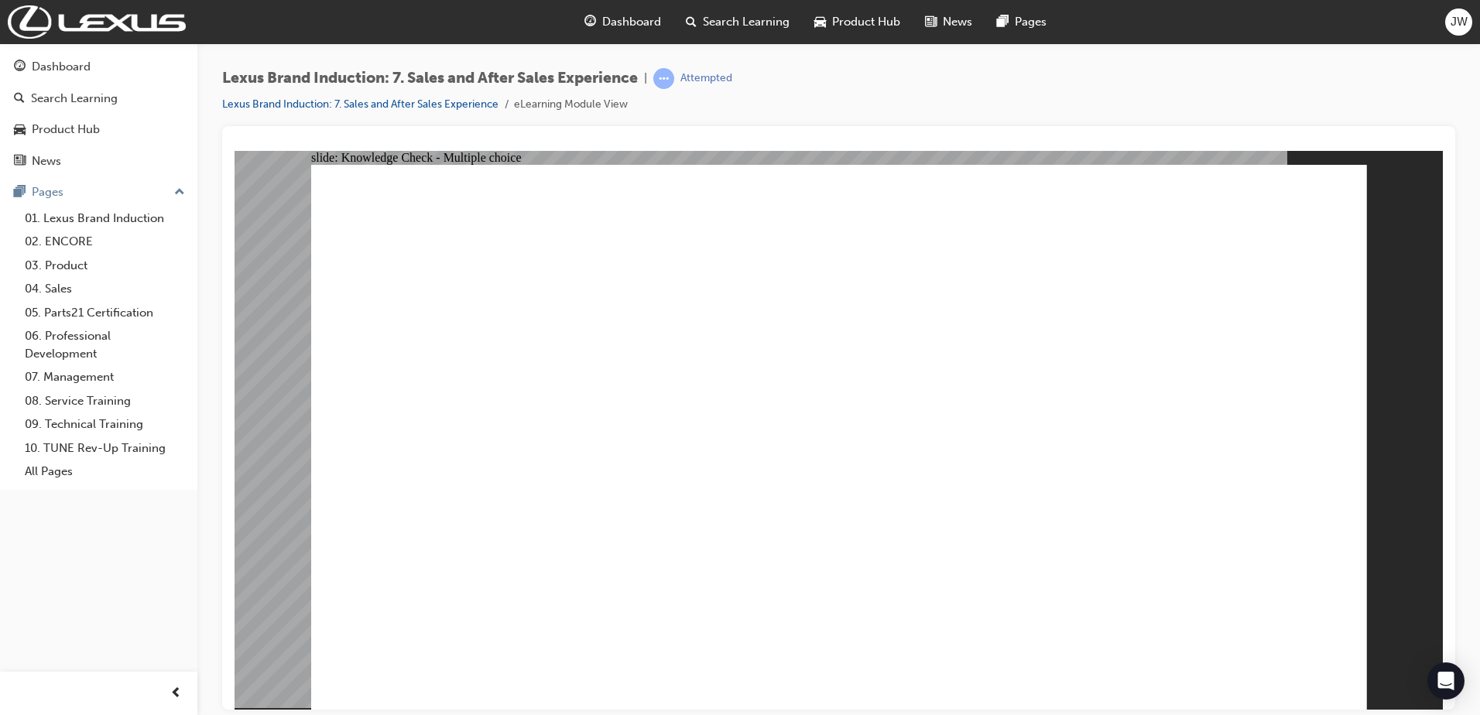
radio input "false"
radio input "true"
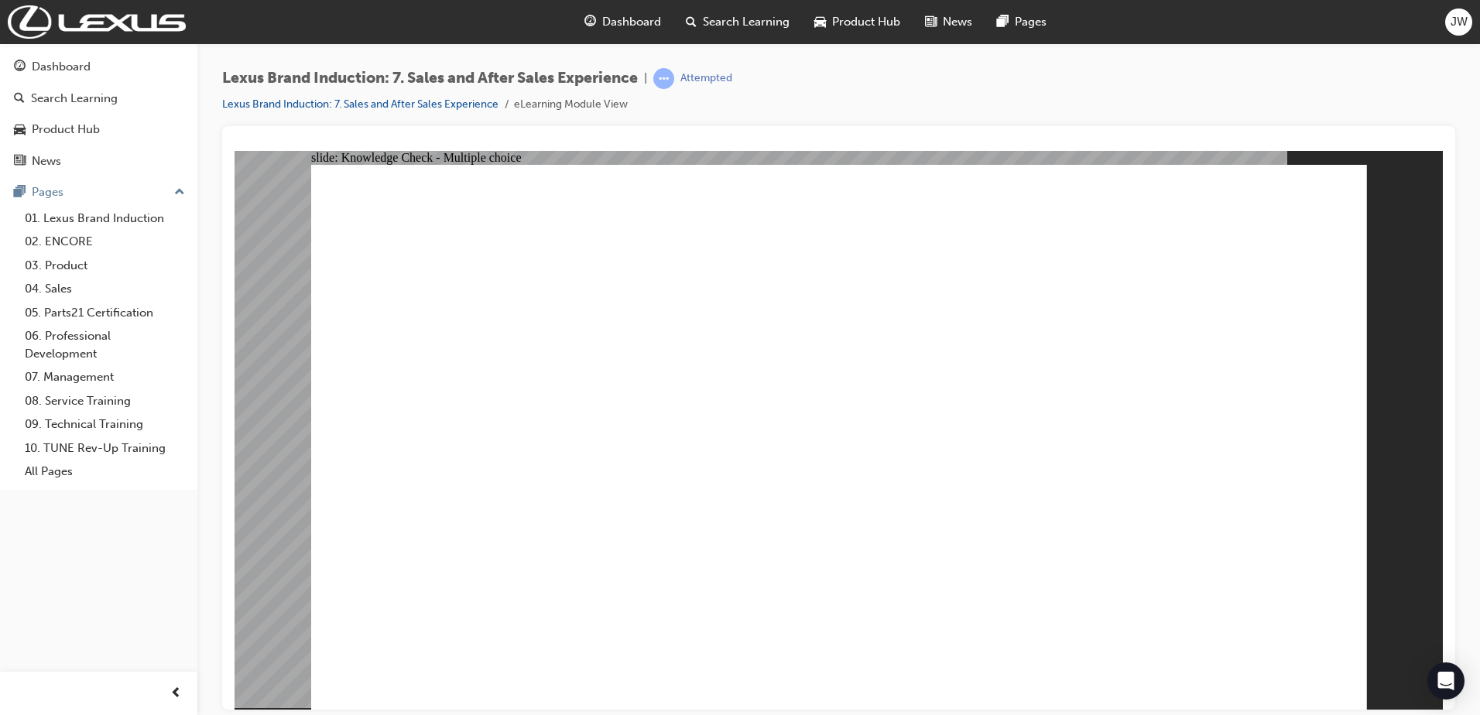
radio input "true"
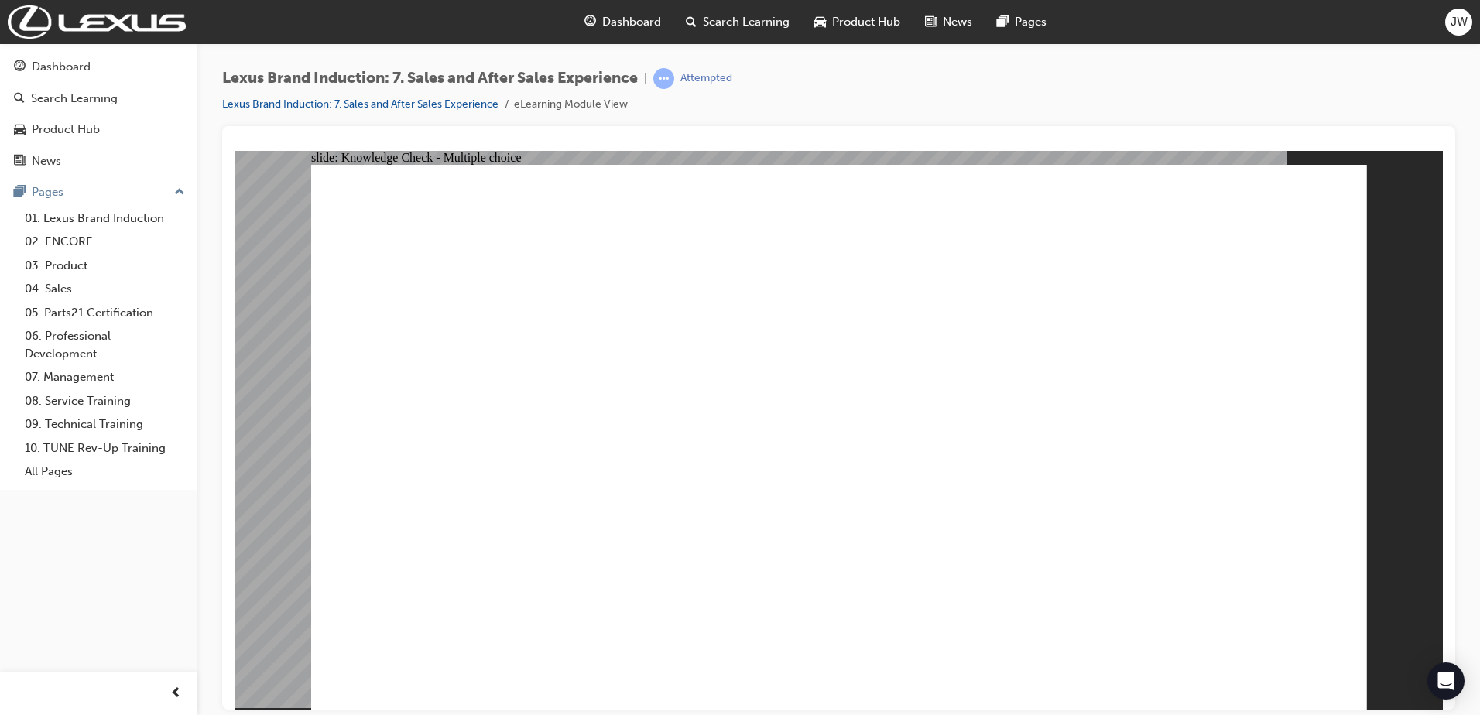
radio input "true"
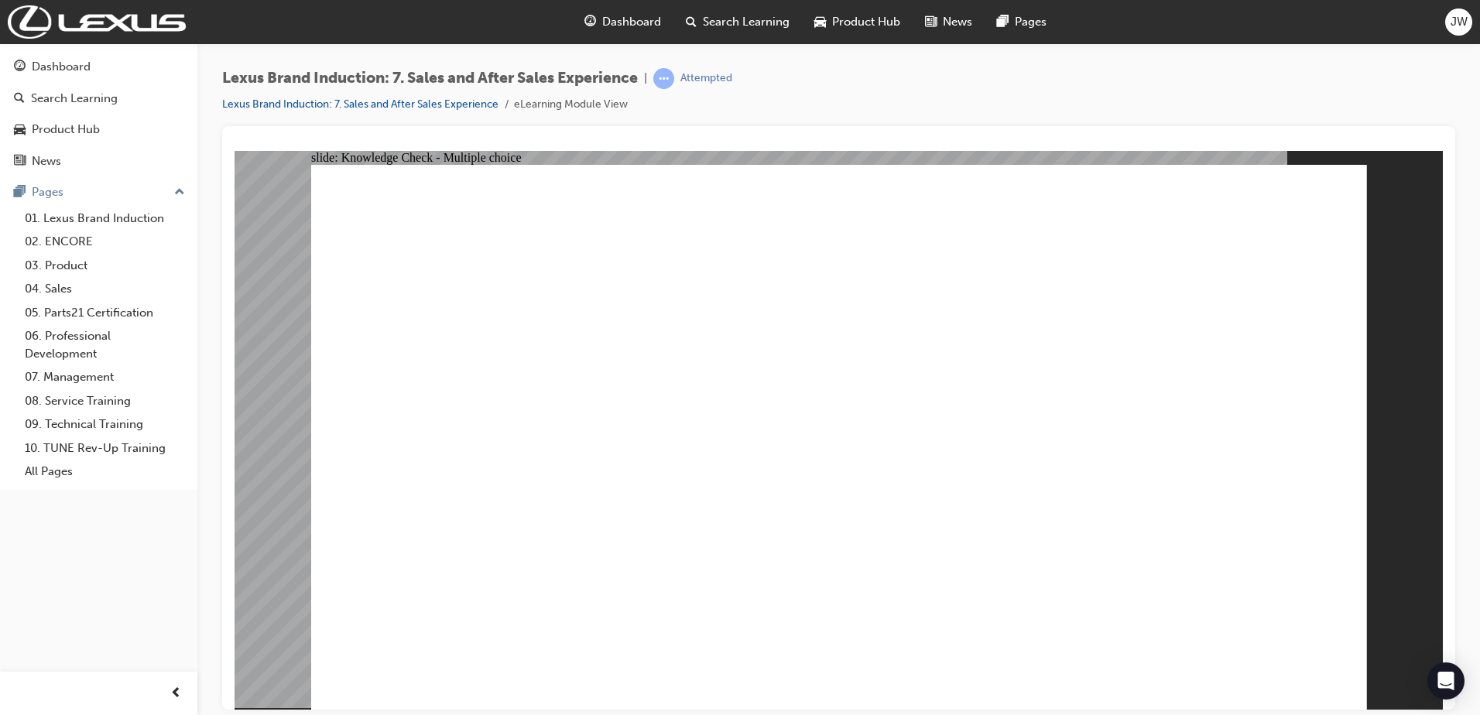
click at [234, 150] on image at bounding box center [234, 150] width 0 height 0
radio input "true"
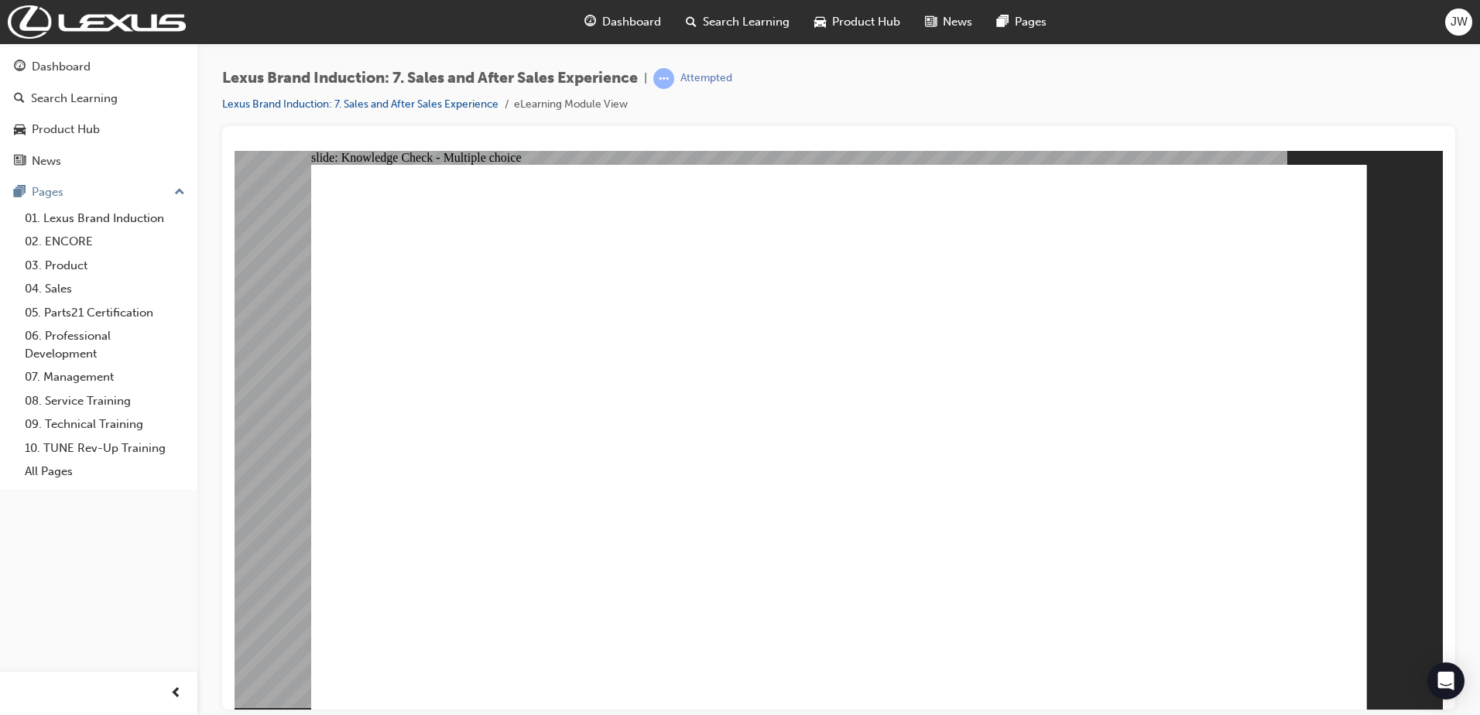
checkbox input "true"
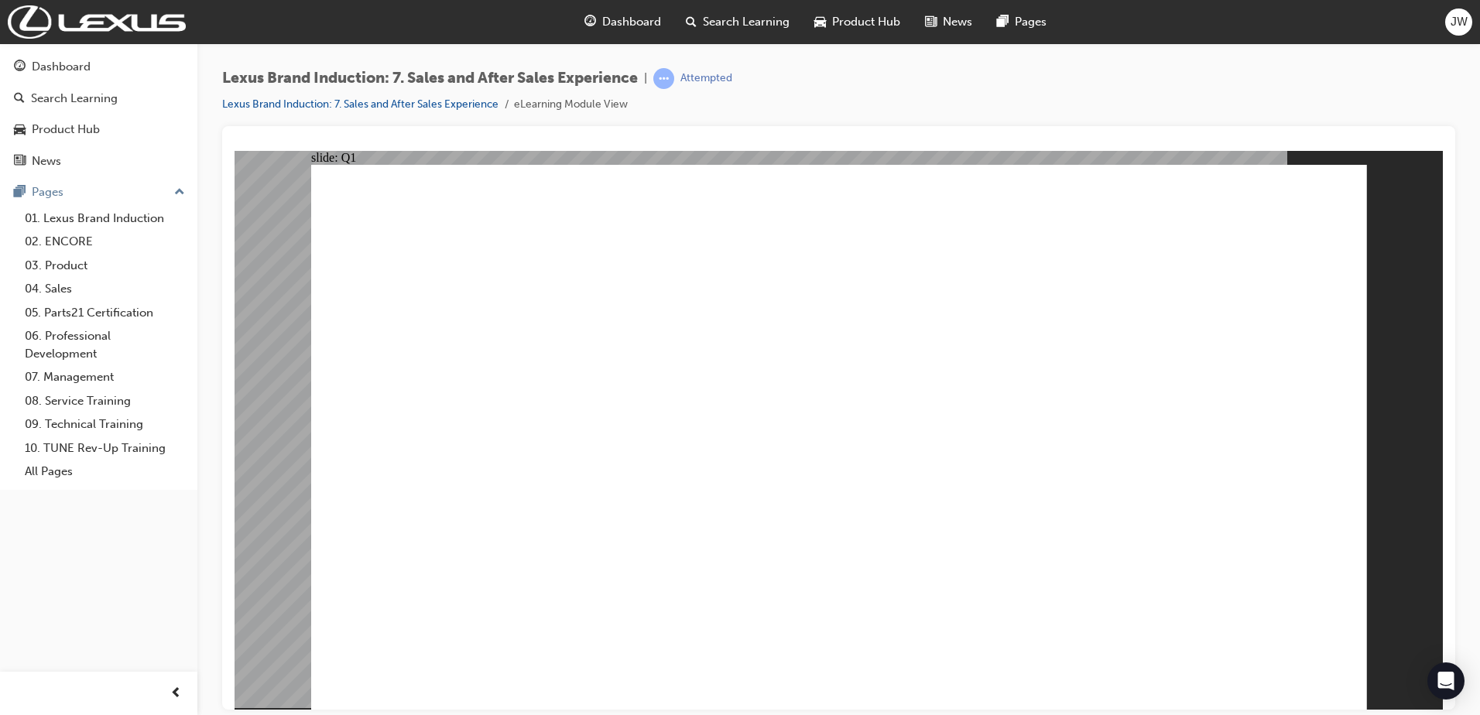
checkbox input "true"
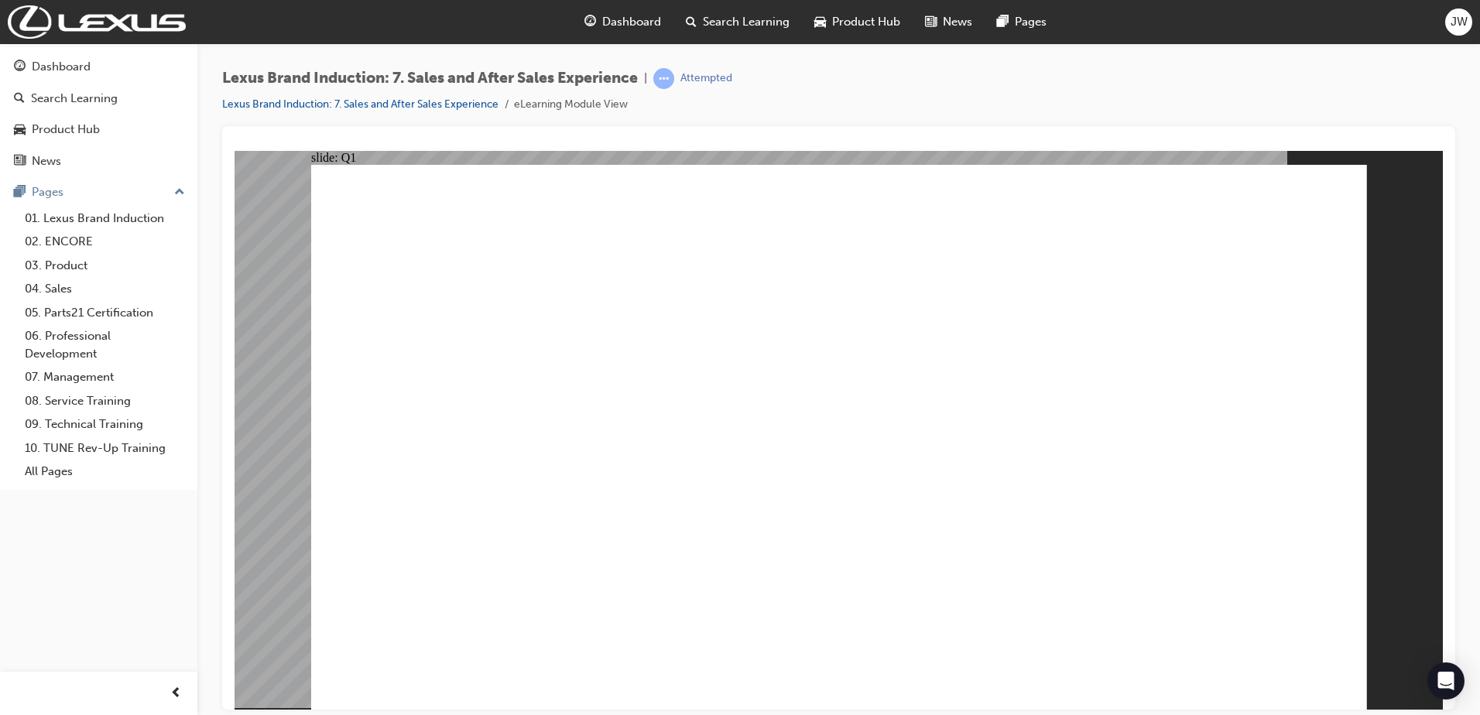
checkbox input "true"
click at [234, 150] on image at bounding box center [234, 150] width 0 height 0
checkbox input "false"
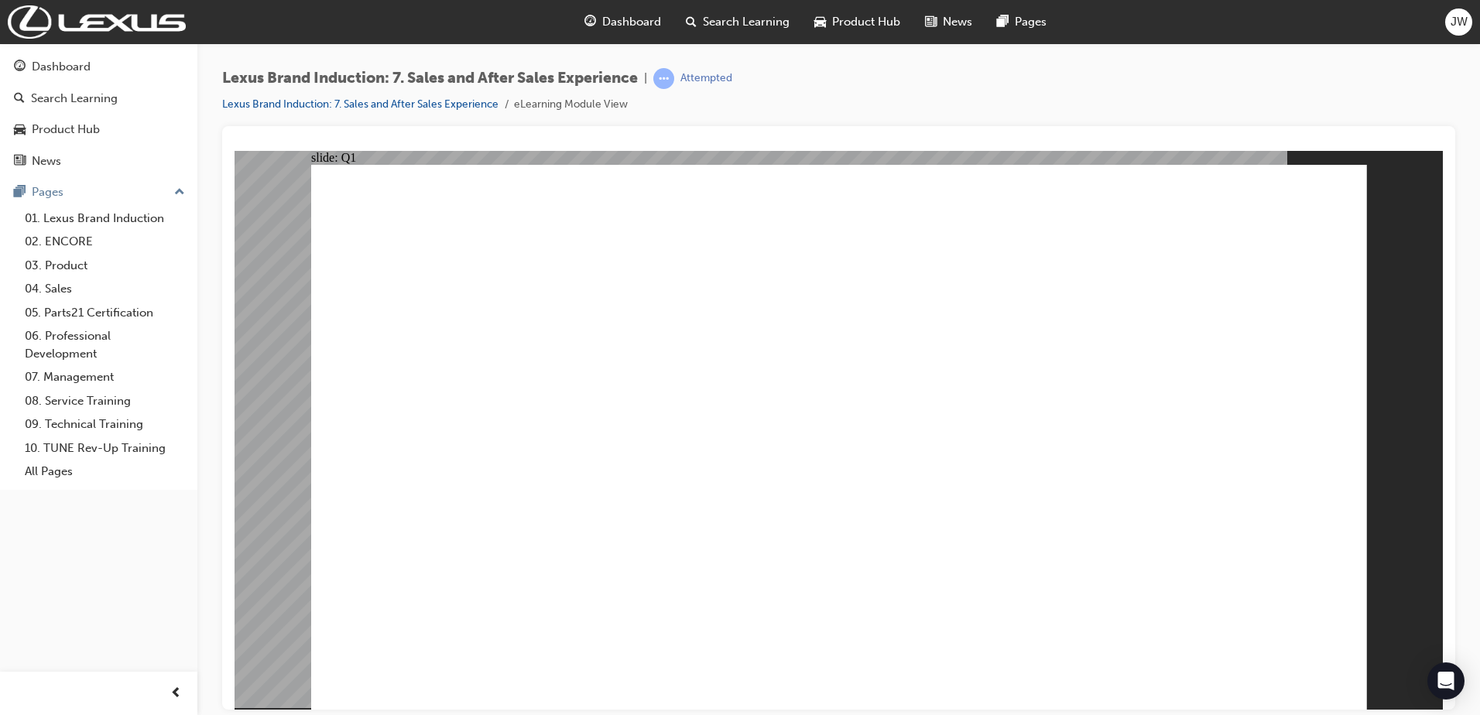
checkbox input "false"
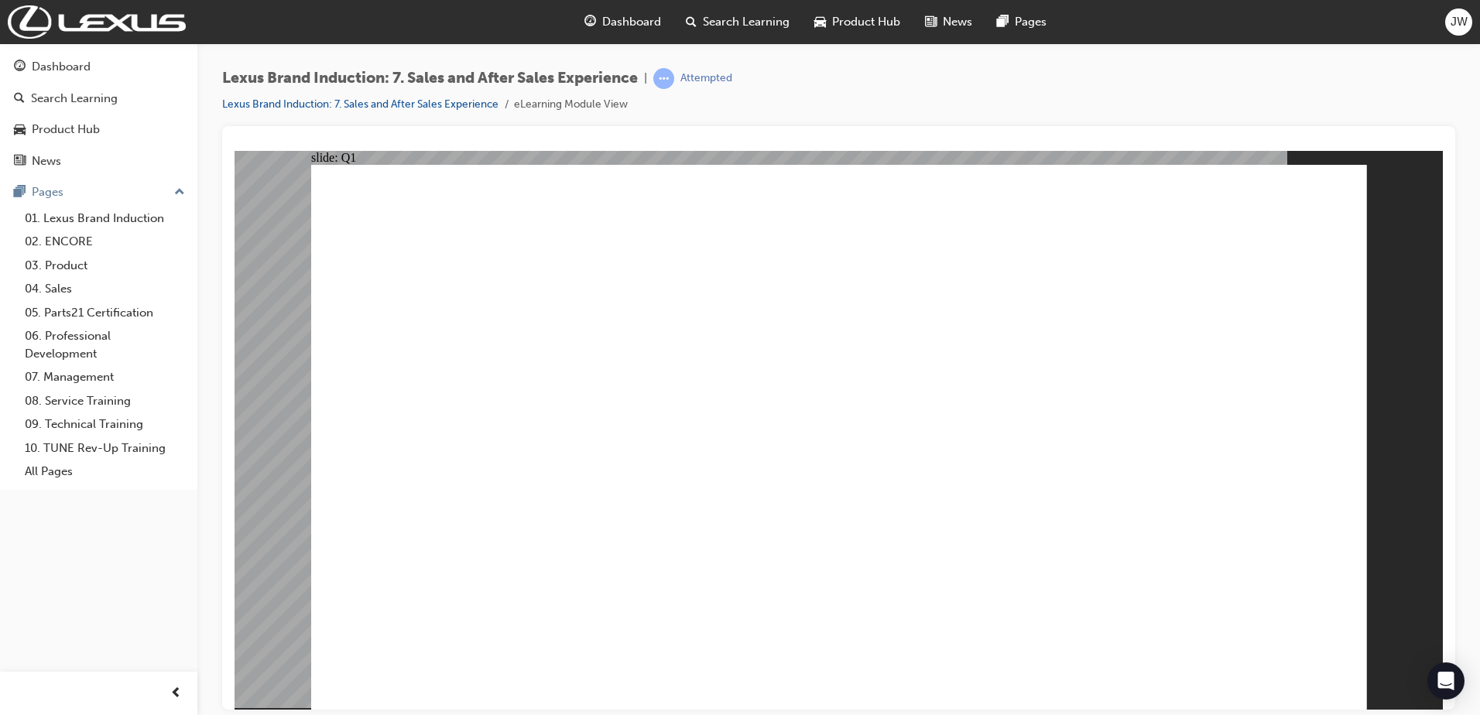
checkbox input "true"
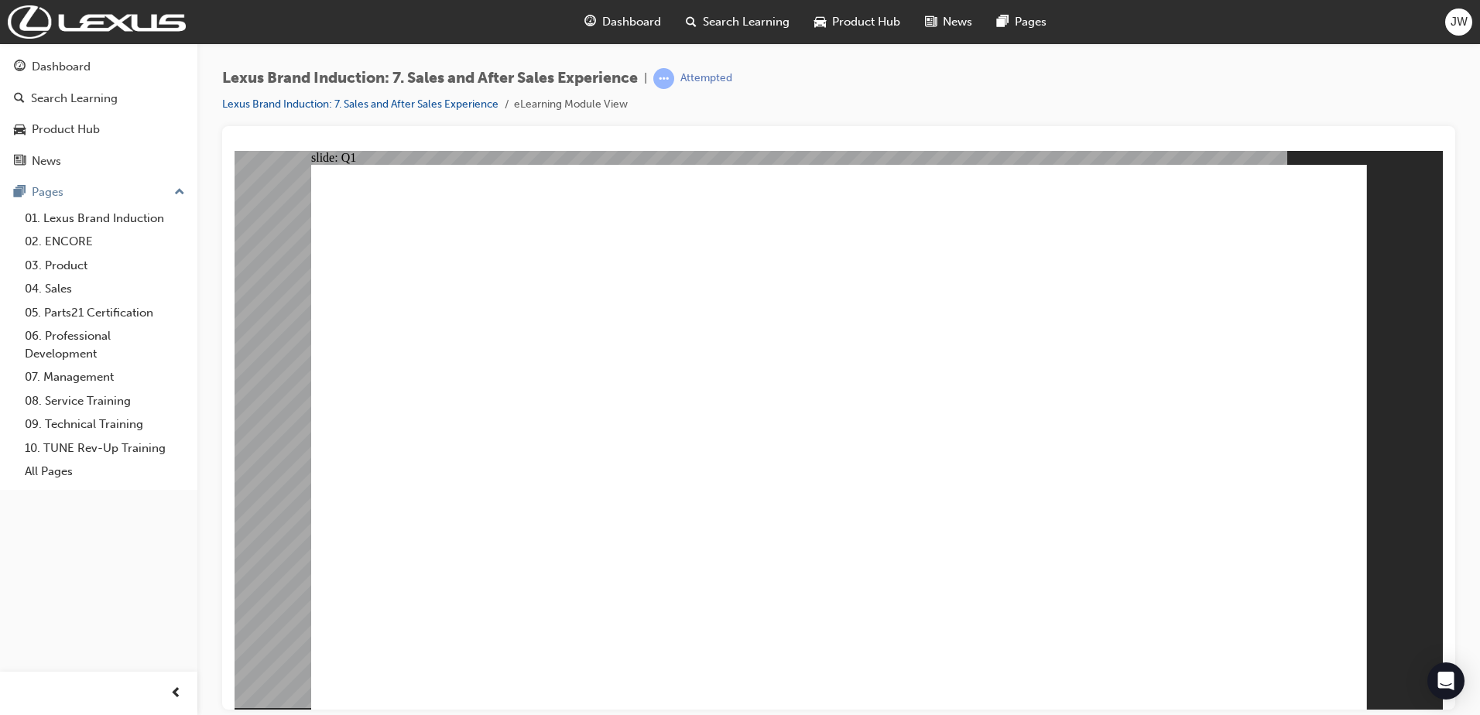
checkbox input "true"
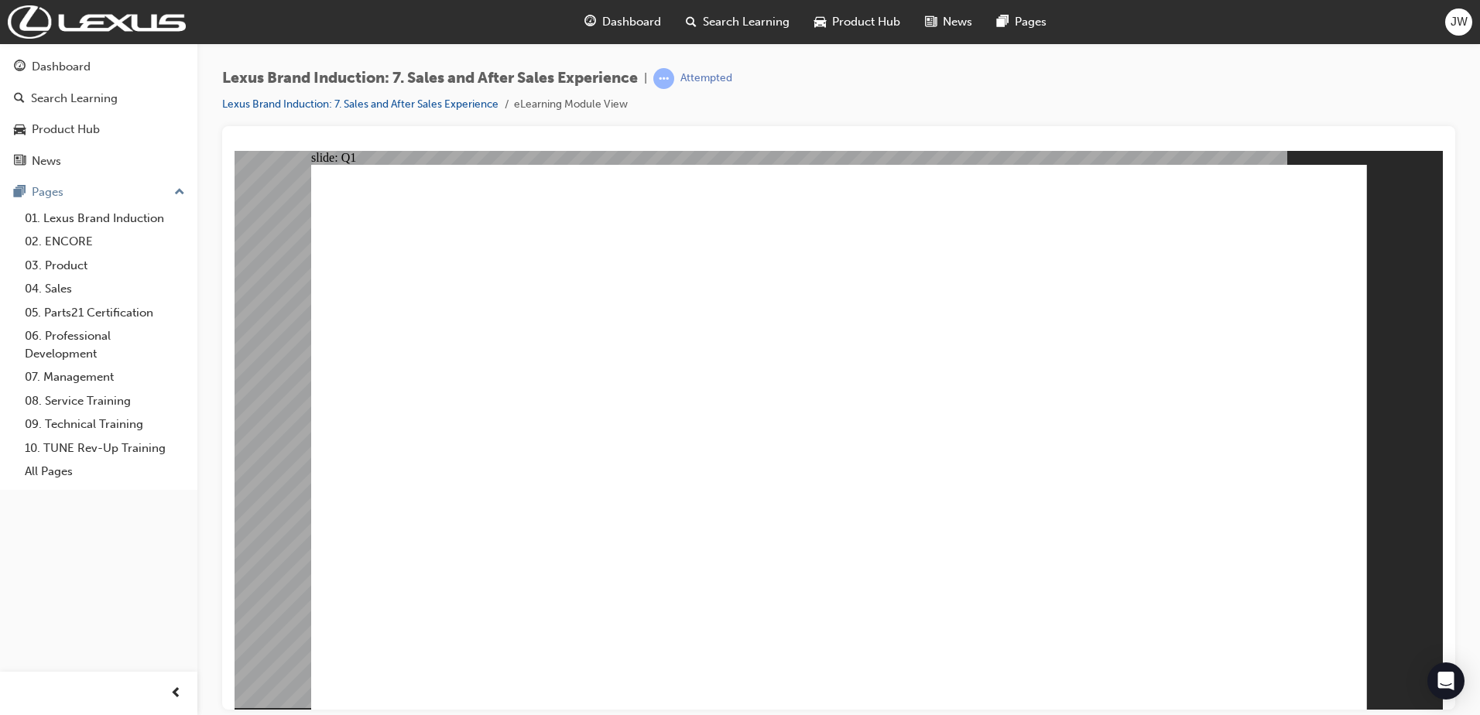
checkbox input "false"
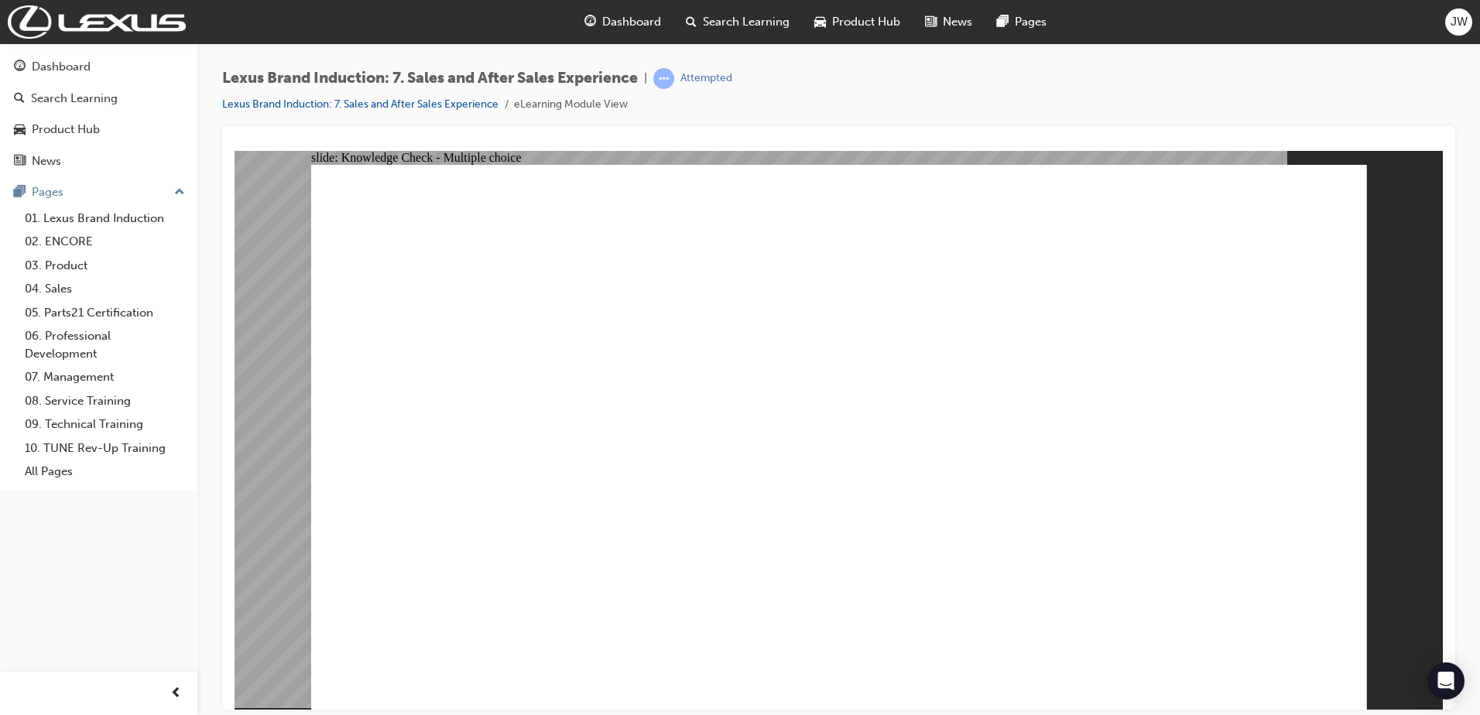
radio input "true"
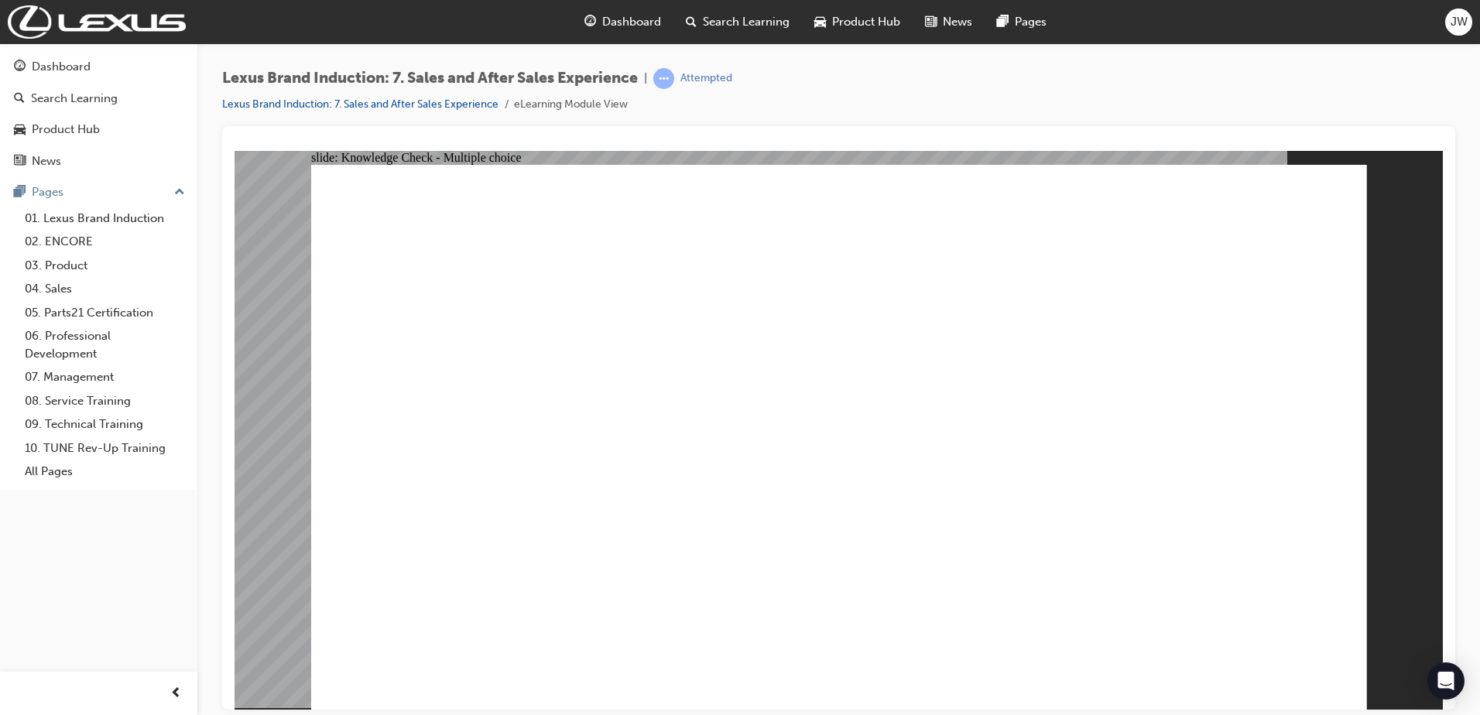
radio input "true"
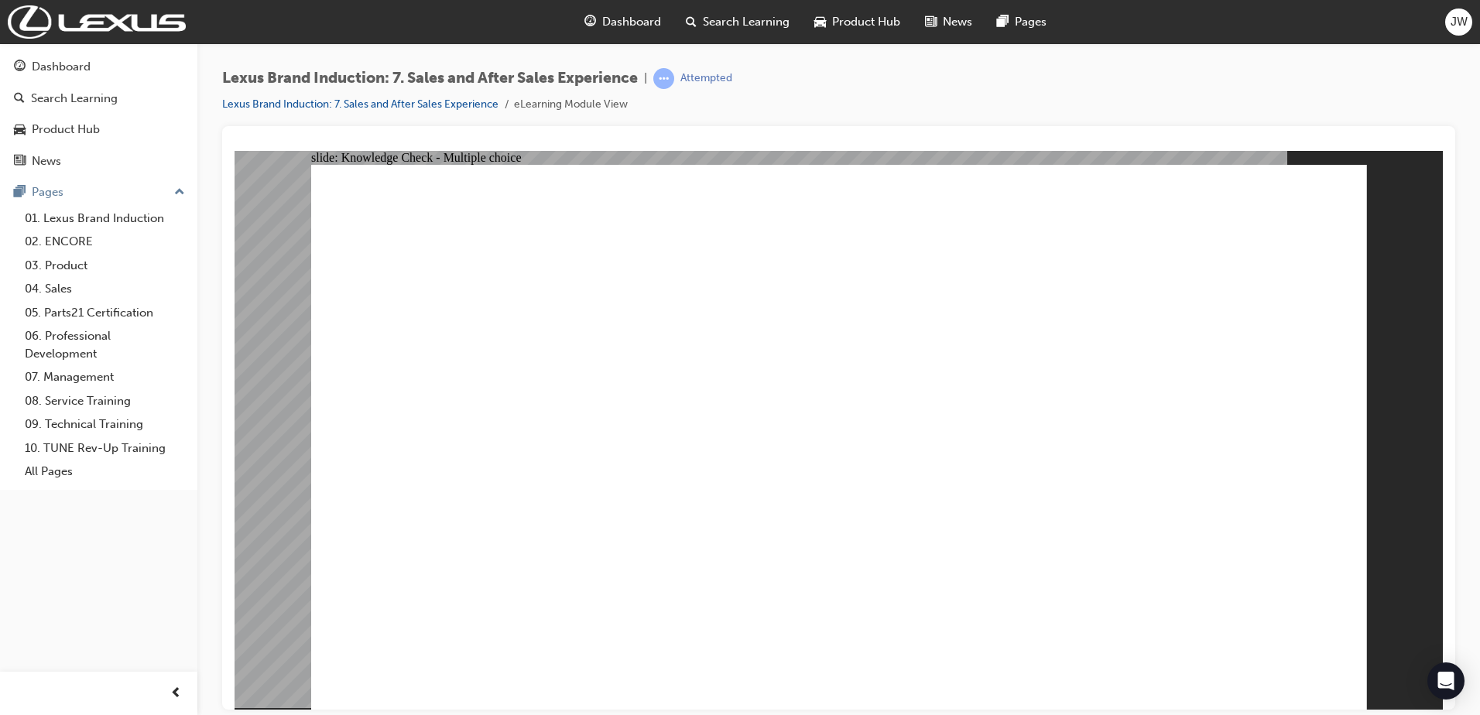
click at [234, 150] on image at bounding box center [234, 150] width 0 height 0
radio input "true"
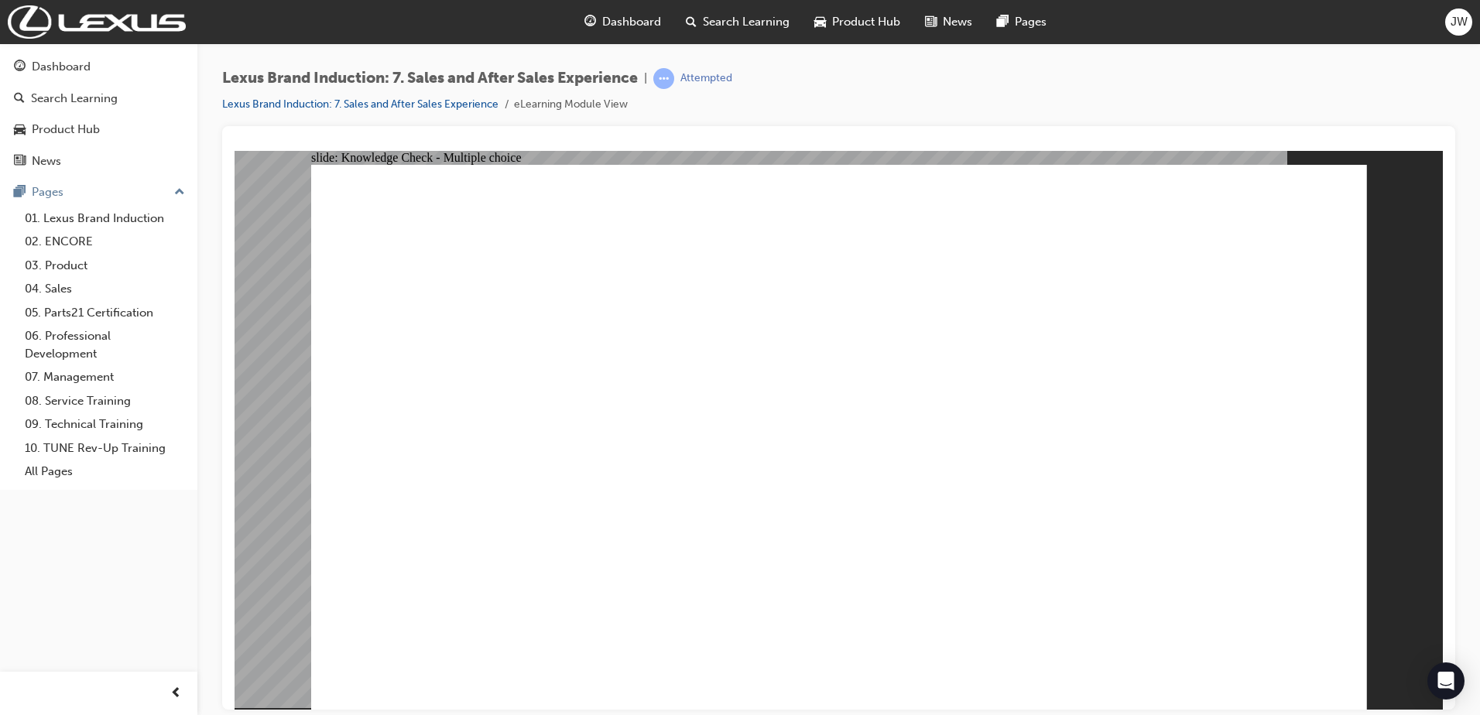
checkbox input "true"
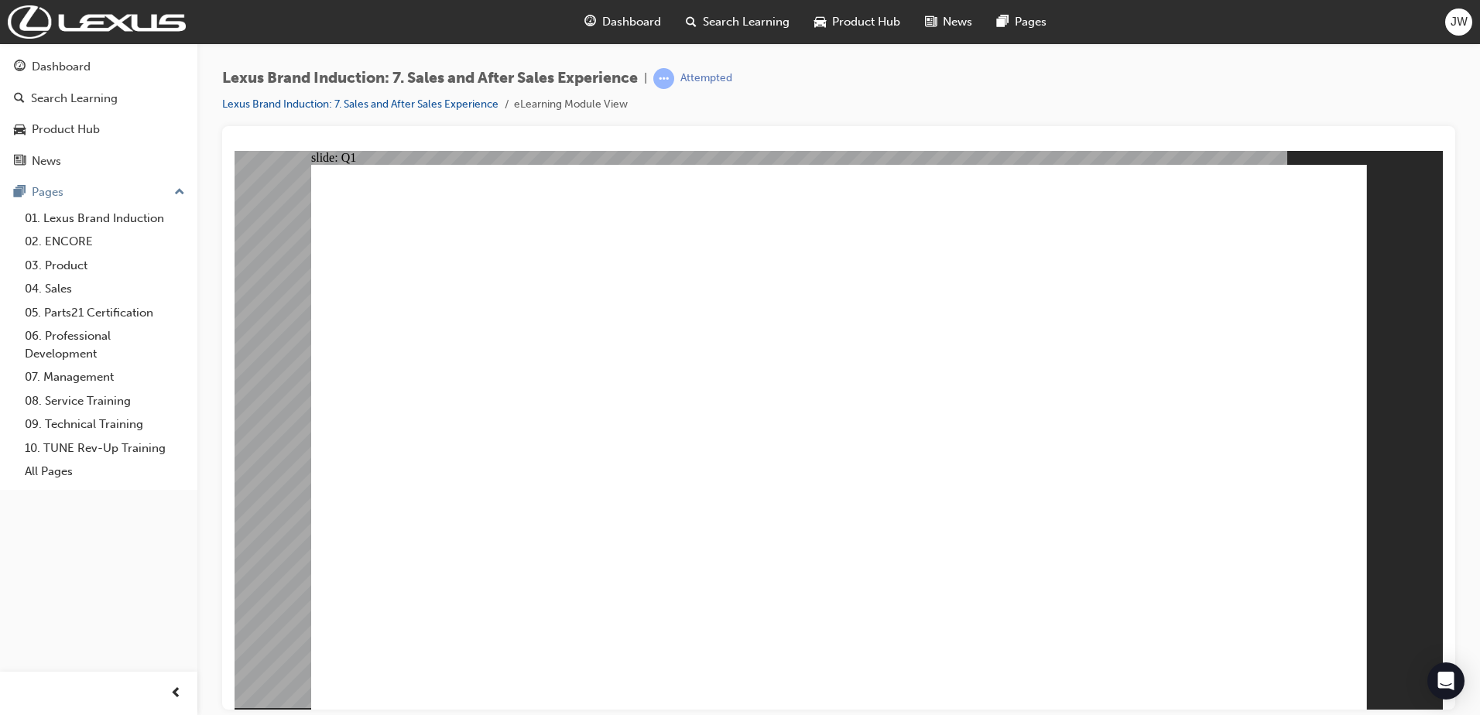
checkbox input "true"
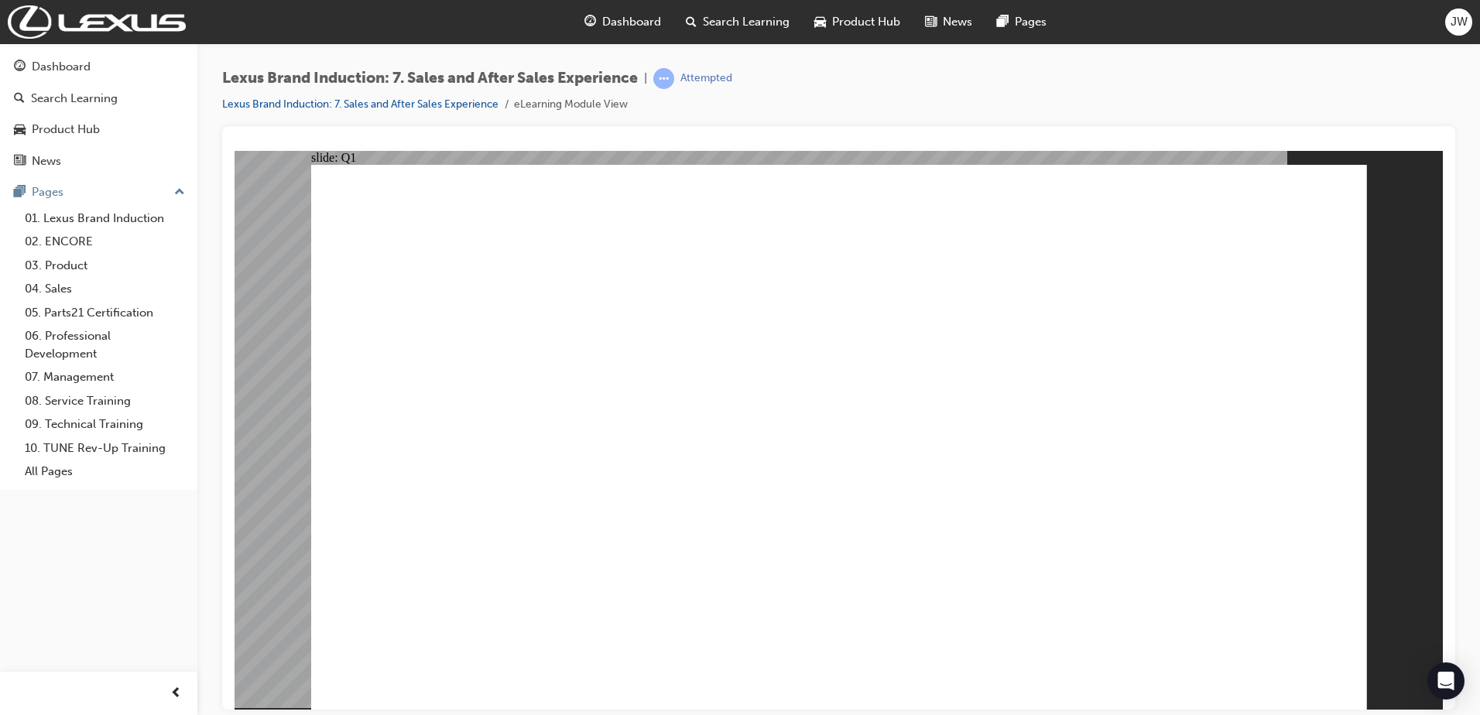
checkbox input "true"
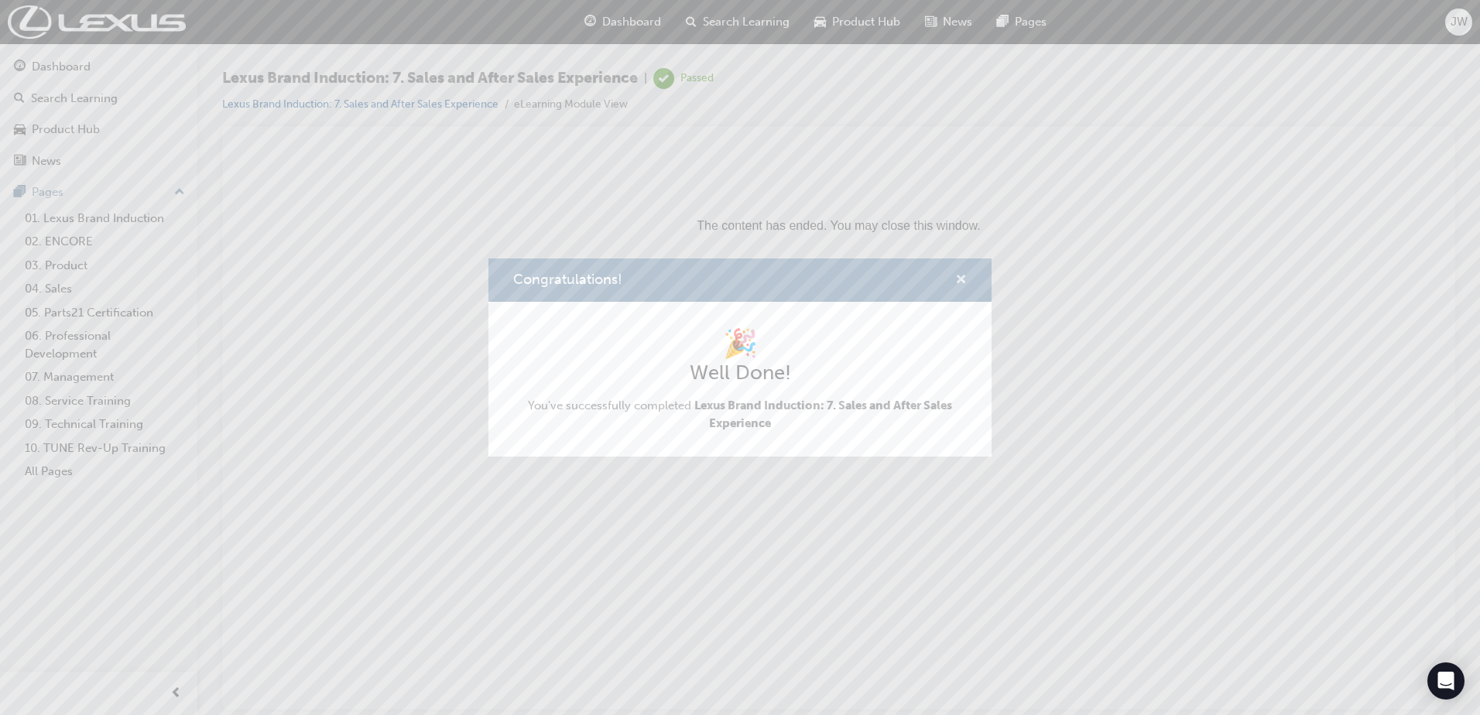
click at [965, 284] on span "cross-icon" at bounding box center [961, 281] width 12 height 14
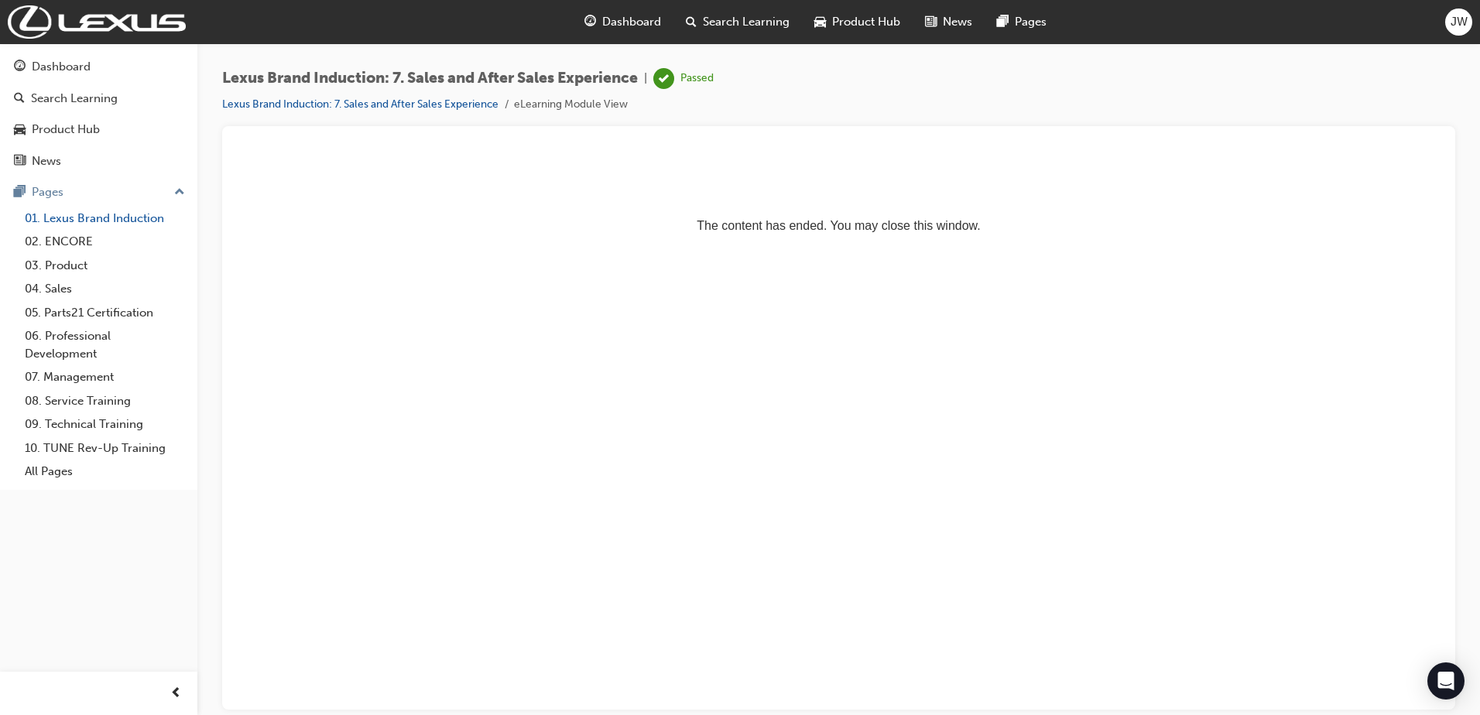
click at [119, 217] on link "01. Lexus Brand Induction" at bounding box center [105, 219] width 173 height 24
